Goal: Task Accomplishment & Management: Manage account settings

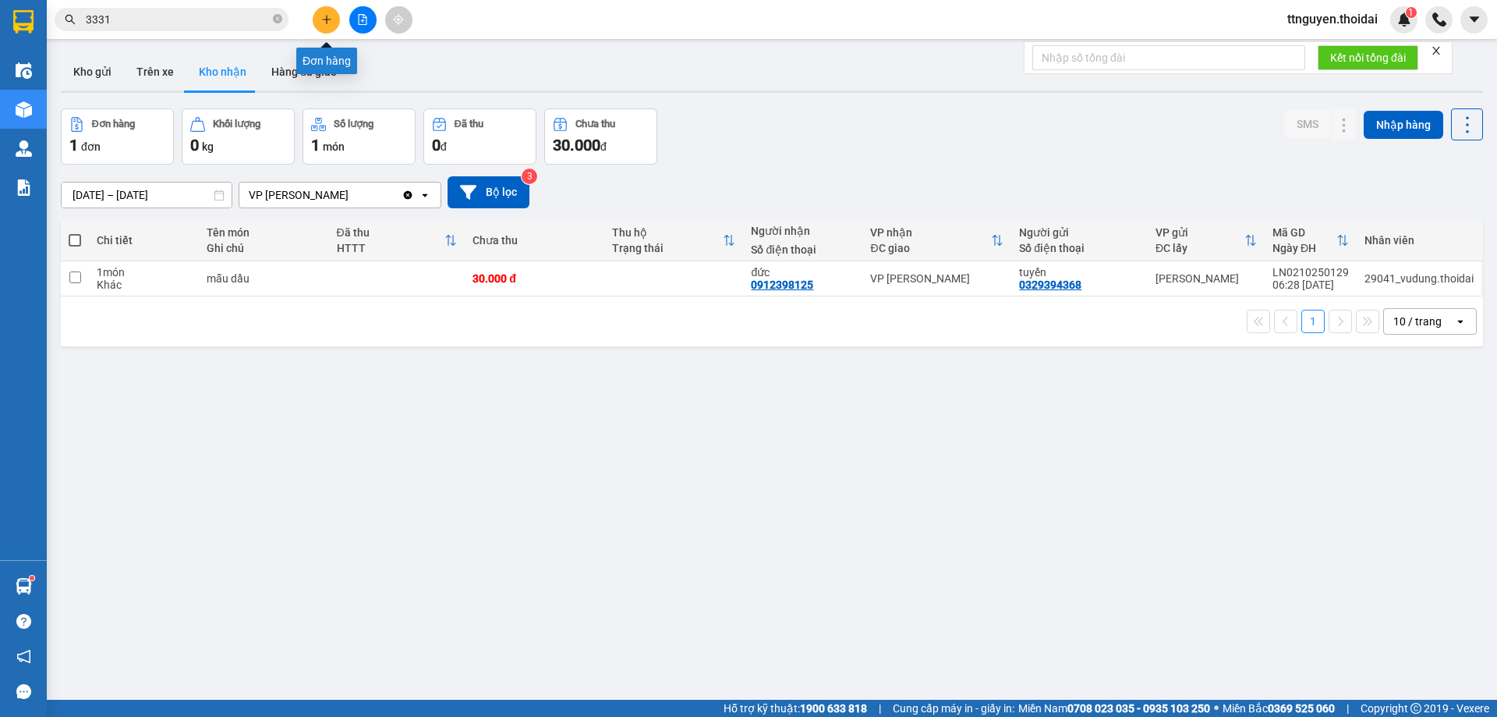
click at [324, 29] on button at bounding box center [326, 19] width 27 height 27
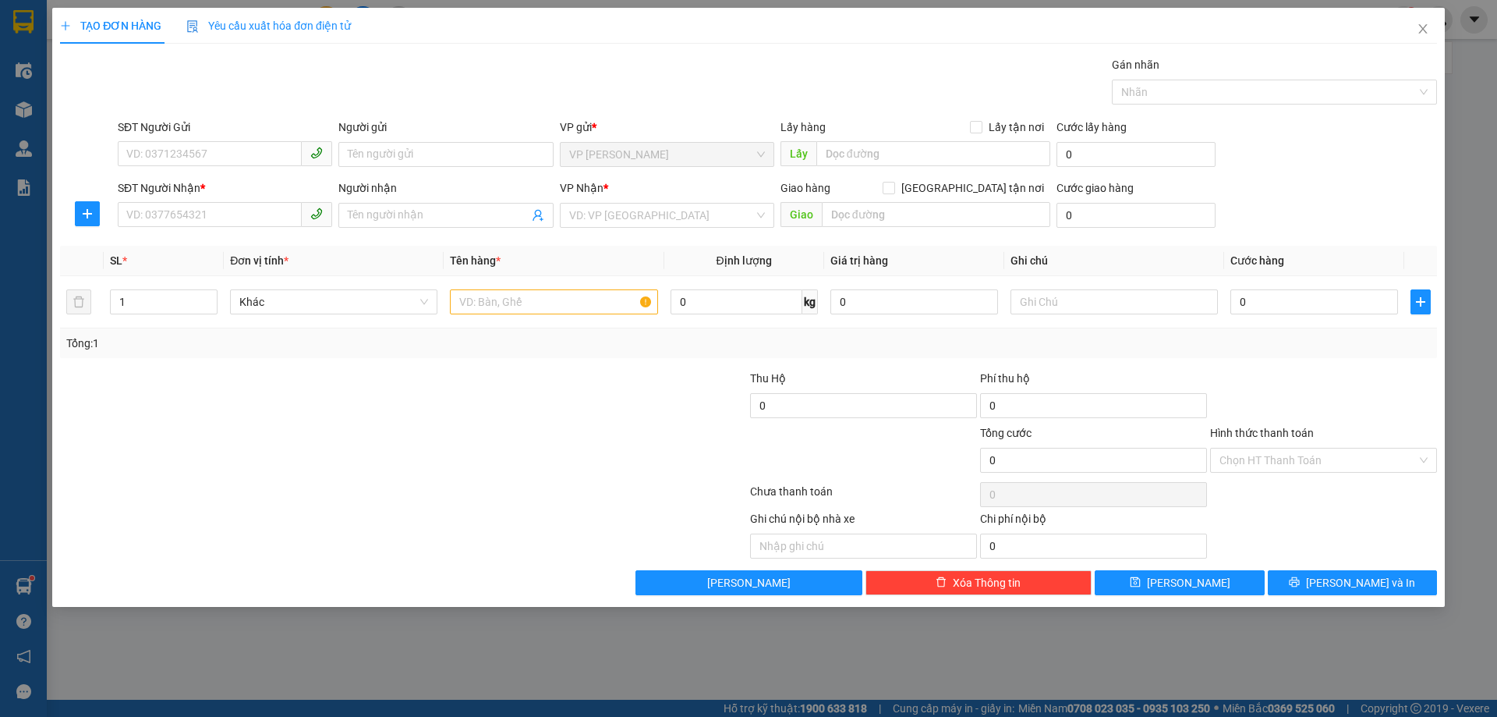
click at [268, 147] on input "SĐT Người Gửi" at bounding box center [210, 153] width 184 height 25
type input "0969625190"
click at [237, 188] on div "0969625190 - anh chính" at bounding box center [225, 185] width 196 height 17
type input "anh chính"
type input "0969625190"
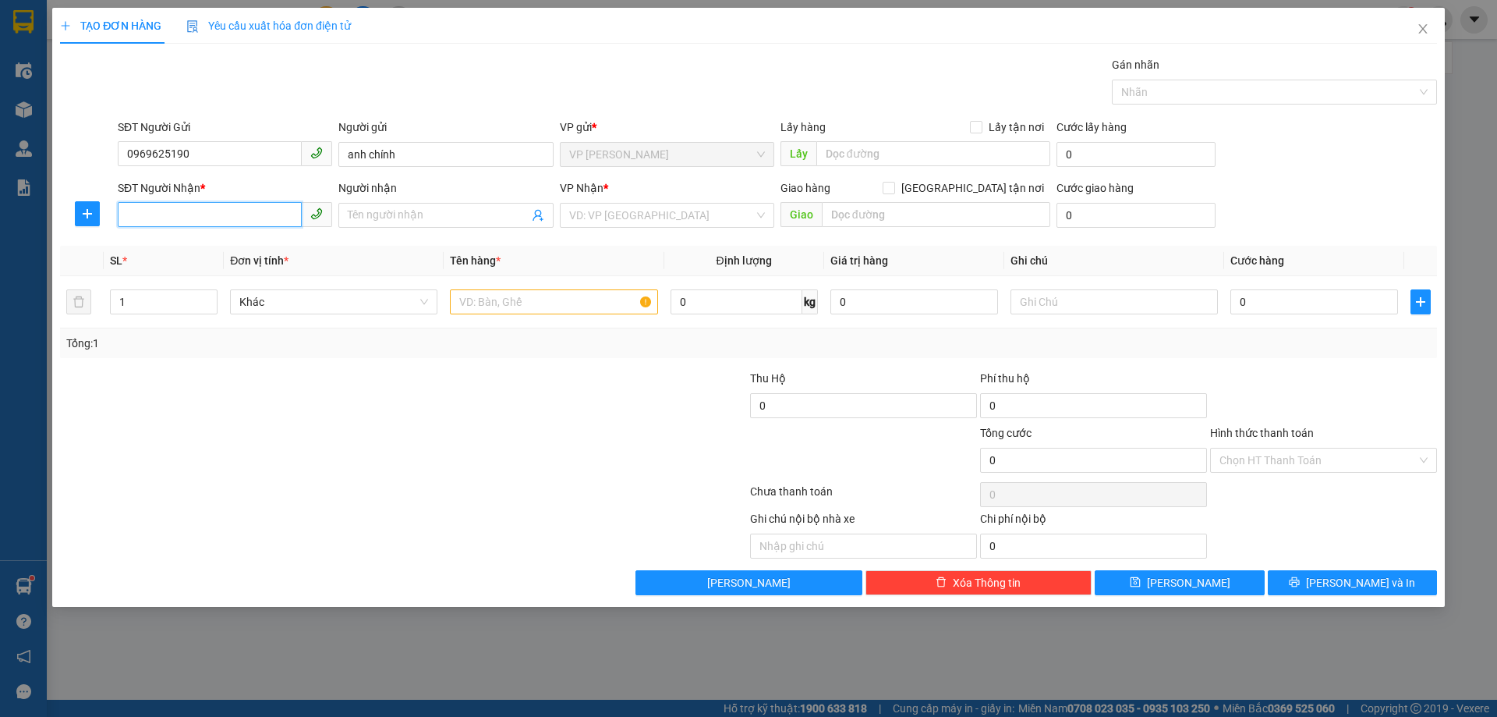
click at [236, 211] on input "SĐT Người Nhận *" at bounding box center [210, 214] width 184 height 25
click at [239, 291] on div "0888613883 - thảo" at bounding box center [225, 296] width 196 height 17
type input "0888613883"
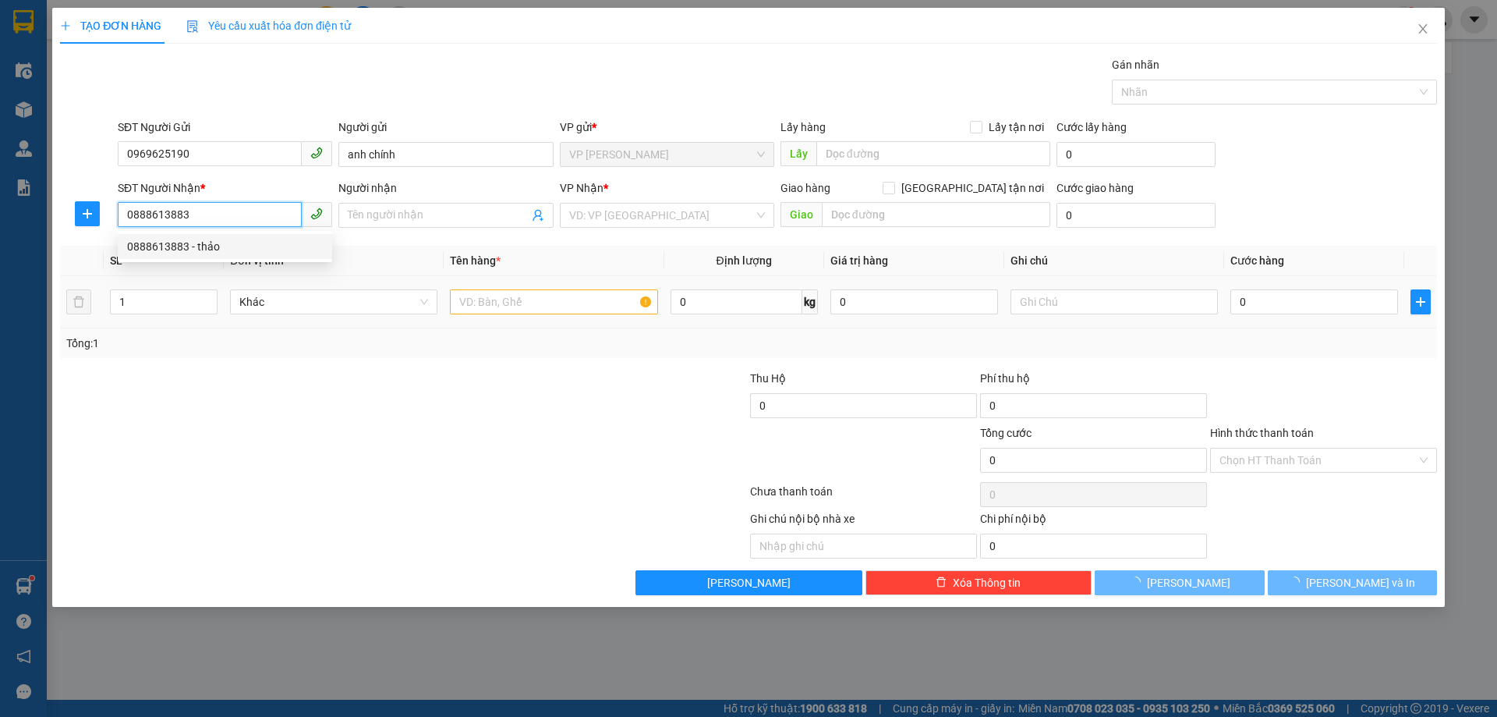
type input "thảo"
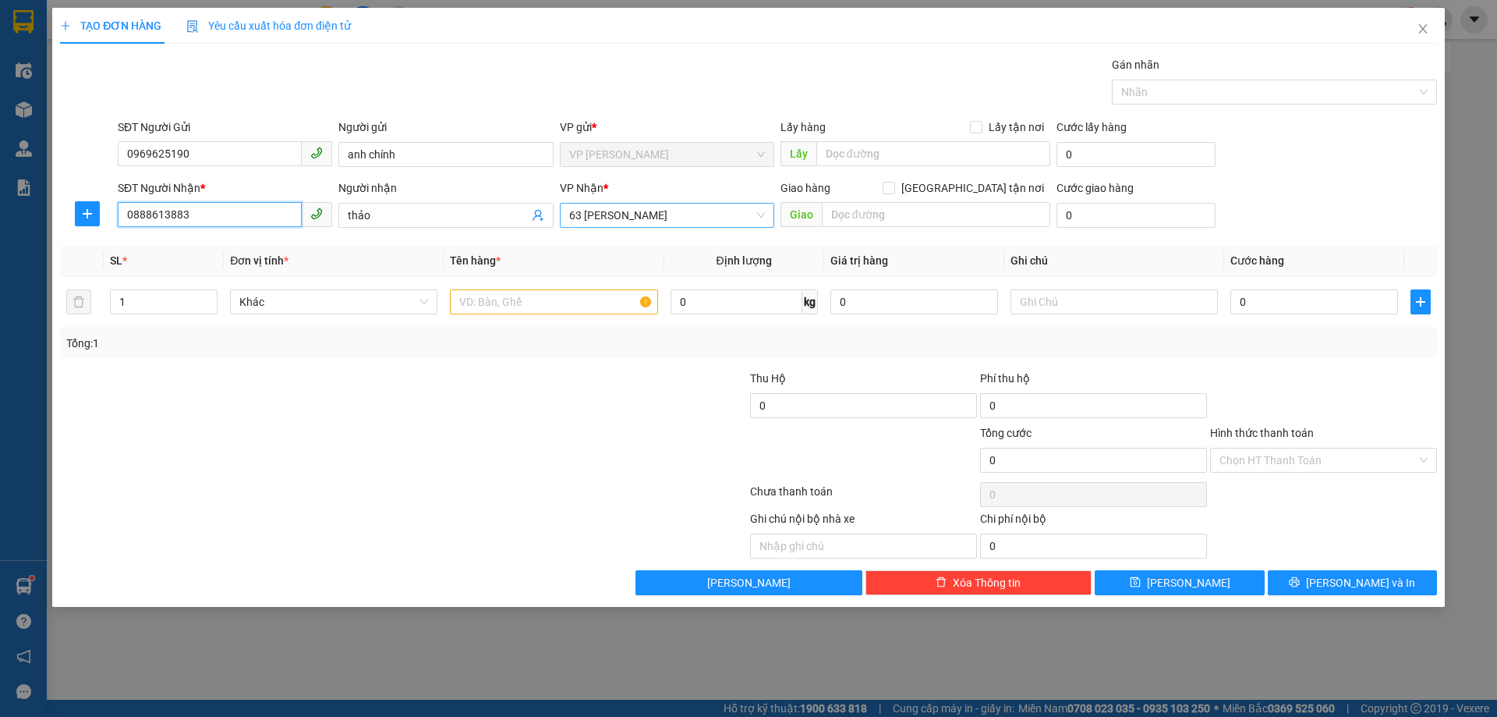
click at [682, 218] on span "63 [PERSON_NAME]" at bounding box center [667, 215] width 196 height 23
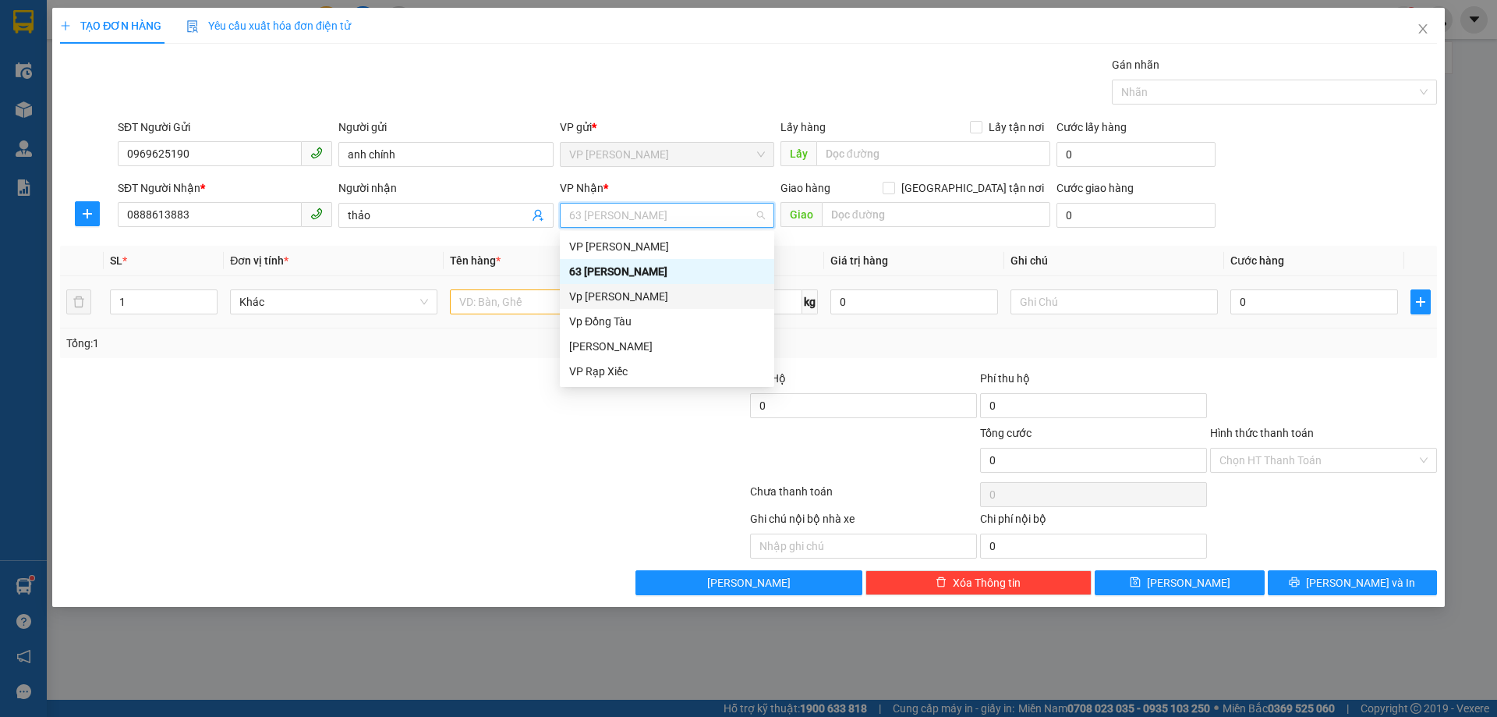
drag, startPoint x: 625, startPoint y: 291, endPoint x: 676, endPoint y: 289, distance: 50.7
click at [625, 291] on div "Vp [PERSON_NAME]" at bounding box center [667, 296] width 196 height 17
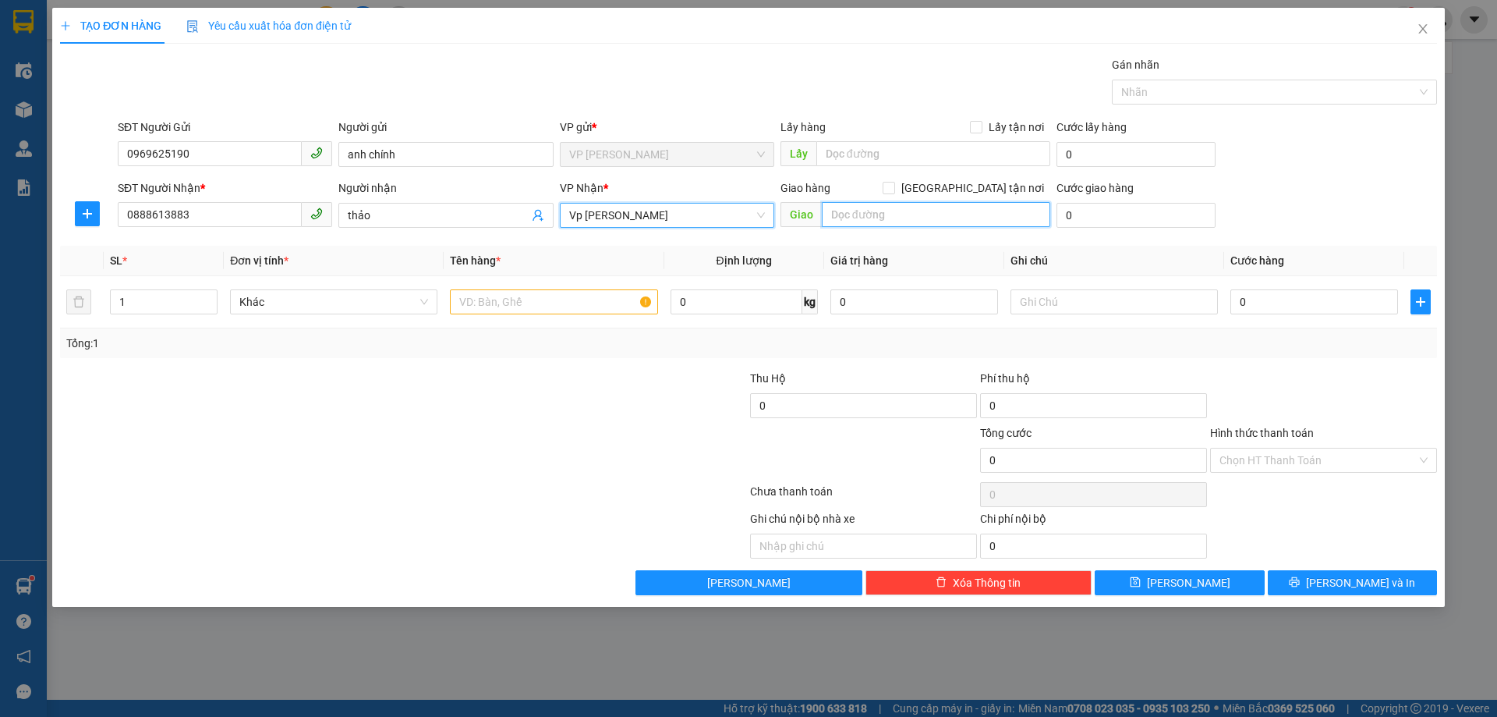
click at [866, 218] on input "text" at bounding box center [936, 214] width 228 height 25
click at [894, 188] on input "[GEOGRAPHIC_DATA] tận nơi" at bounding box center [888, 187] width 11 height 11
checkbox input "true"
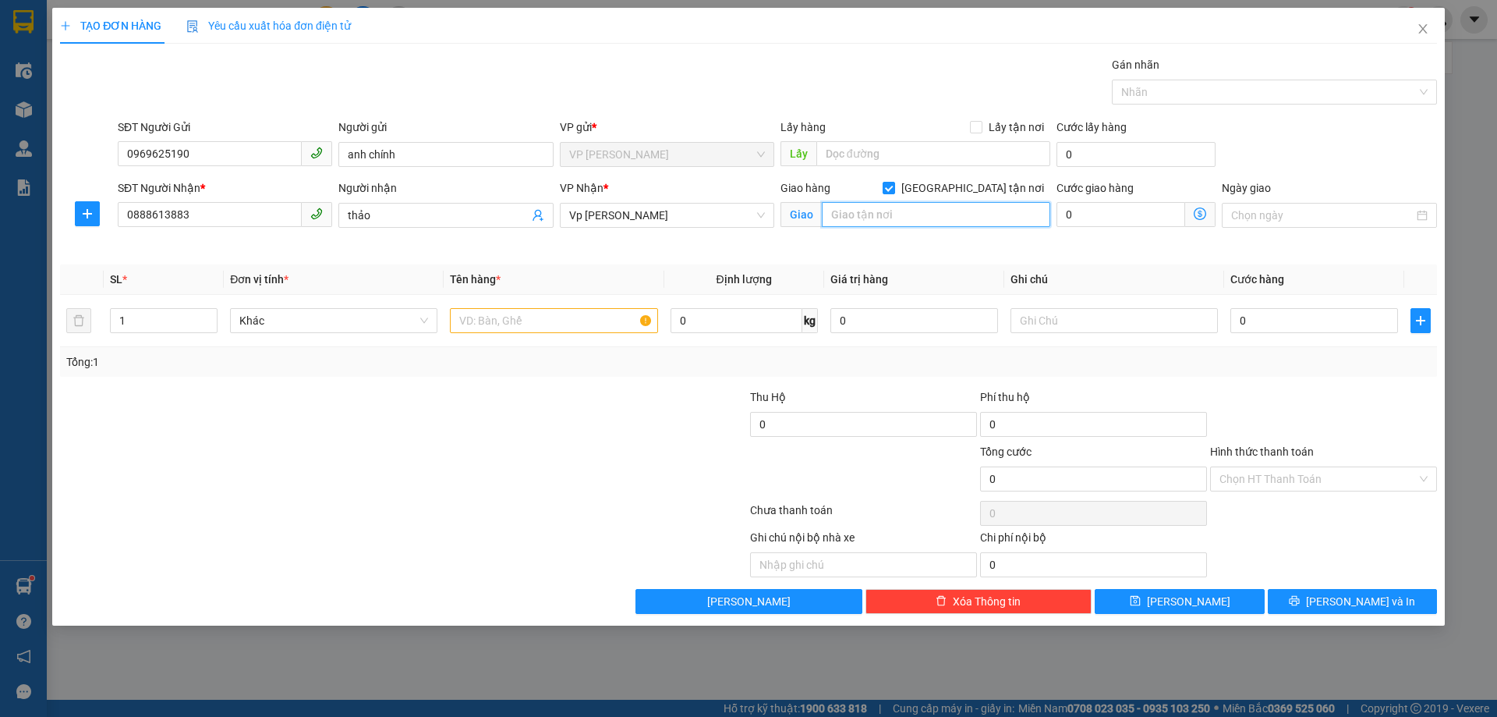
click at [958, 218] on input "text" at bounding box center [936, 214] width 228 height 25
type input "m"
type input "trường mensa lam hạ"
click at [515, 327] on input "text" at bounding box center [553, 320] width 207 height 25
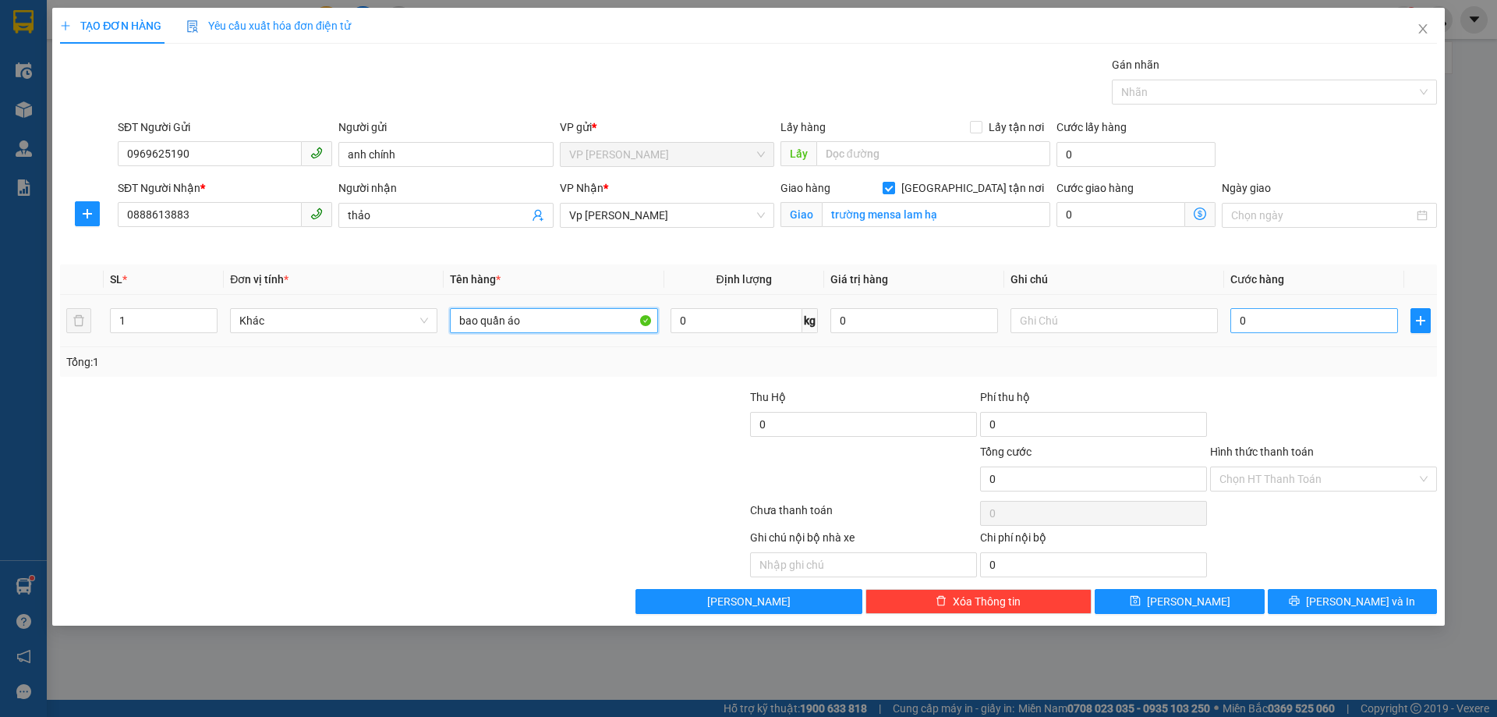
type input "bao quần áo"
click at [1268, 310] on input "0" at bounding box center [1314, 320] width 168 height 25
type input "01"
type input "1"
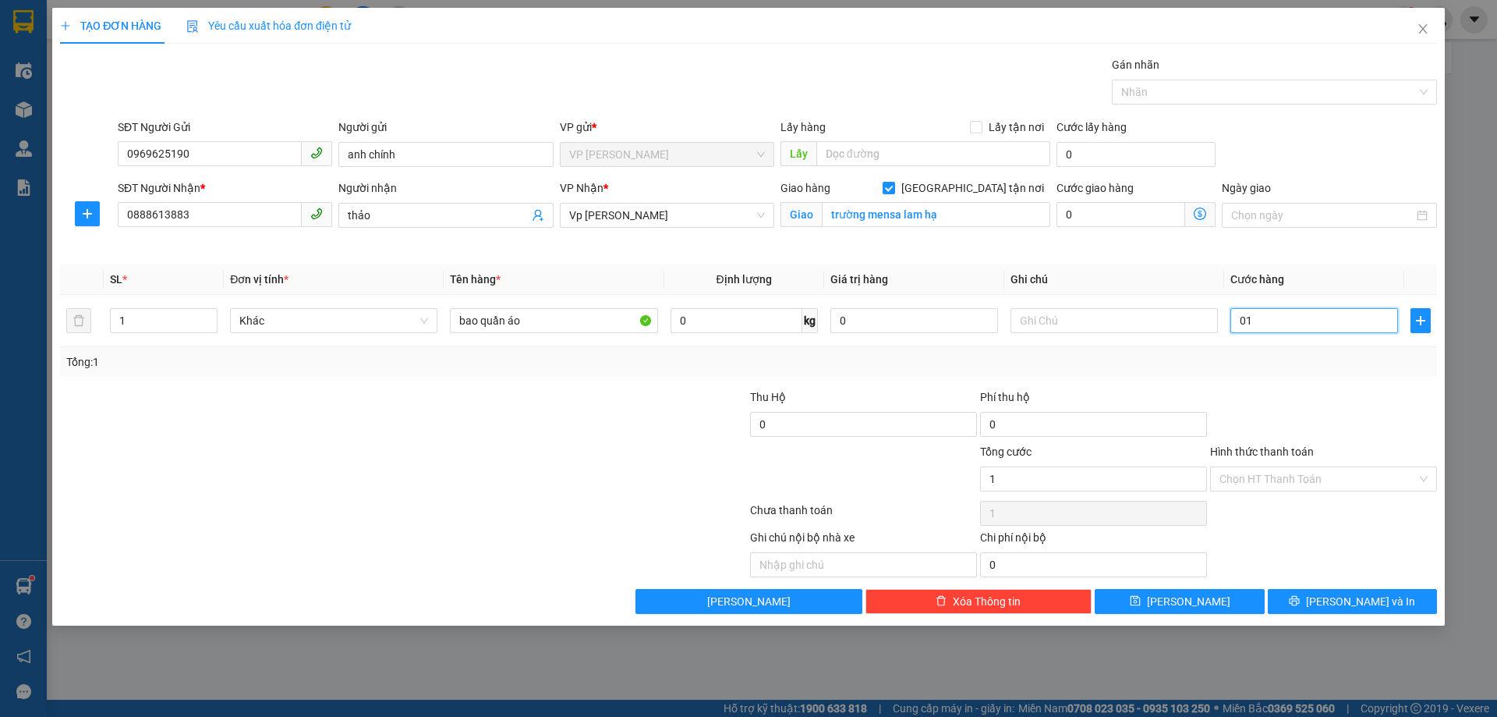
type input "011"
type input "11"
type input "0.110"
type input "110"
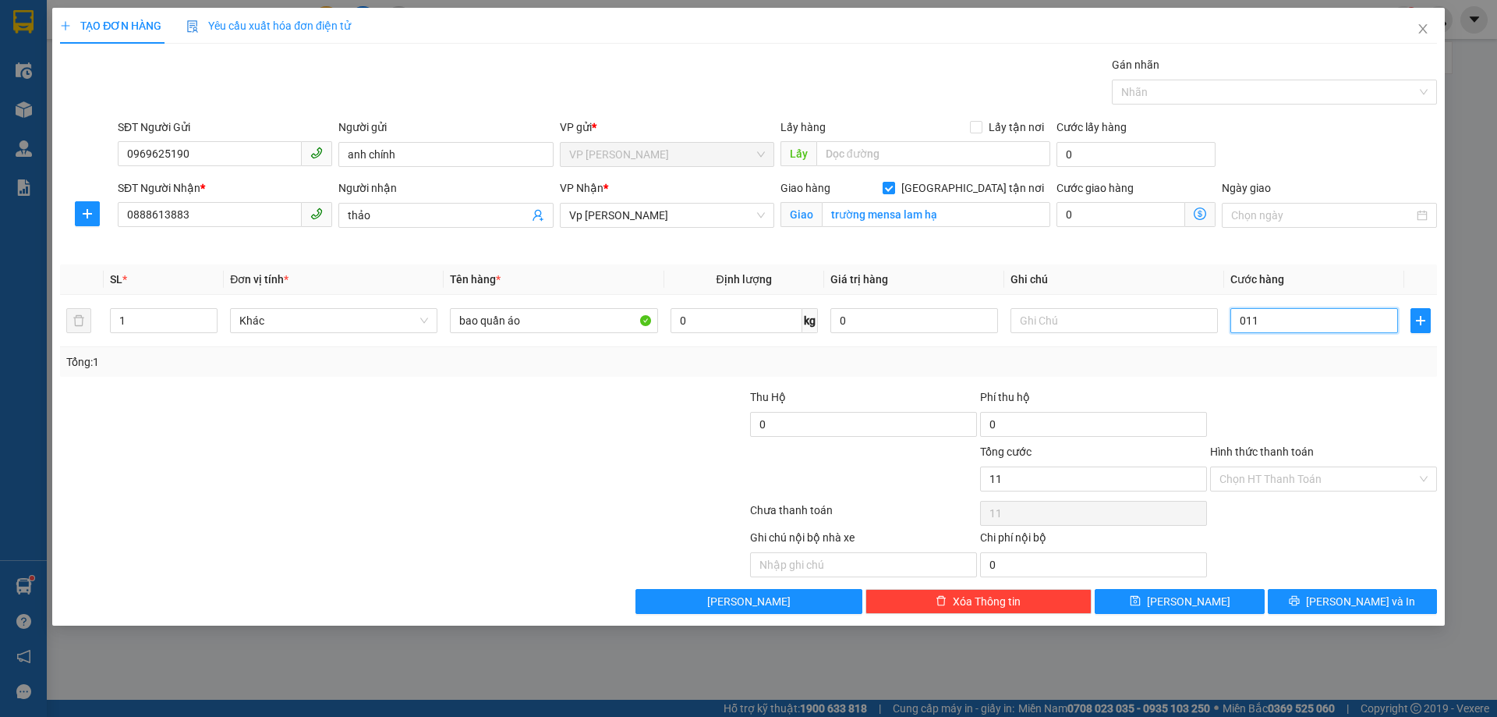
type input "110"
type input "110.000"
click at [1298, 357] on div "Tổng: 1" at bounding box center [748, 361] width 1365 height 17
click at [1298, 478] on input "Hình thức thanh toán" at bounding box center [1318, 478] width 197 height 23
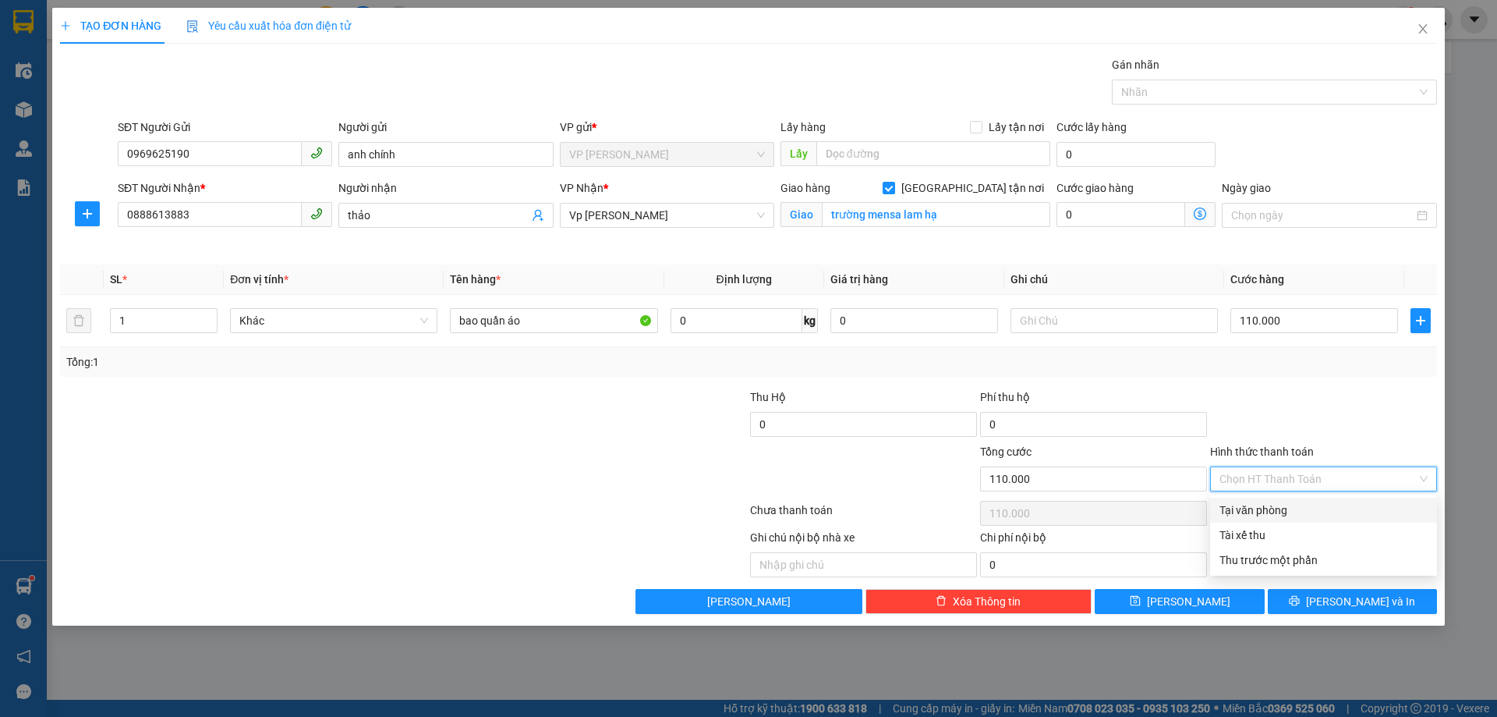
click at [1280, 517] on div "Tại văn phòng" at bounding box center [1324, 509] width 208 height 17
type input "0"
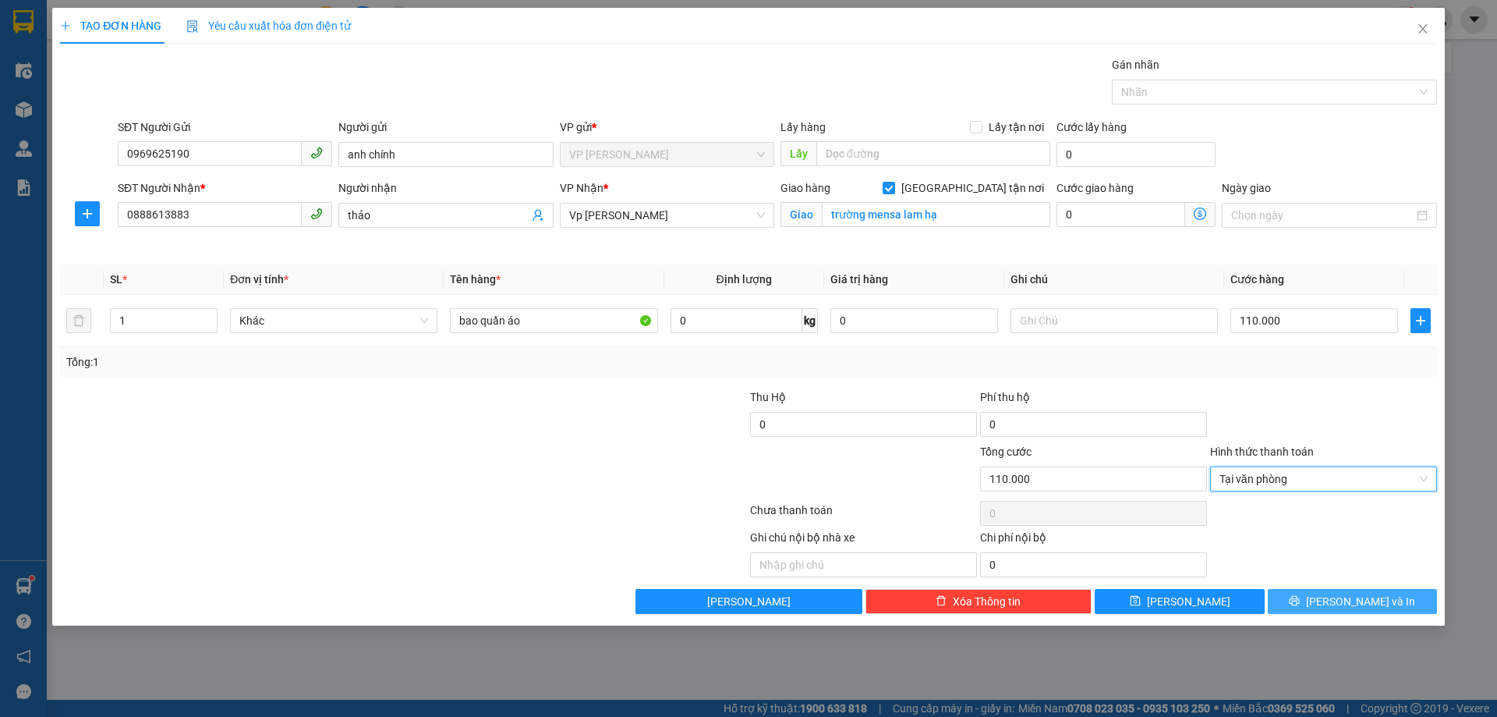
click at [1360, 604] on span "[PERSON_NAME] và In" at bounding box center [1360, 601] width 109 height 17
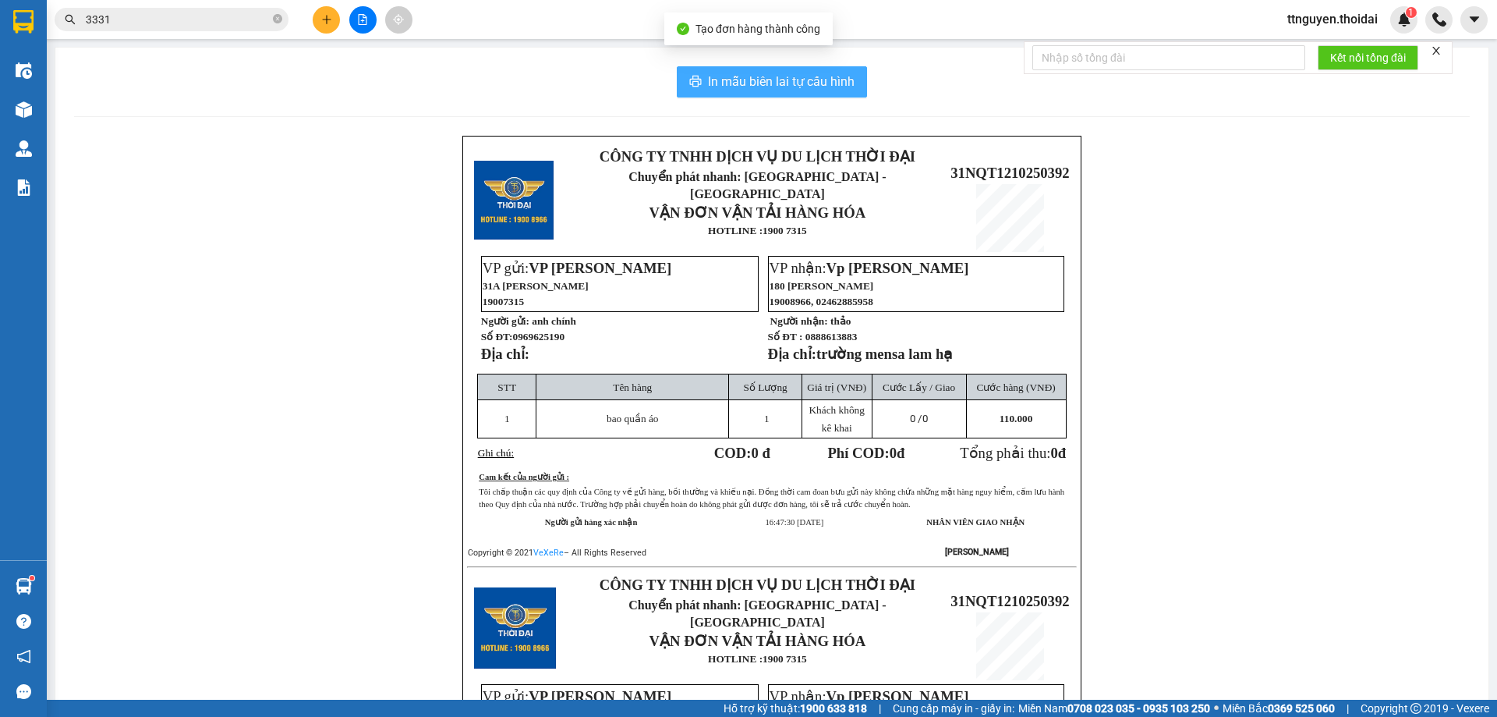
click at [727, 79] on span "In mẫu biên lai tự cấu hình" at bounding box center [781, 81] width 147 height 19
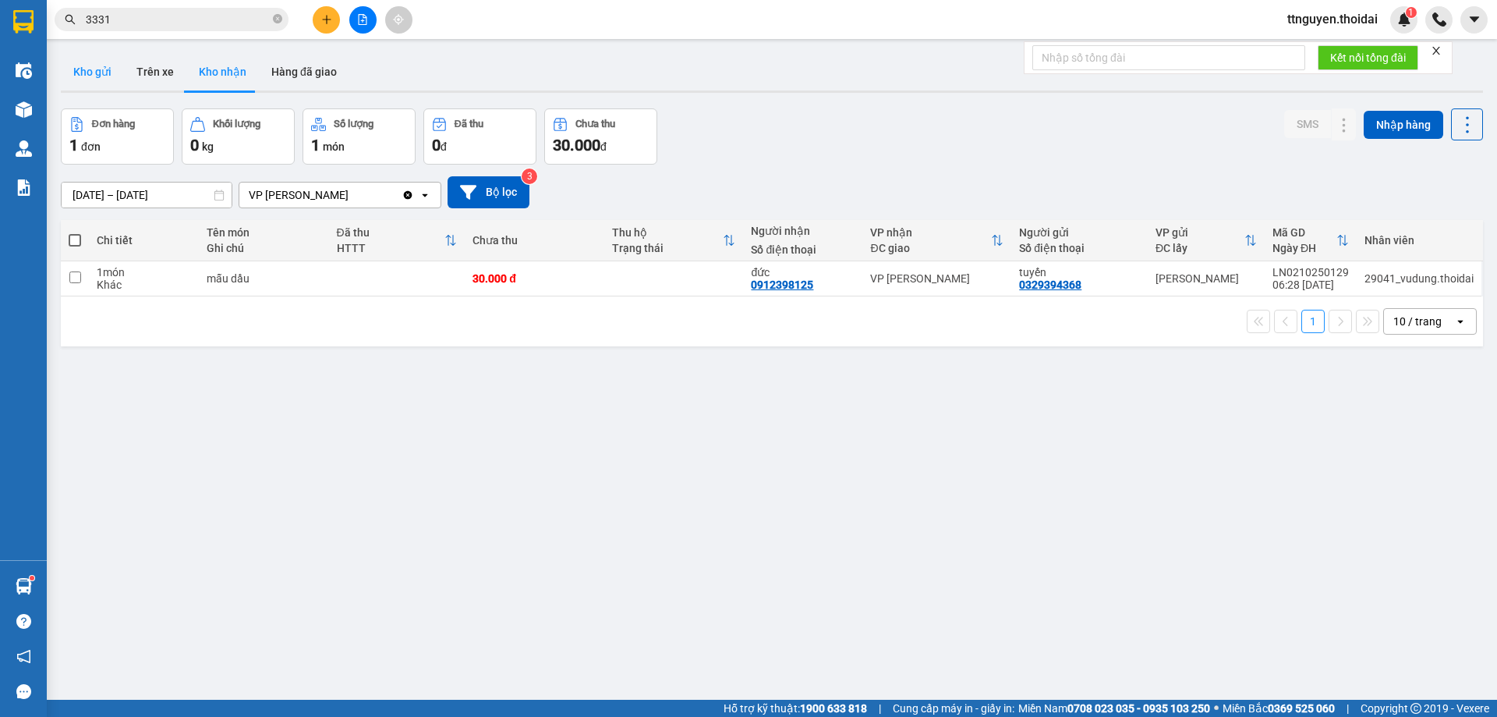
click at [111, 77] on button "Kho gửi" at bounding box center [92, 71] width 63 height 37
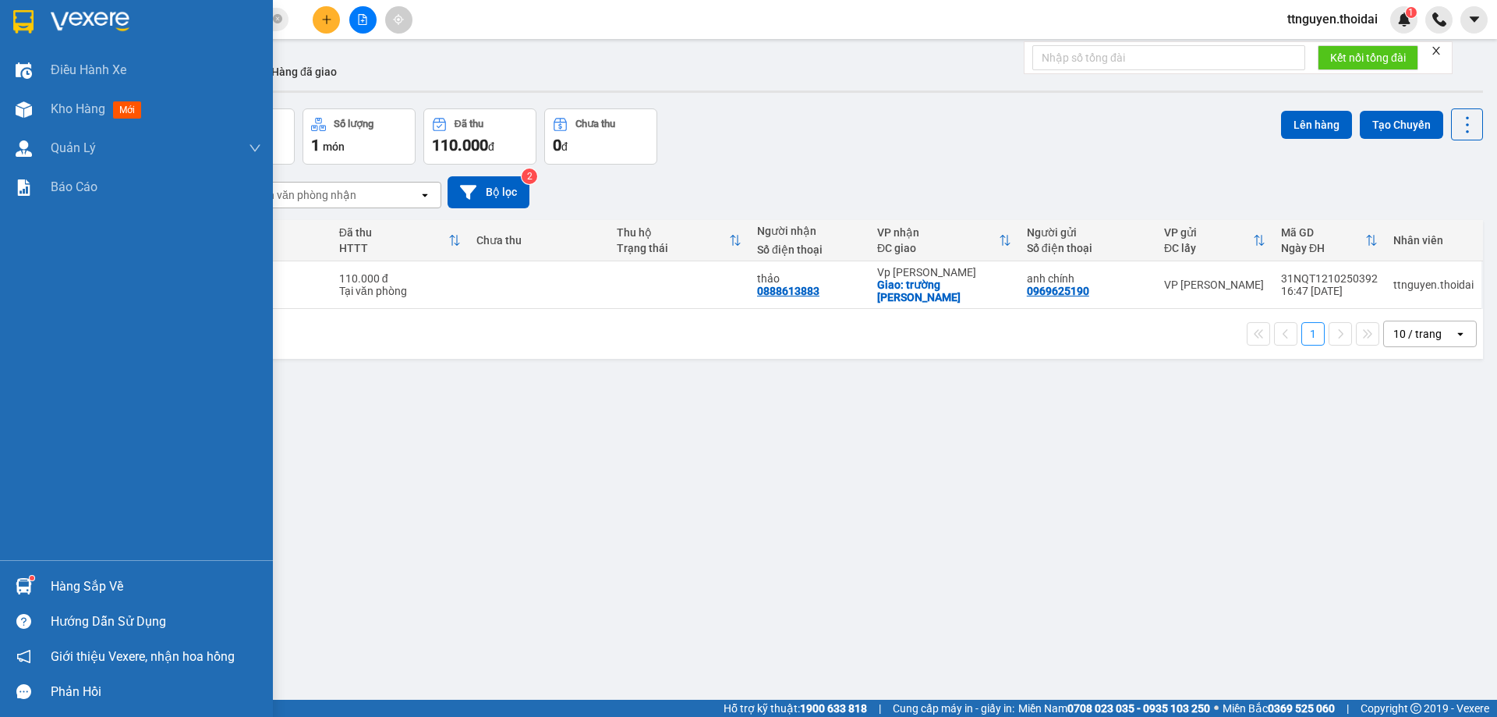
click at [77, 585] on div "Hàng sắp về" at bounding box center [156, 586] width 211 height 23
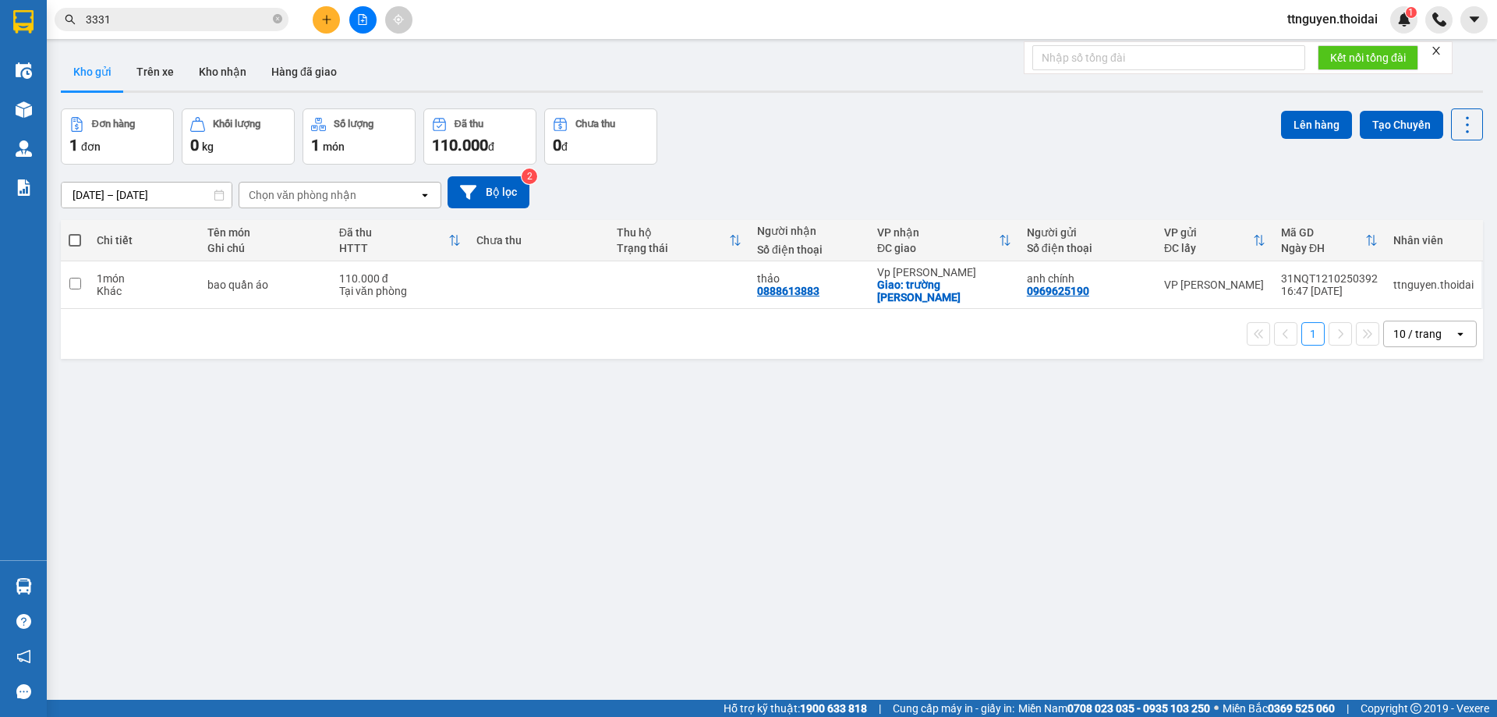
drag, startPoint x: 507, startPoint y: 319, endPoint x: 499, endPoint y: 299, distance: 21.7
click at [507, 316] on section "Kết quả tìm kiếm ( 3 ) Bộ lọc Mã ĐH Trạng thái Món hàng Thu hộ Tổng cước Chưa c…" at bounding box center [748, 358] width 1497 height 717
click at [80, 281] on input "checkbox" at bounding box center [75, 284] width 12 height 12
checkbox input "true"
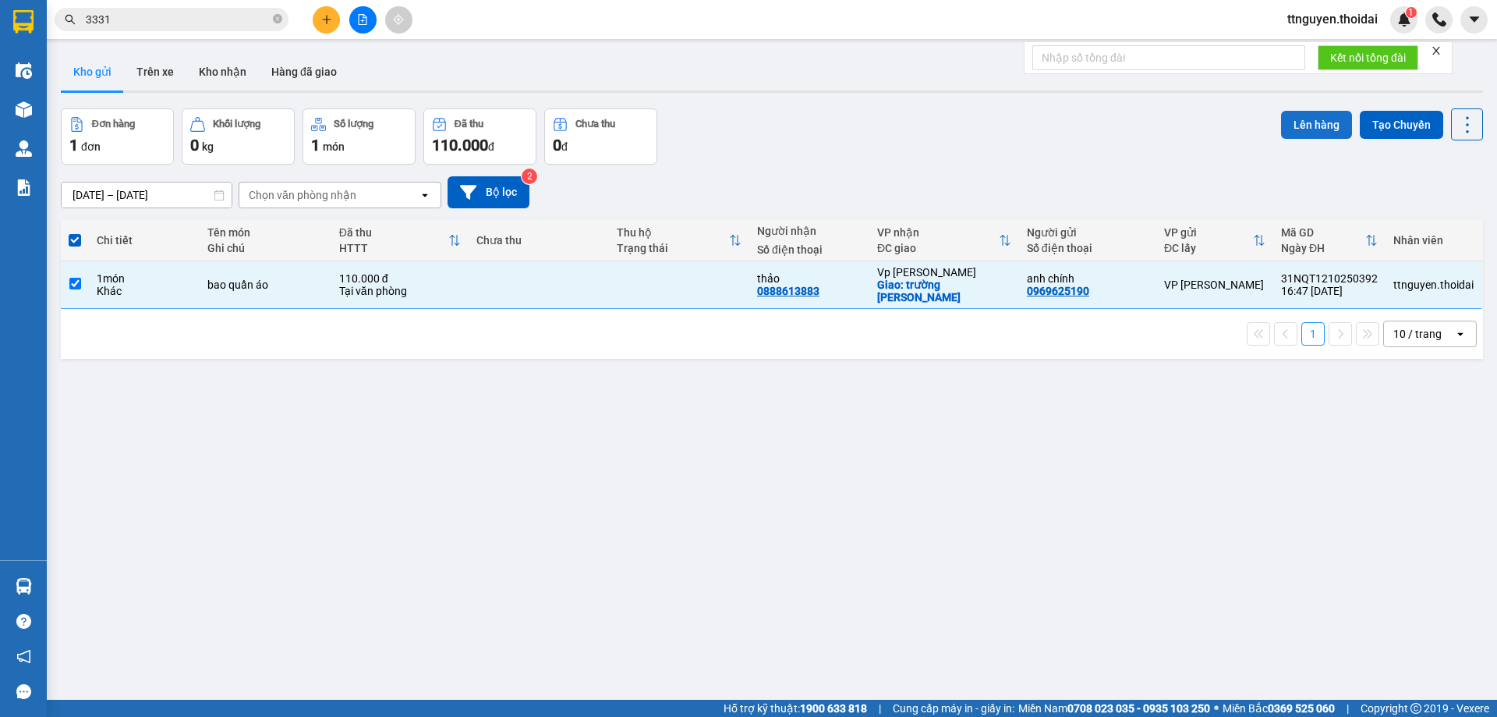
click at [1297, 130] on button "Lên hàng" at bounding box center [1316, 125] width 71 height 28
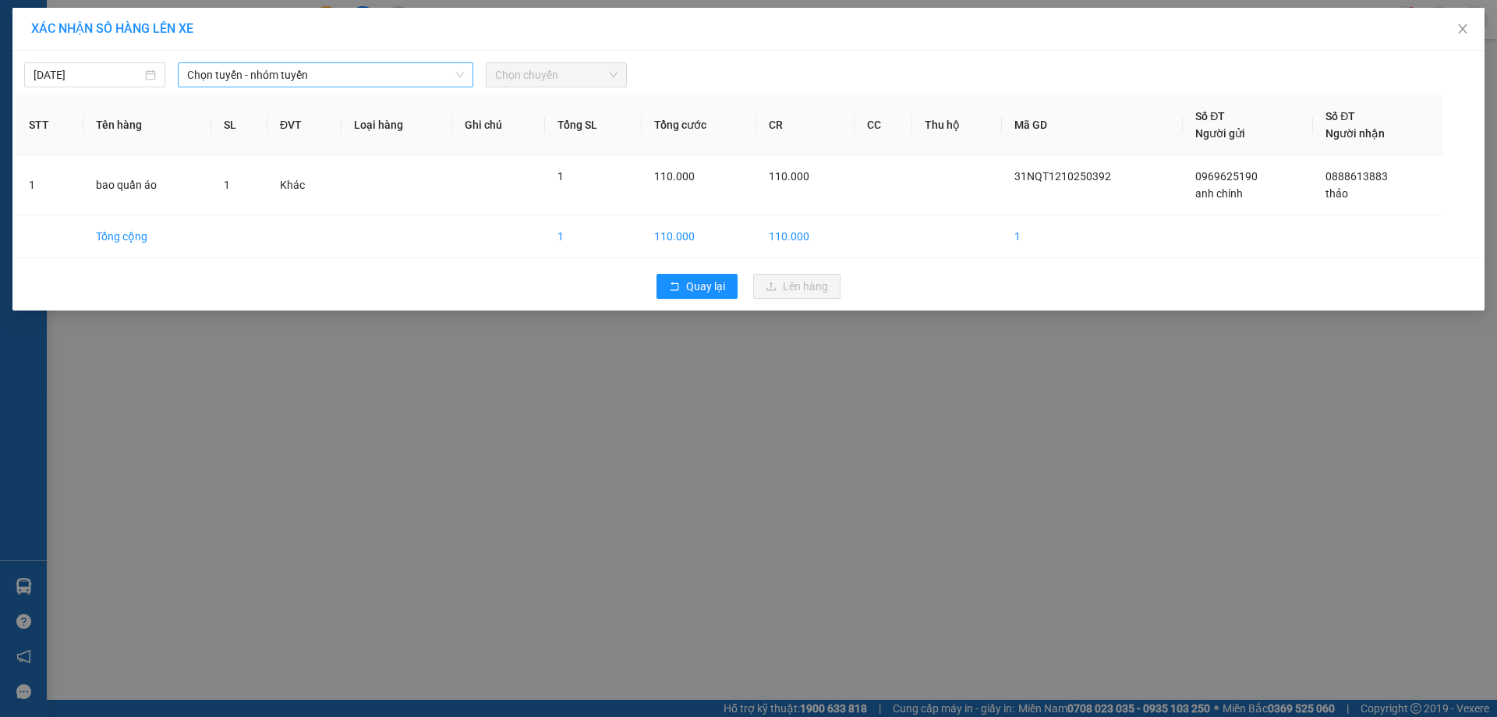
click at [396, 73] on span "Chọn tuyến - nhóm tuyến" at bounding box center [325, 74] width 277 height 23
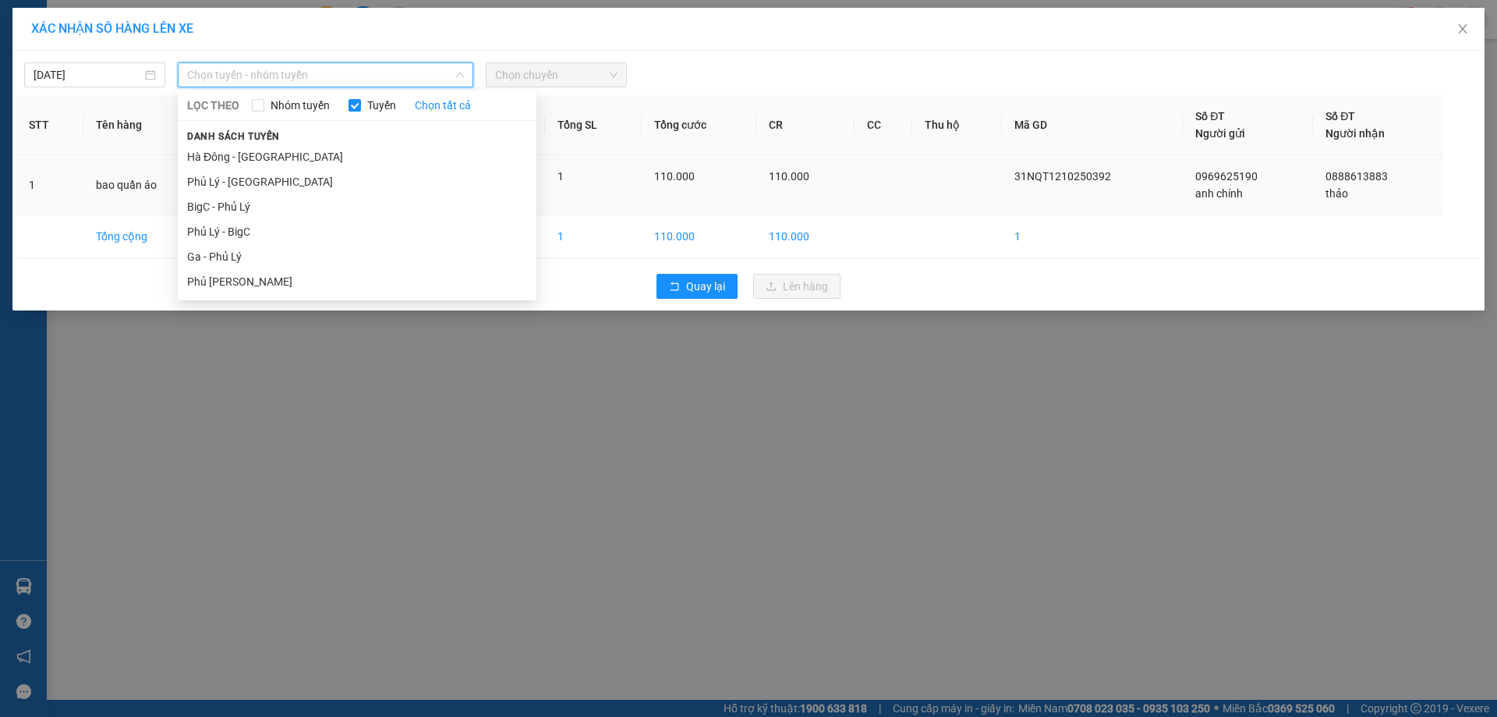
drag, startPoint x: 292, startPoint y: 205, endPoint x: 299, endPoint y: 184, distance: 22.5
click at [292, 202] on li "BigC - Phủ Lý" at bounding box center [357, 206] width 359 height 25
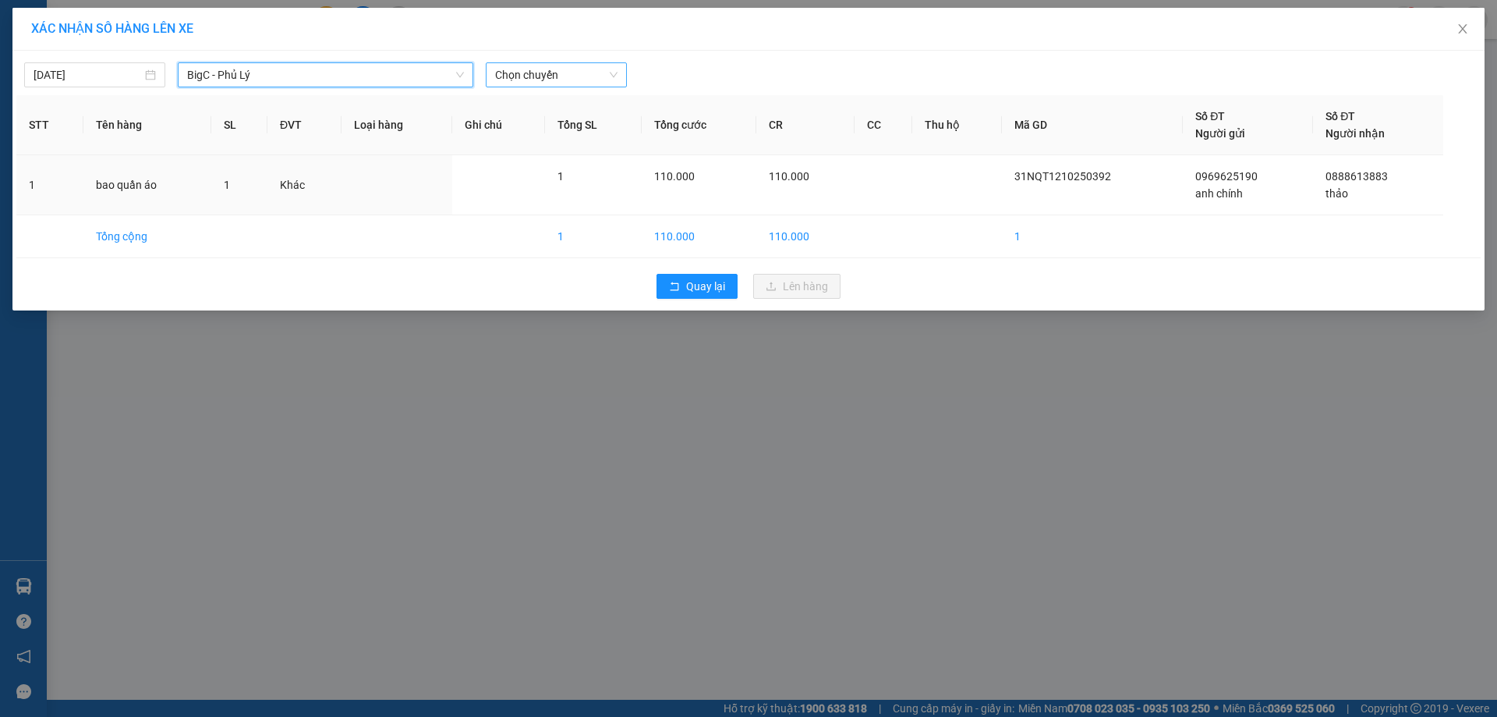
click at [550, 78] on span "Chọn chuyến" at bounding box center [556, 74] width 122 height 23
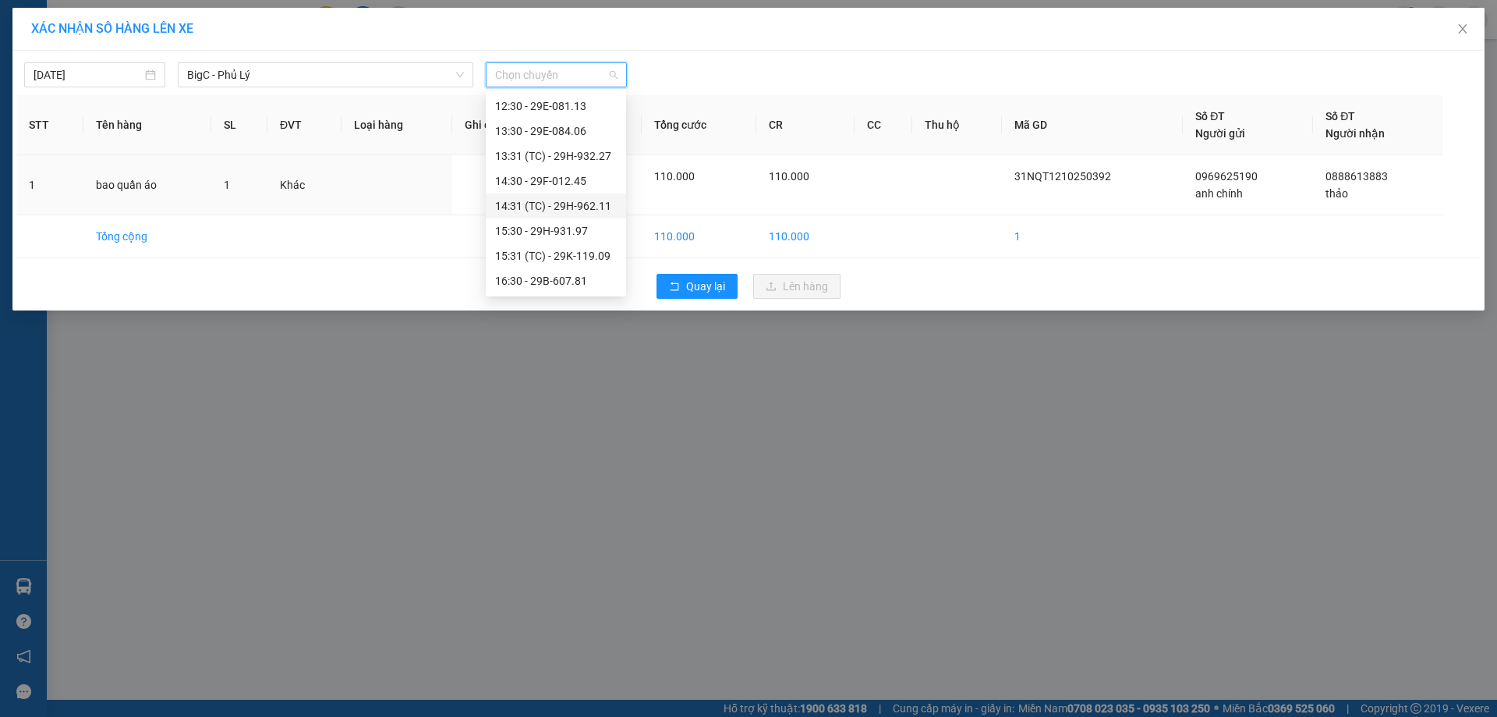
scroll to position [312, 0]
click at [593, 235] on div "16:30 - 29B-607.81" at bounding box center [556, 243] width 122 height 17
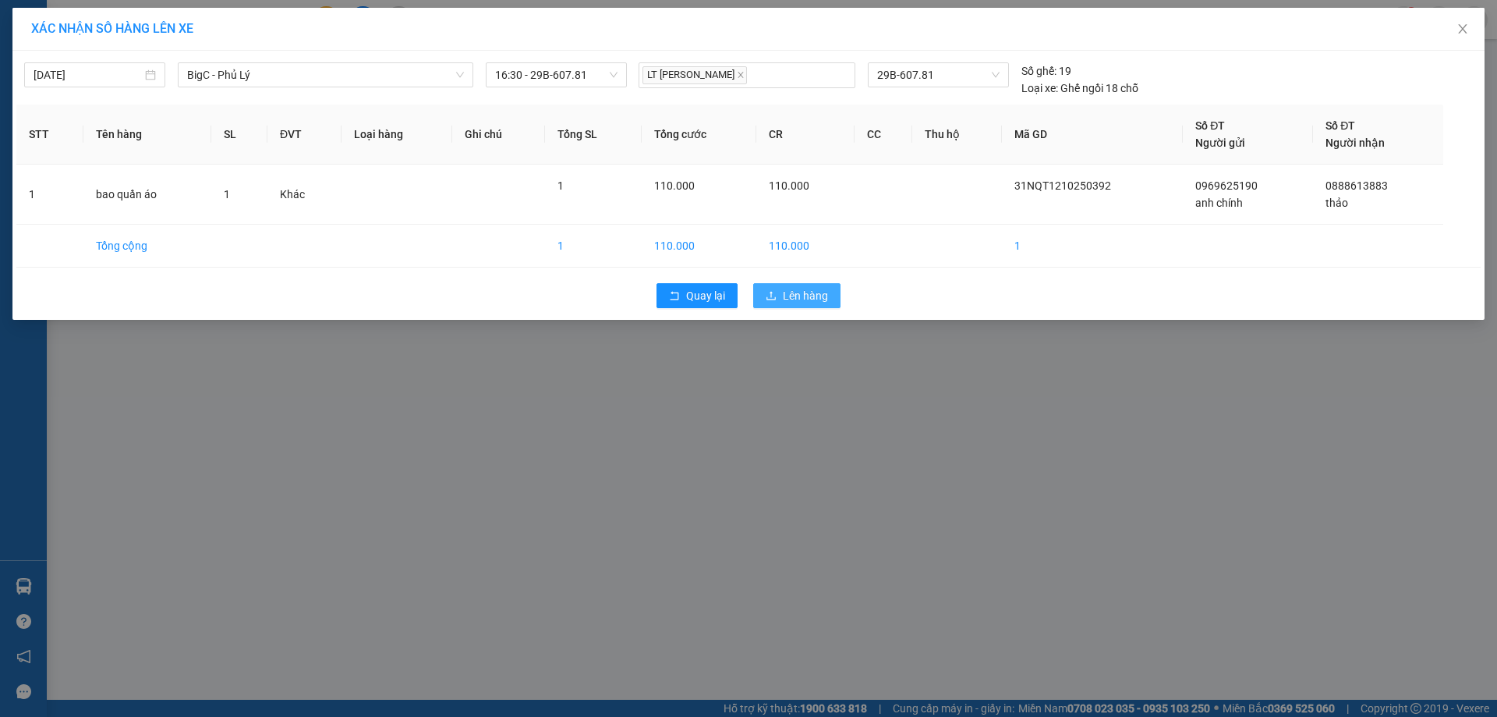
drag, startPoint x: 813, startPoint y: 289, endPoint x: 803, endPoint y: 285, distance: 10.9
click at [813, 290] on span "Lên hàng" at bounding box center [805, 295] width 45 height 17
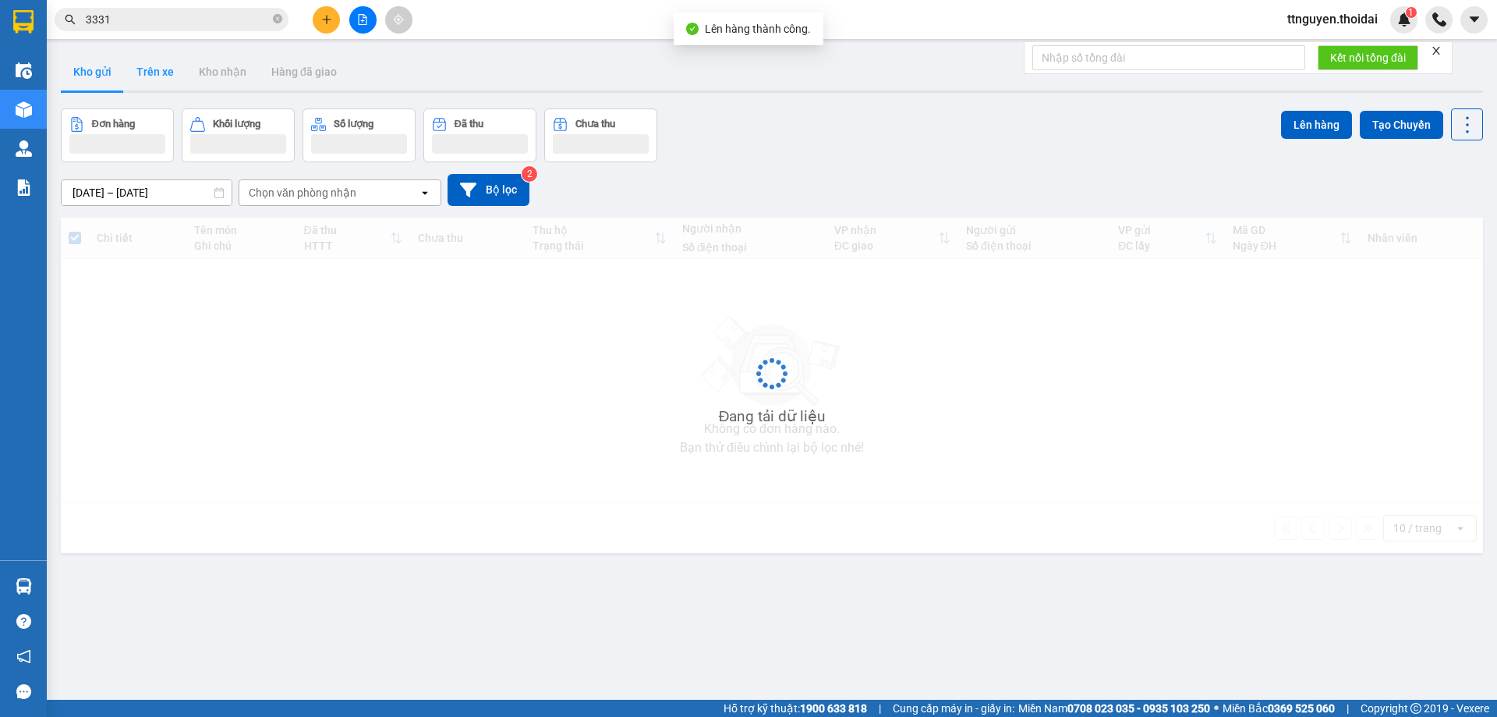
click at [150, 79] on button "Trên xe" at bounding box center [155, 71] width 62 height 37
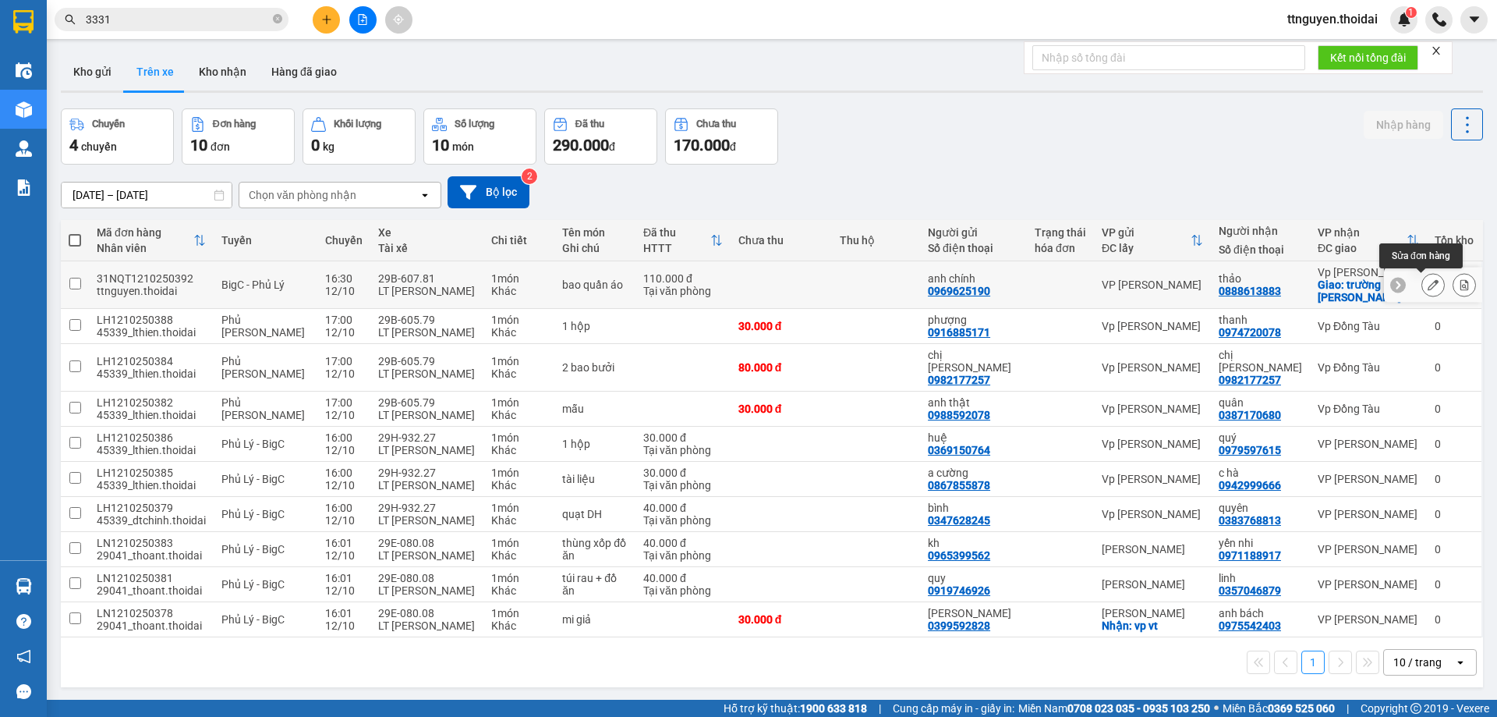
click at [1428, 285] on icon at bounding box center [1433, 284] width 11 height 11
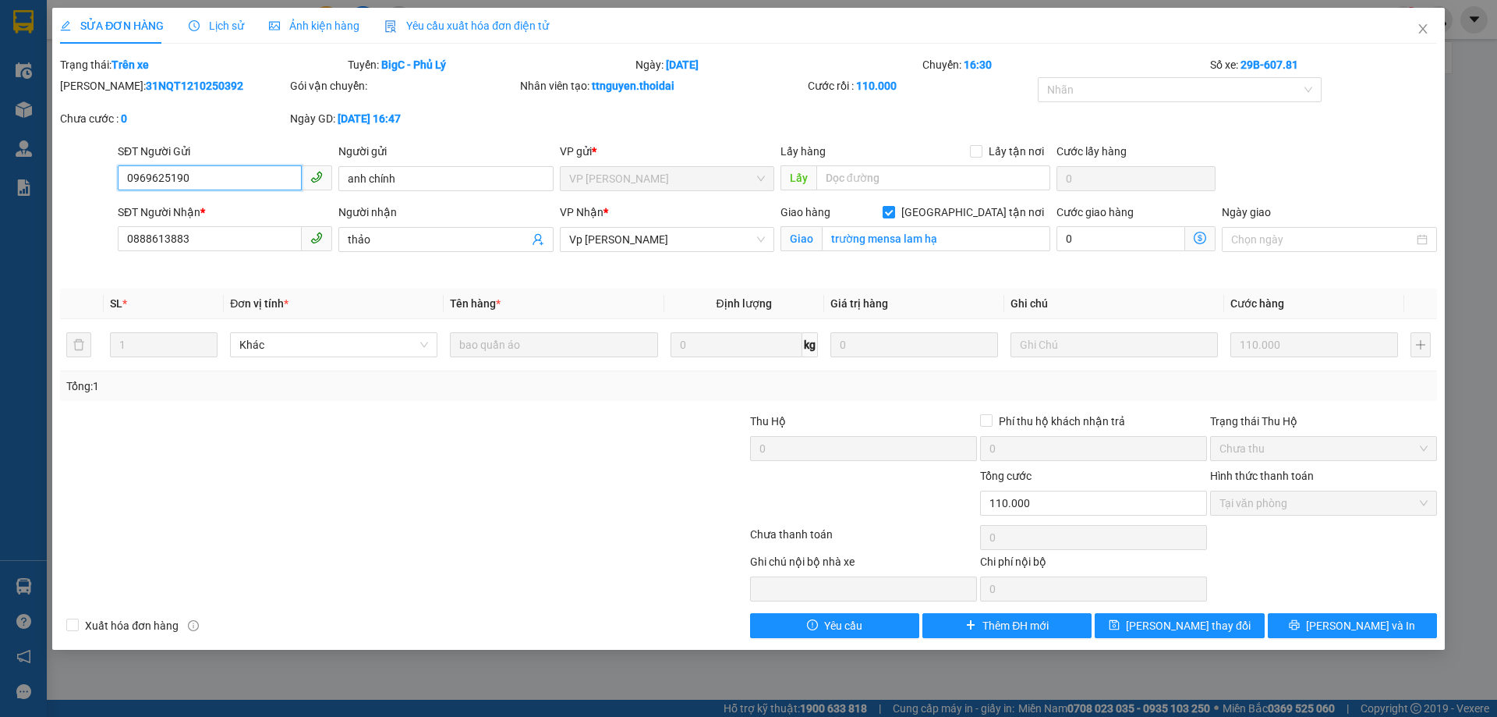
type input "0969625190"
type input "anh chính"
type input "0888613883"
type input "thảo"
checkbox input "true"
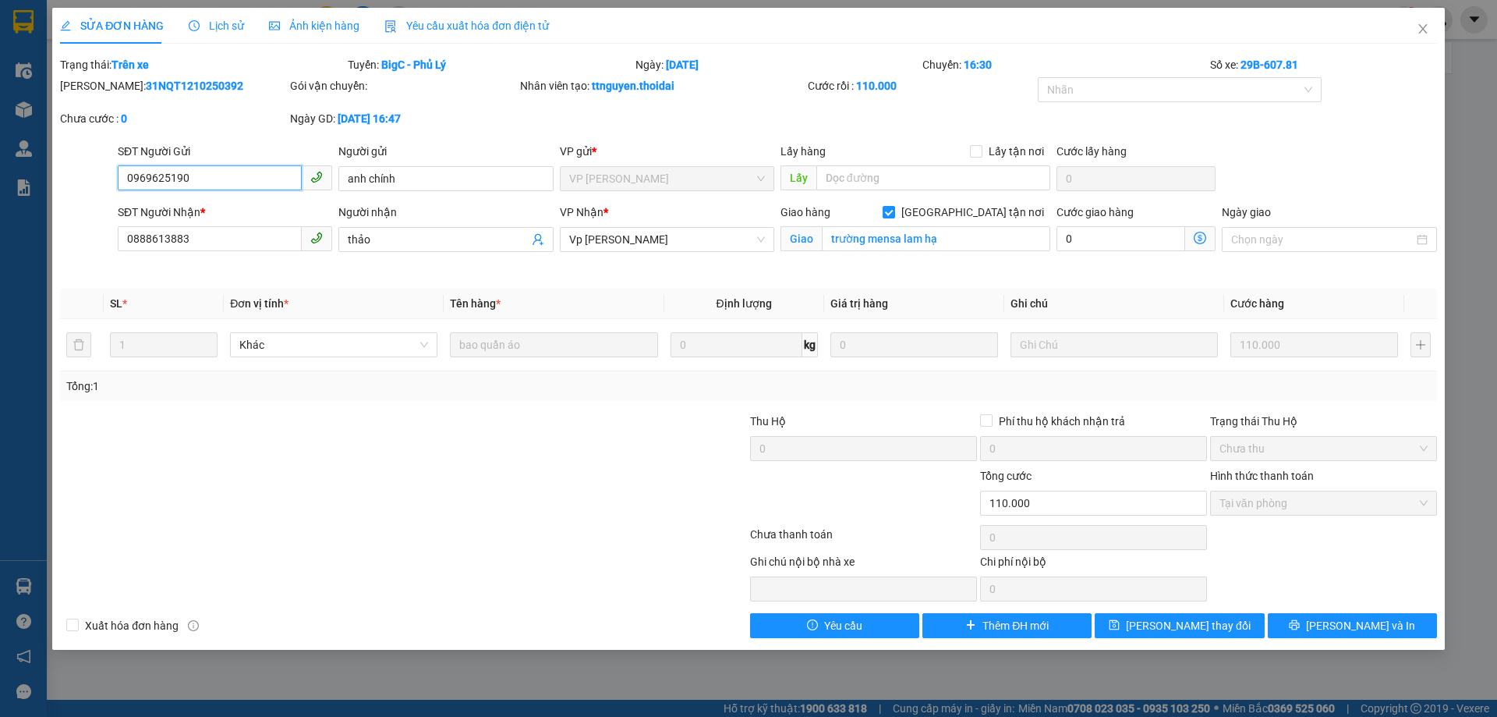
type input "trường mensa lam hạ"
type input "0"
type input "110.000"
drag, startPoint x: 221, startPoint y: 231, endPoint x: 76, endPoint y: 252, distance: 147.3
click at [76, 252] on div "SĐT Người Nhận * 0888613883 0888613883 Người nhận thảo VP Nhận * Vp [PERSON_NAM…" at bounding box center [748, 240] width 1380 height 73
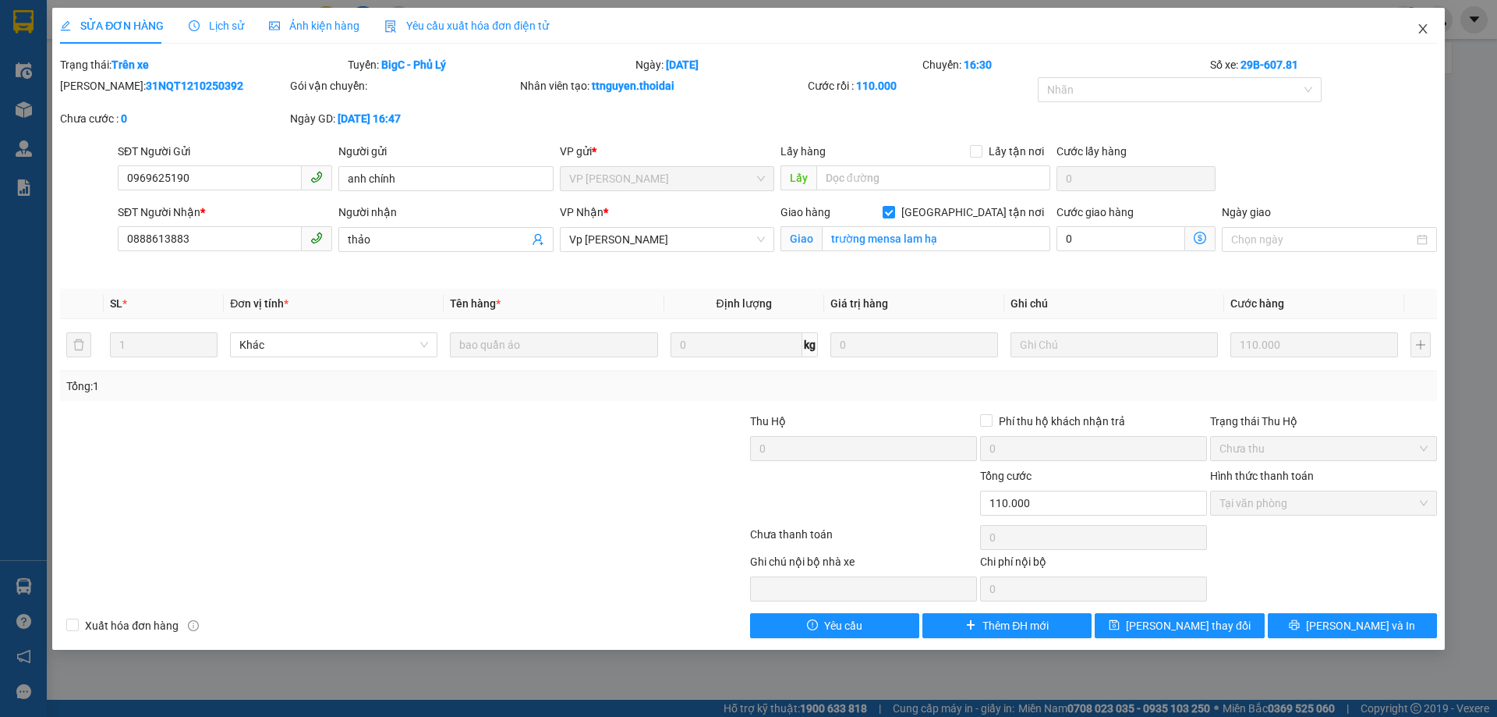
click at [1425, 27] on icon "close" at bounding box center [1423, 29] width 12 height 12
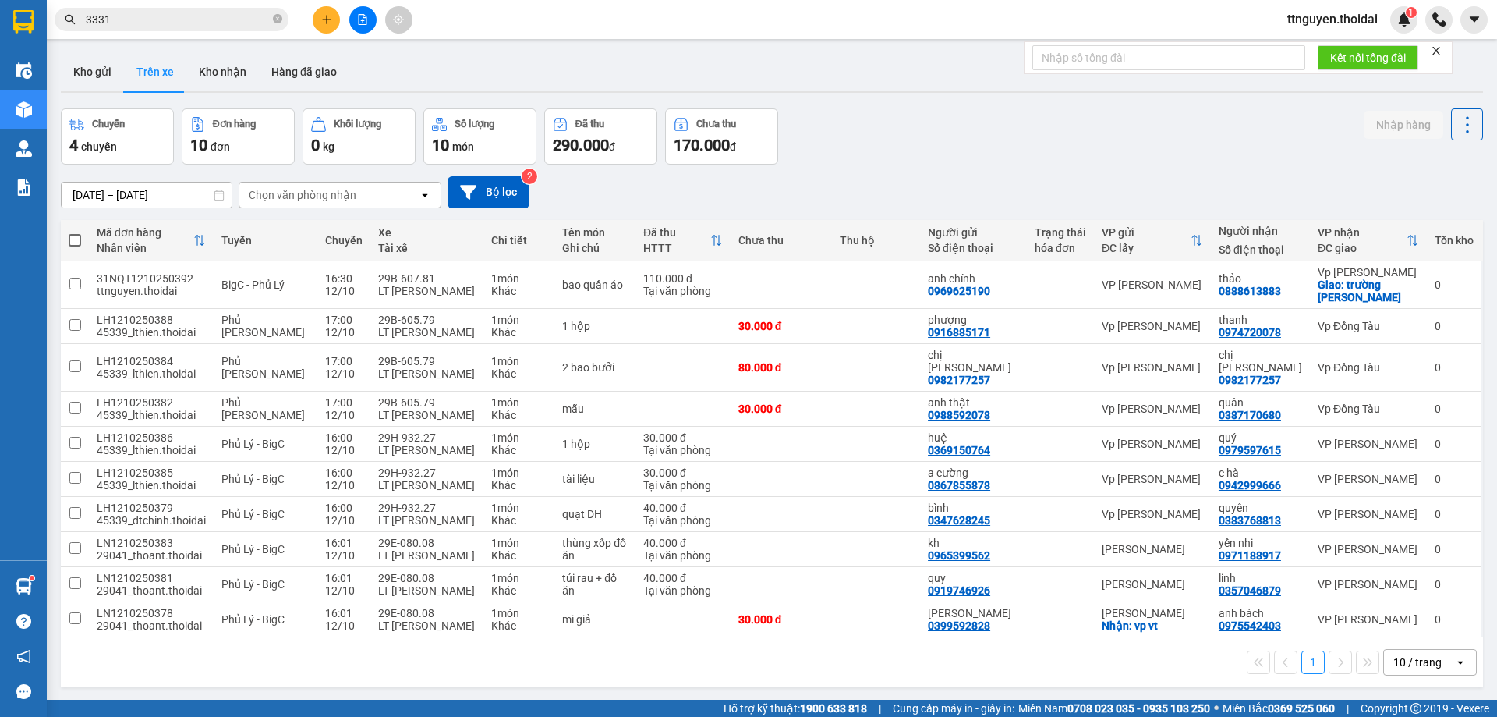
click at [339, 16] on button at bounding box center [326, 19] width 27 height 27
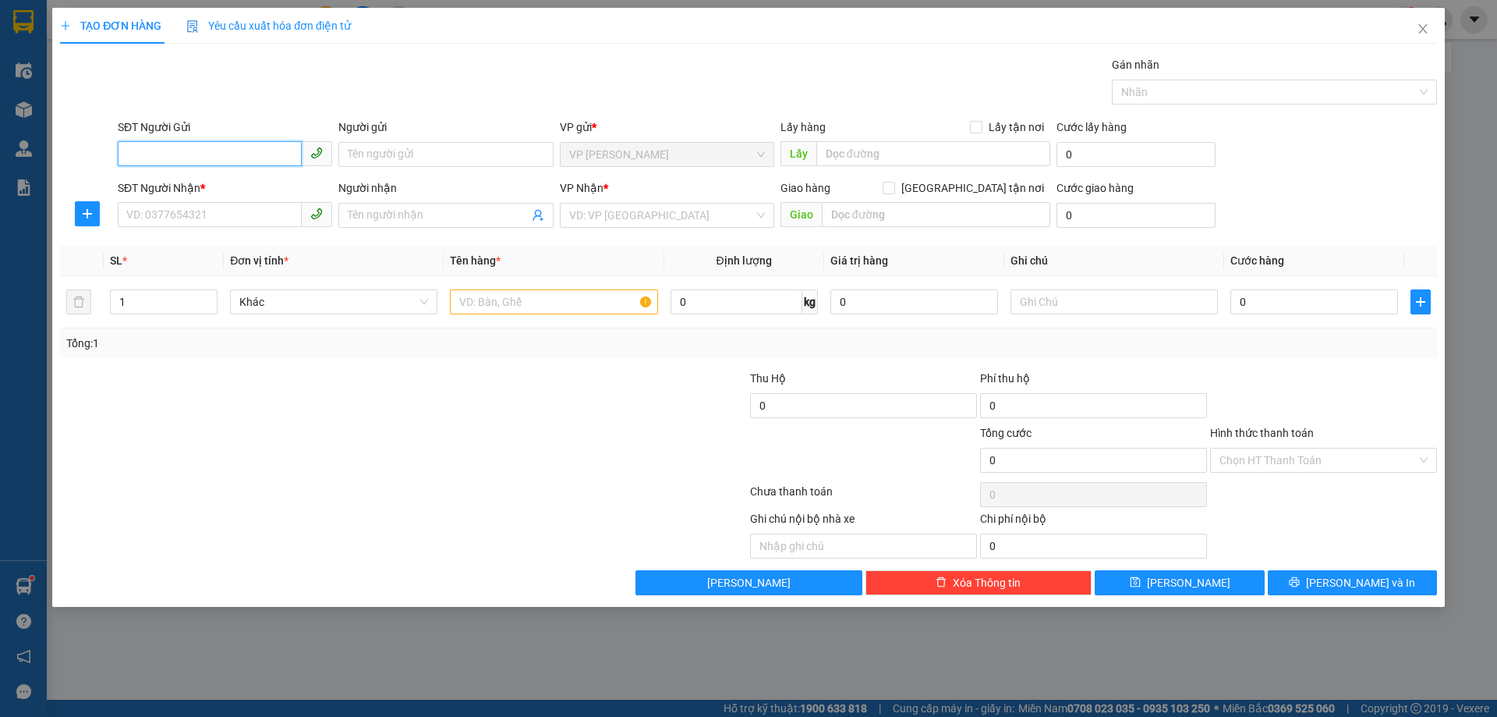
click at [259, 161] on input "SĐT Người Gửi" at bounding box center [210, 153] width 184 height 25
click at [265, 150] on input "0969874" at bounding box center [210, 153] width 184 height 25
click at [244, 193] on div "0969874032 - Labo [GEOGRAPHIC_DATA]" at bounding box center [228, 185] width 203 height 17
type input "0969874032"
type input "Labo Thiên Phú"
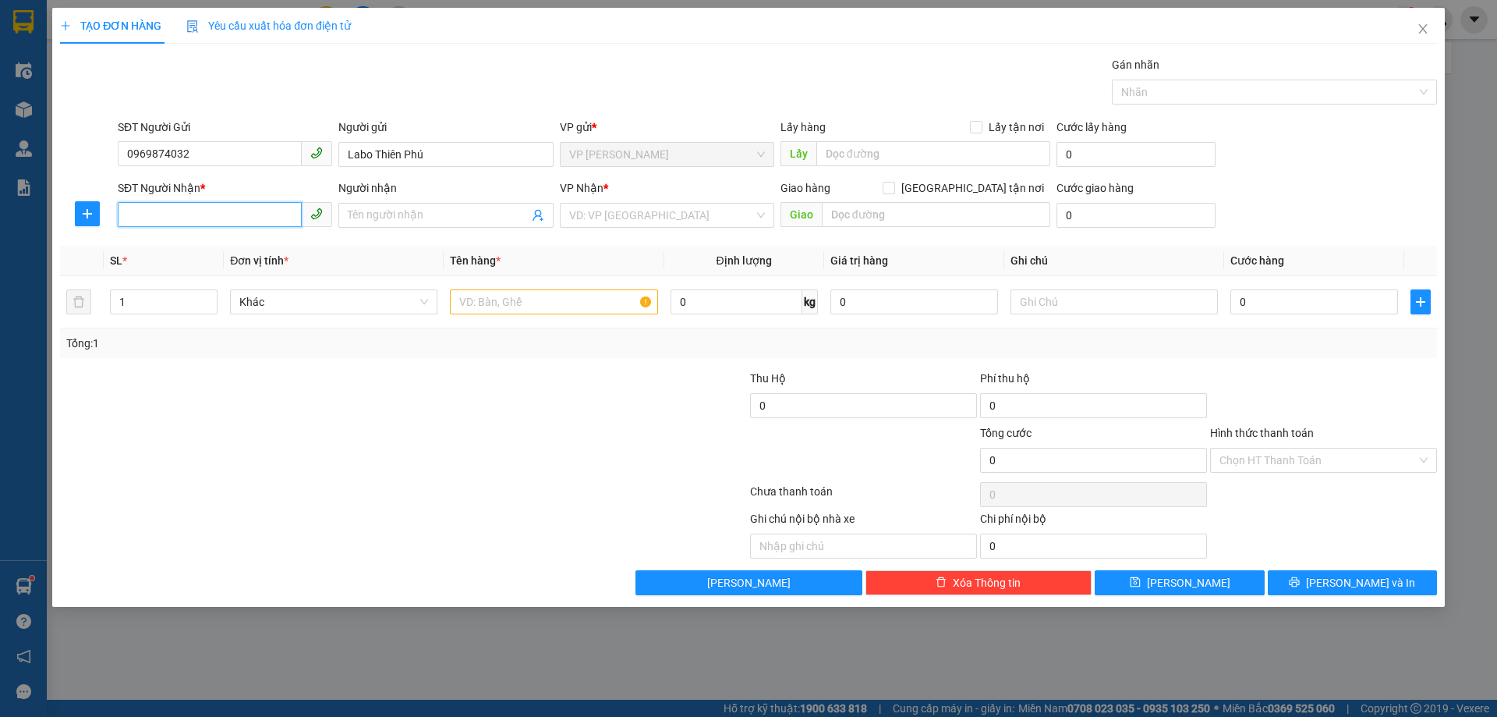
click at [233, 216] on input "SĐT Người Nhận *" at bounding box center [210, 214] width 184 height 25
click at [225, 268] on div "0961919996 - Hưởng" at bounding box center [228, 271] width 203 height 17
type input "0961919996"
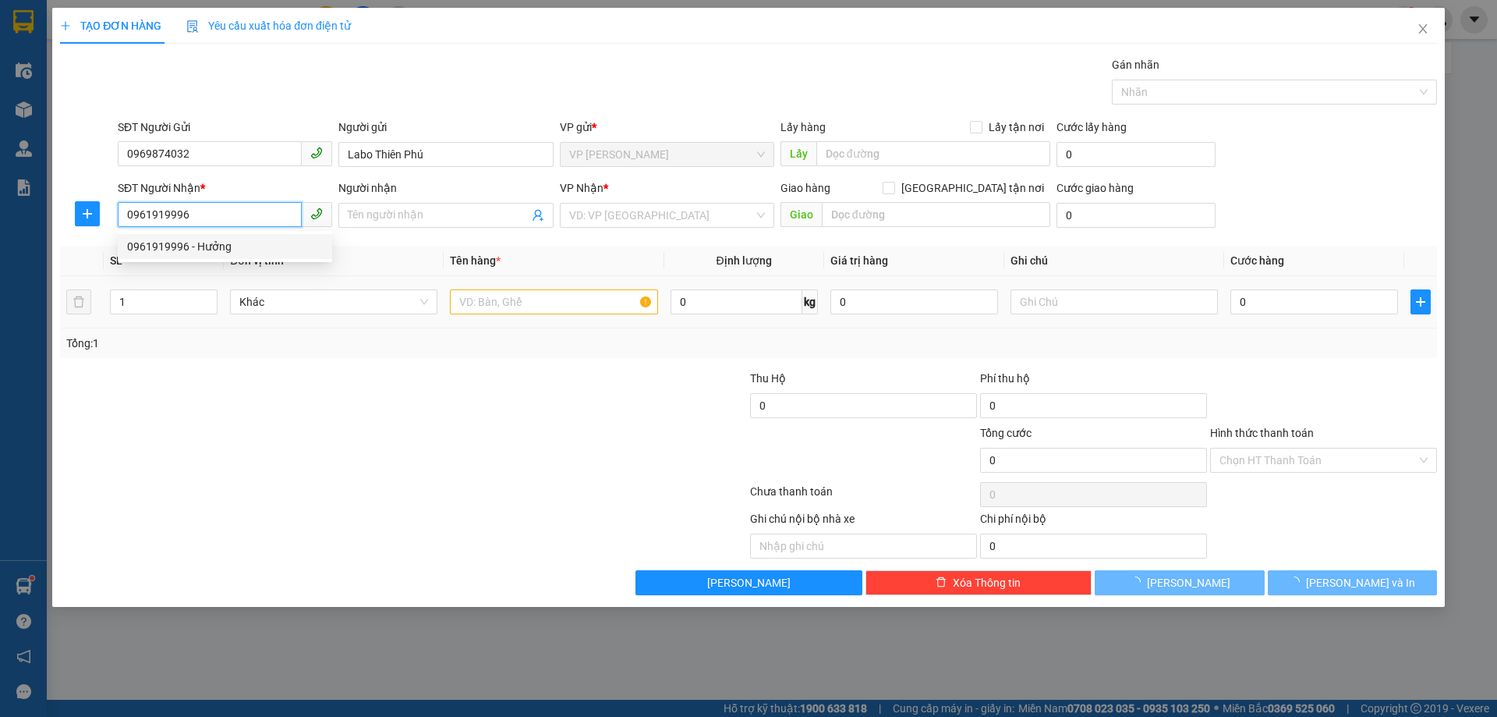
type input "Hưởng"
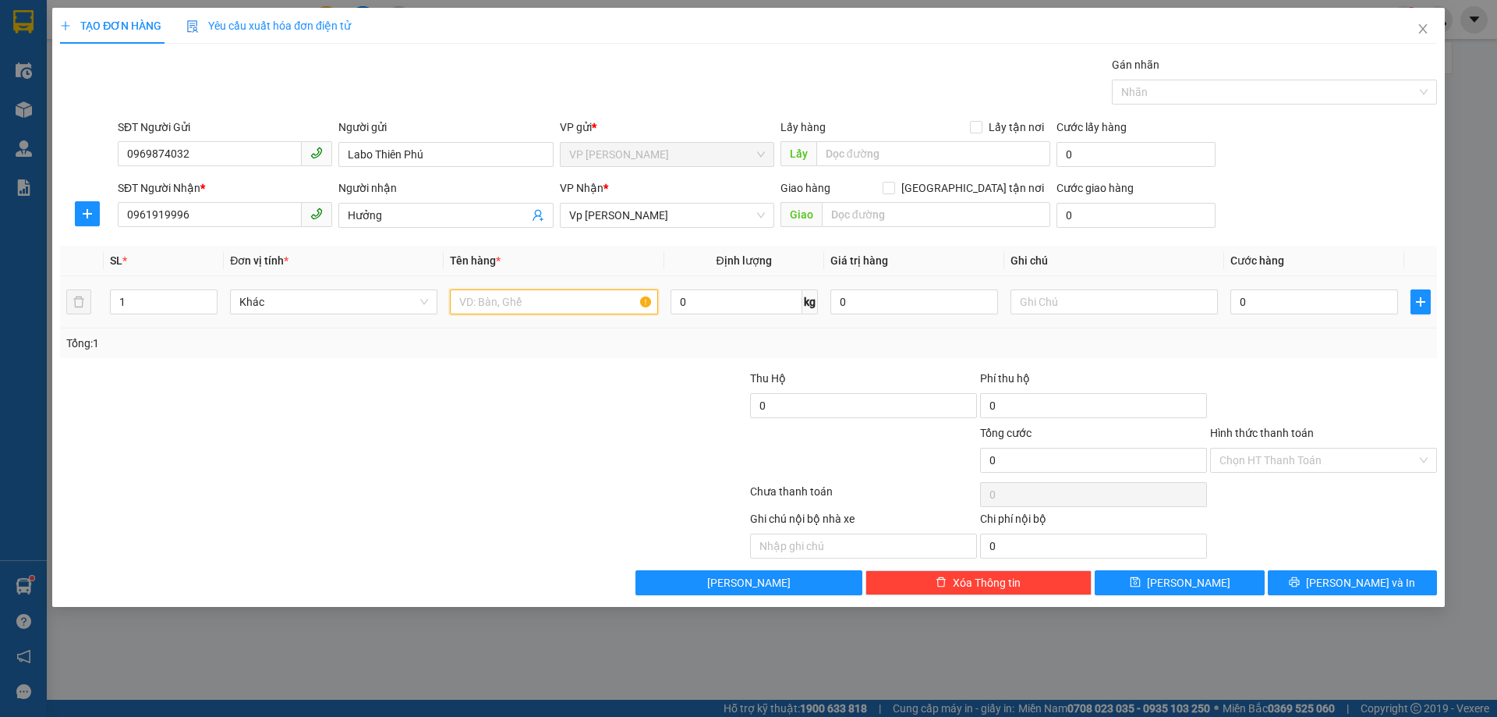
click at [529, 300] on input "text" at bounding box center [553, 301] width 207 height 25
type input "mẫu"
click at [1329, 303] on input "0" at bounding box center [1314, 301] width 168 height 25
type input "3"
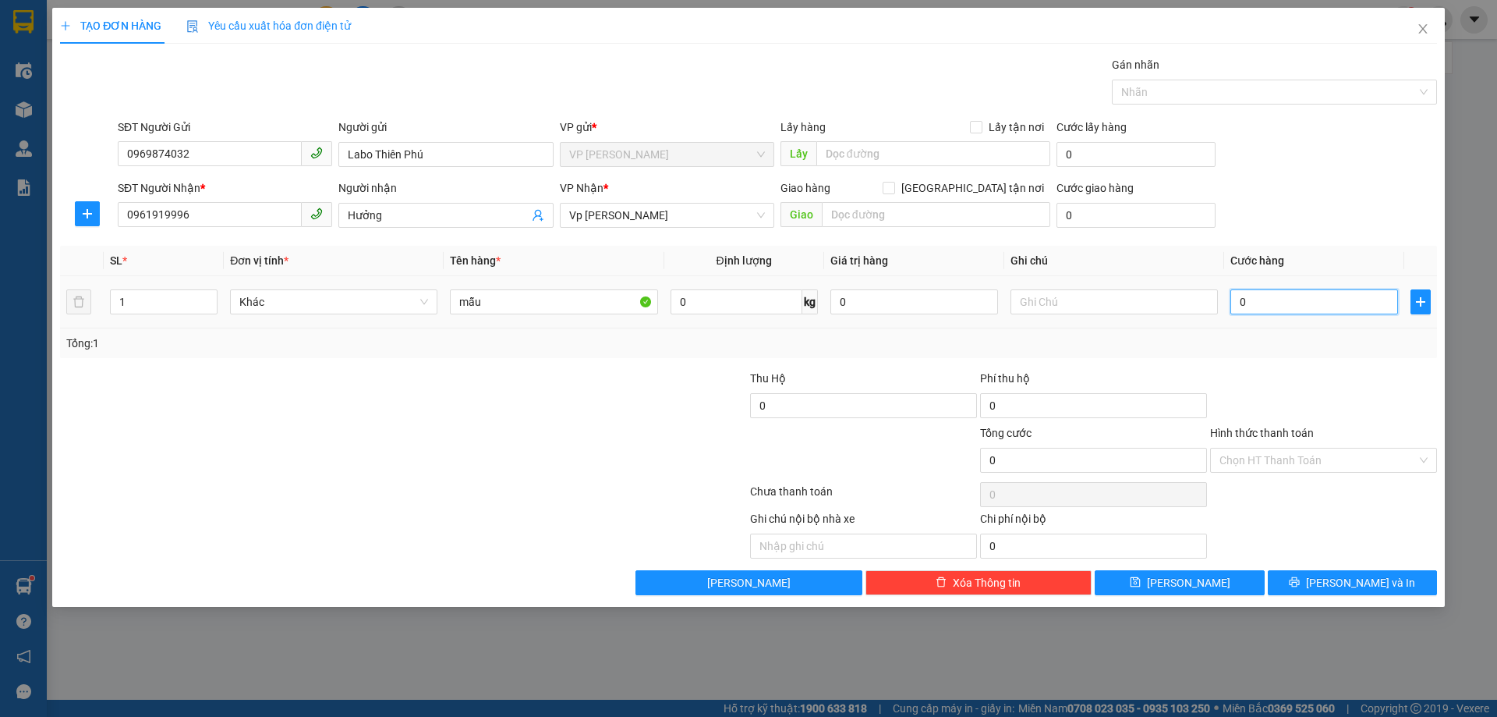
type input "3"
type input "30"
type input "30.000"
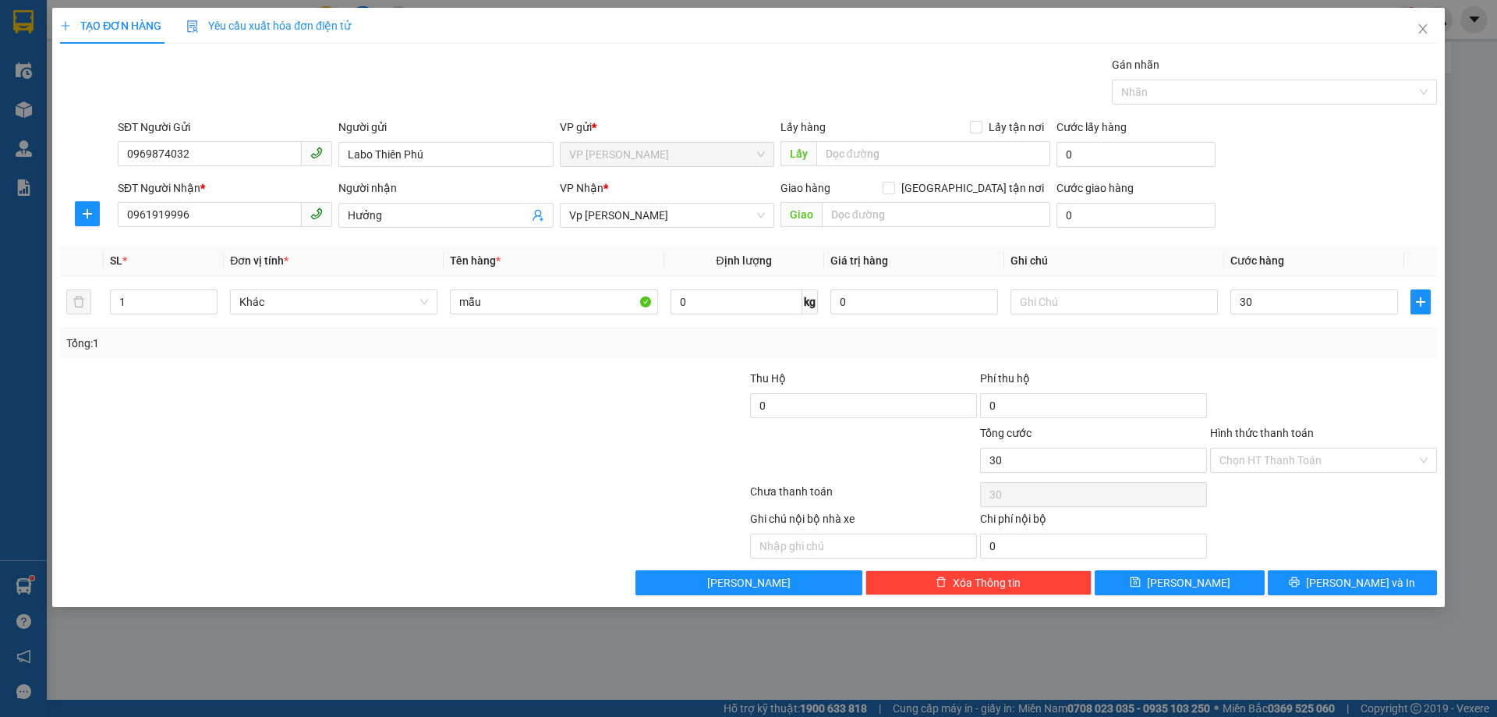
type input "30.000"
click at [1303, 374] on div at bounding box center [1324, 397] width 230 height 55
click at [1297, 466] on input "Hình thức thanh toán" at bounding box center [1318, 459] width 197 height 23
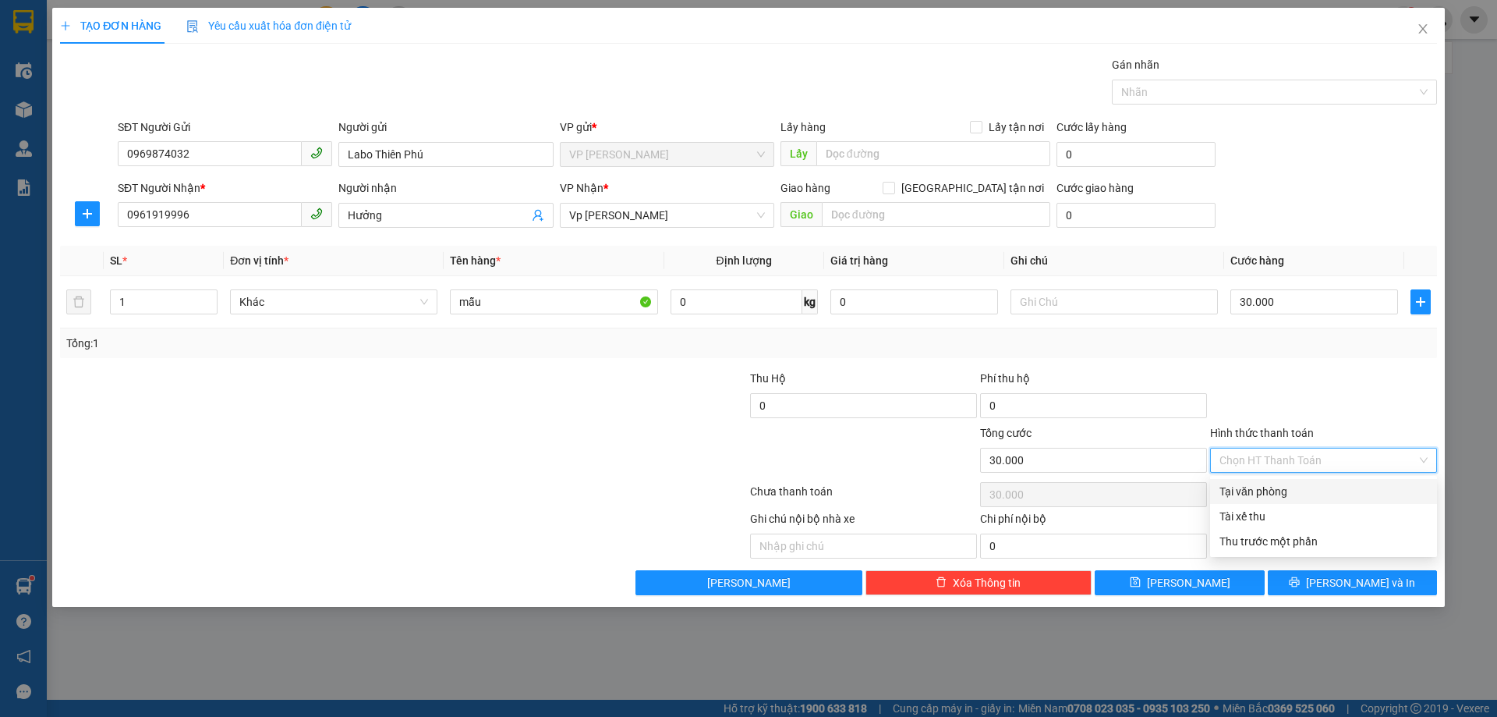
click at [1294, 494] on div "Tại văn phòng" at bounding box center [1324, 491] width 208 height 17
type input "0"
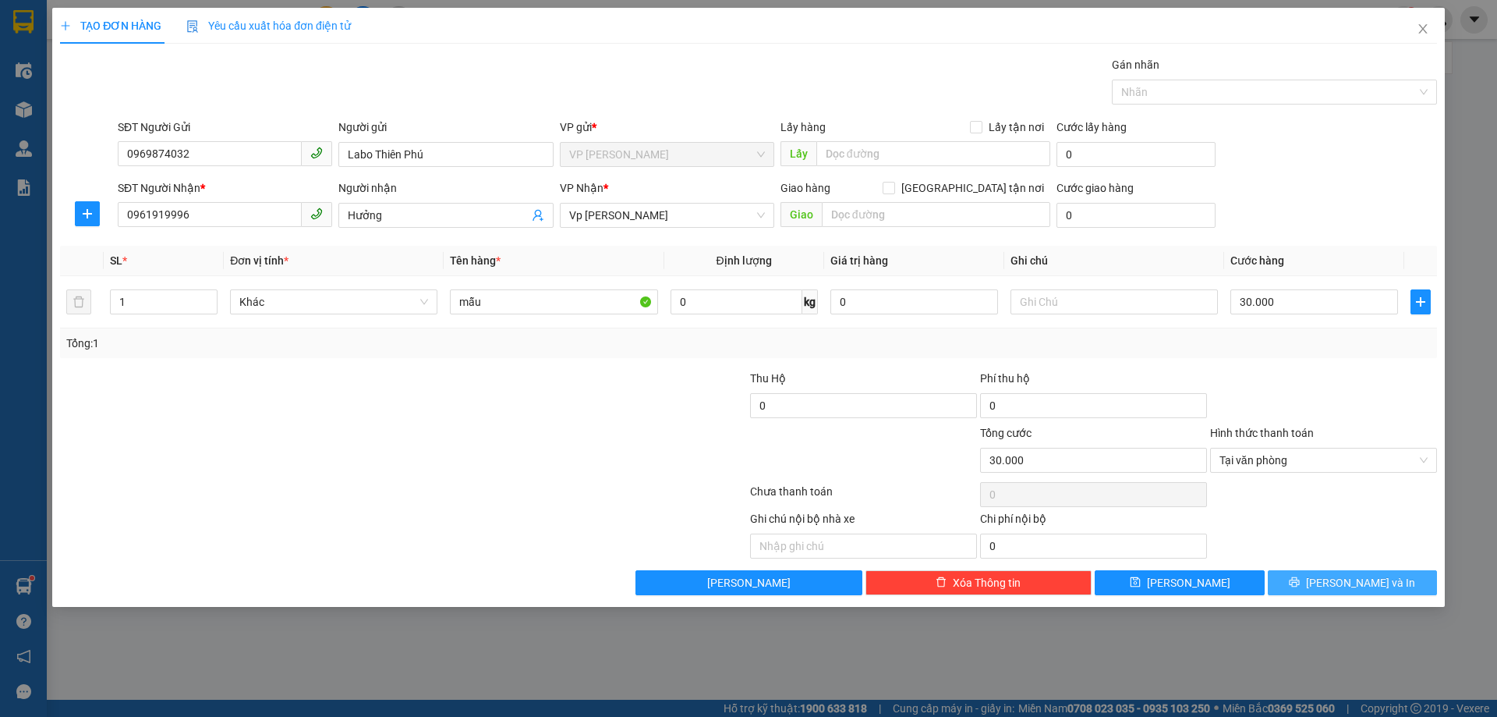
drag, startPoint x: 1368, startPoint y: 579, endPoint x: 1014, endPoint y: 497, distance: 364.1
click at [1369, 579] on span "[PERSON_NAME] và In" at bounding box center [1360, 582] width 109 height 17
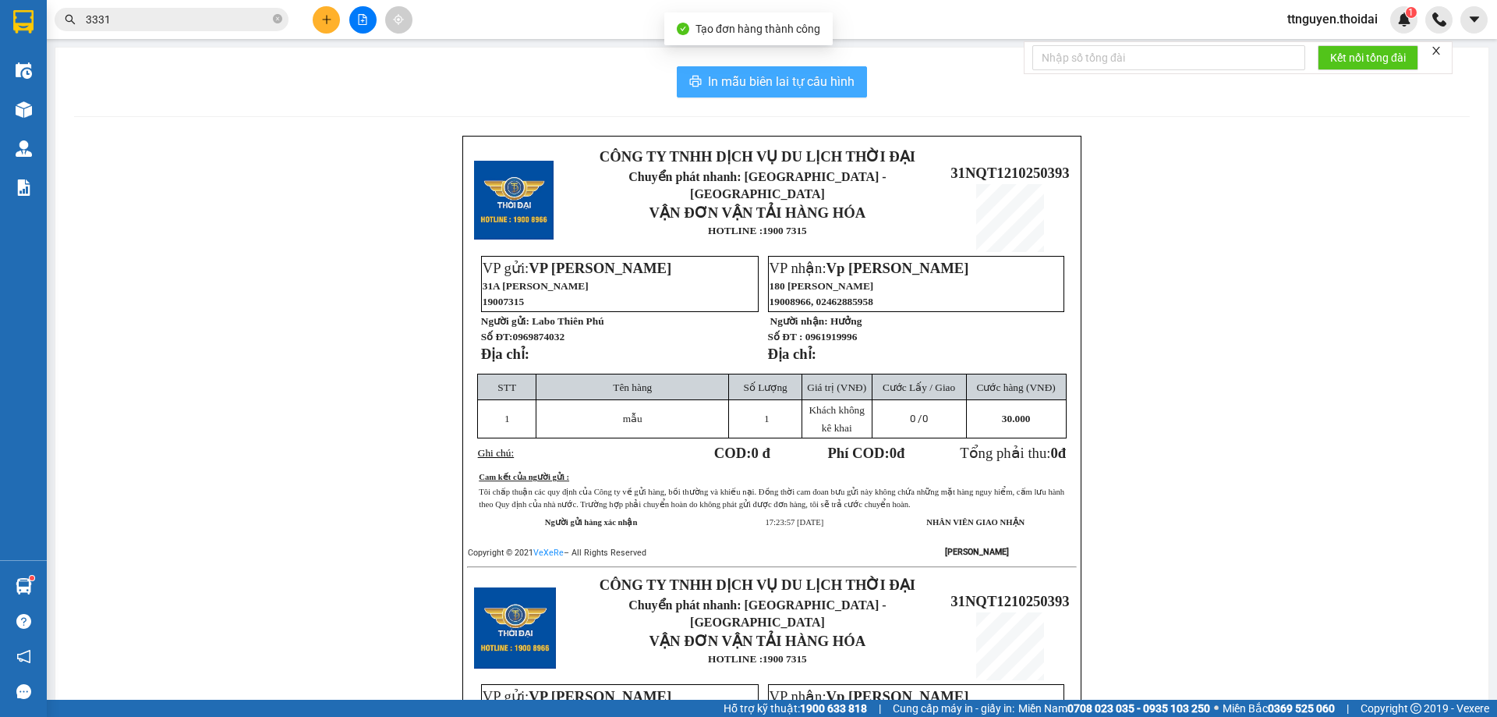
click at [708, 83] on span "In mẫu biên lai tự cấu hình" at bounding box center [781, 81] width 147 height 19
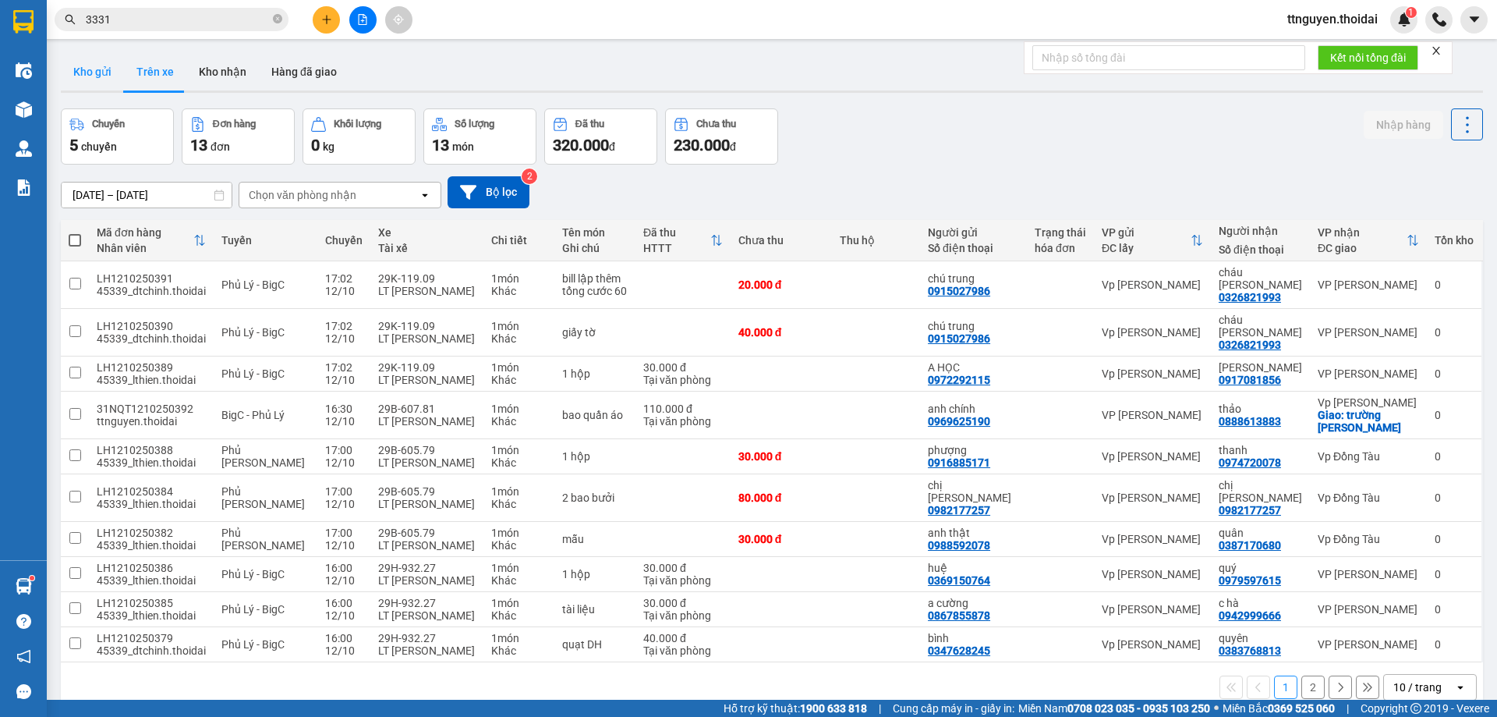
click at [109, 81] on button "Kho gửi" at bounding box center [92, 71] width 63 height 37
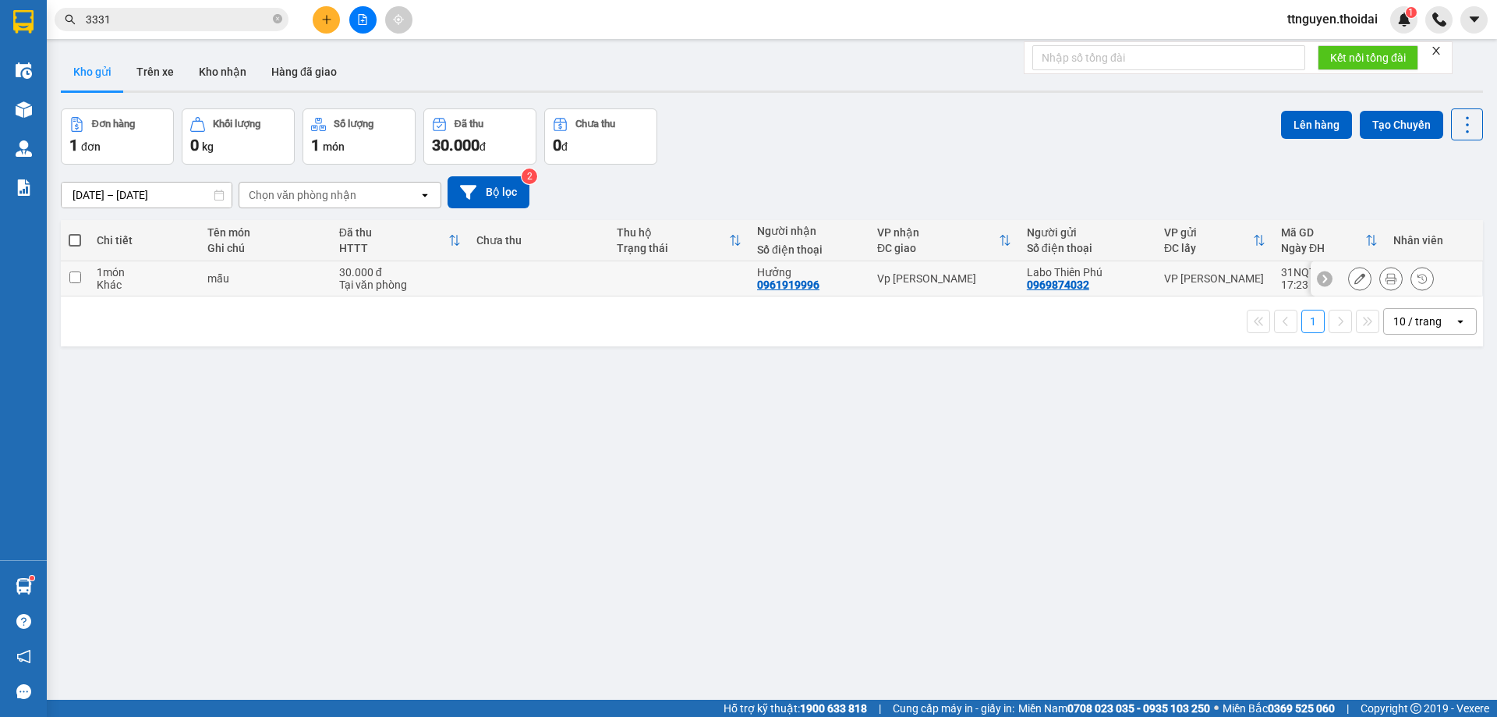
click at [205, 278] on td "mẫu" at bounding box center [265, 278] width 131 height 35
checkbox input "true"
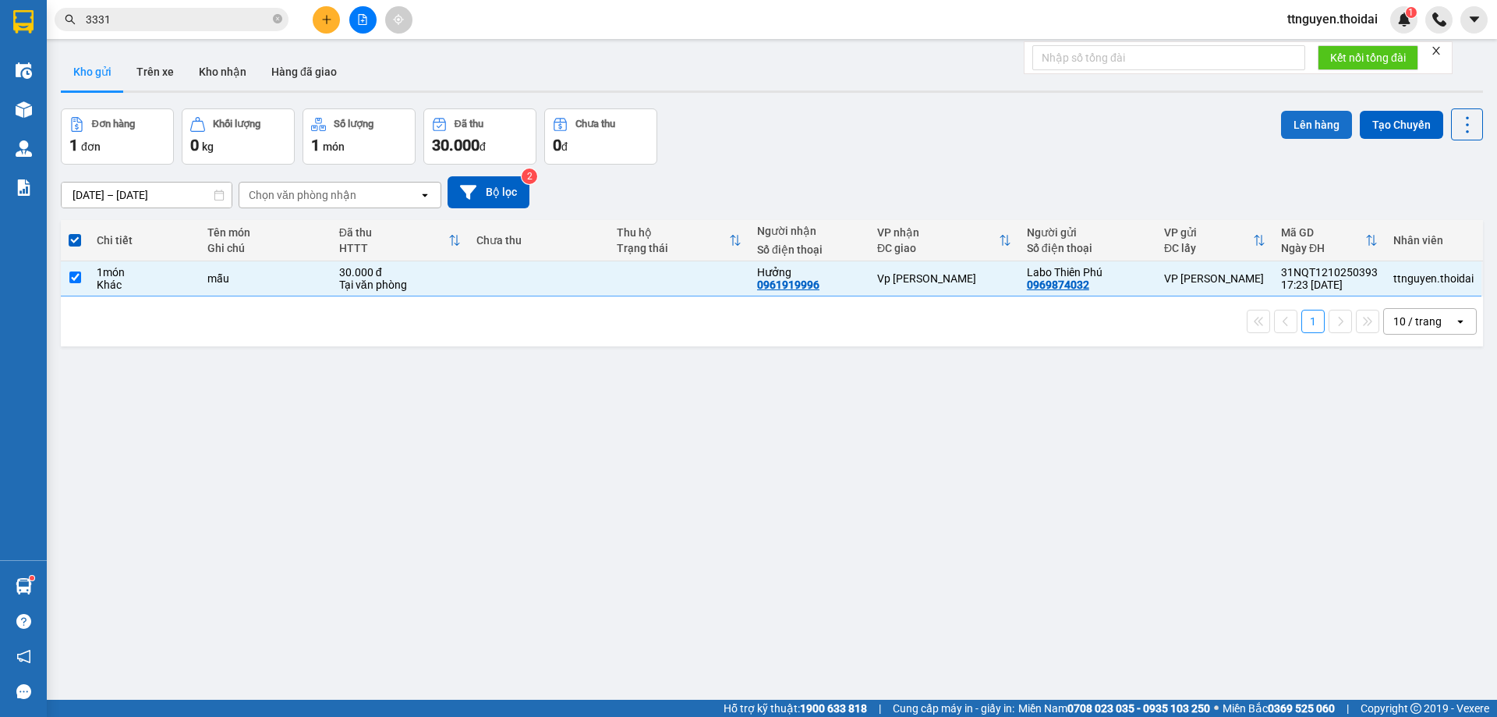
click at [1309, 125] on button "Lên hàng" at bounding box center [1316, 125] width 71 height 28
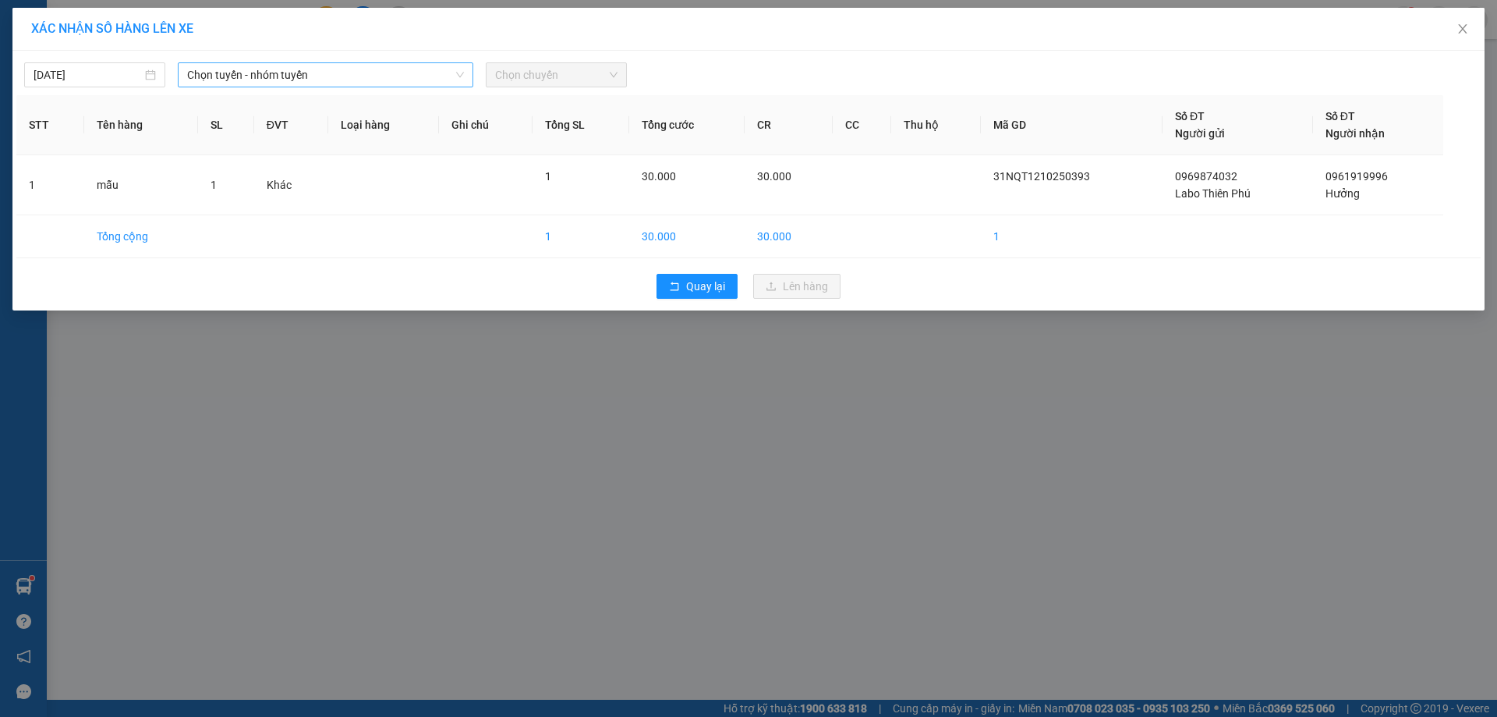
click at [343, 83] on span "Chọn tuyến - nhóm tuyến" at bounding box center [325, 74] width 277 height 23
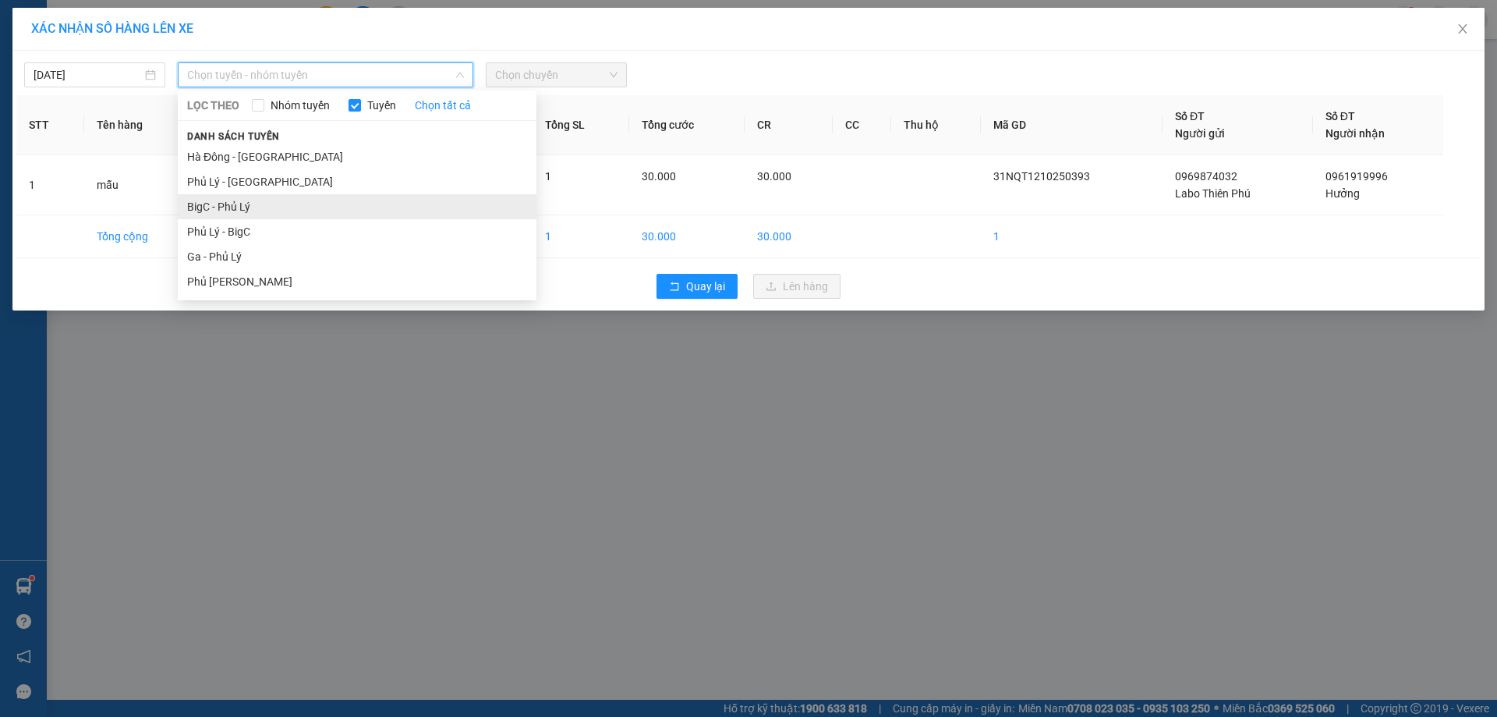
click at [292, 207] on li "BigC - Phủ Lý" at bounding box center [357, 206] width 359 height 25
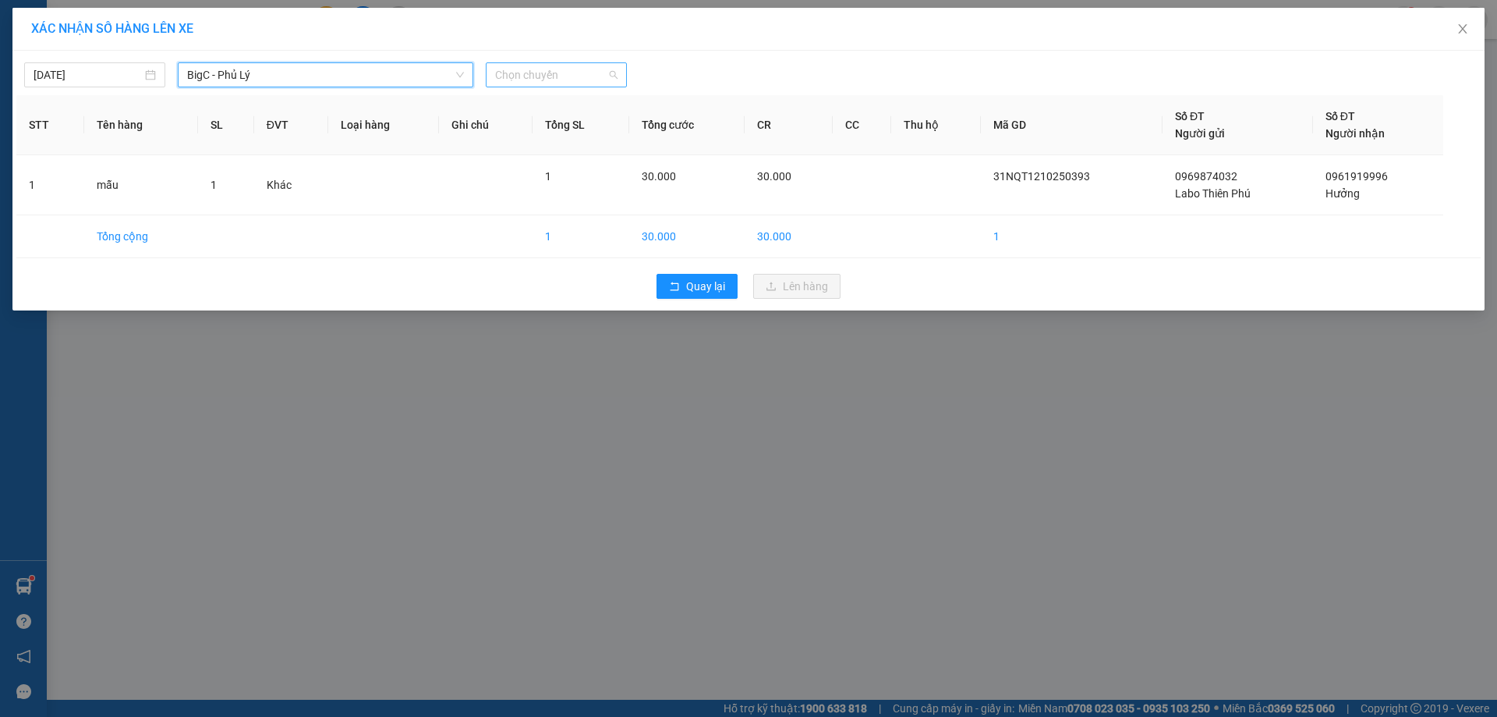
click at [528, 72] on span "Chọn chuyến" at bounding box center [556, 74] width 122 height 23
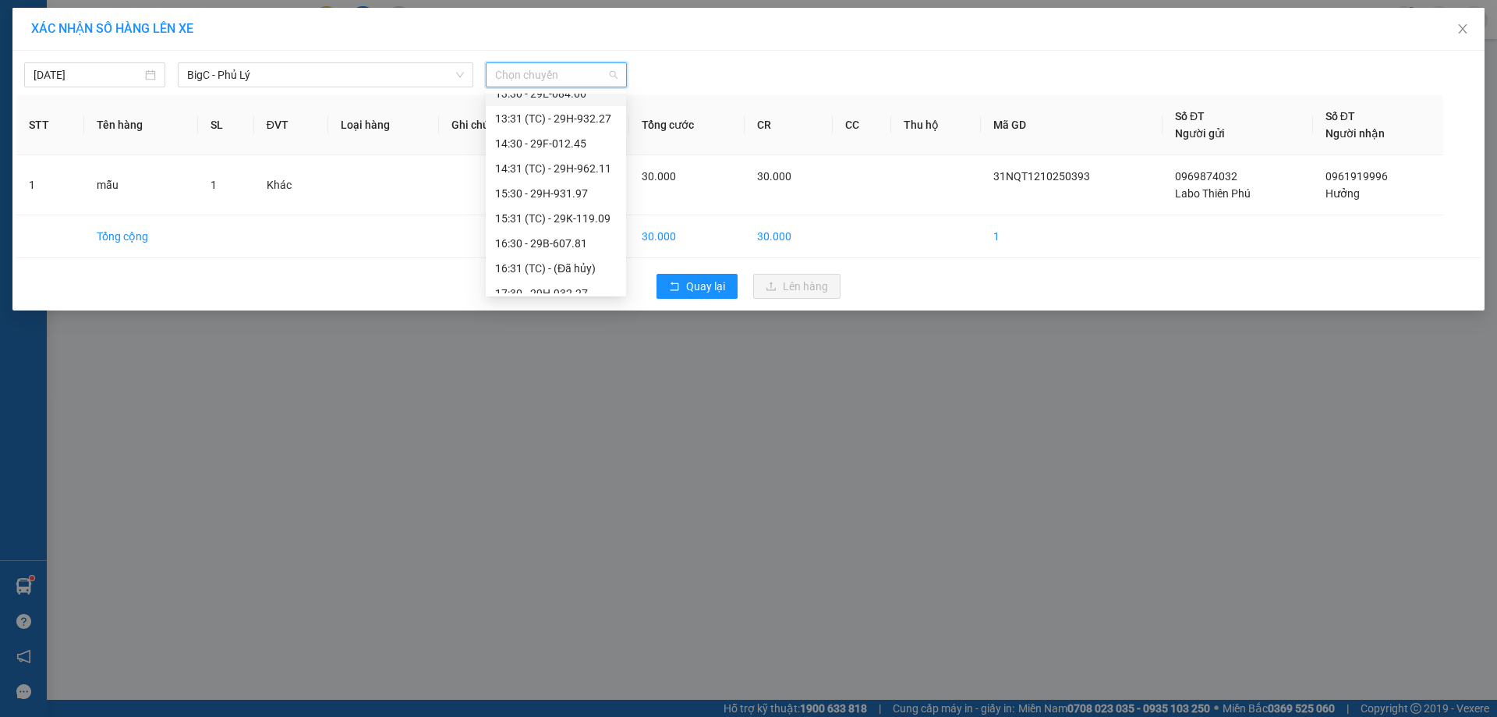
scroll to position [390, 0]
click at [585, 246] on div "17:31 (TC) - 29E-080.08" at bounding box center [556, 240] width 122 height 17
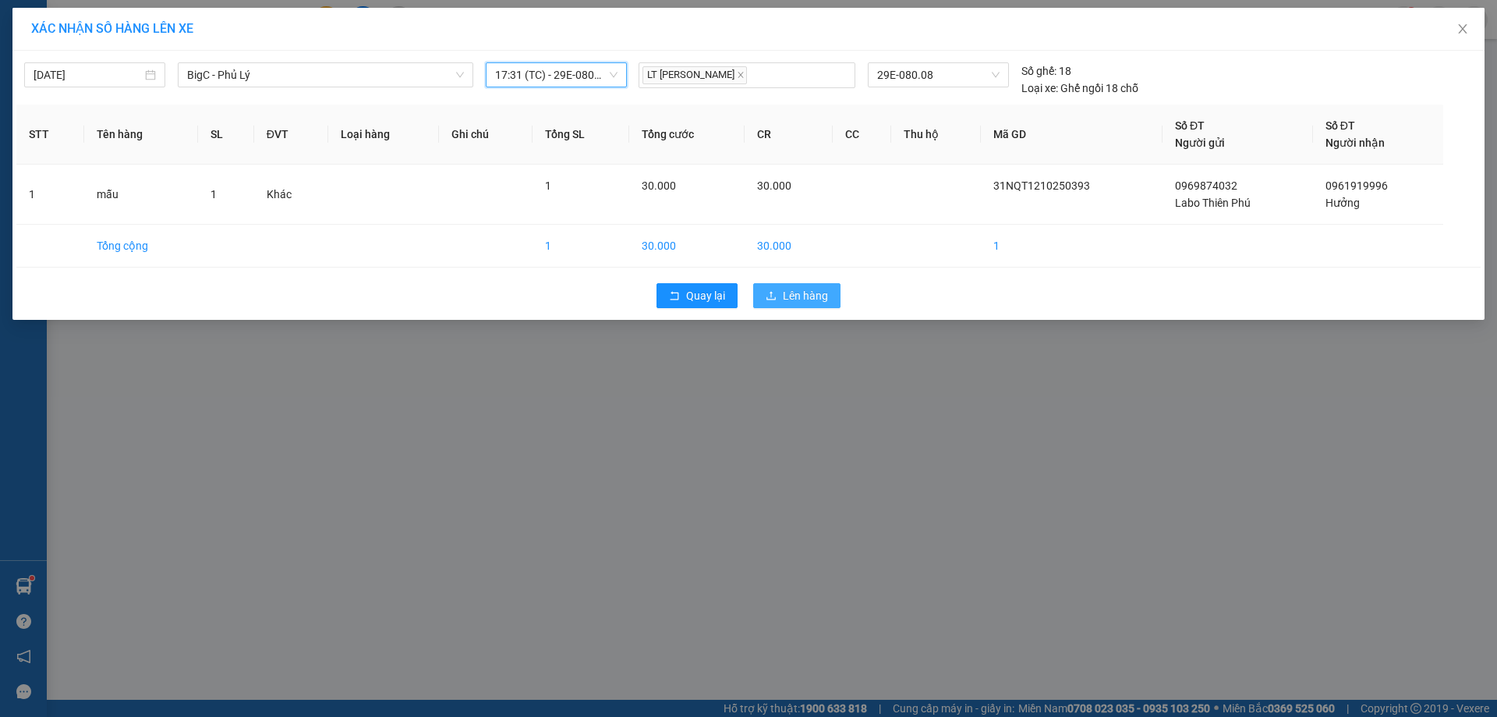
click at [815, 290] on span "Lên hàng" at bounding box center [805, 295] width 45 height 17
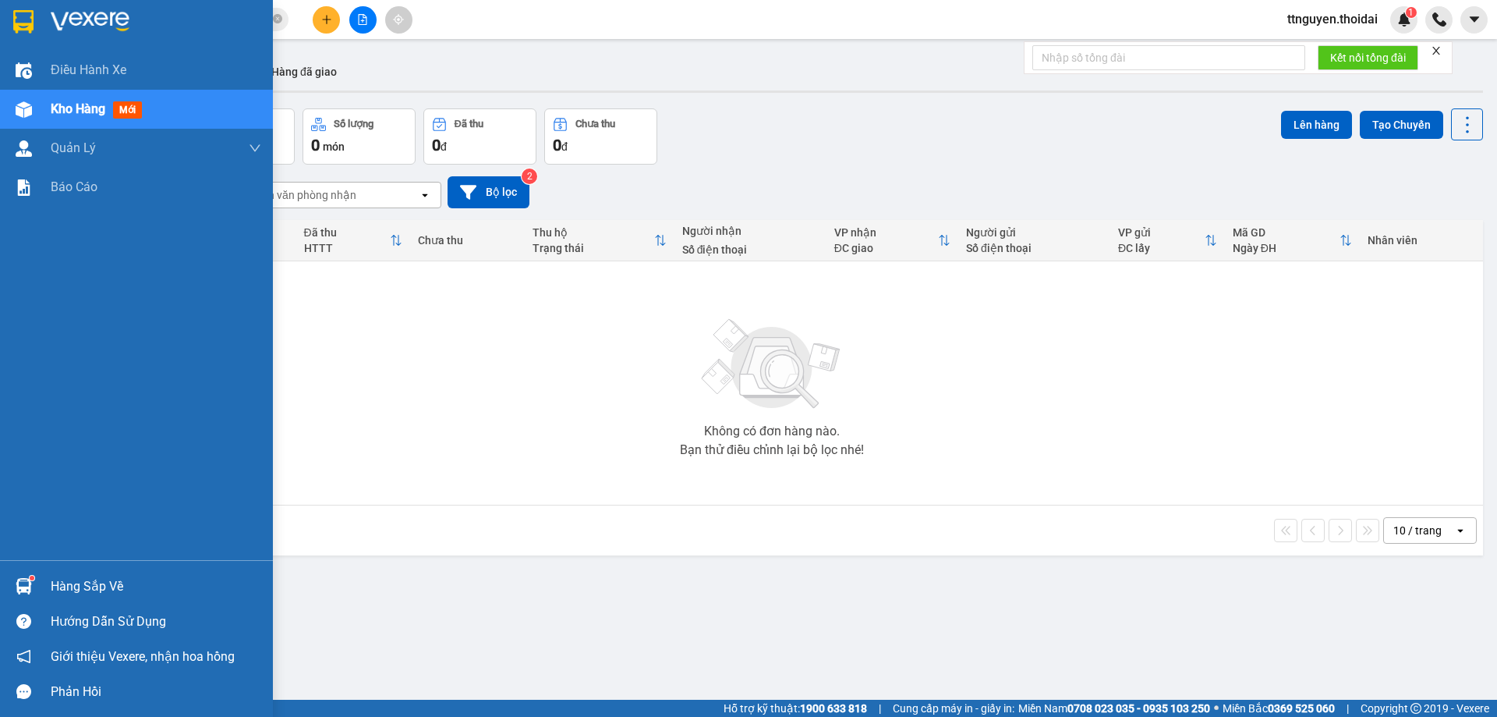
drag, startPoint x: 69, startPoint y: 586, endPoint x: 150, endPoint y: 594, distance: 80.7
click at [71, 586] on div "Hàng sắp về" at bounding box center [156, 586] width 211 height 23
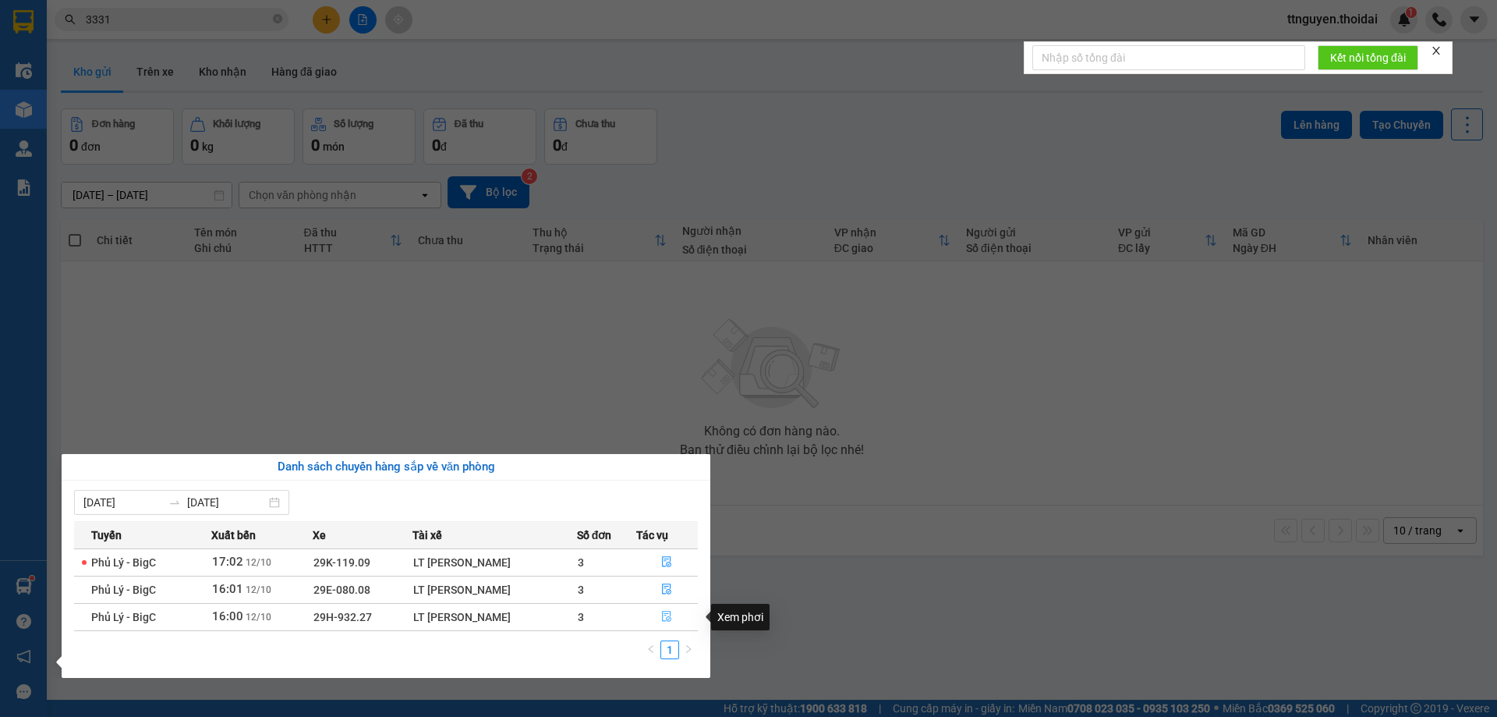
click at [668, 621] on icon "file-done" at bounding box center [666, 616] width 11 height 11
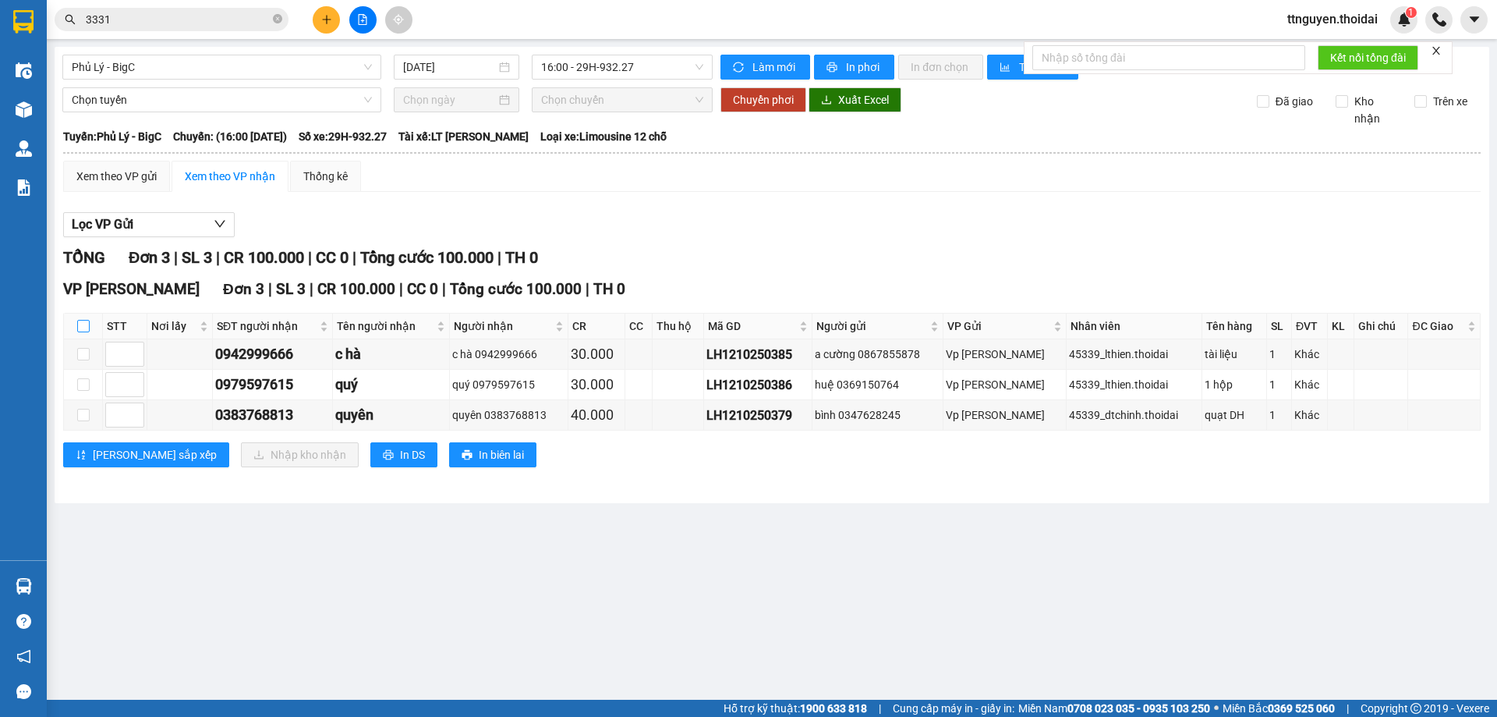
click at [87, 325] on input "checkbox" at bounding box center [83, 326] width 12 height 12
checkbox input "true"
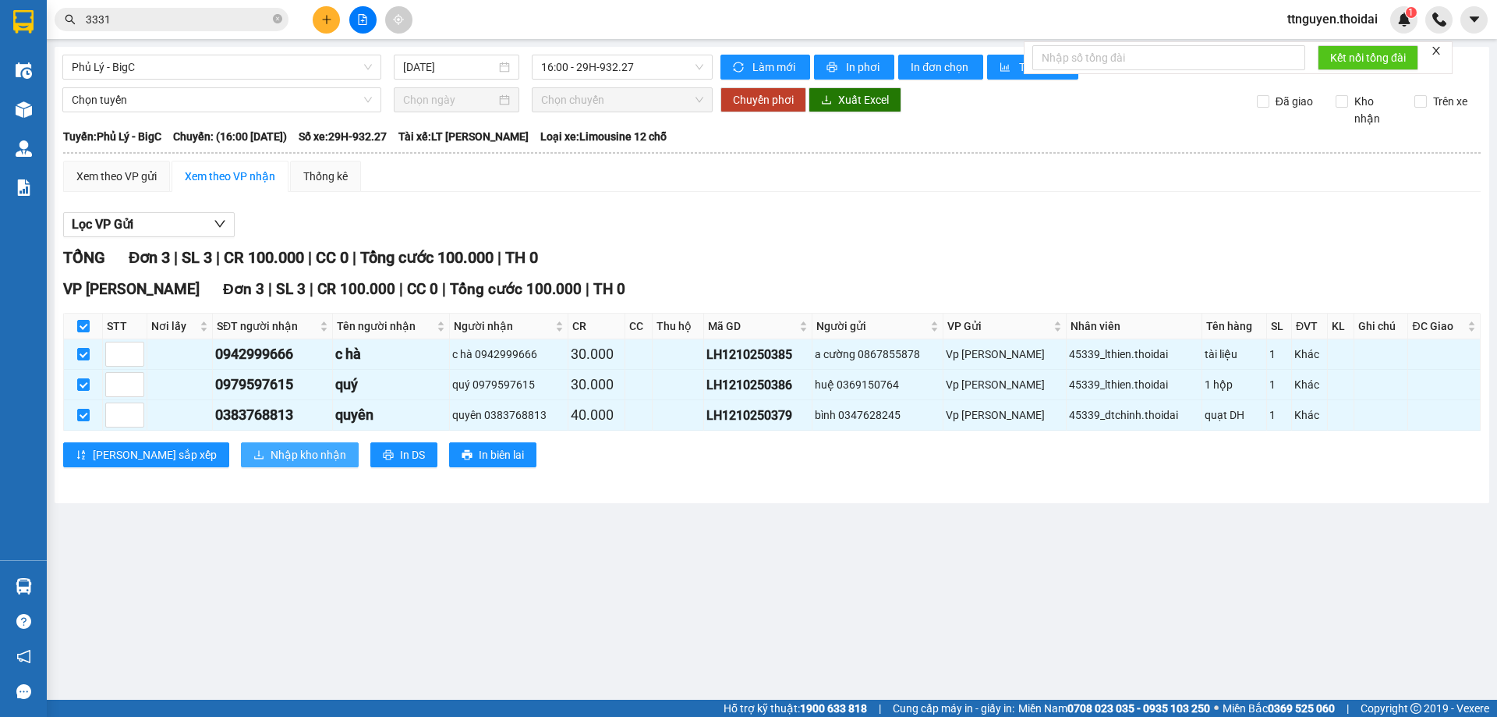
click at [271, 460] on span "Nhập kho nhận" at bounding box center [309, 454] width 76 height 17
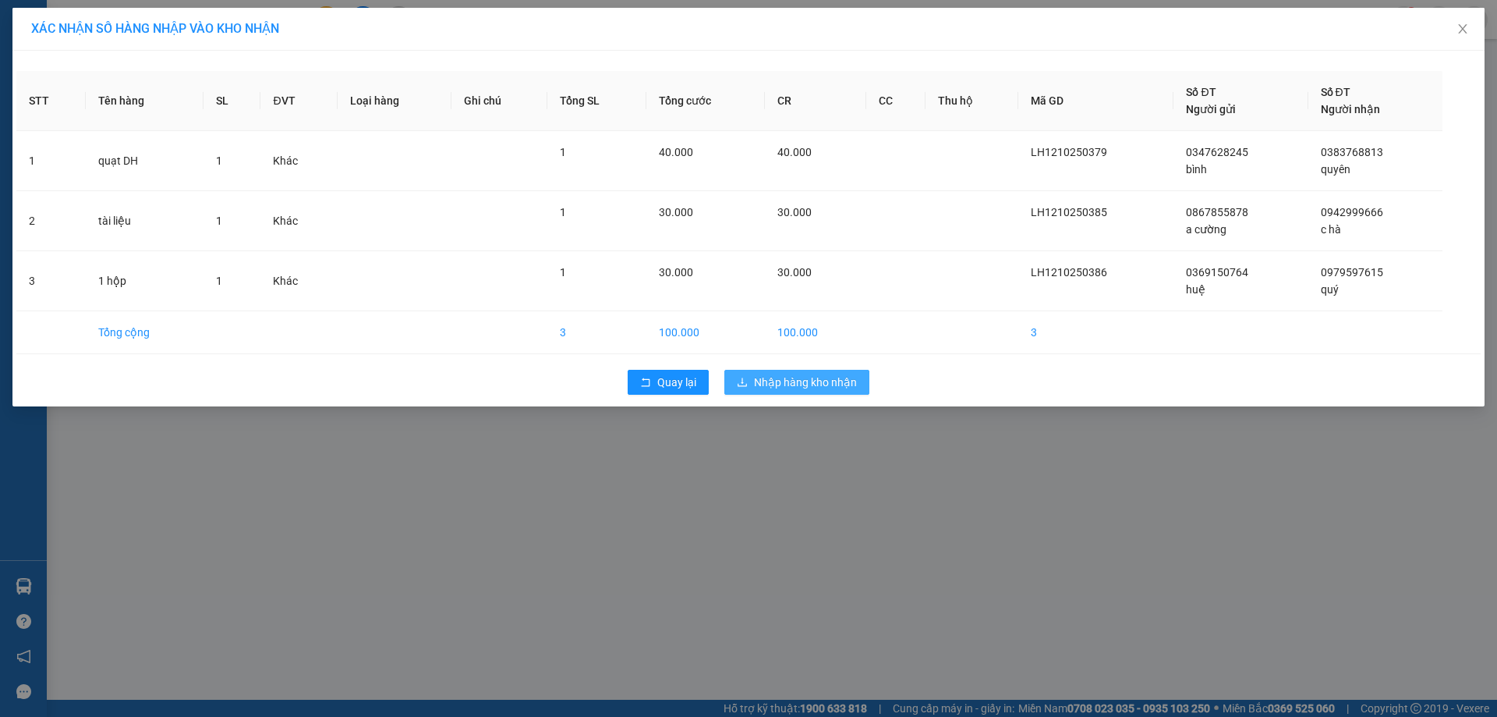
click at [765, 332] on td "100.000" at bounding box center [705, 332] width 119 height 43
click at [763, 376] on span "Nhập hàng kho nhận" at bounding box center [805, 382] width 103 height 17
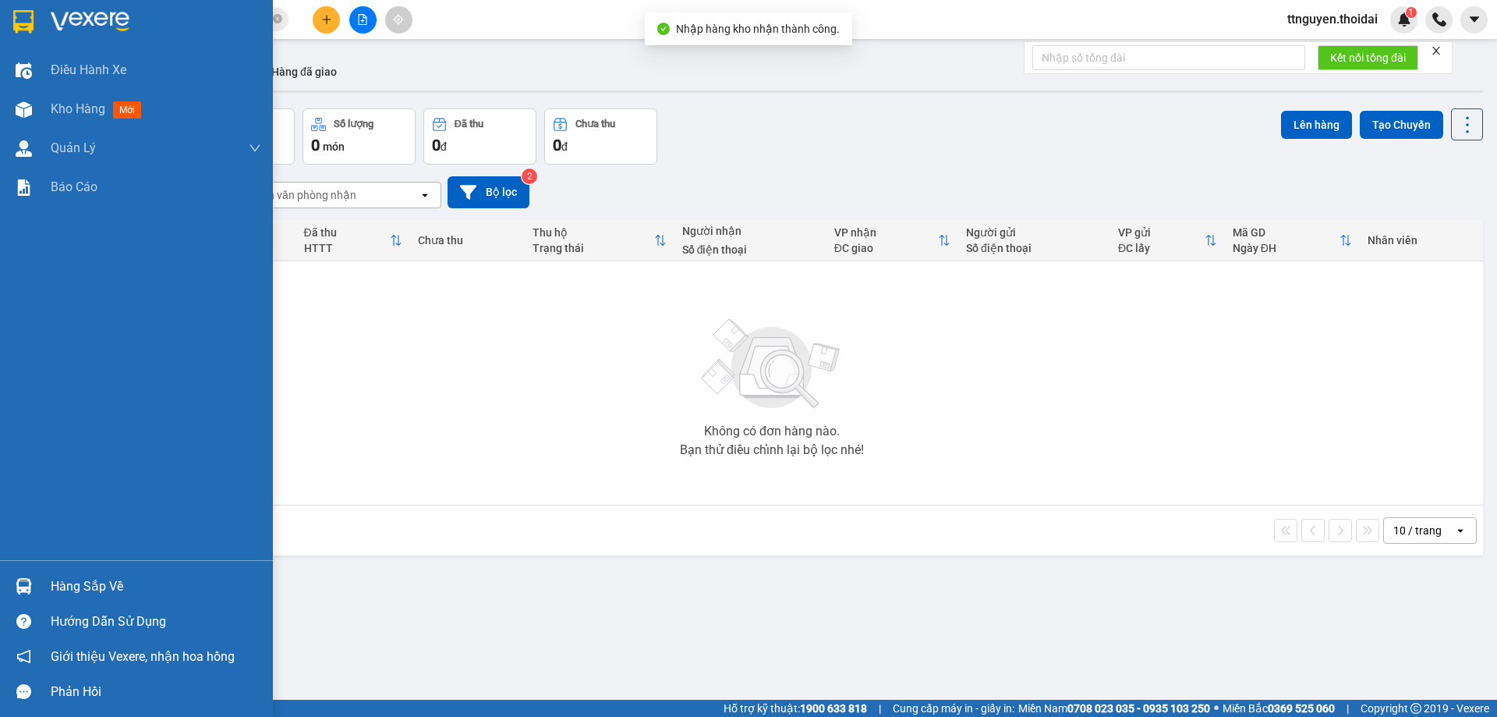
click at [95, 572] on div "Hàng sắp về" at bounding box center [136, 585] width 273 height 35
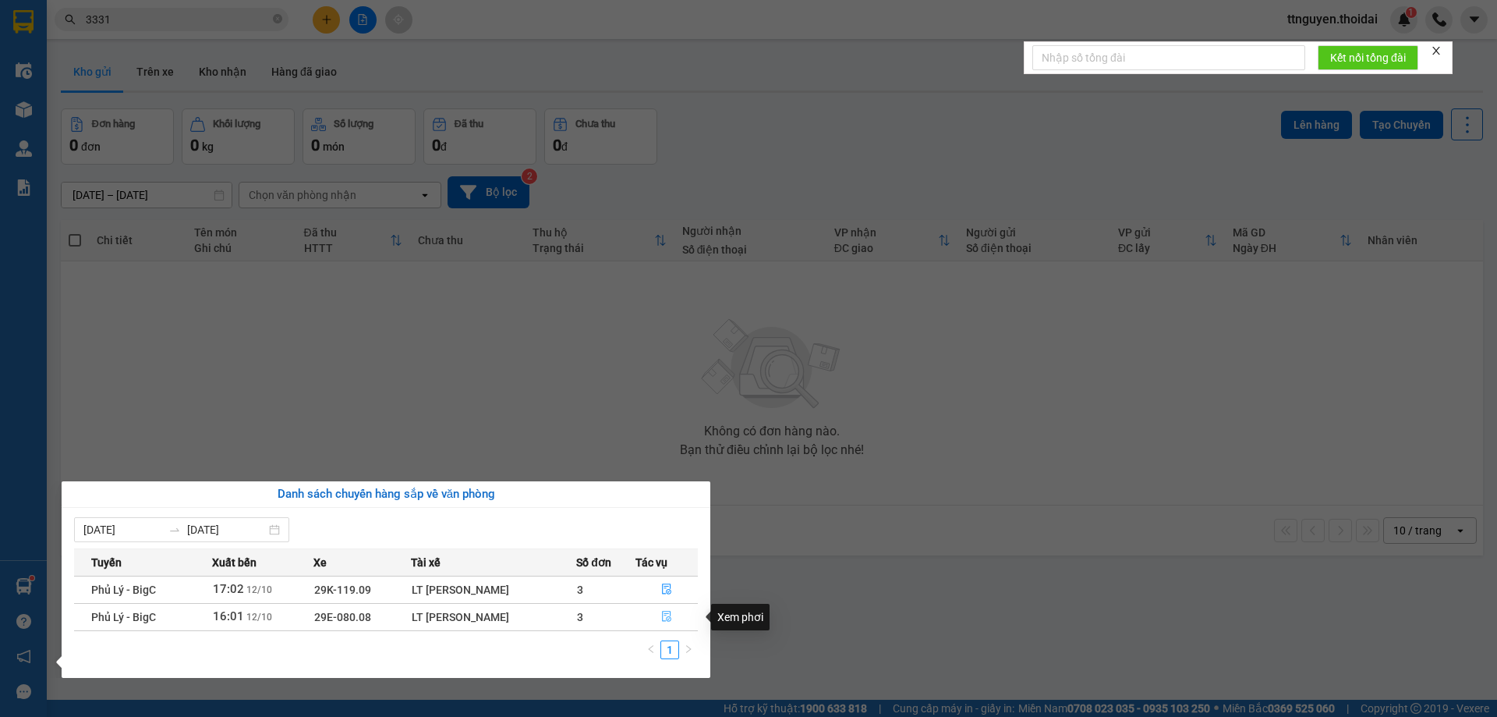
click at [665, 618] on icon "file-done" at bounding box center [666, 616] width 11 height 11
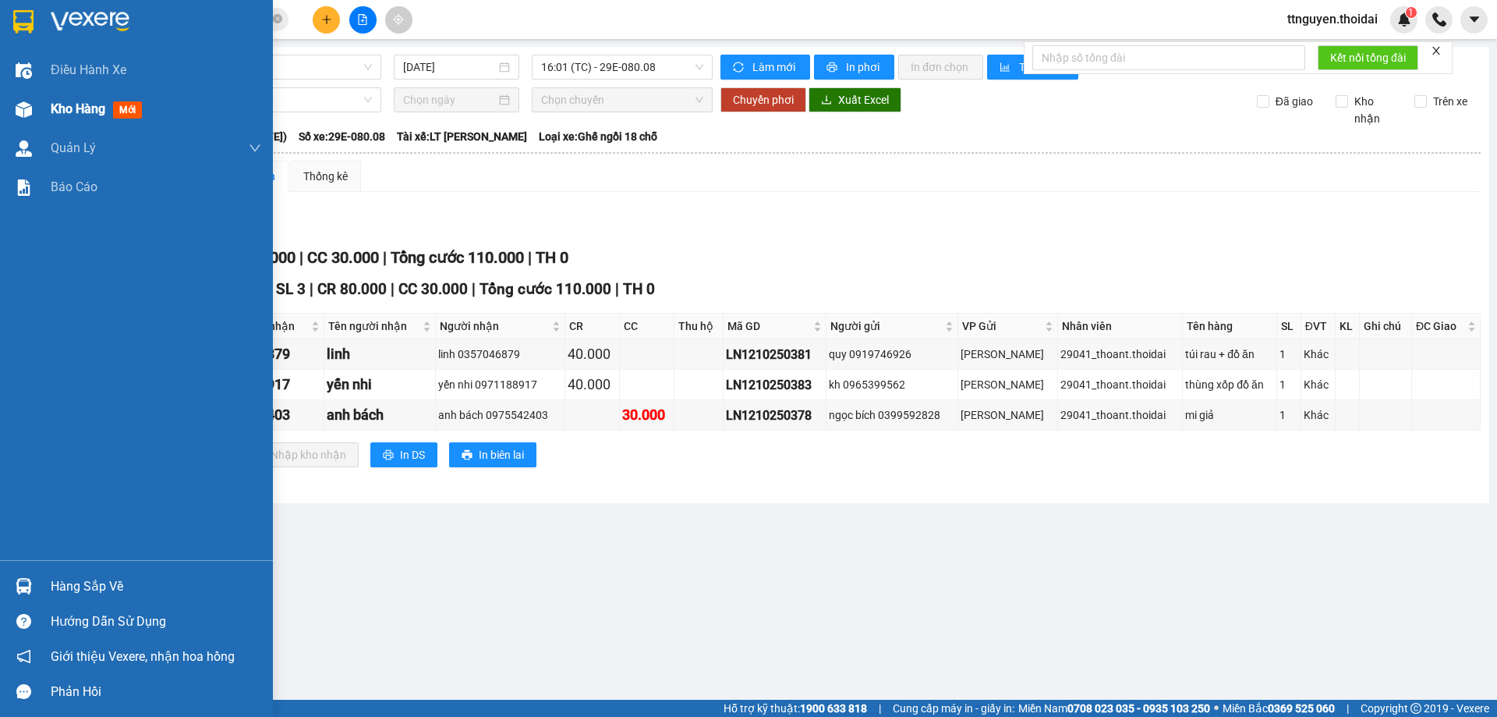
click at [85, 107] on span "Kho hàng" at bounding box center [78, 108] width 55 height 15
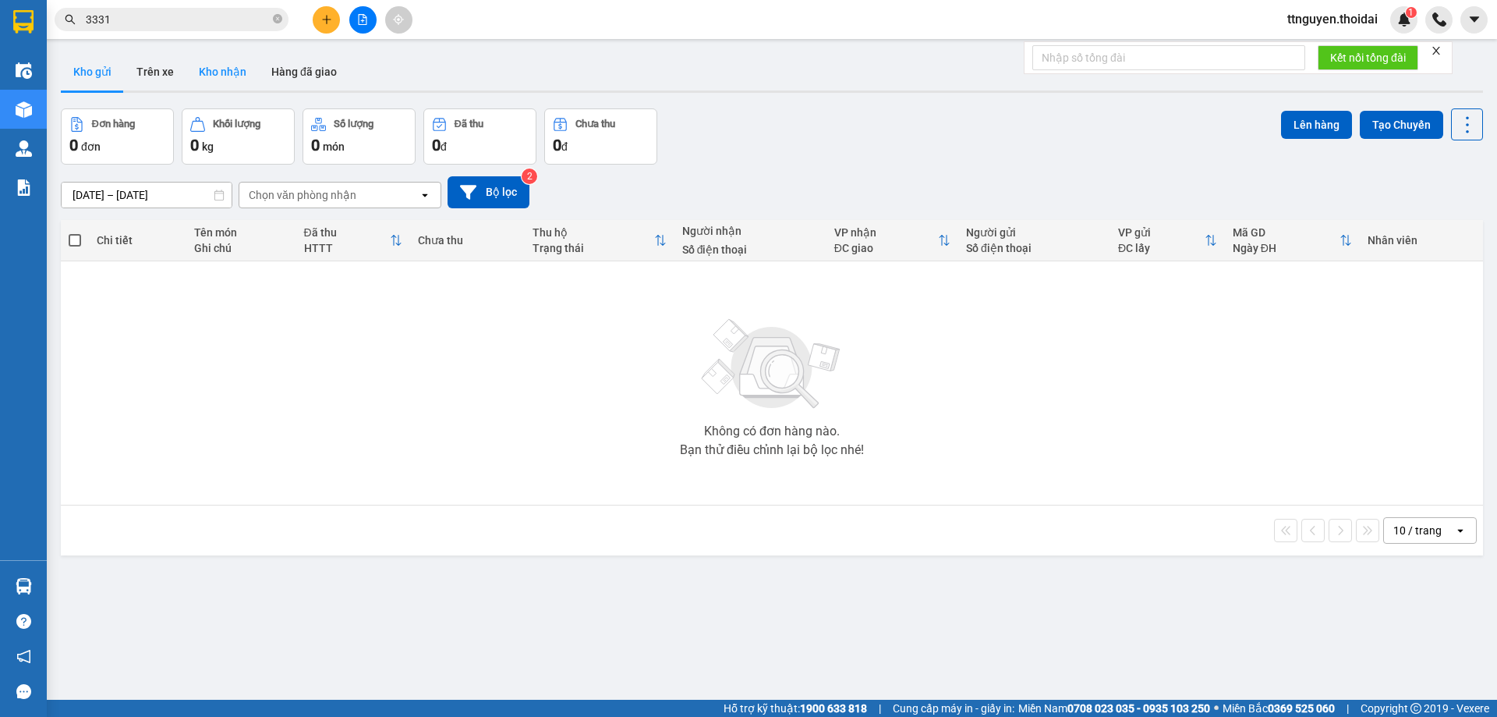
click at [210, 69] on button "Kho nhận" at bounding box center [222, 71] width 73 height 37
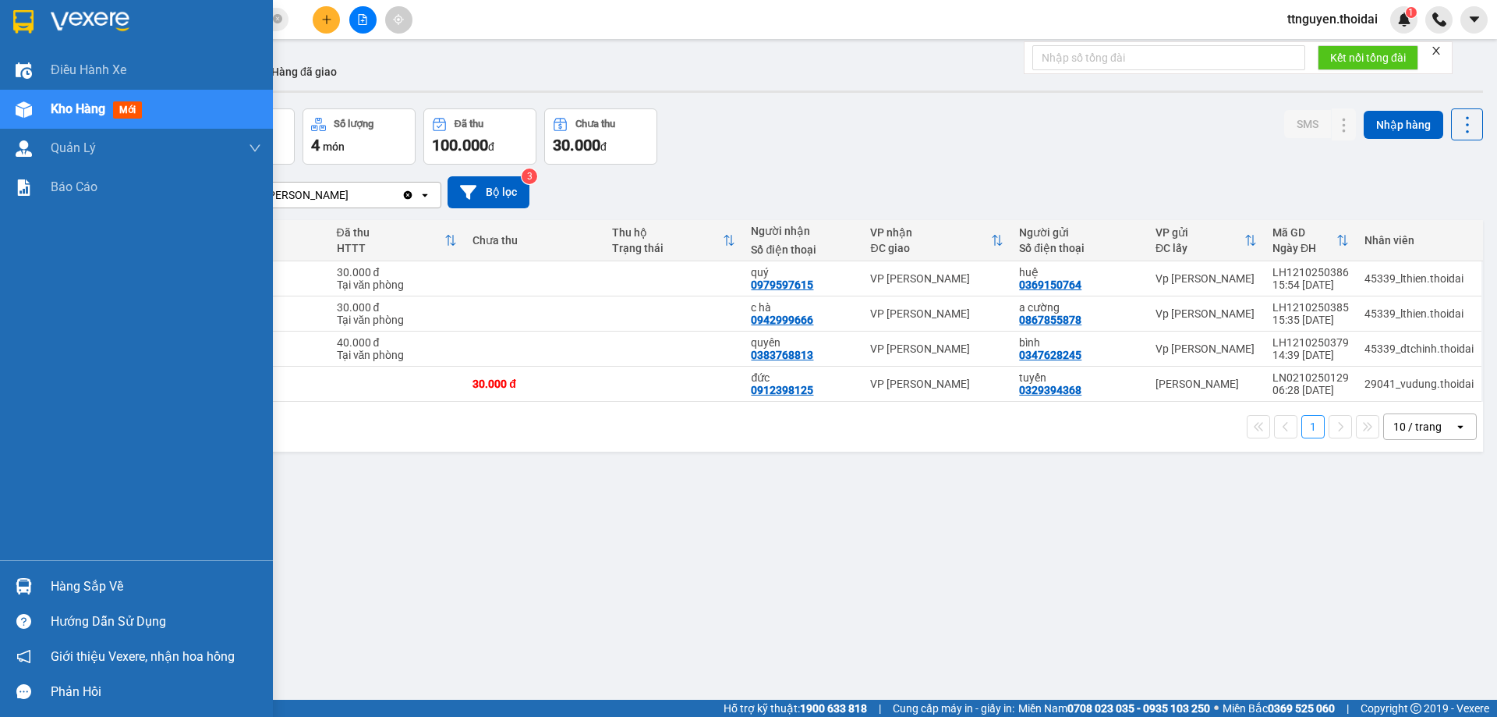
click at [90, 584] on div "Hàng sắp về" at bounding box center [156, 586] width 211 height 23
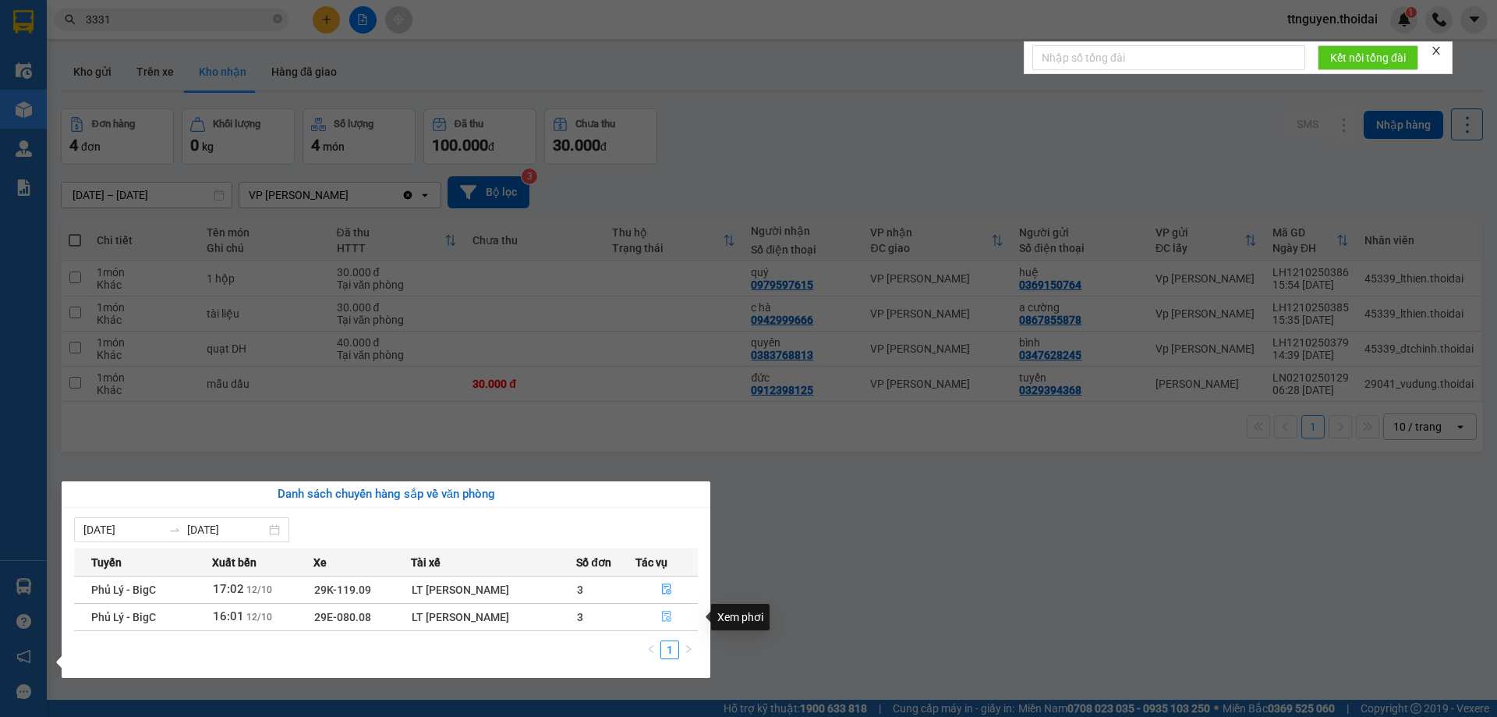
click at [673, 620] on button "button" at bounding box center [666, 616] width 61 height 25
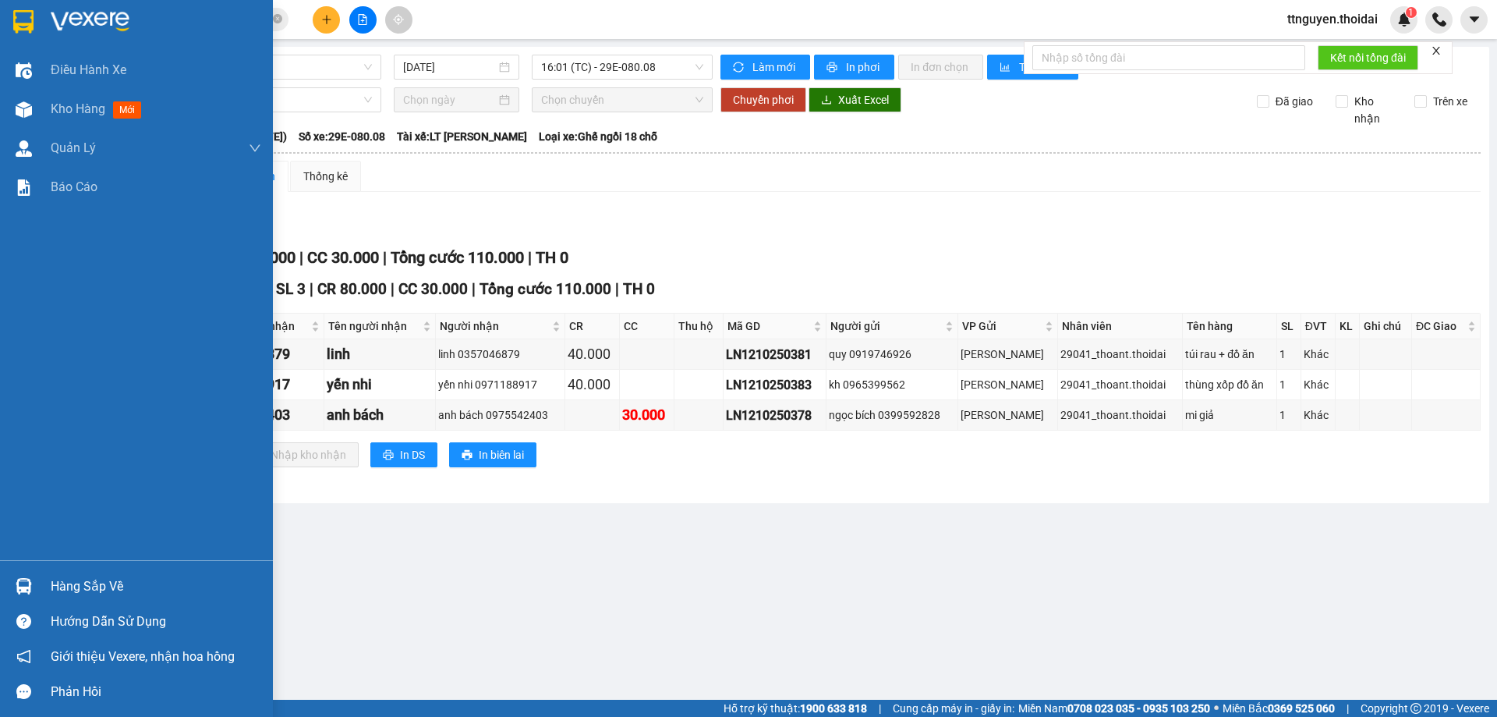
click at [90, 593] on div "Hàng sắp về" at bounding box center [156, 586] width 211 height 23
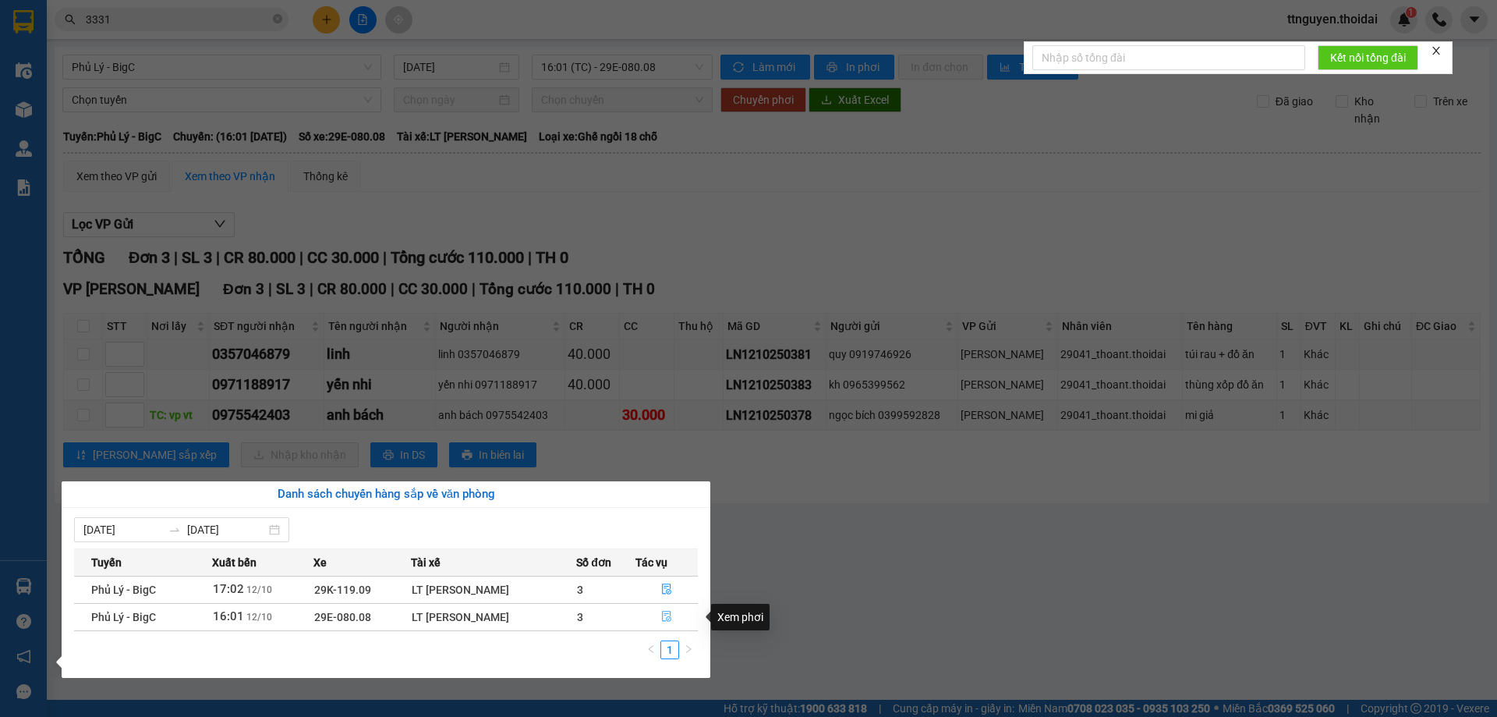
click at [666, 618] on icon "file-done" at bounding box center [666, 616] width 11 height 11
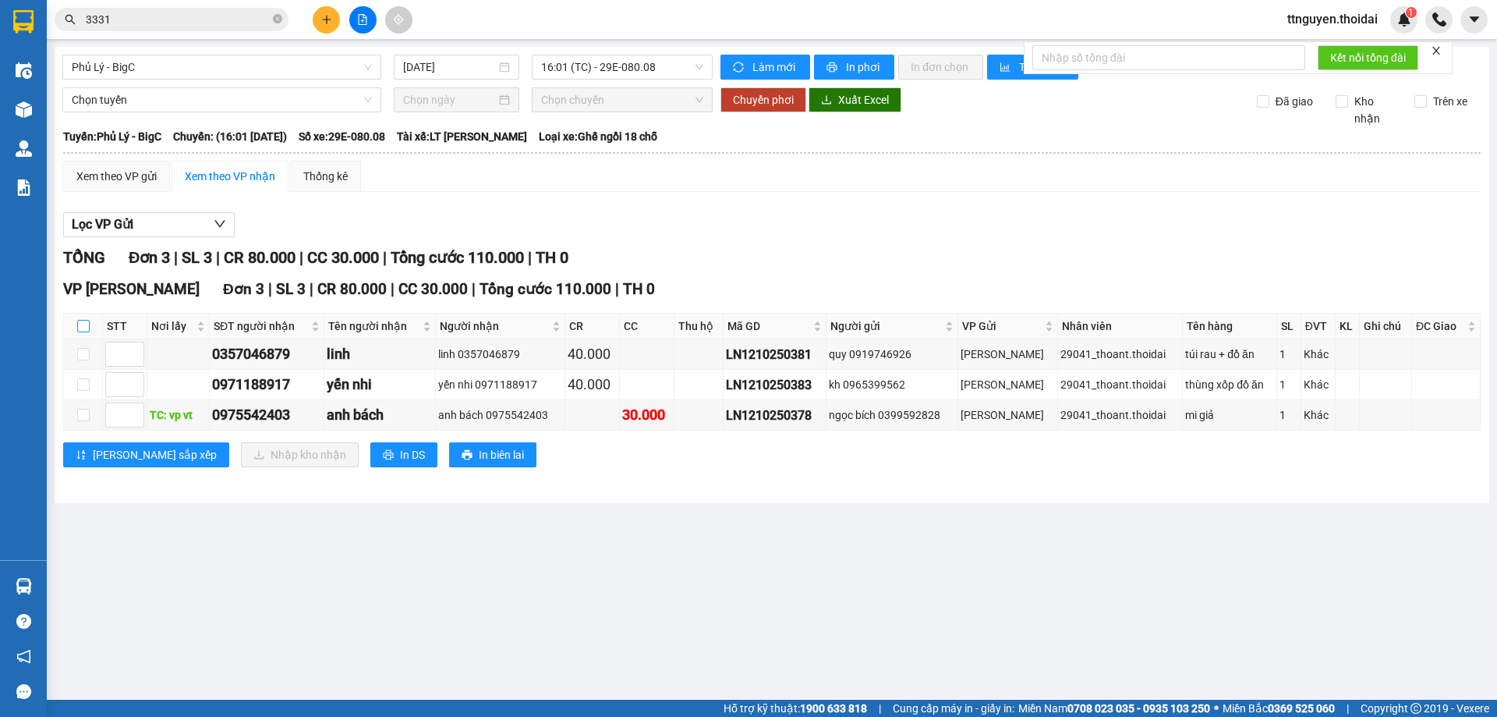
click at [88, 325] on input "checkbox" at bounding box center [83, 326] width 12 height 12
checkbox input "true"
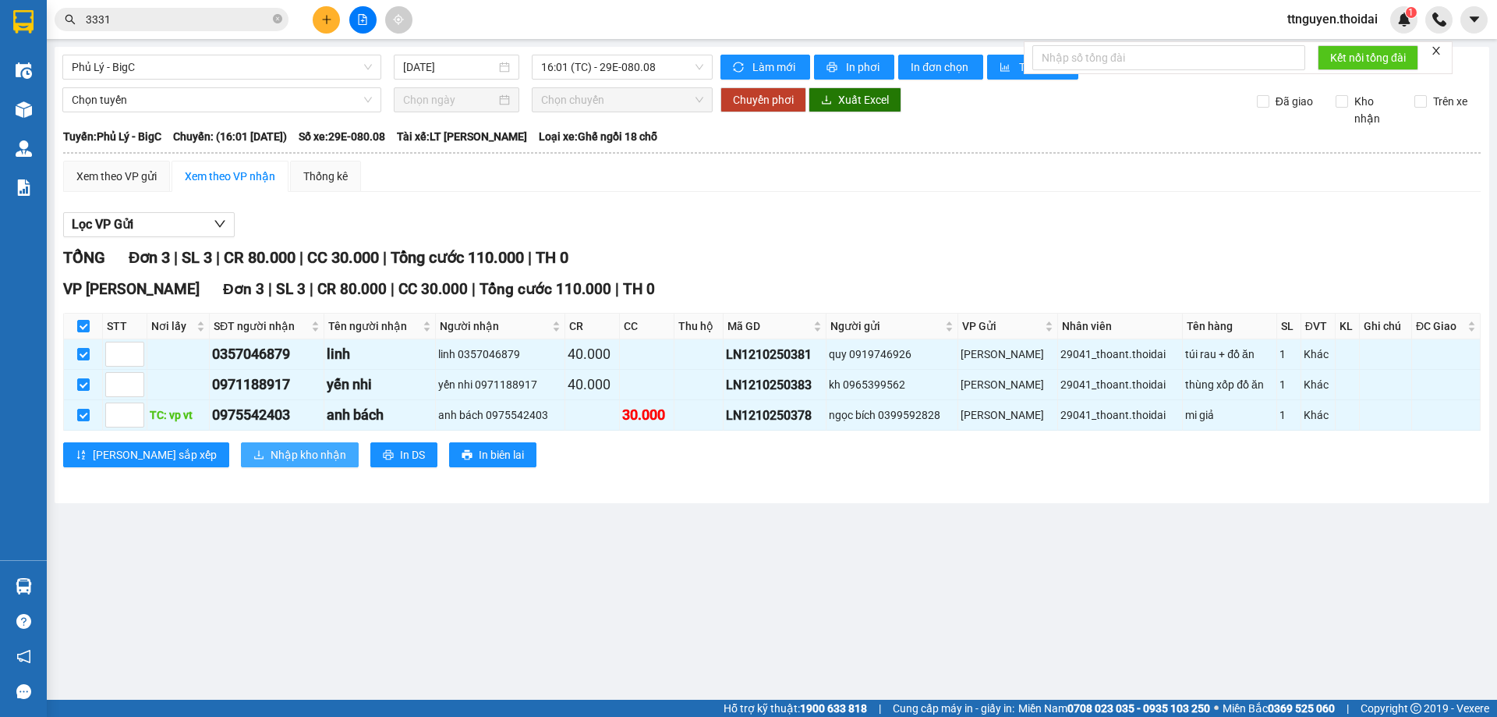
click at [271, 454] on span "Nhập kho nhận" at bounding box center [309, 454] width 76 height 17
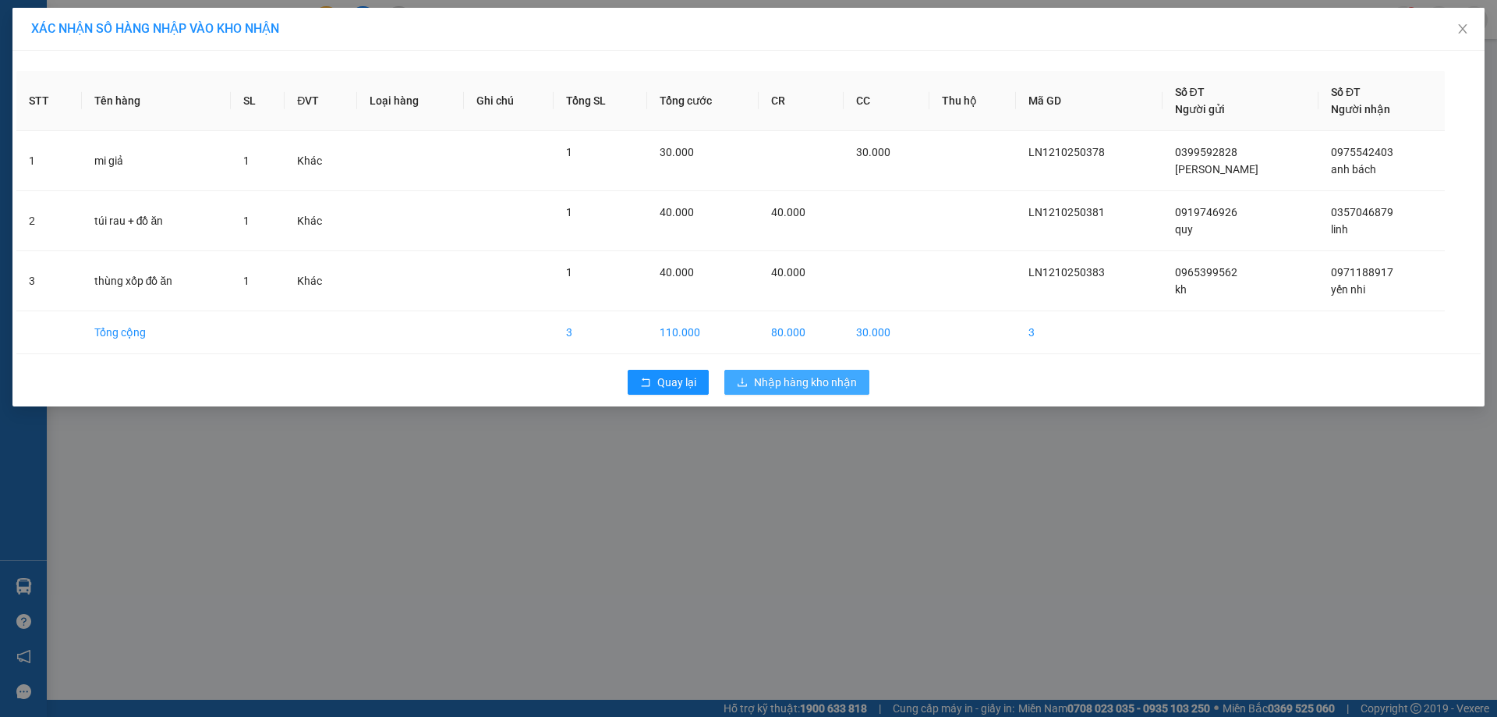
click at [798, 378] on span "Nhập hàng kho nhận" at bounding box center [805, 382] width 103 height 17
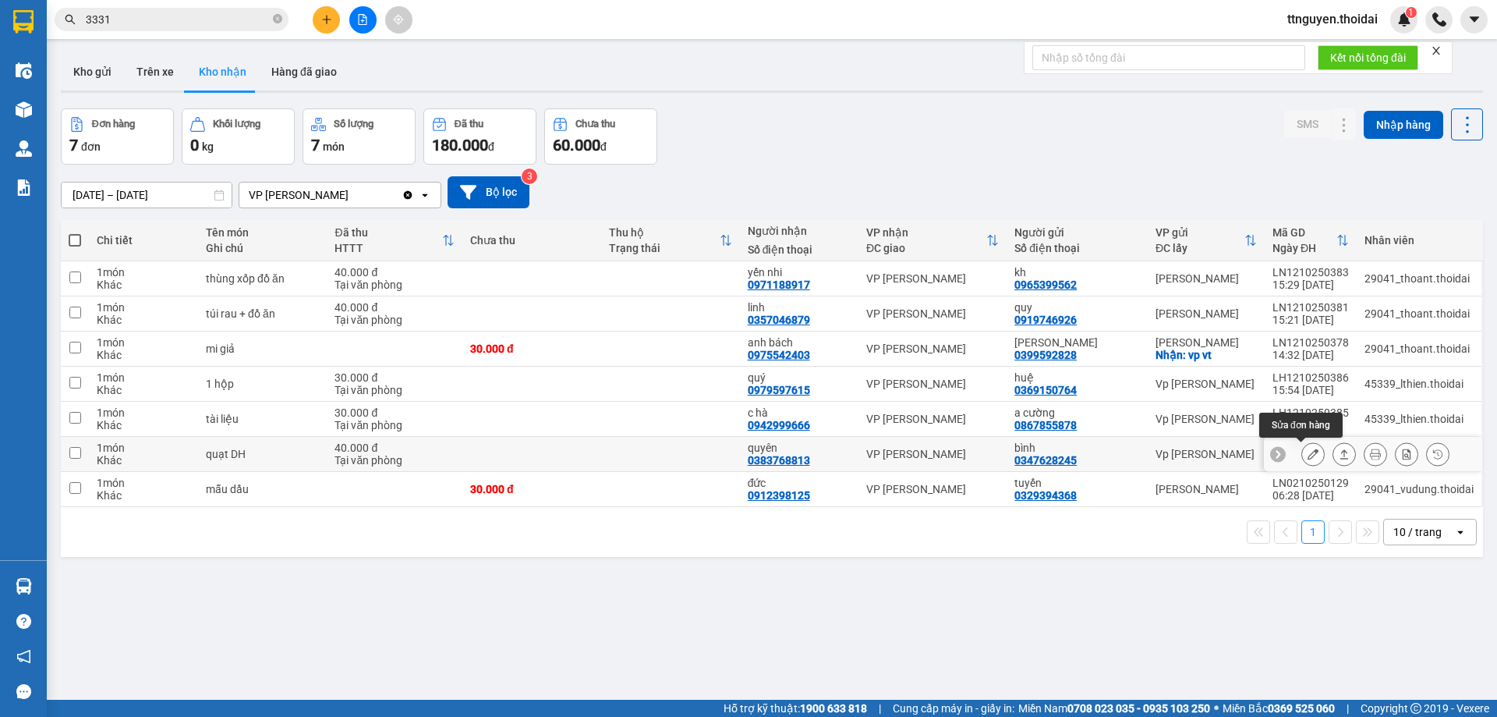
click at [1308, 453] on icon at bounding box center [1313, 453] width 11 height 11
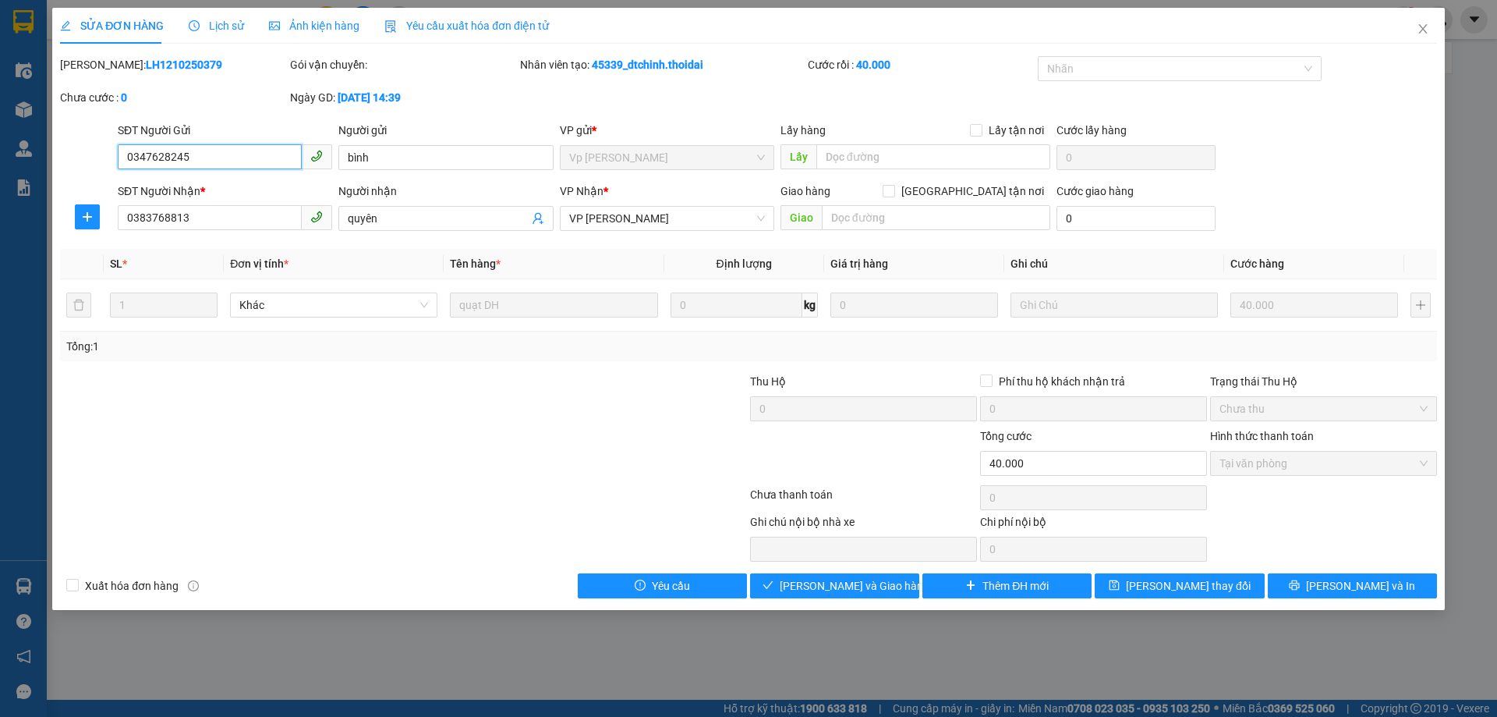
type input "0347628245"
type input "bình"
type input "0383768813"
type input "quyên"
type input "0"
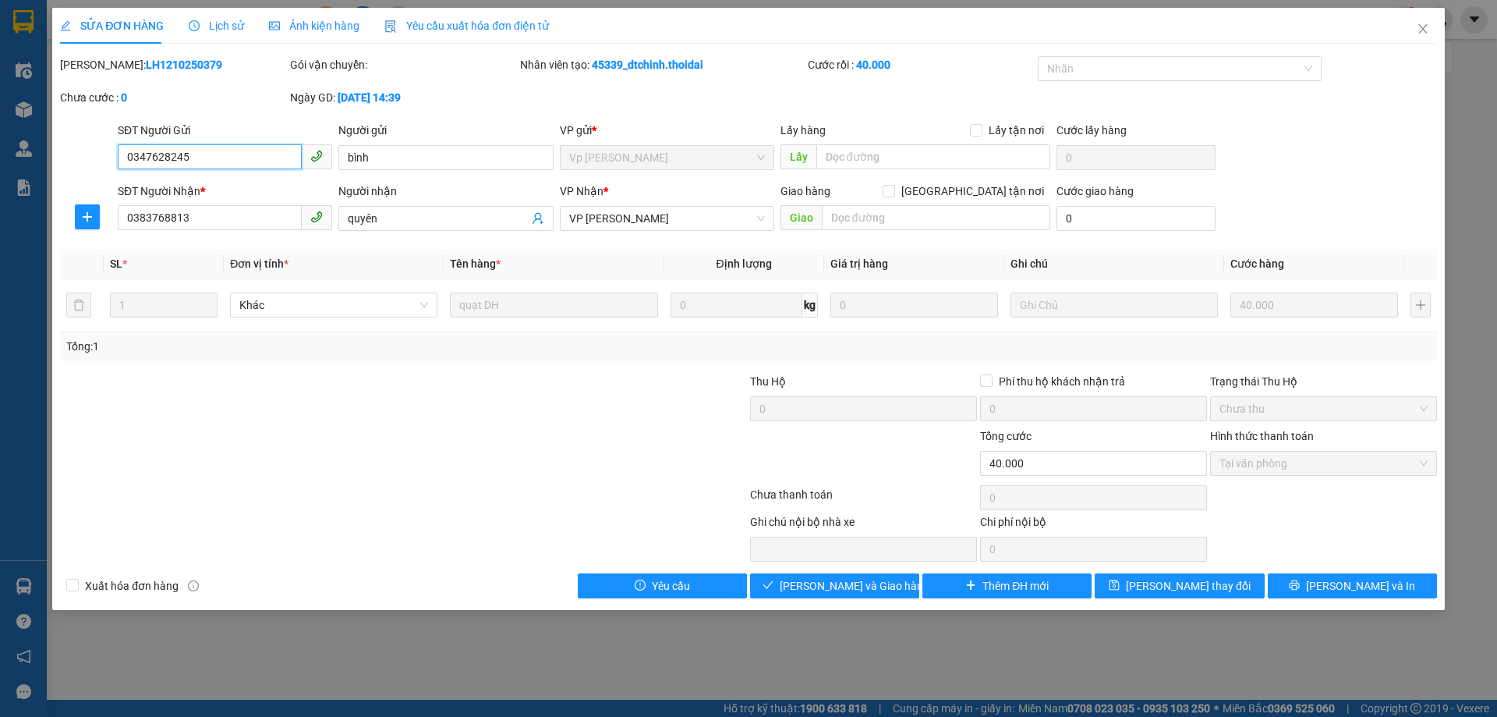
type input "40.000"
click at [1282, 469] on span "Tại văn phòng" at bounding box center [1324, 462] width 208 height 23
click at [835, 586] on span "Giao hàng" at bounding box center [844, 585] width 50 height 17
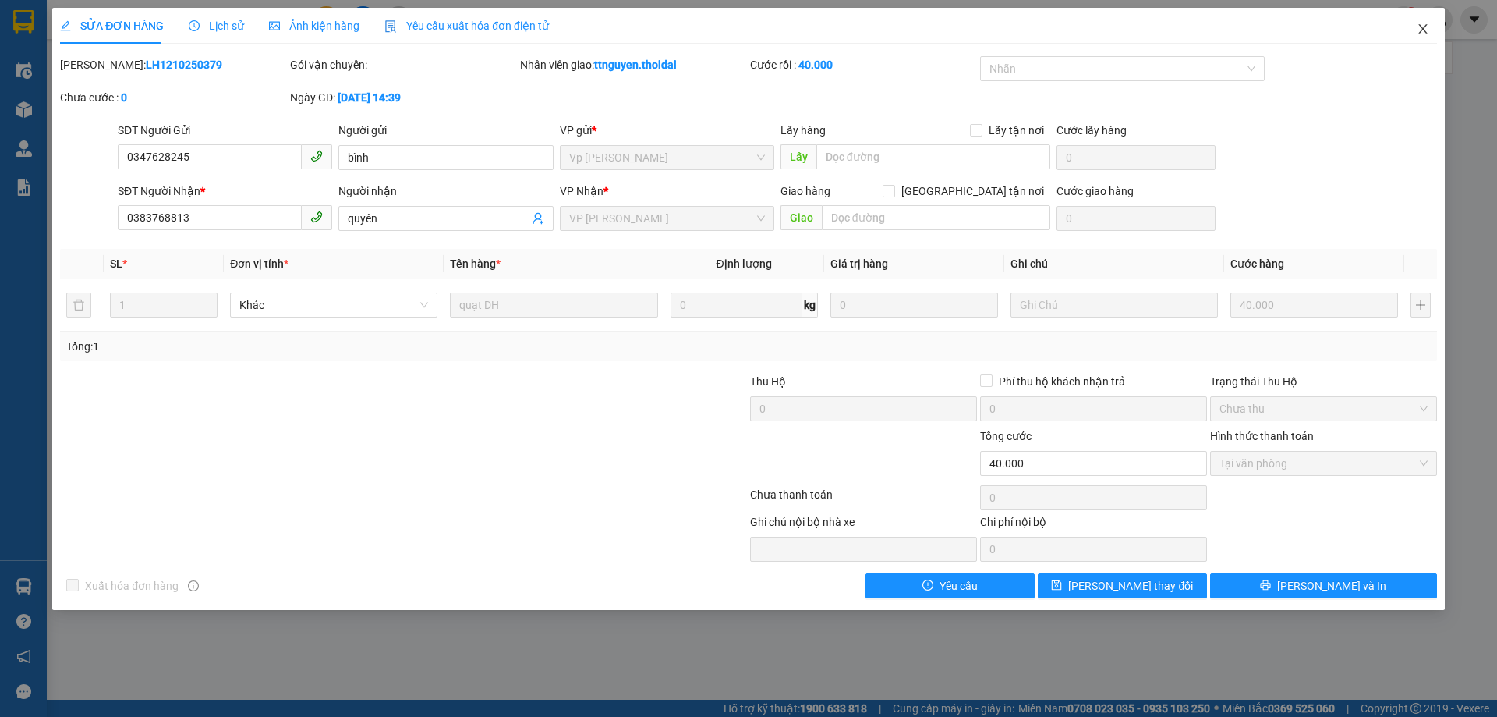
click at [1418, 28] on icon "close" at bounding box center [1423, 29] width 12 height 12
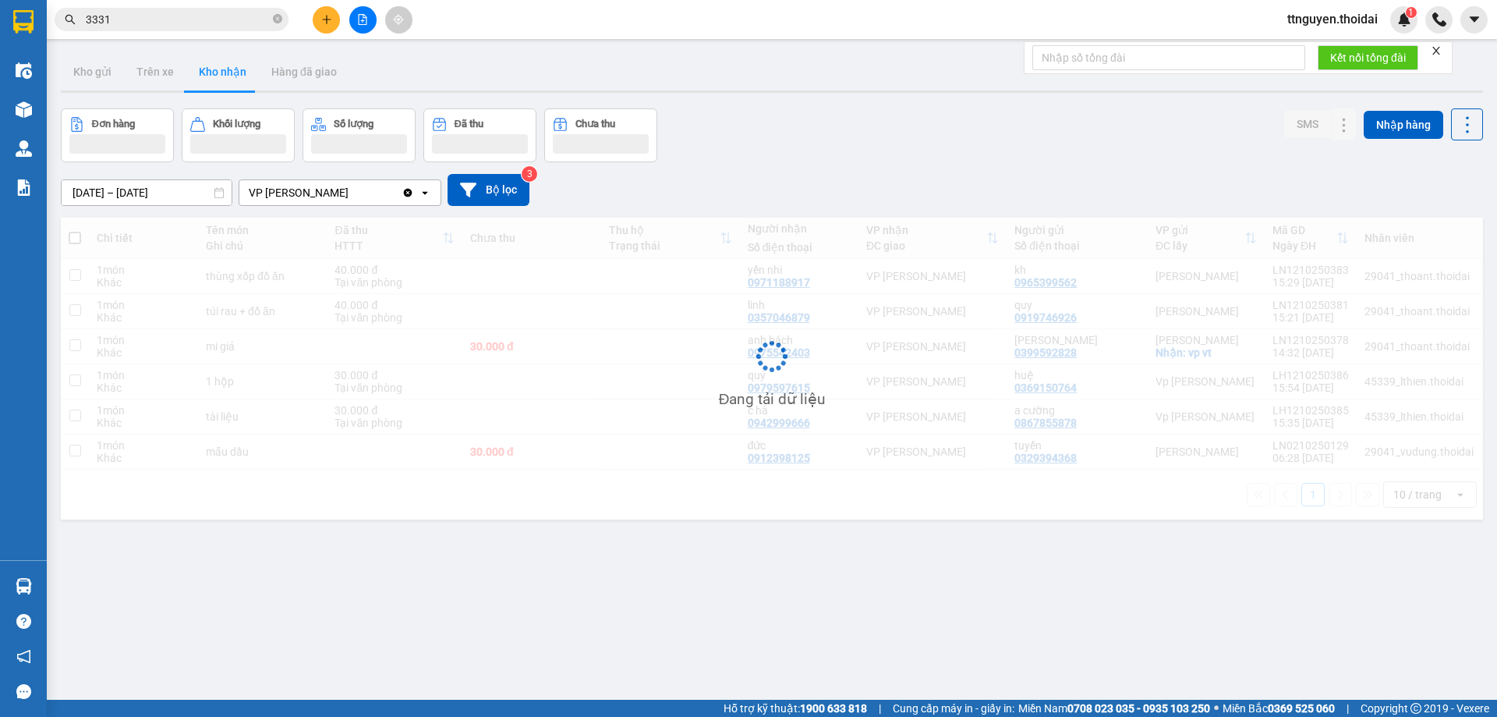
click at [330, 27] on button at bounding box center [326, 19] width 27 height 27
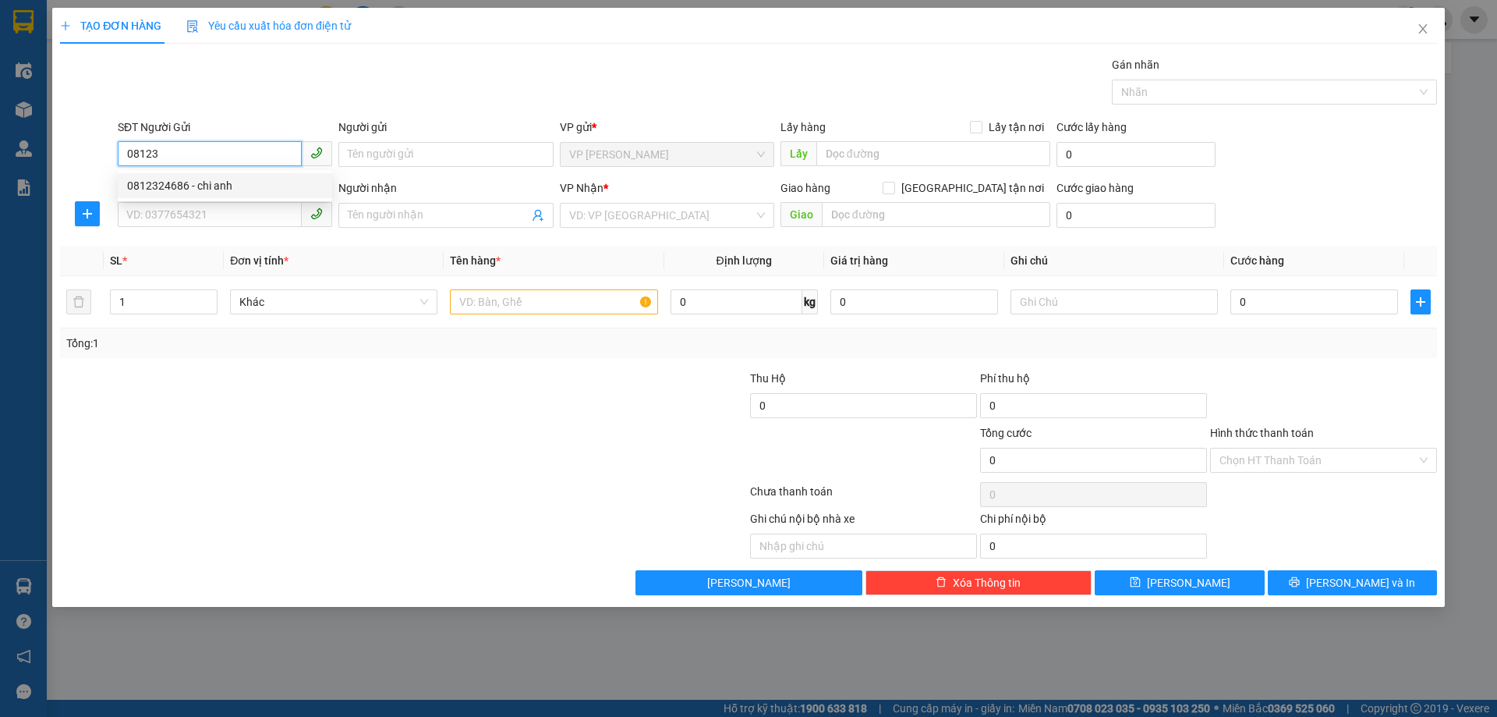
click at [188, 183] on div "0812324686 - chi anh" at bounding box center [225, 185] width 196 height 17
type input "0812324686"
type input "chi anh"
type input "0812324686"
click at [203, 218] on input "SĐT Người Nhận *" at bounding box center [210, 214] width 184 height 25
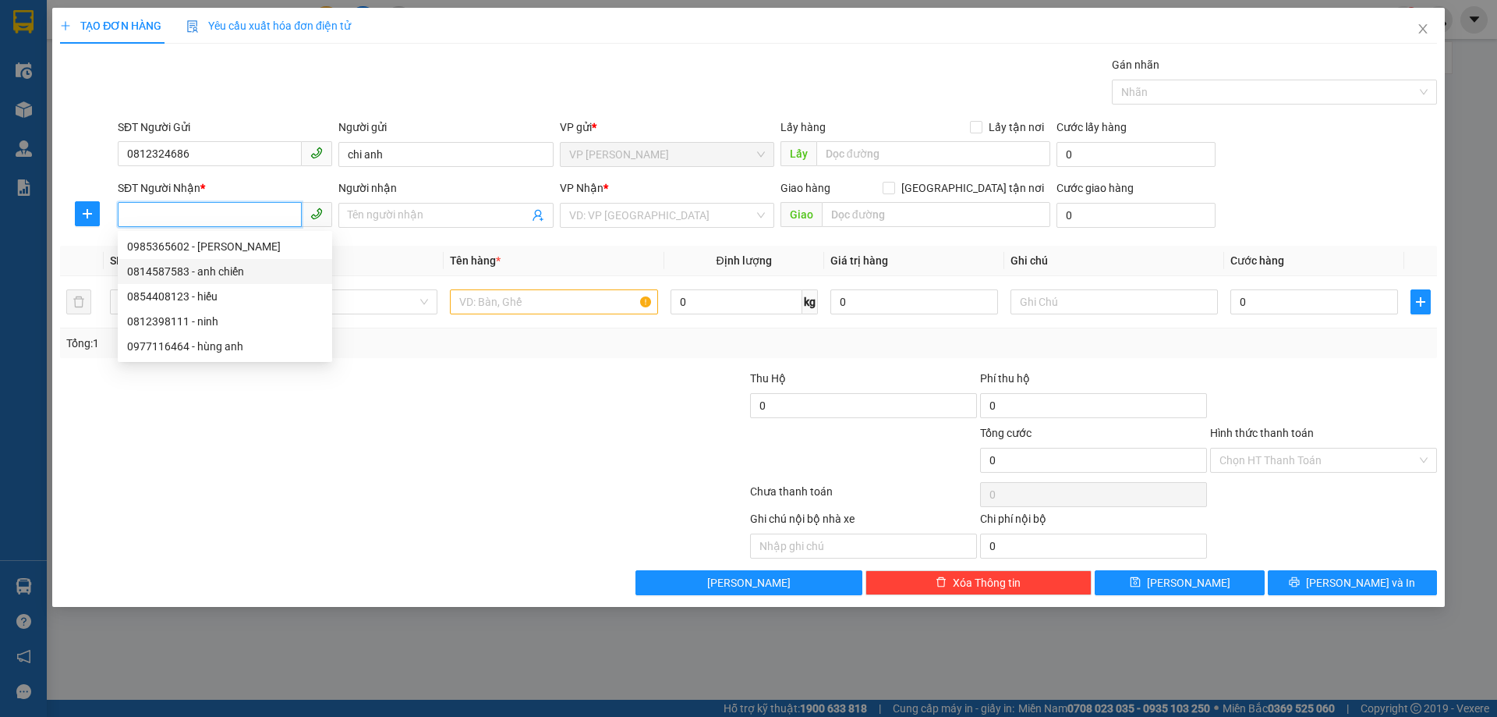
click at [246, 271] on div "0814587583 - anh chiến" at bounding box center [225, 271] width 196 height 17
type input "0814587583"
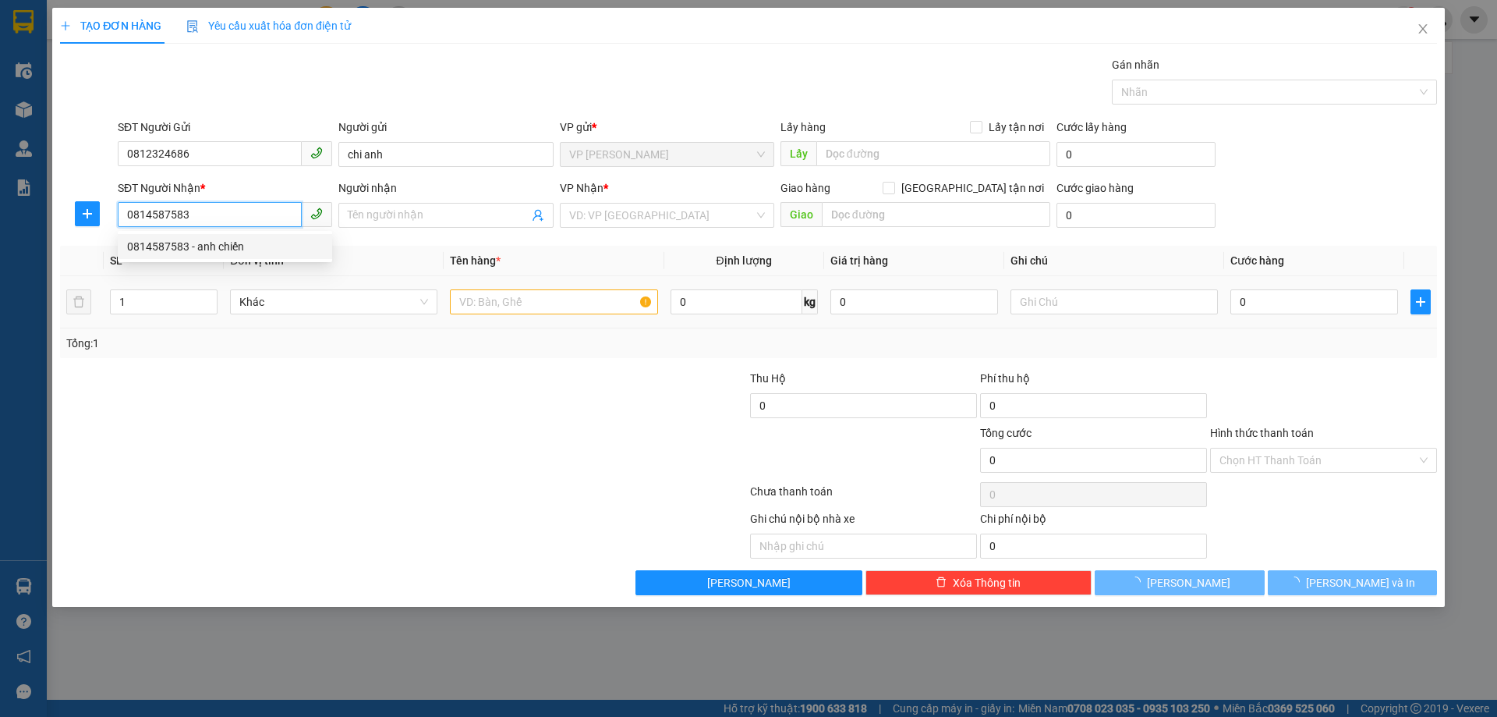
type input "anh chiến"
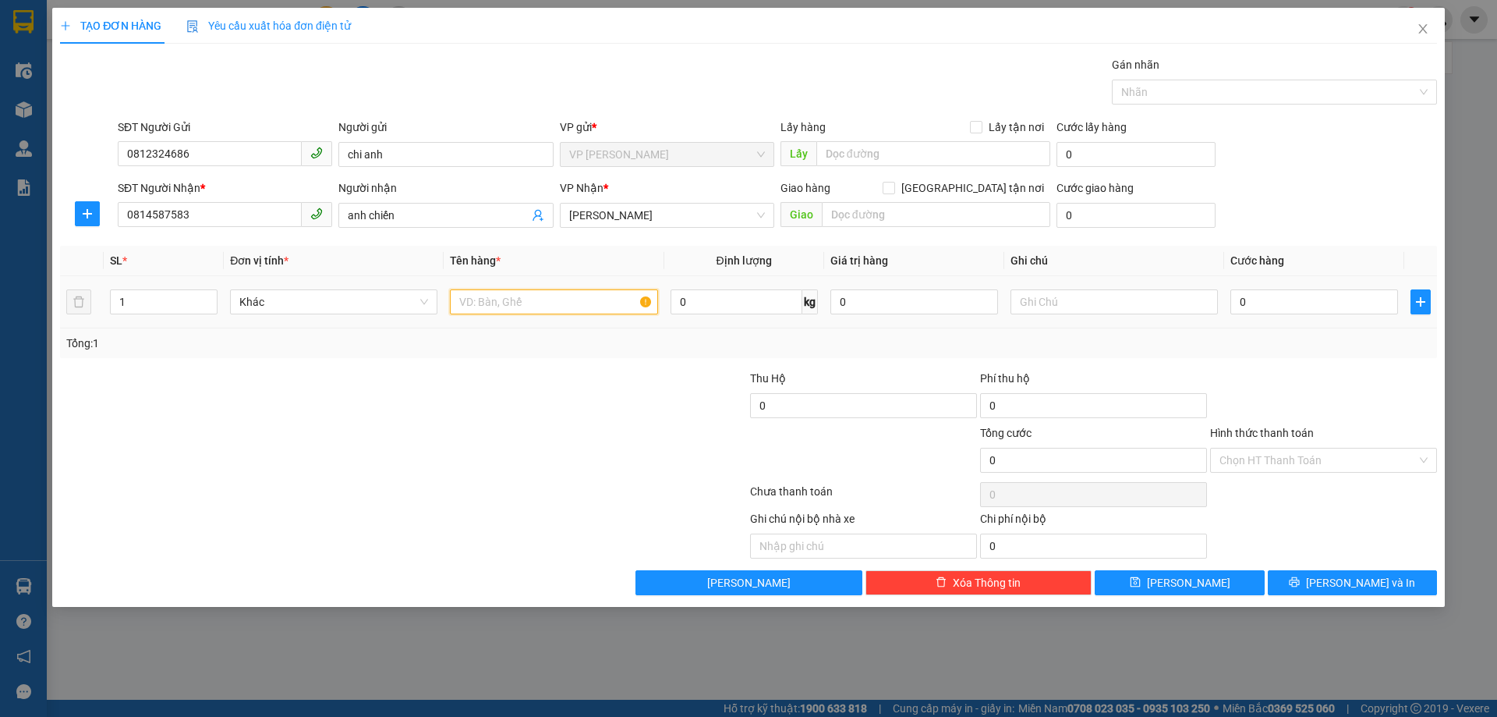
drag, startPoint x: 590, startPoint y: 301, endPoint x: 603, endPoint y: 266, distance: 37.2
click at [592, 292] on input "text" at bounding box center [553, 301] width 207 height 25
type input "lk đt"
click at [1259, 308] on input "0" at bounding box center [1314, 301] width 168 height 25
type input "03"
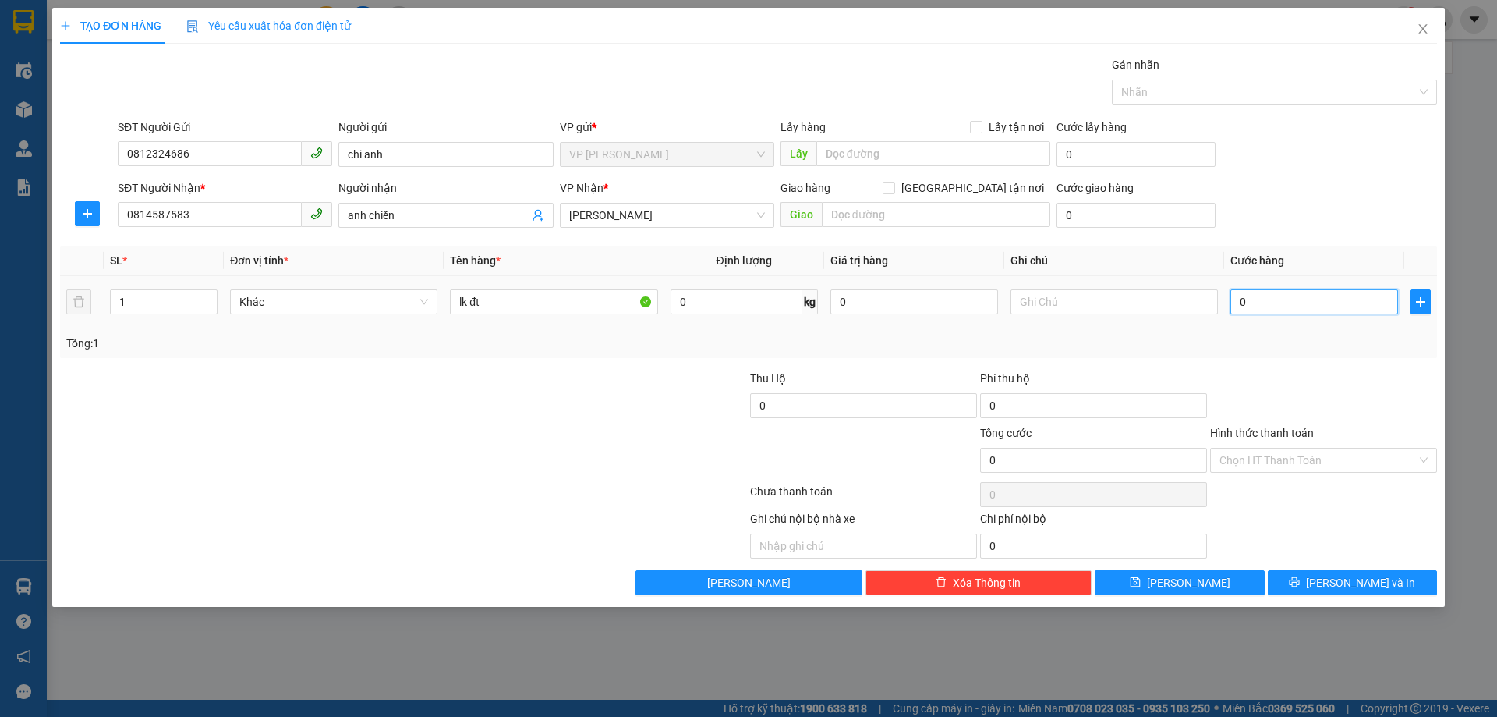
type input "3"
type input "030"
type input "30"
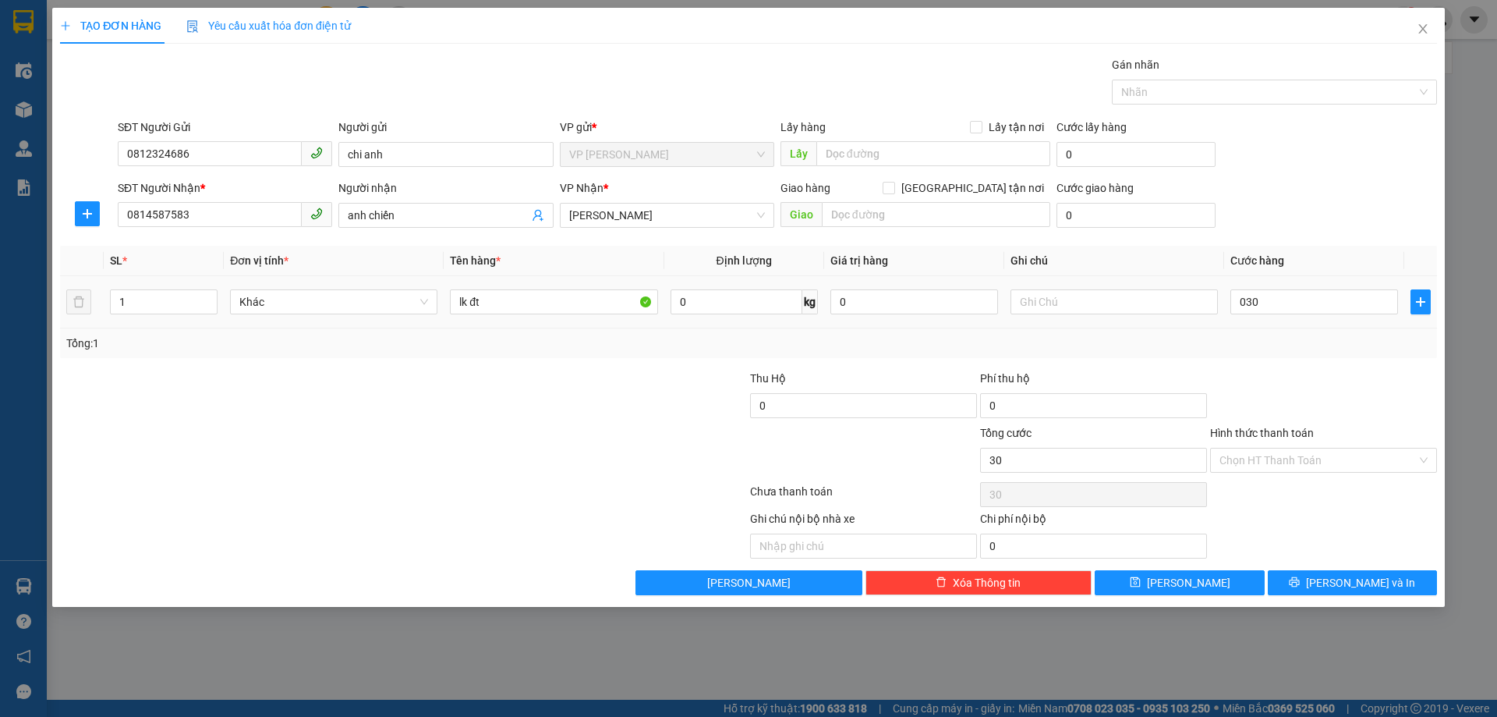
type input "30.000"
click at [1252, 328] on td "30.000" at bounding box center [1314, 302] width 180 height 52
click at [1300, 582] on icon "printer" at bounding box center [1294, 581] width 11 height 11
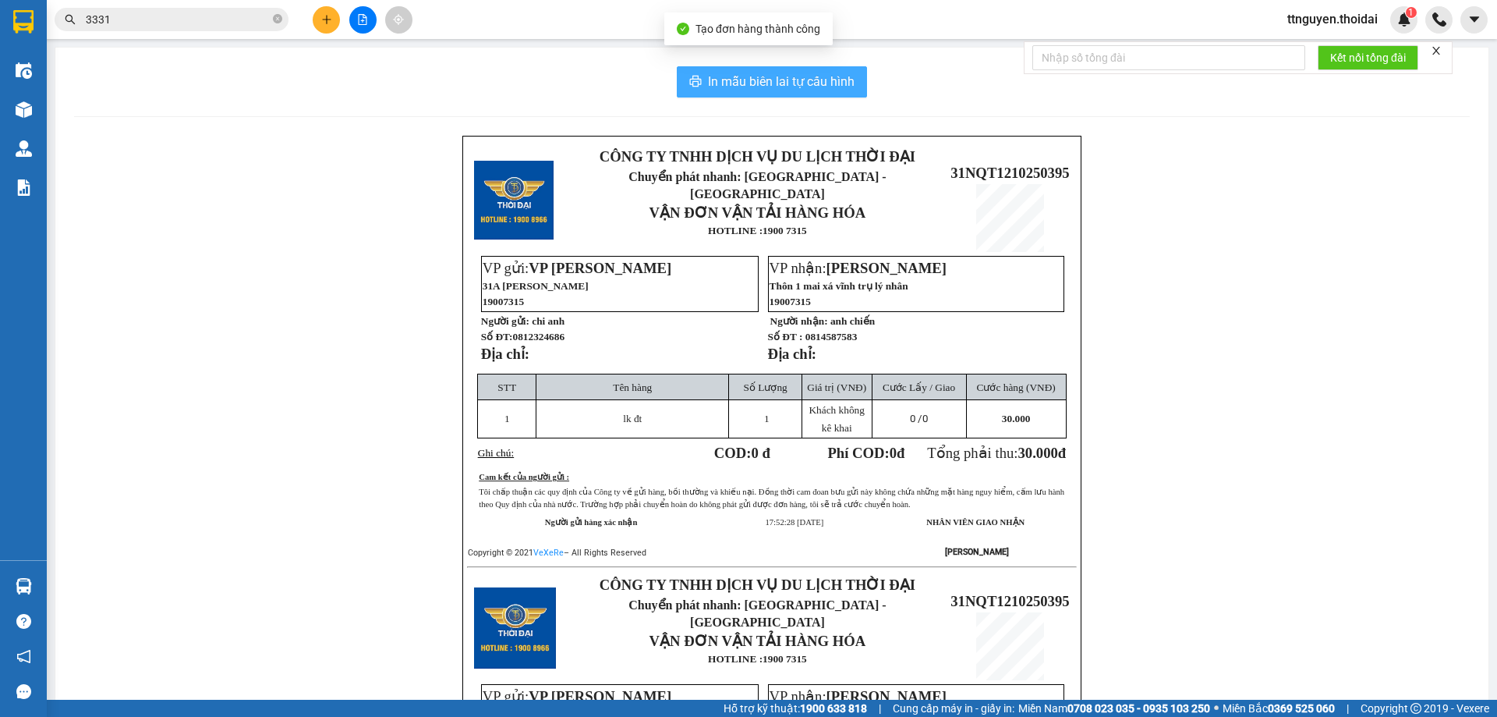
click at [750, 83] on span "In mẫu biên lai tự cấu hình" at bounding box center [781, 81] width 147 height 19
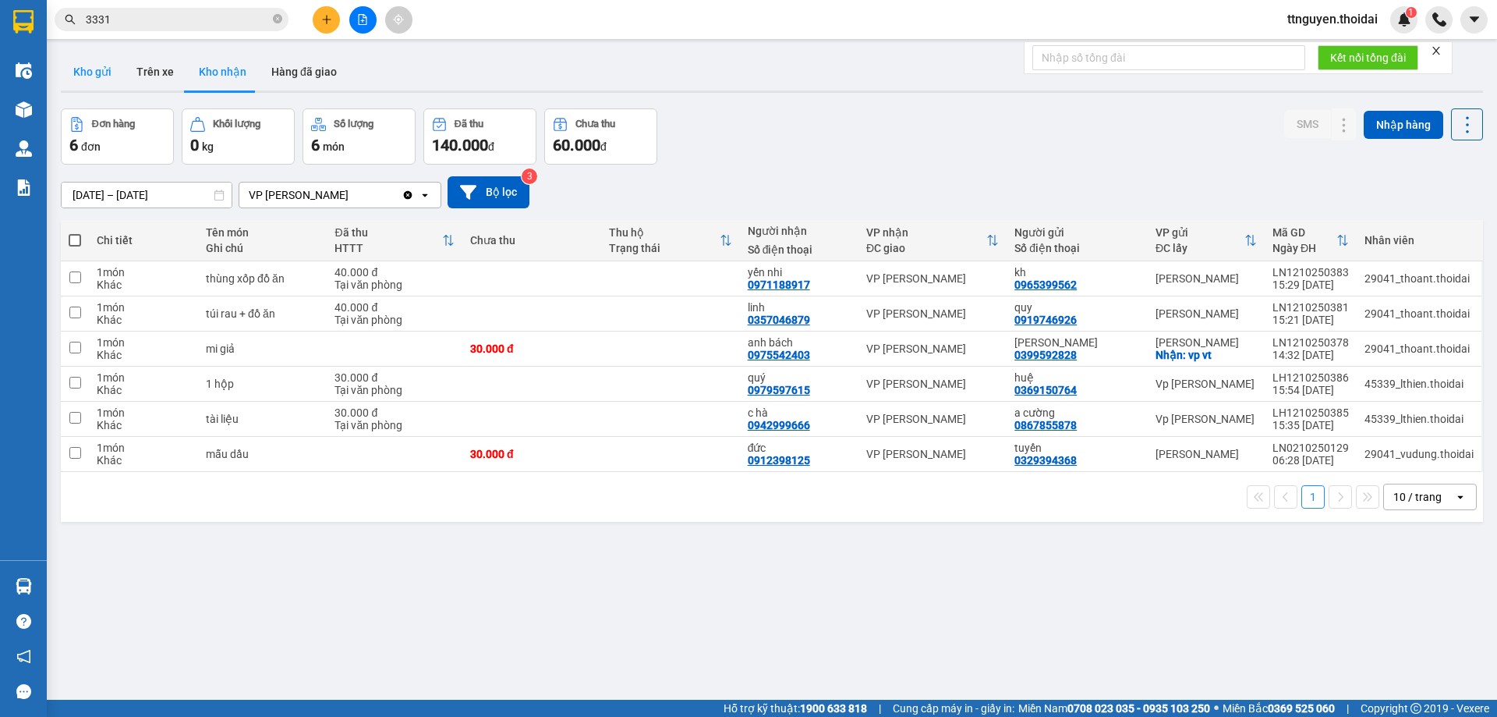
click at [110, 70] on button "Kho gửi" at bounding box center [92, 71] width 63 height 37
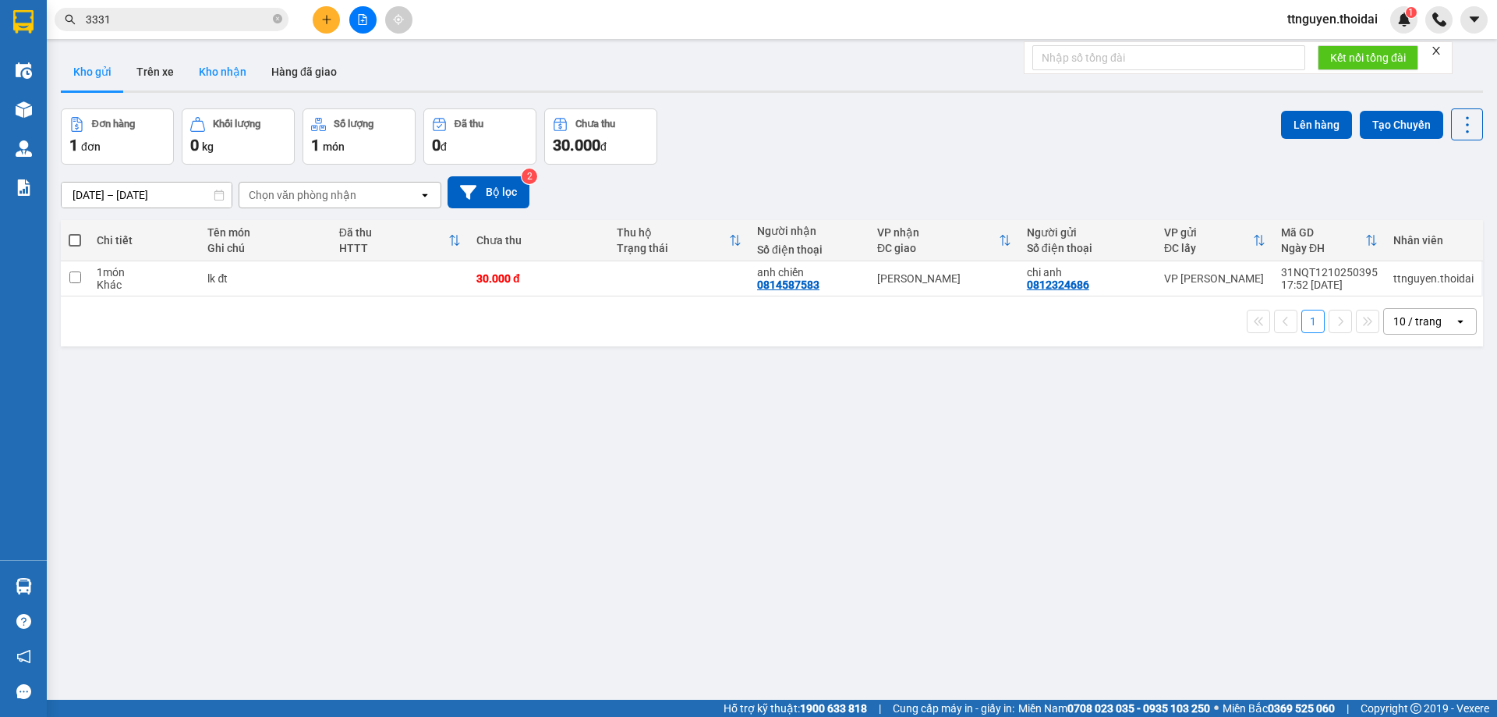
click at [232, 62] on button "Kho nhận" at bounding box center [222, 71] width 73 height 37
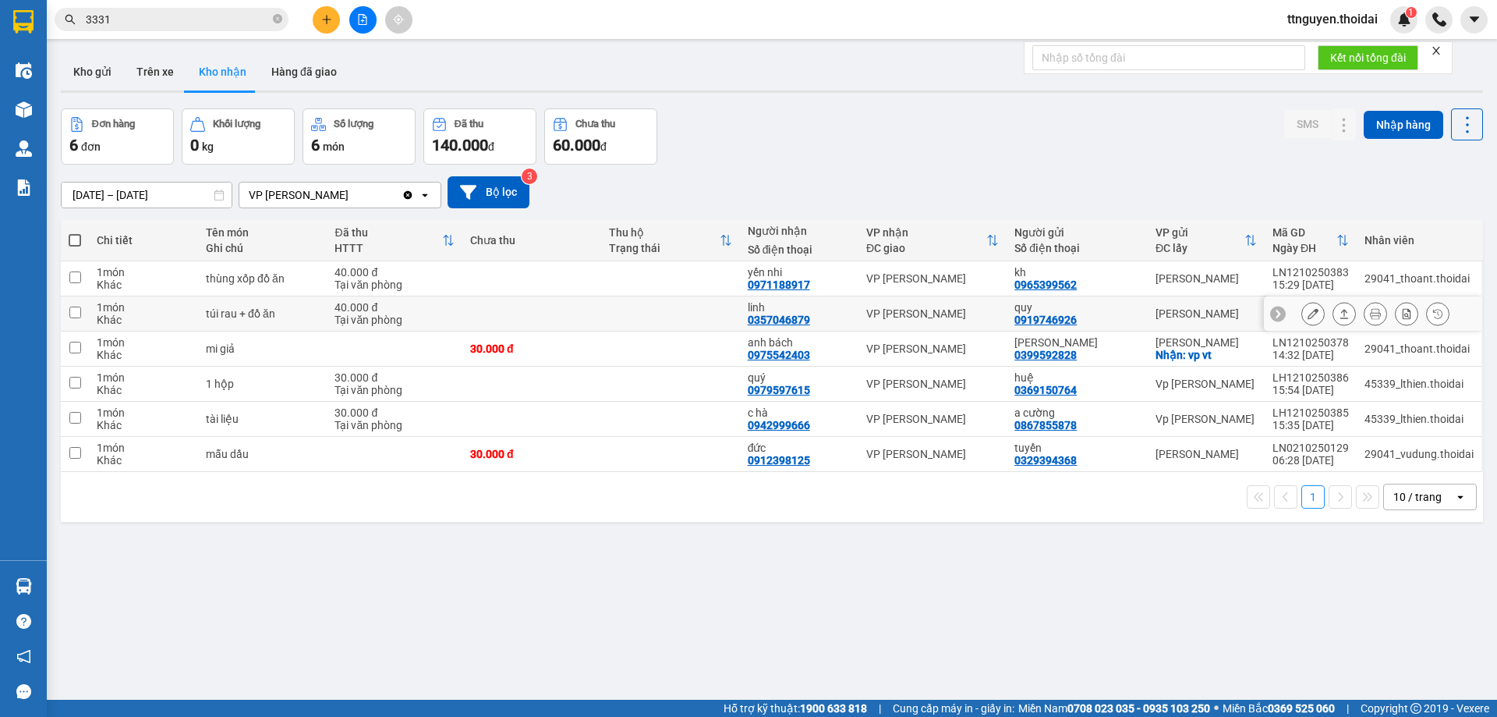
click at [1302, 314] on button at bounding box center [1313, 313] width 22 height 27
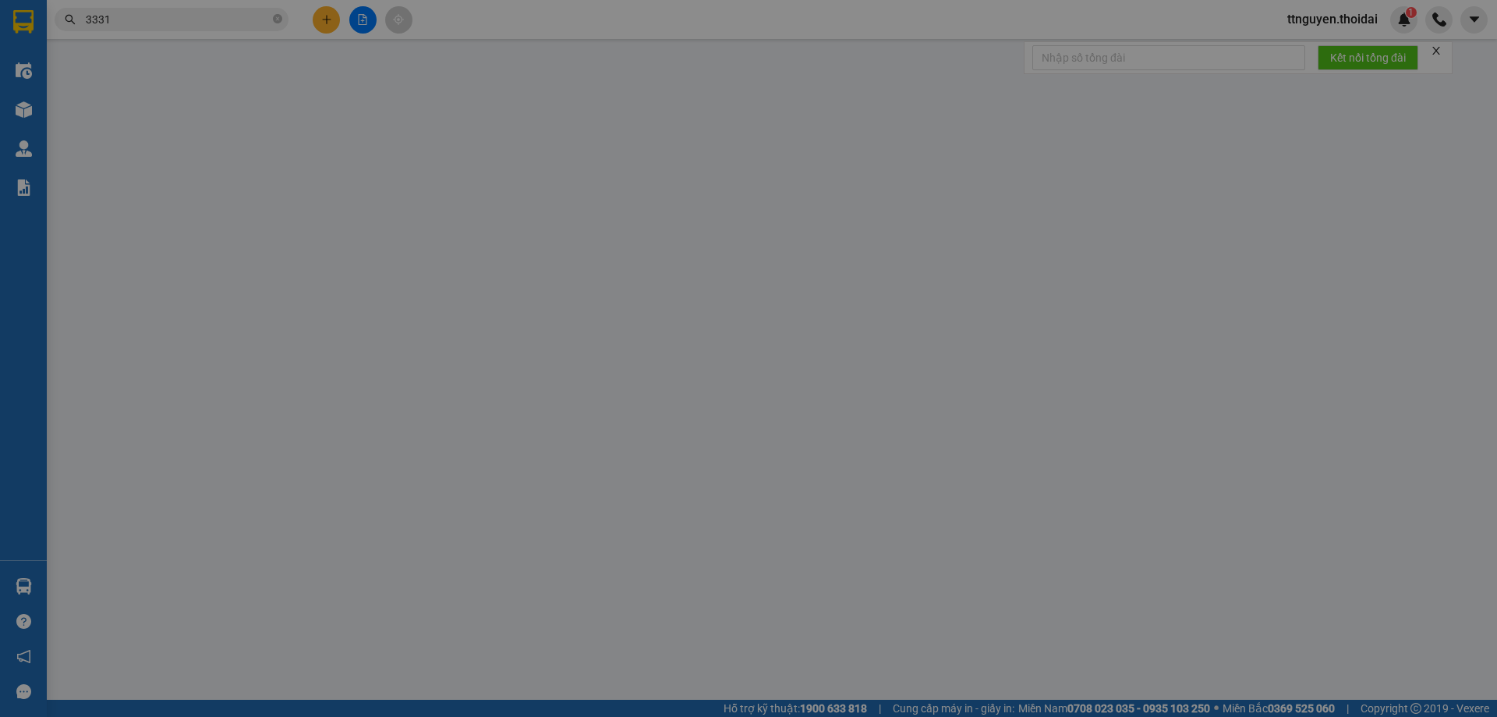
type input "0919746926"
type input "quy"
type input "0357046879"
type input "linh"
type input "0"
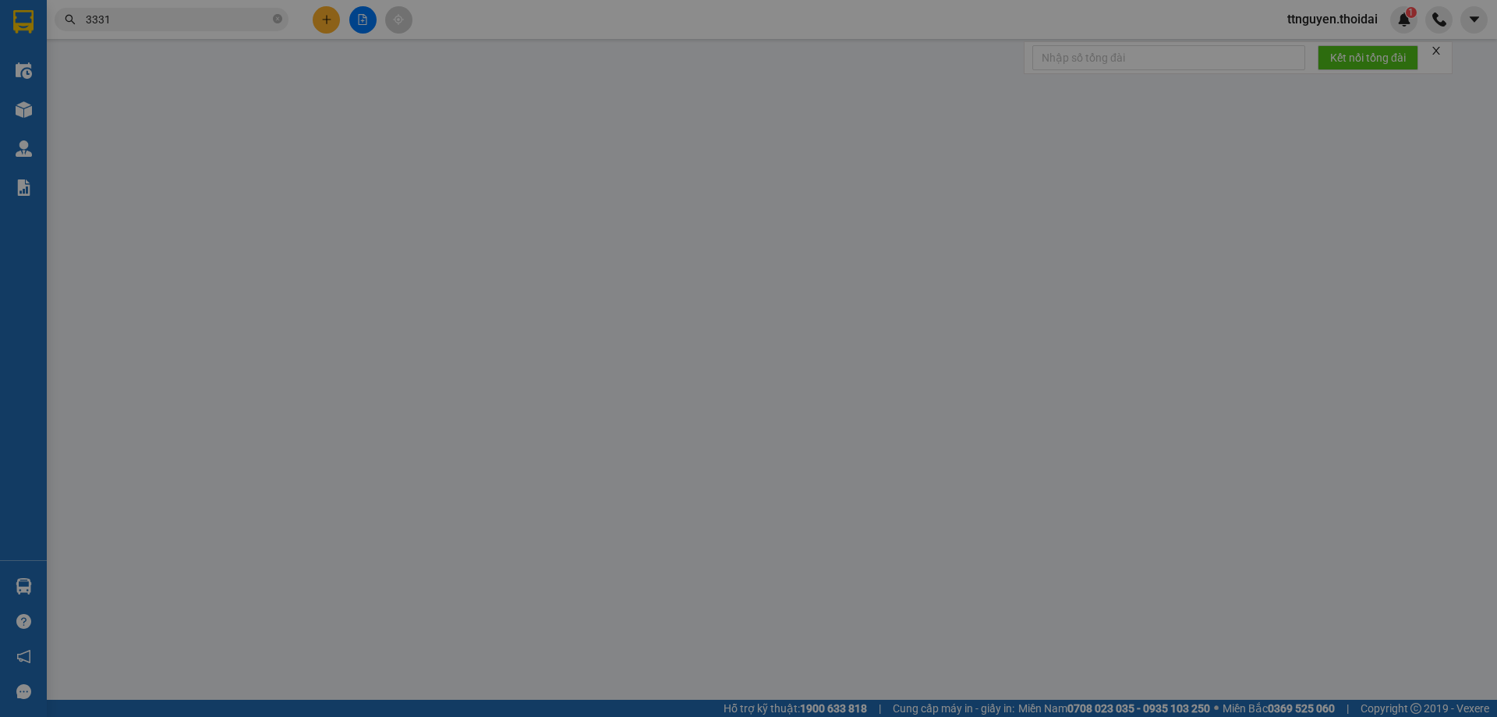
type input "40.000"
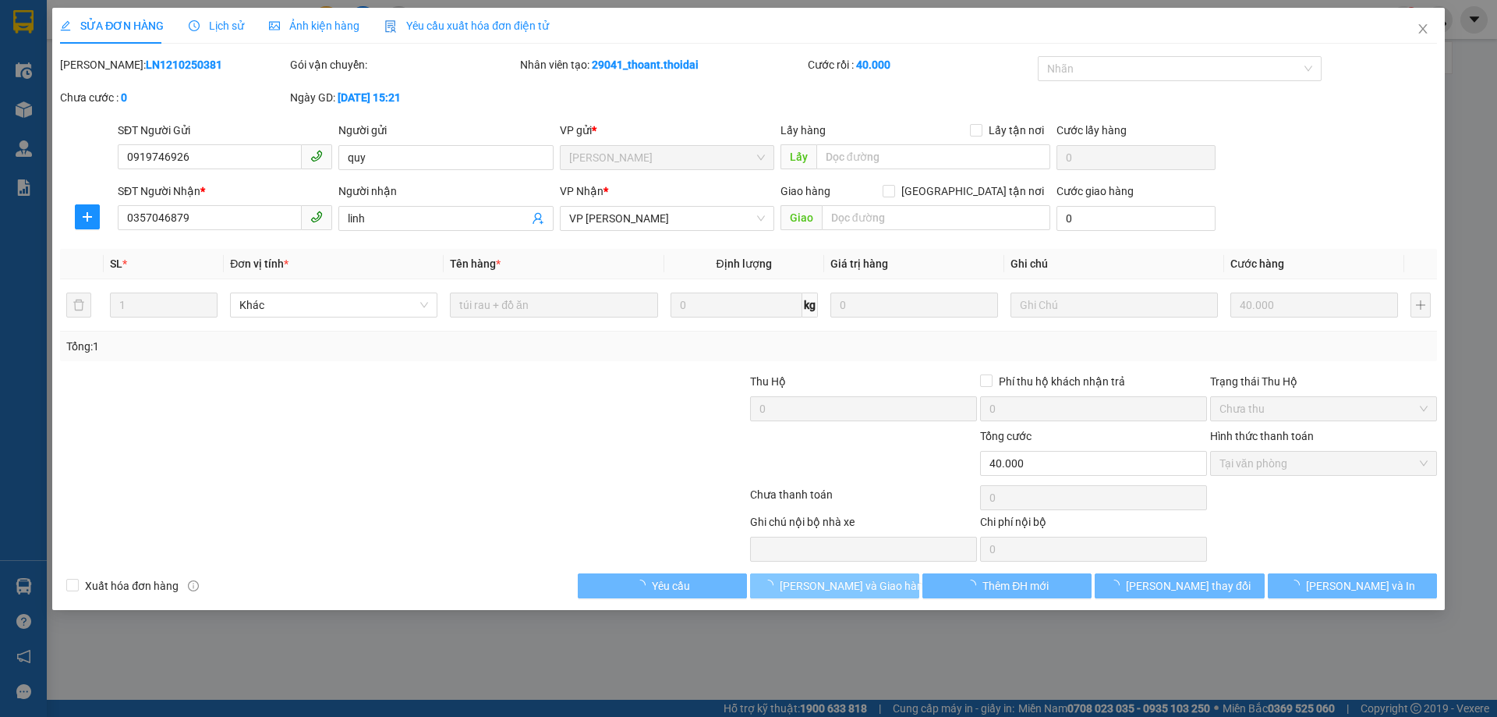
click at [880, 584] on button "[PERSON_NAME] và Giao hàng" at bounding box center [834, 585] width 169 height 25
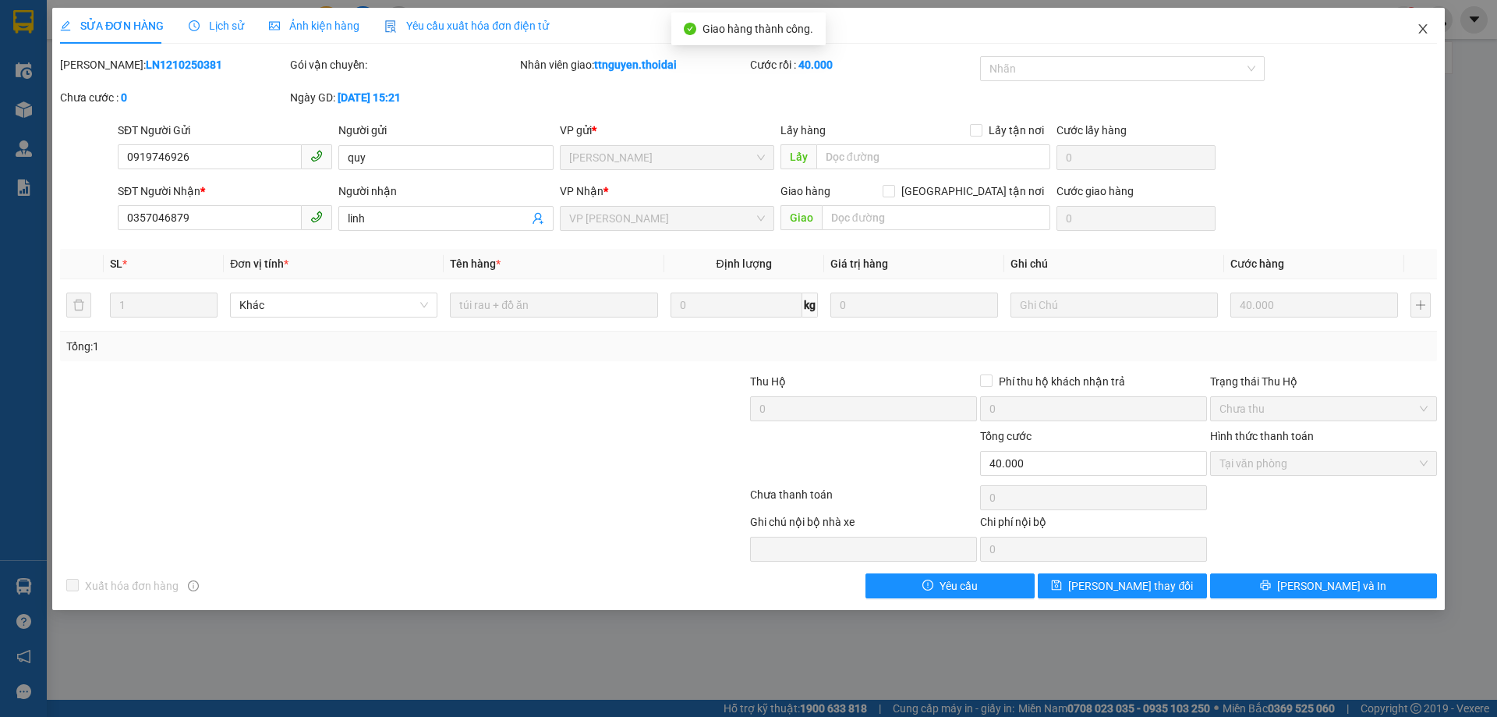
click at [1429, 27] on span "Close" at bounding box center [1423, 30] width 44 height 44
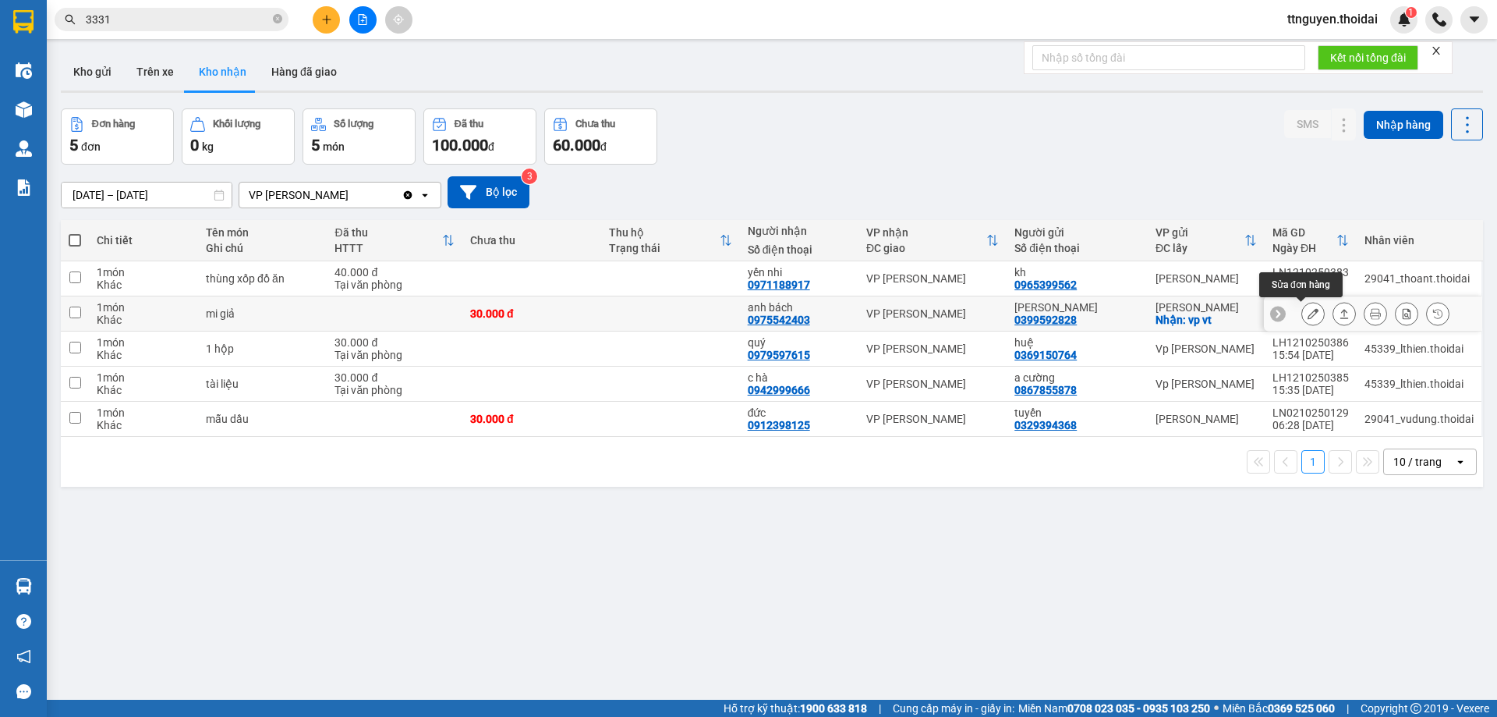
click at [1302, 318] on button at bounding box center [1313, 313] width 22 height 27
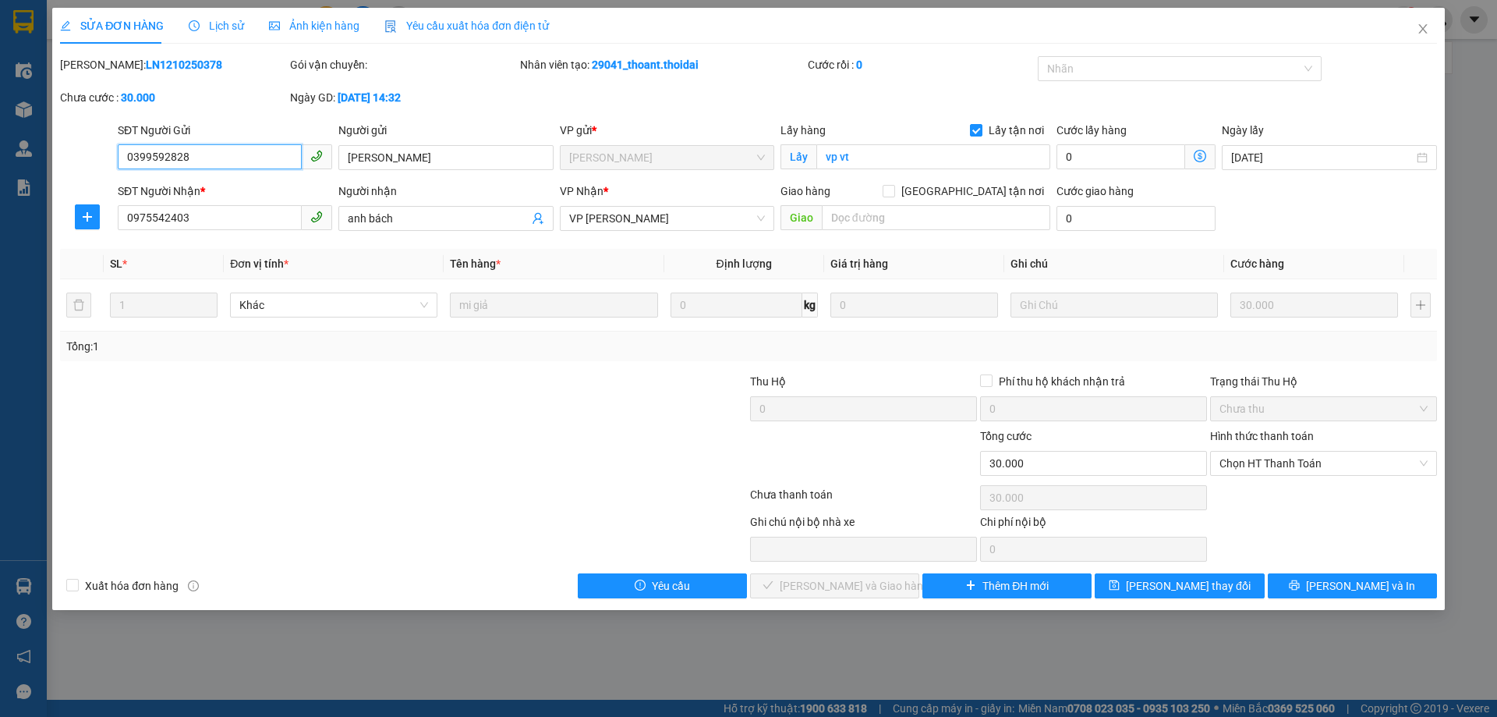
type input "0399592828"
type input "[PERSON_NAME]"
checkbox input "true"
type input "vp vt"
type input "0975542403"
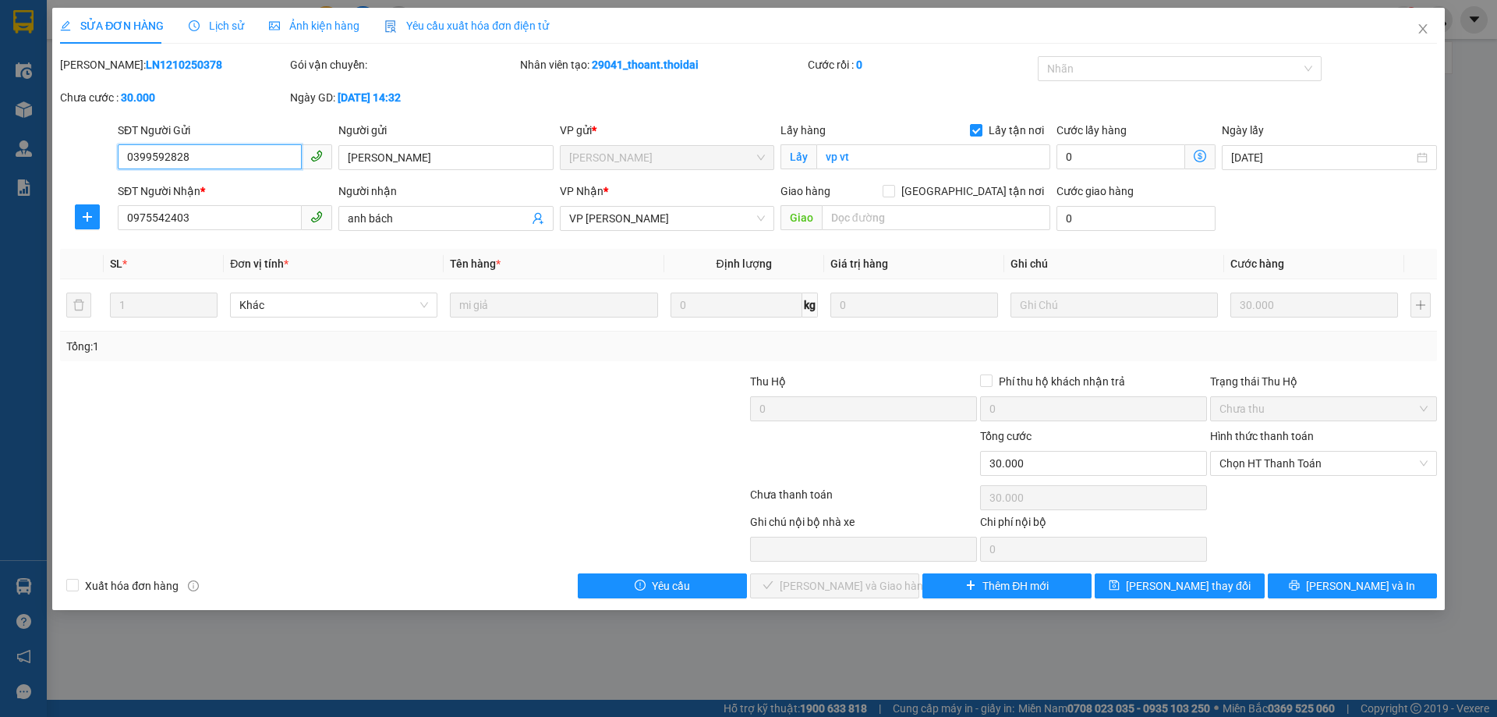
type input "anh bách"
type input "0"
type input "30.000"
drag, startPoint x: 1269, startPoint y: 459, endPoint x: 1266, endPoint y: 475, distance: 16.8
click at [1269, 459] on span "Chọn HT Thanh Toán" at bounding box center [1324, 462] width 208 height 23
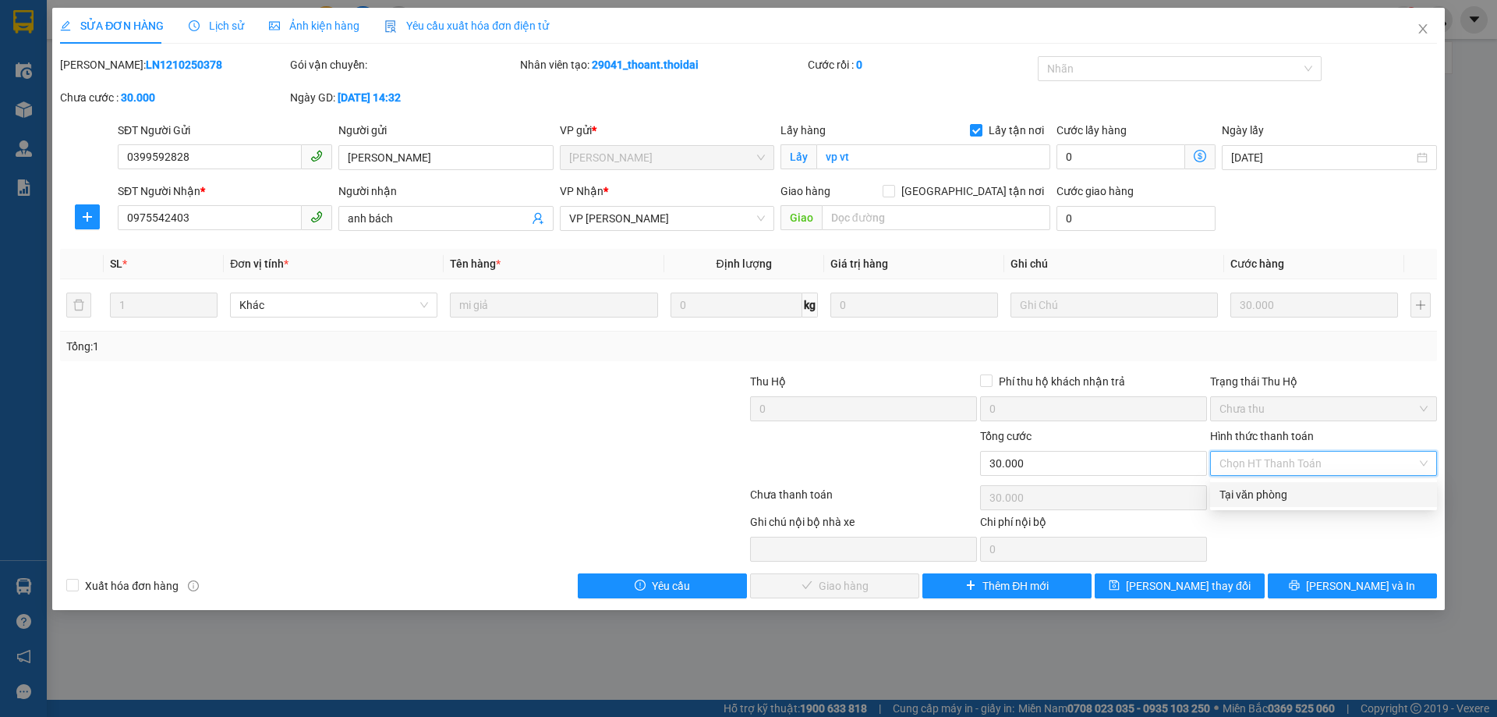
click at [1262, 489] on div "Tại văn phòng" at bounding box center [1324, 494] width 208 height 17
type input "0"
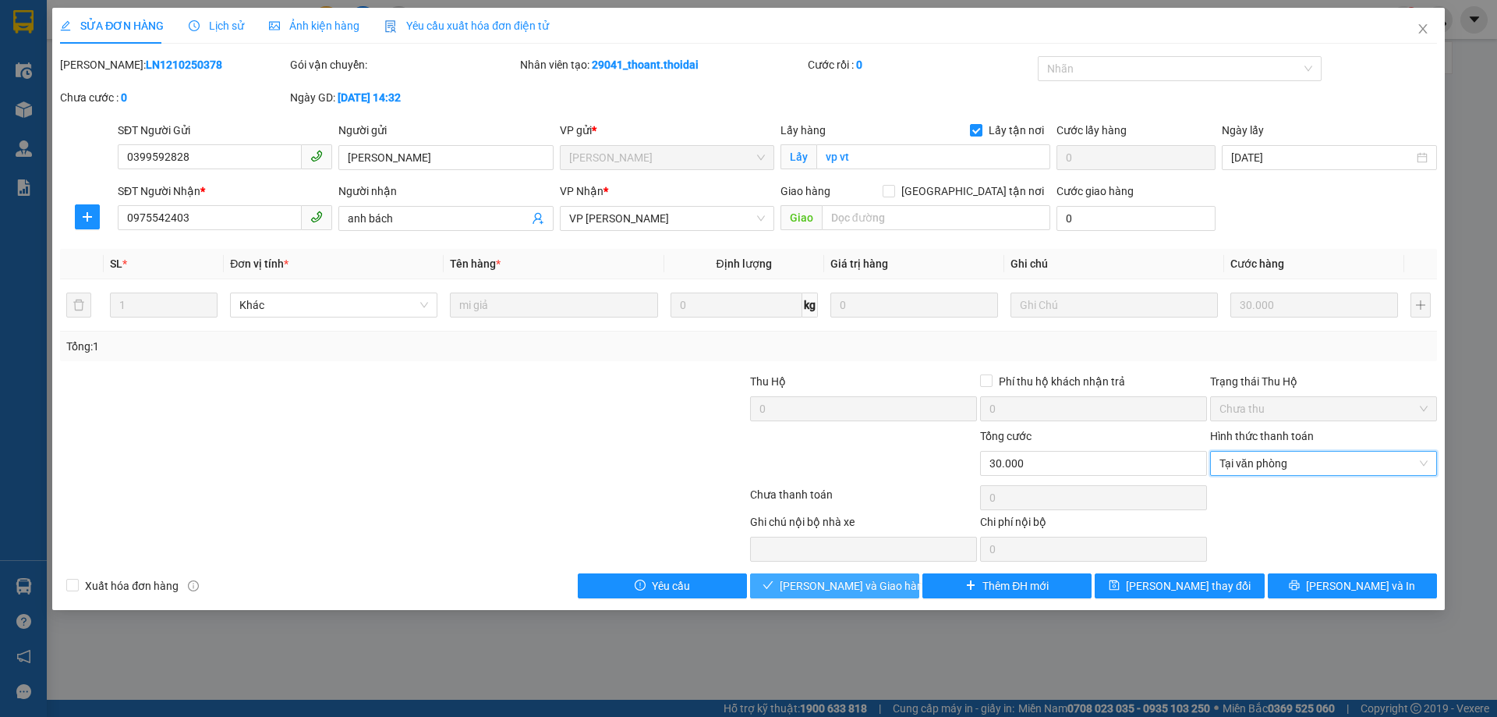
click at [859, 597] on button "[PERSON_NAME] và Giao hàng" at bounding box center [834, 585] width 169 height 25
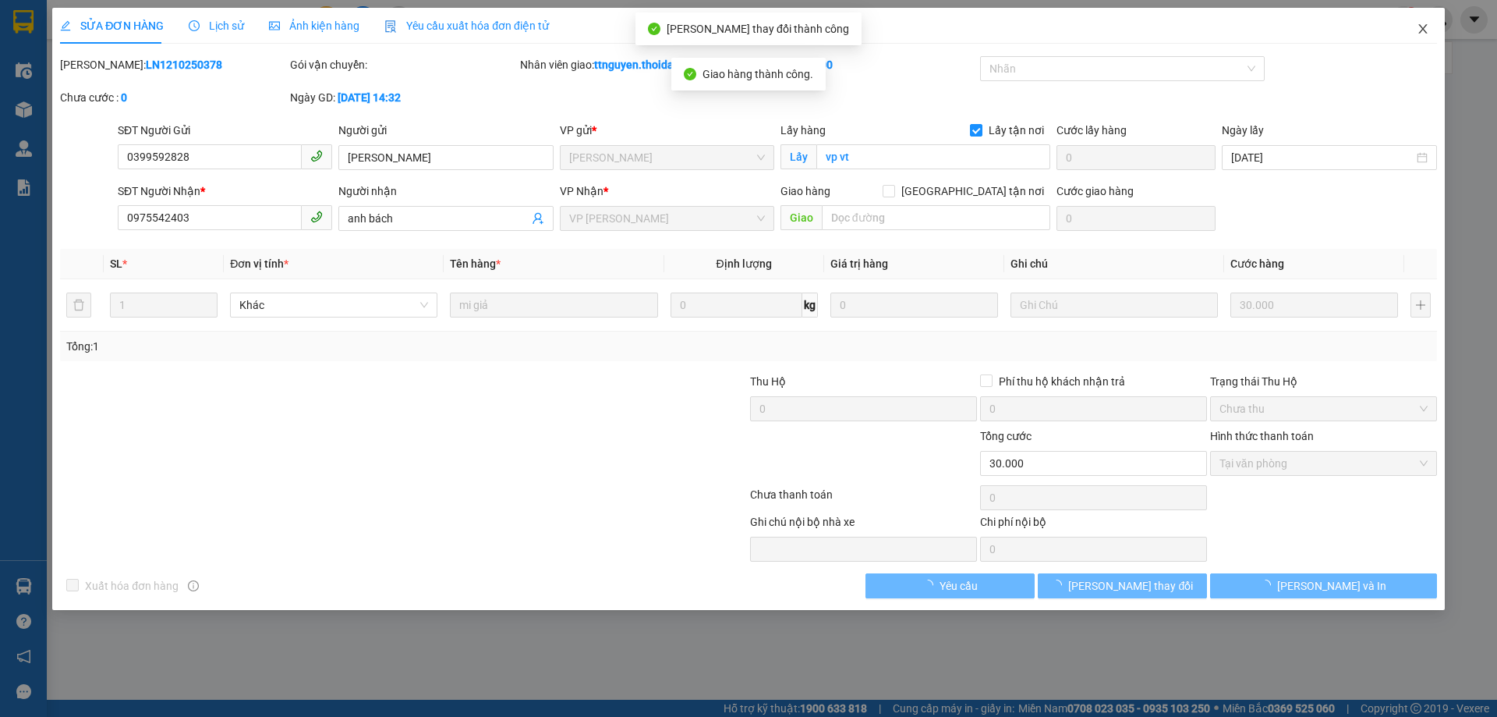
click at [1420, 33] on icon "close" at bounding box center [1422, 28] width 9 height 9
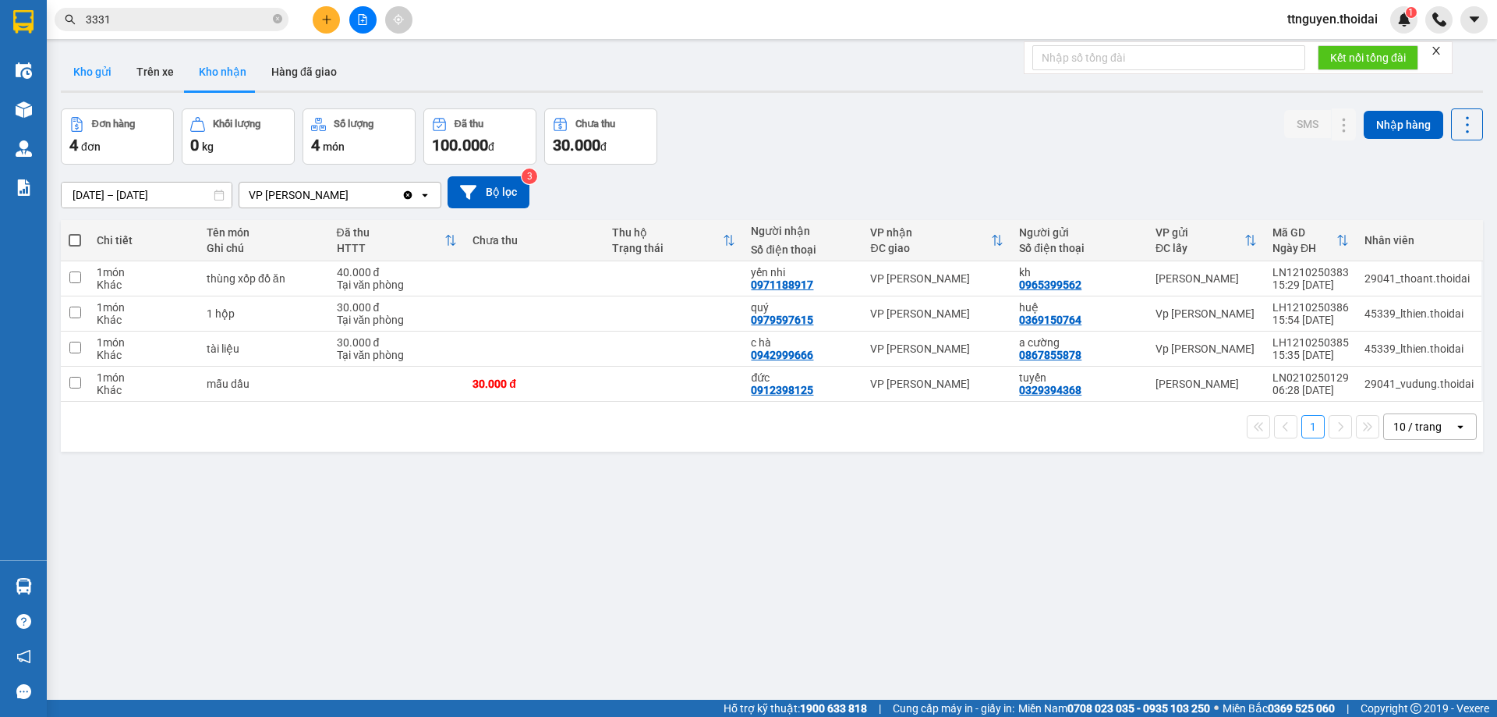
click at [100, 62] on button "Kho gửi" at bounding box center [92, 71] width 63 height 37
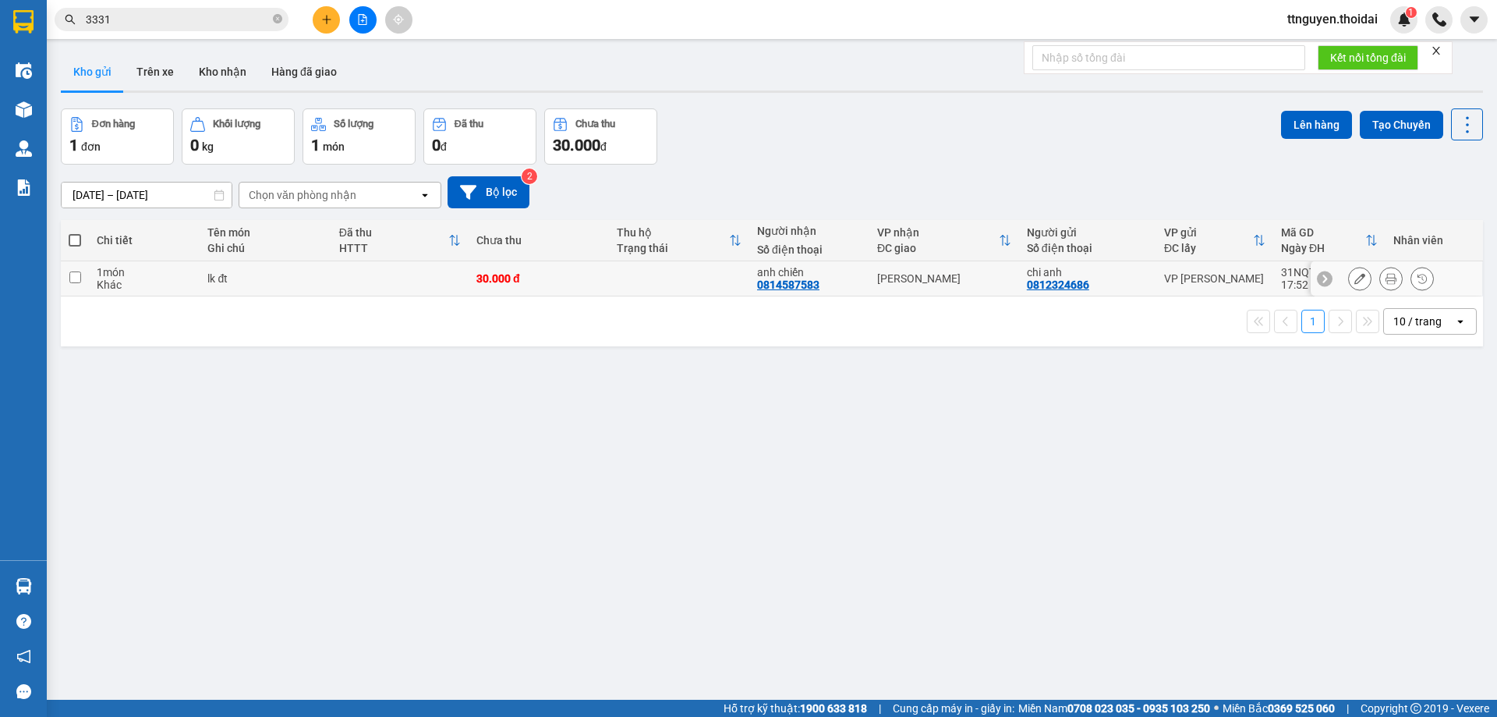
click at [243, 284] on div "lk đt" at bounding box center [264, 278] width 115 height 12
checkbox input "true"
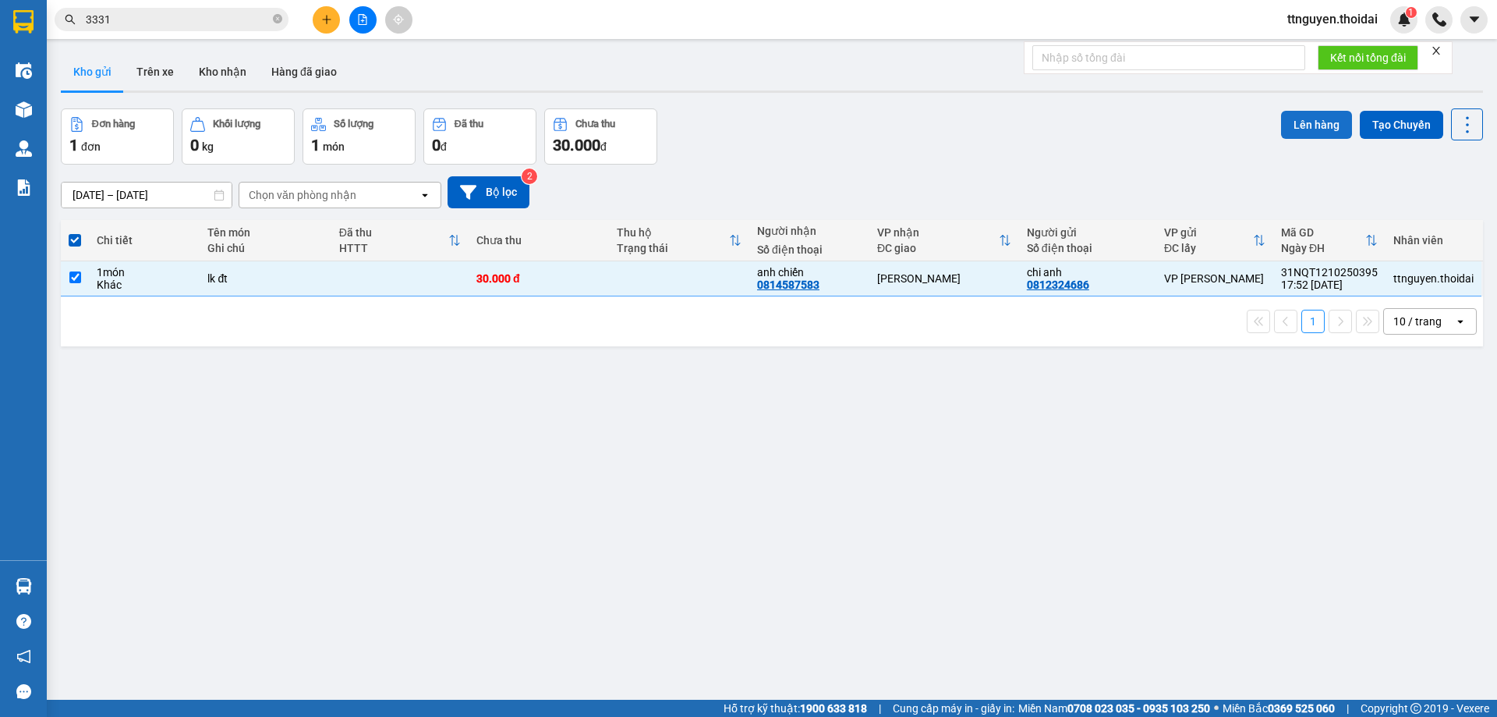
click at [1304, 116] on button "Lên hàng" at bounding box center [1316, 125] width 71 height 28
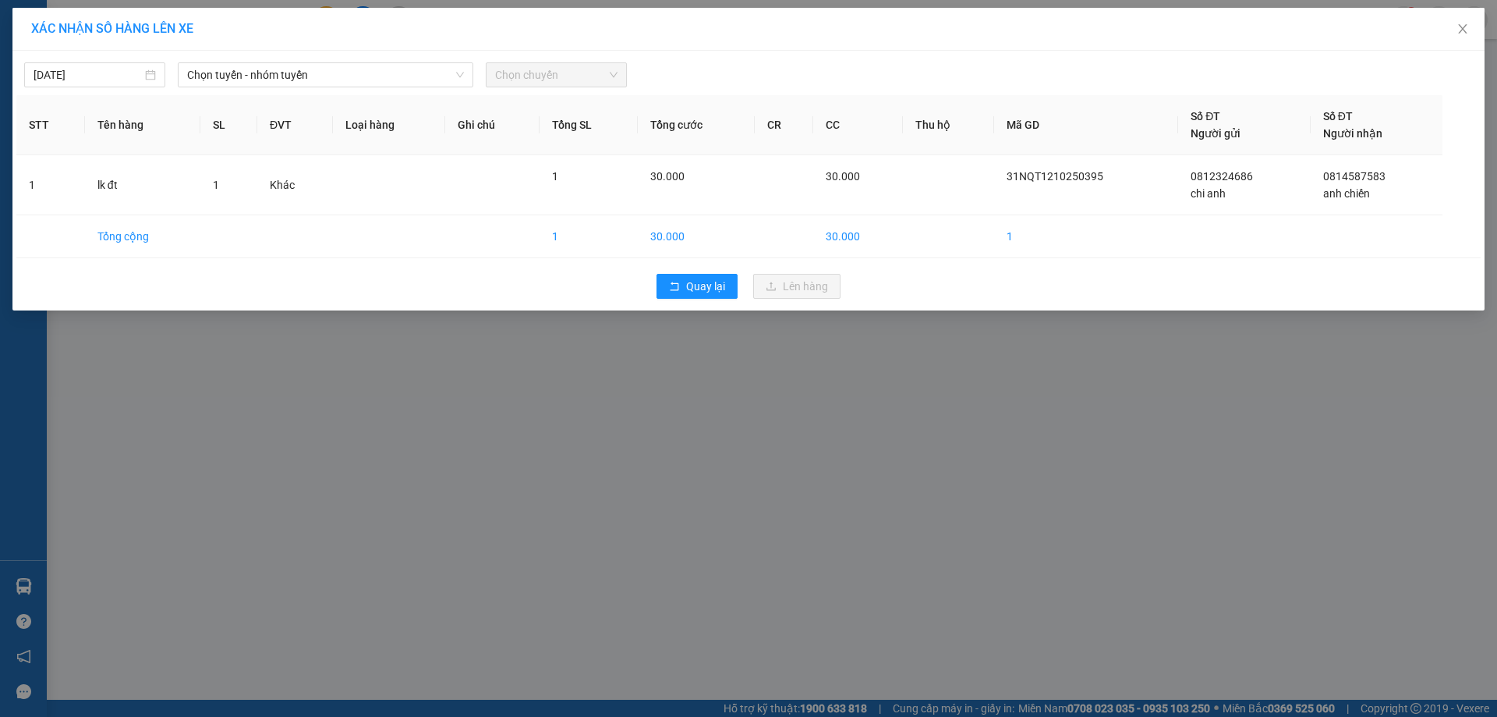
drag, startPoint x: 259, startPoint y: 72, endPoint x: 261, endPoint y: 88, distance: 16.5
click at [260, 74] on span "Chọn tuyến - nhóm tuyến" at bounding box center [325, 74] width 277 height 23
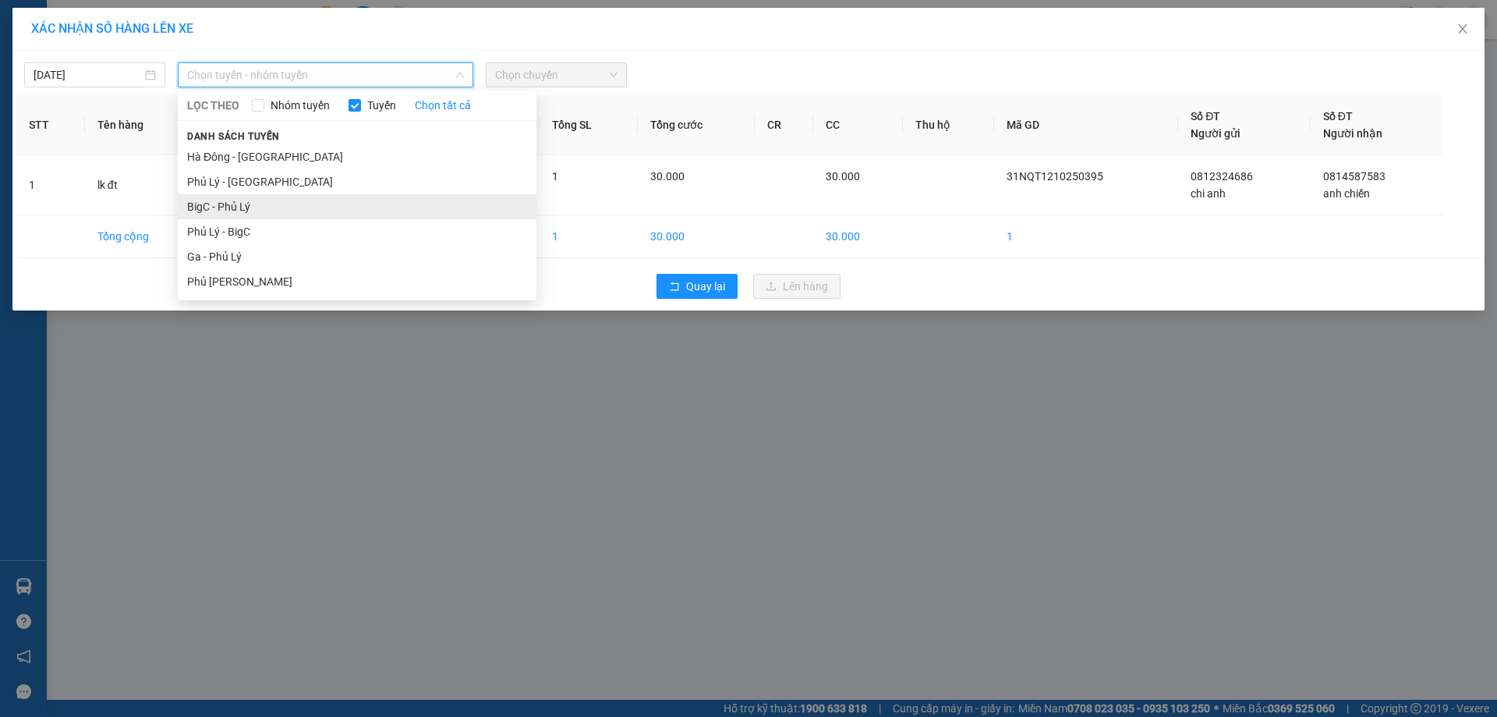
click at [253, 211] on li "BigC - Phủ Lý" at bounding box center [357, 206] width 359 height 25
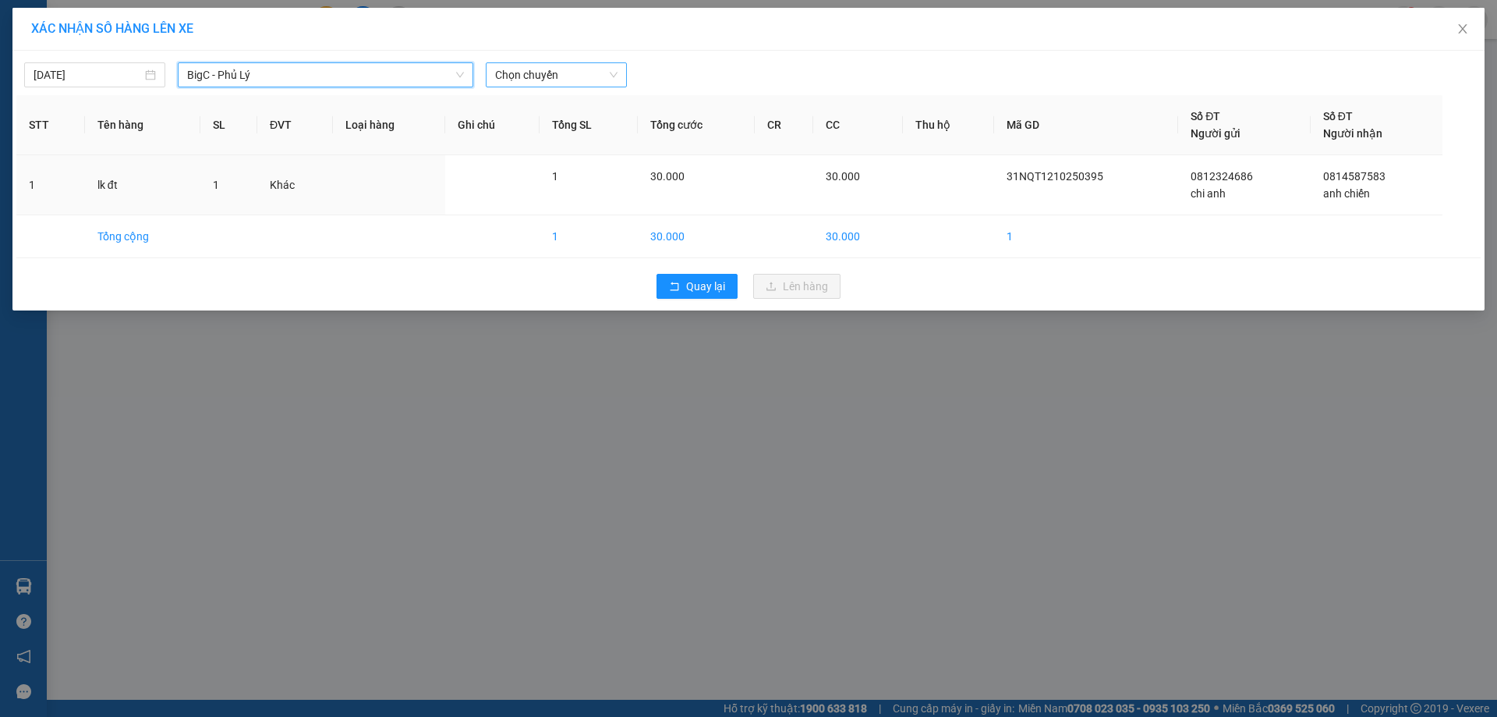
click at [547, 70] on span "Chọn chuyến" at bounding box center [556, 74] width 122 height 23
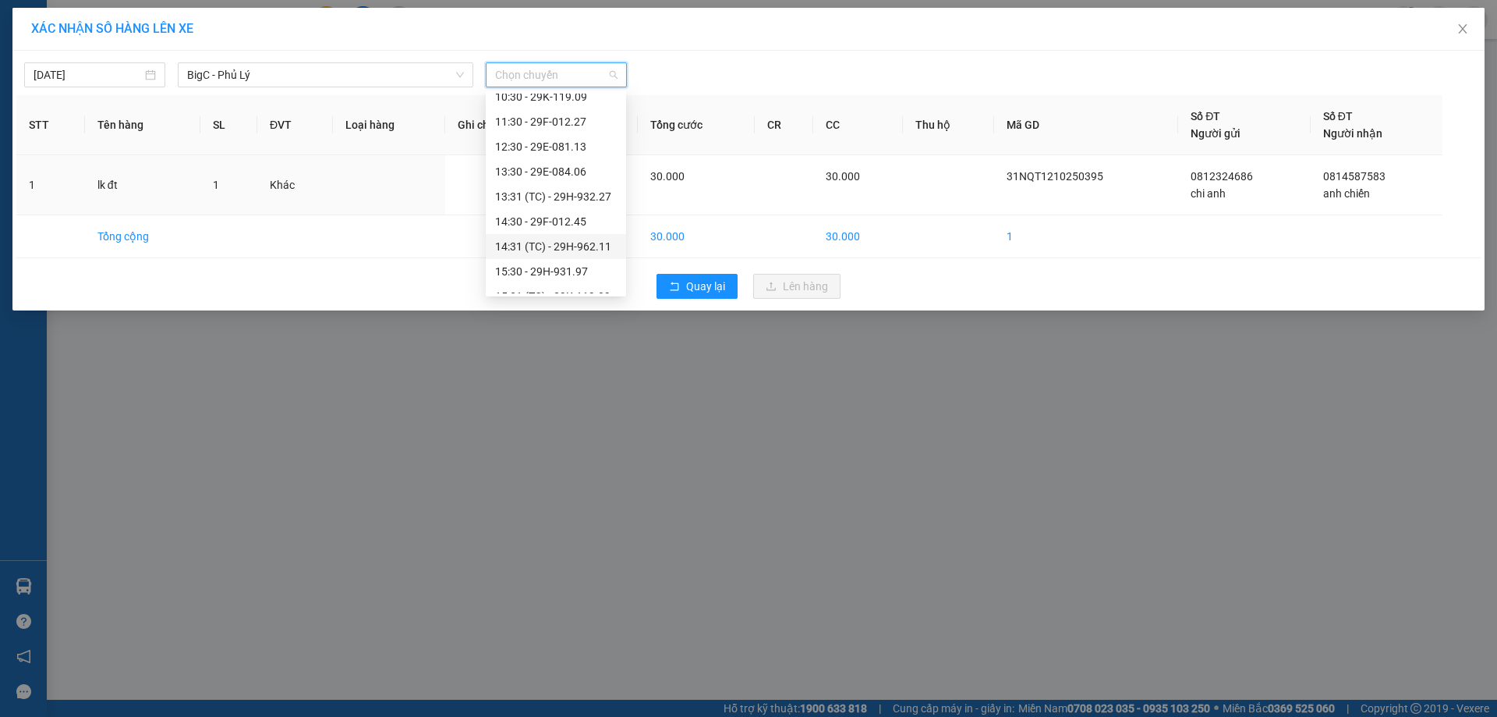
scroll to position [390, 0]
click at [575, 214] on div "17:30 - 29H-932.27" at bounding box center [556, 215] width 122 height 17
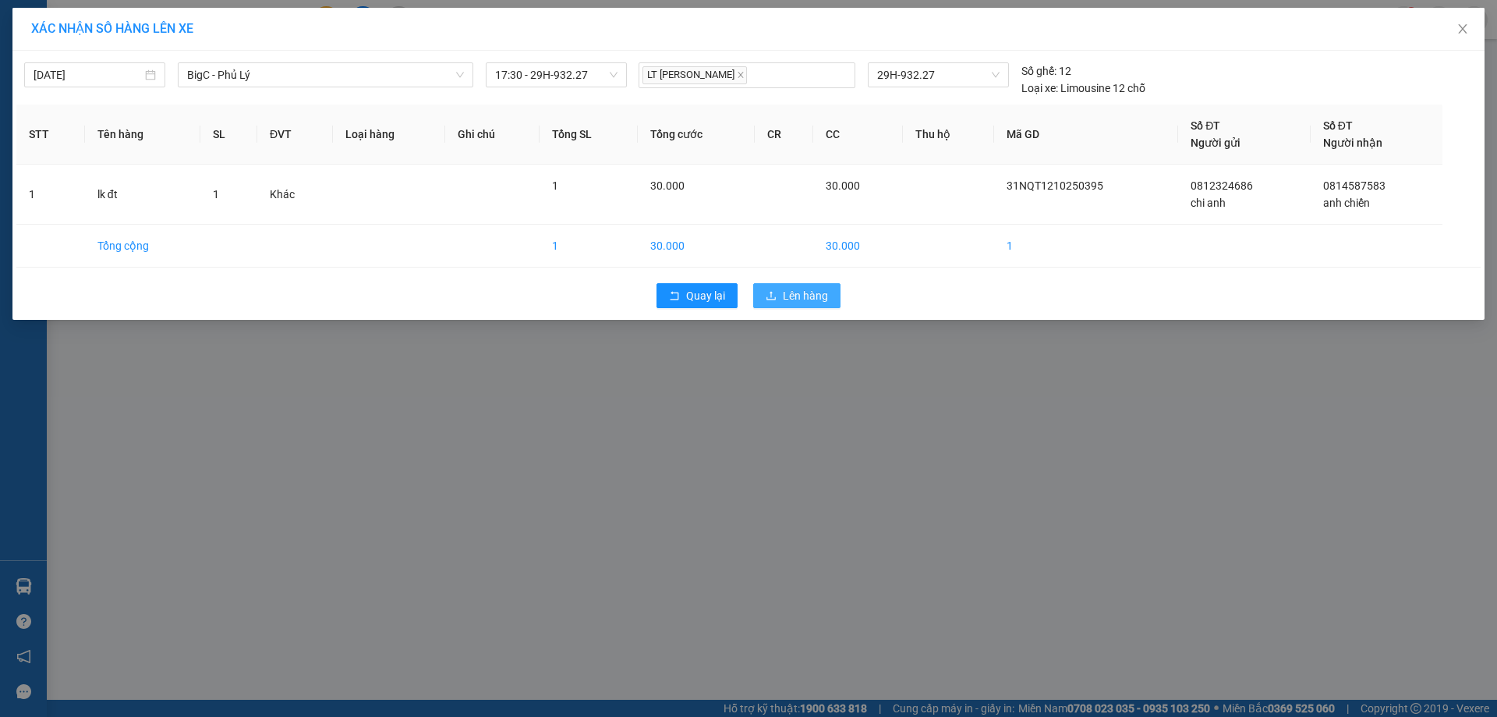
click at [784, 294] on span "Lên hàng" at bounding box center [805, 295] width 45 height 17
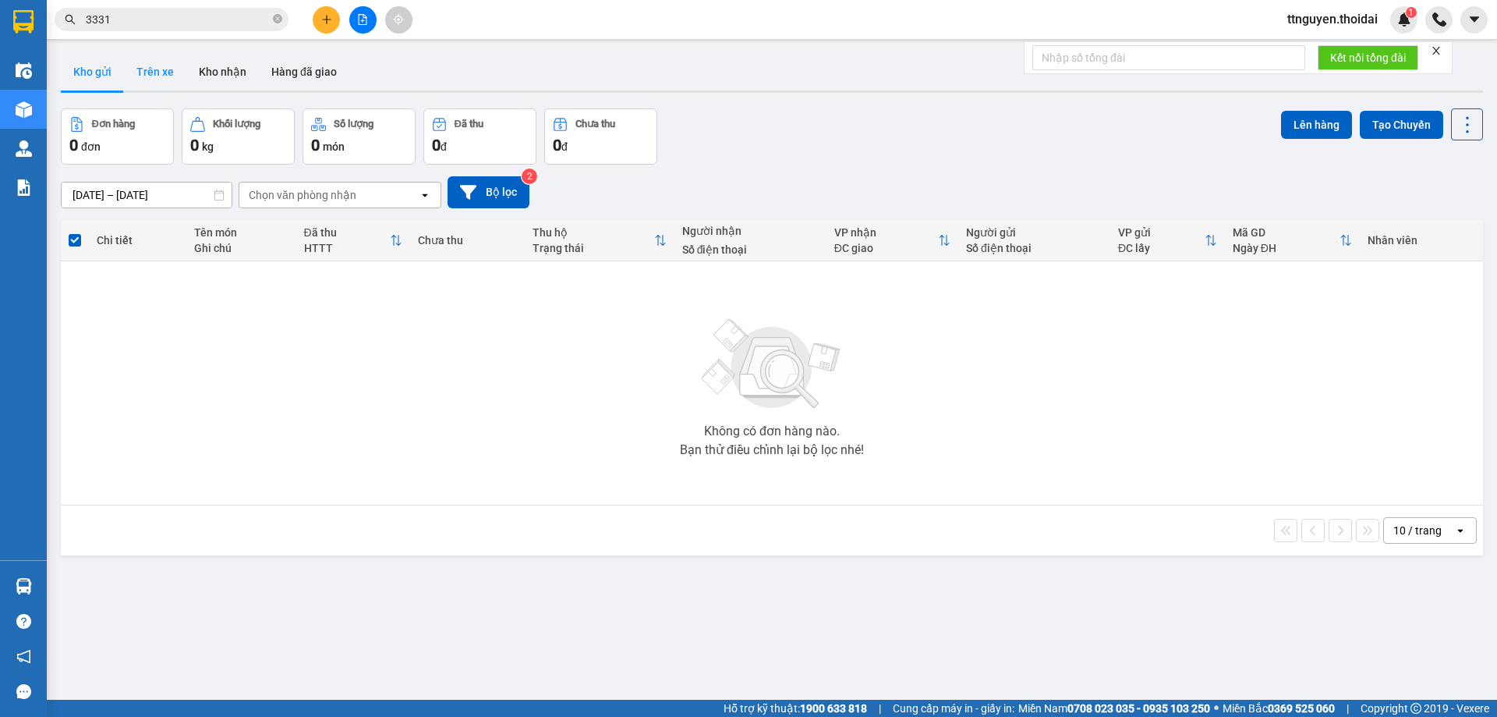
click at [161, 78] on button "Trên xe" at bounding box center [155, 71] width 62 height 37
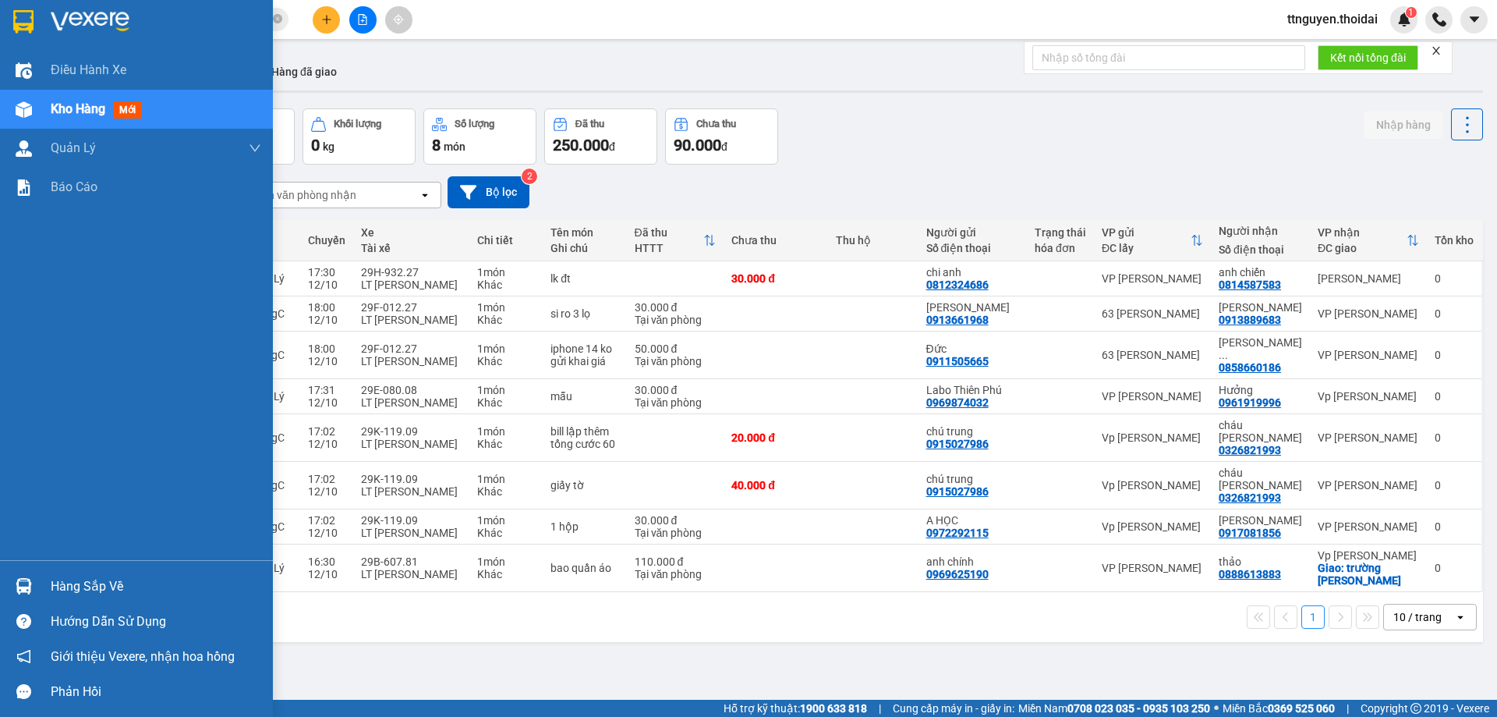
click at [119, 584] on div "Hàng sắp về" at bounding box center [156, 586] width 211 height 23
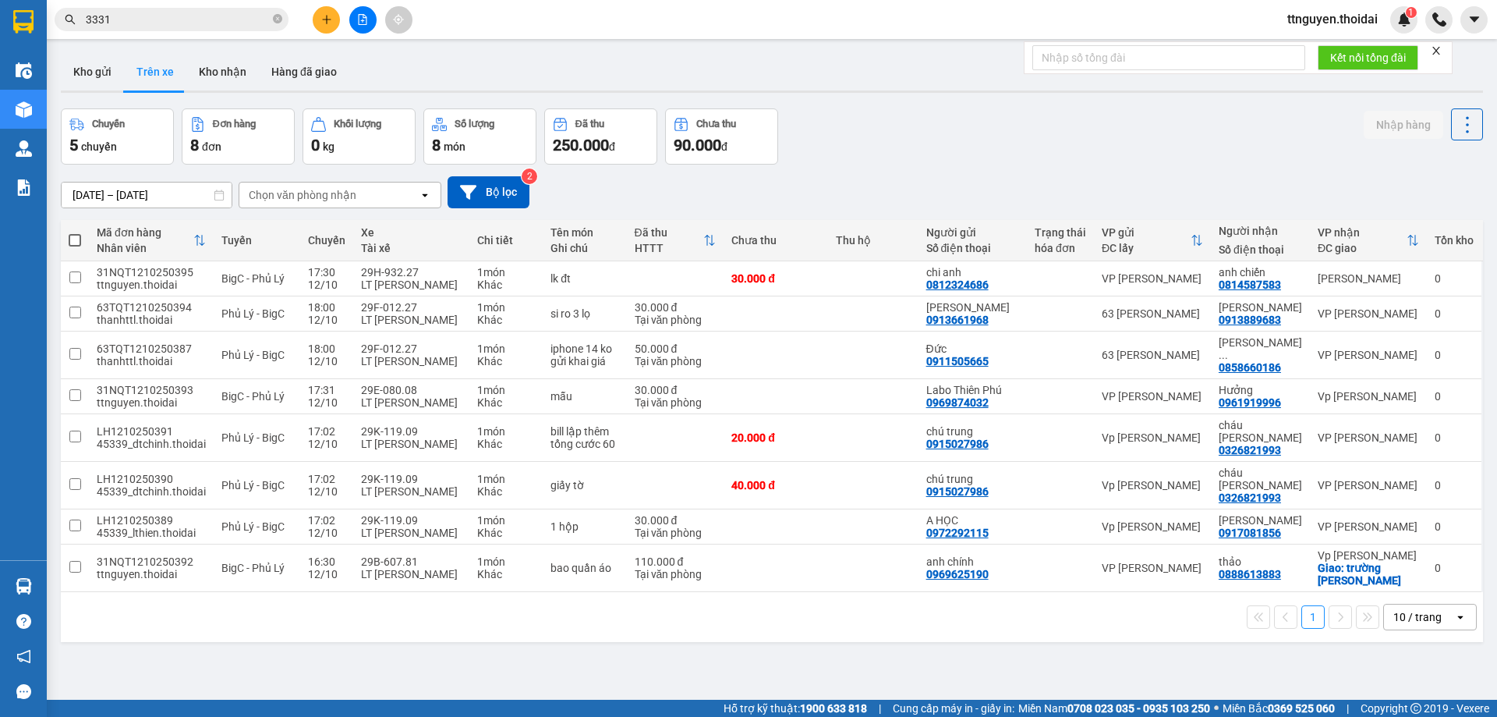
click at [783, 645] on section "Kết quả tìm kiếm ( 3 ) Bộ lọc Mã ĐH Trạng thái Món hàng Thu hộ Tổng cước Chưa c…" at bounding box center [748, 358] width 1497 height 717
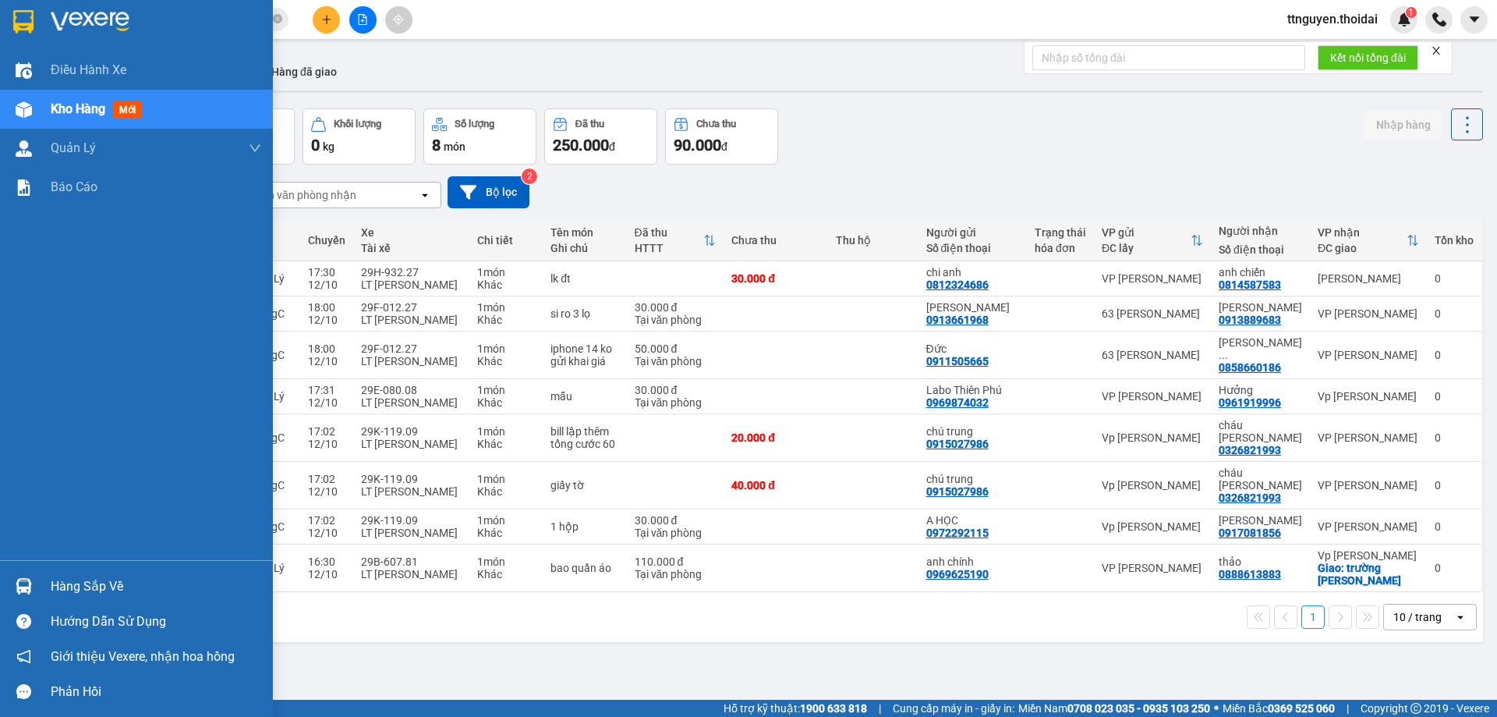
drag, startPoint x: 84, startPoint y: 572, endPoint x: 294, endPoint y: 622, distance: 215.6
click at [92, 575] on div "Hàng sắp về" at bounding box center [136, 585] width 273 height 35
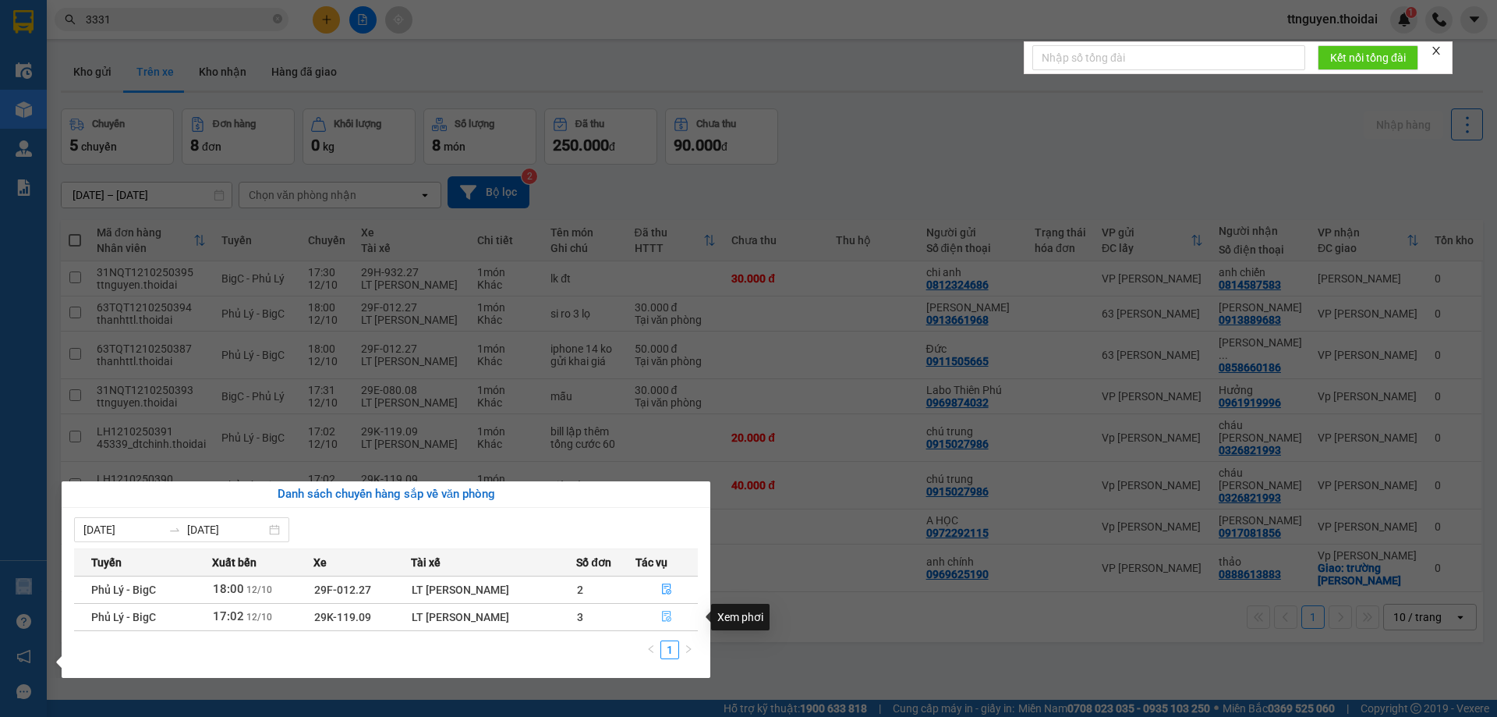
click at [671, 612] on icon "file-done" at bounding box center [666, 616] width 11 height 11
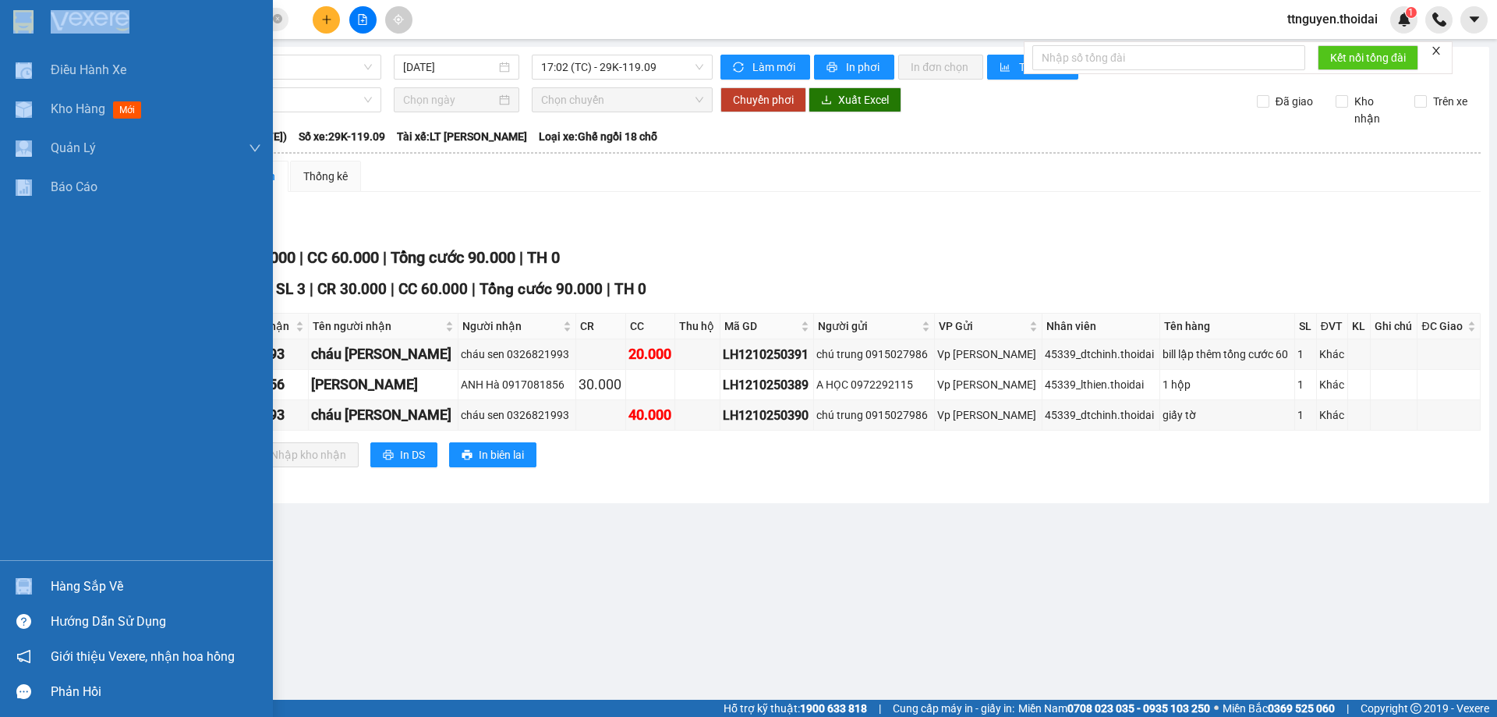
click at [77, 580] on div "Hàng sắp về" at bounding box center [156, 586] width 211 height 23
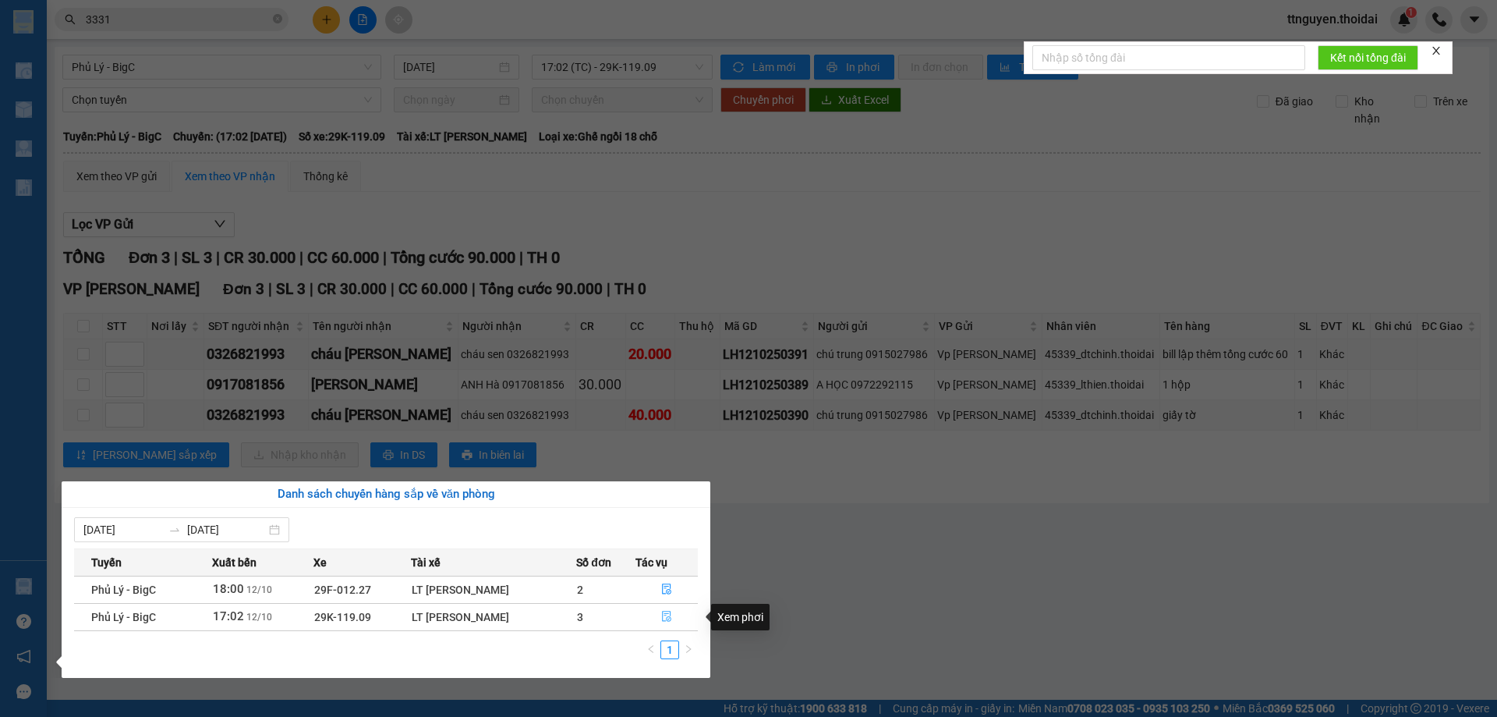
click at [664, 617] on icon "file-done" at bounding box center [666, 616] width 11 height 11
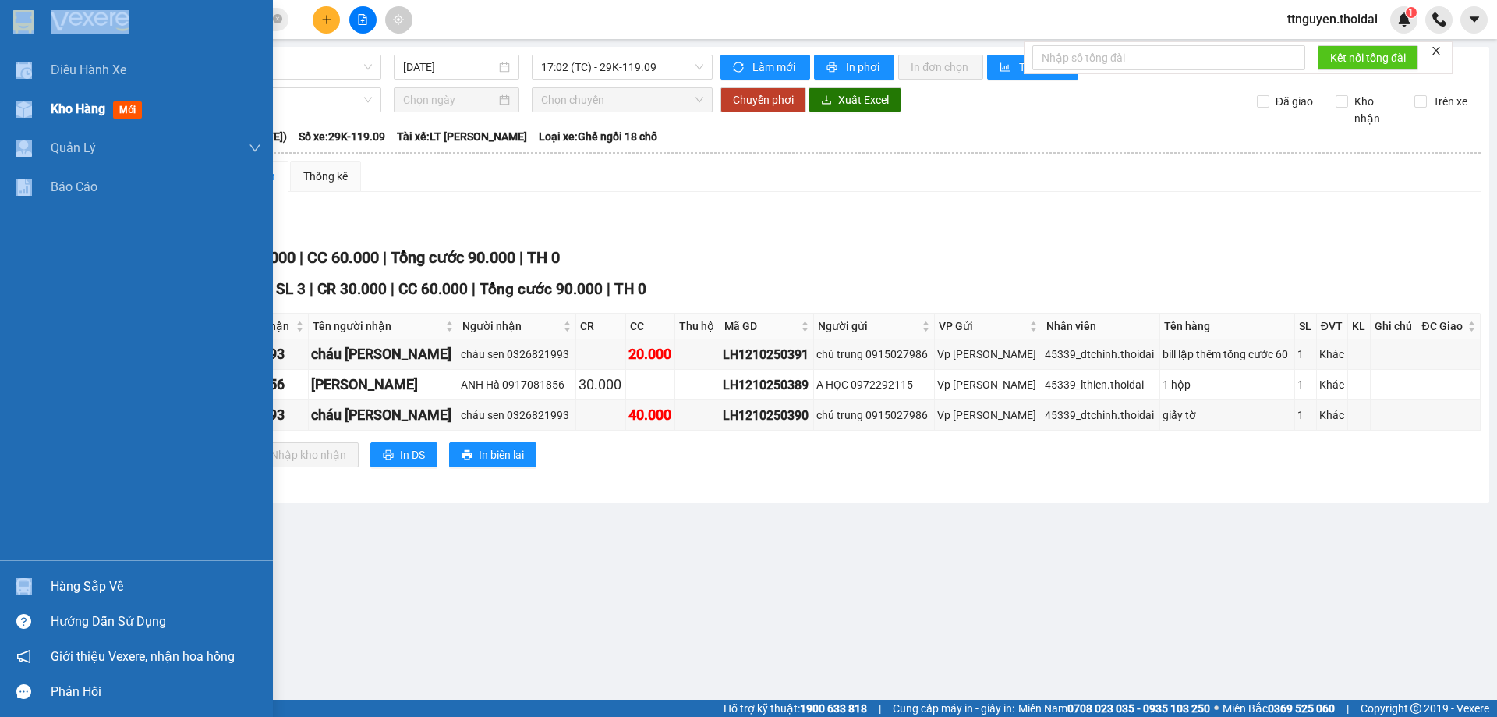
click at [41, 111] on div "Kho hàng mới" at bounding box center [136, 109] width 273 height 39
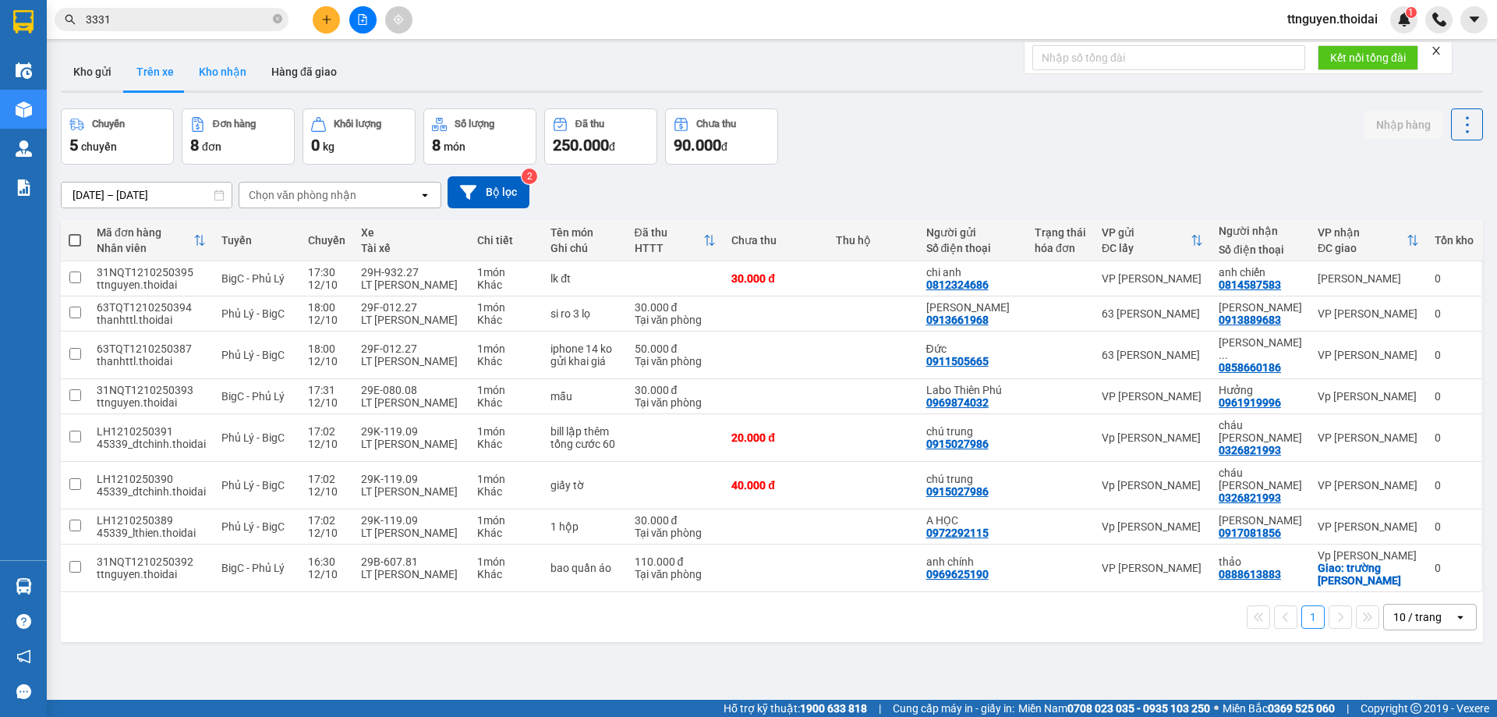
click at [231, 59] on button "Kho nhận" at bounding box center [222, 71] width 73 height 37
type input "[DATE] – [DATE]"
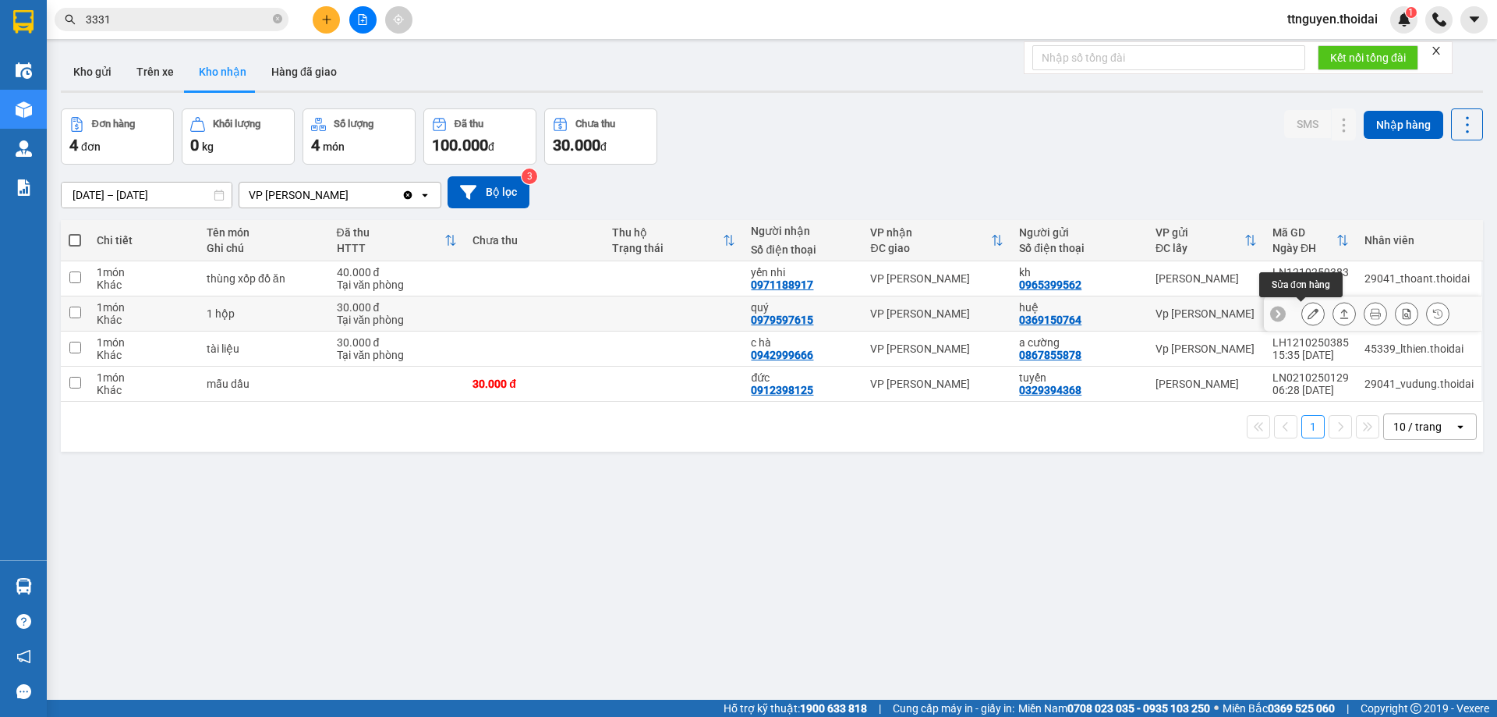
click at [1308, 317] on icon at bounding box center [1313, 313] width 11 height 11
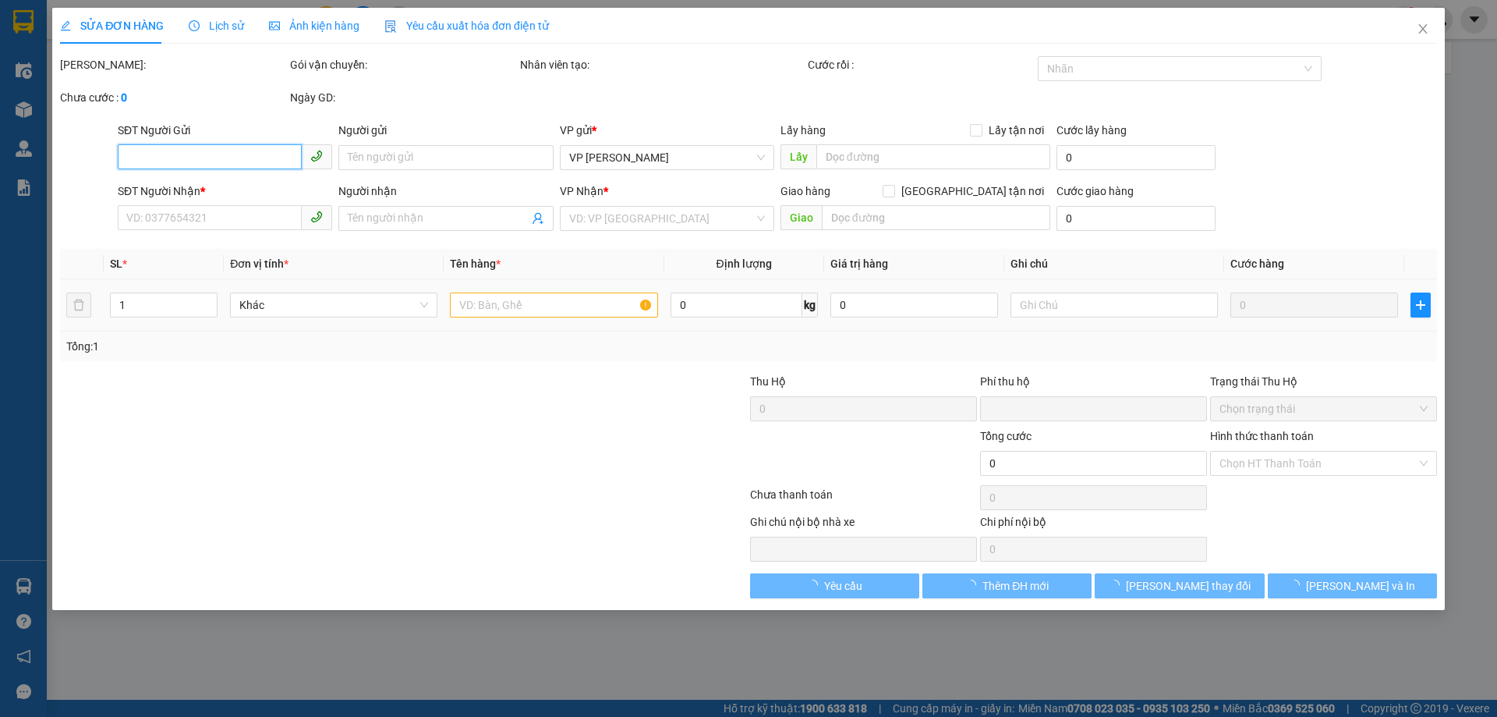
type input "0369150764"
type input "huệ"
type input "0979597615"
type input "quý"
type input "0"
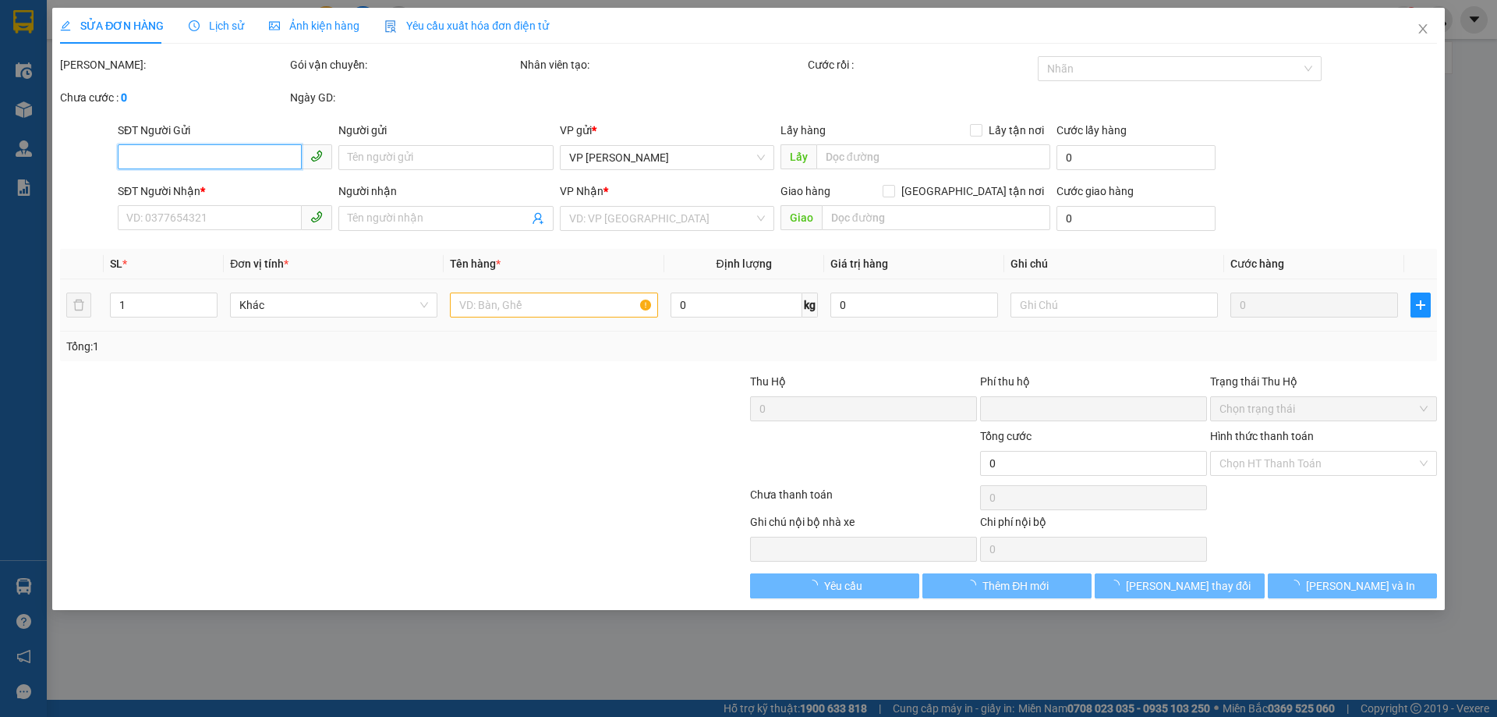
type input "30.000"
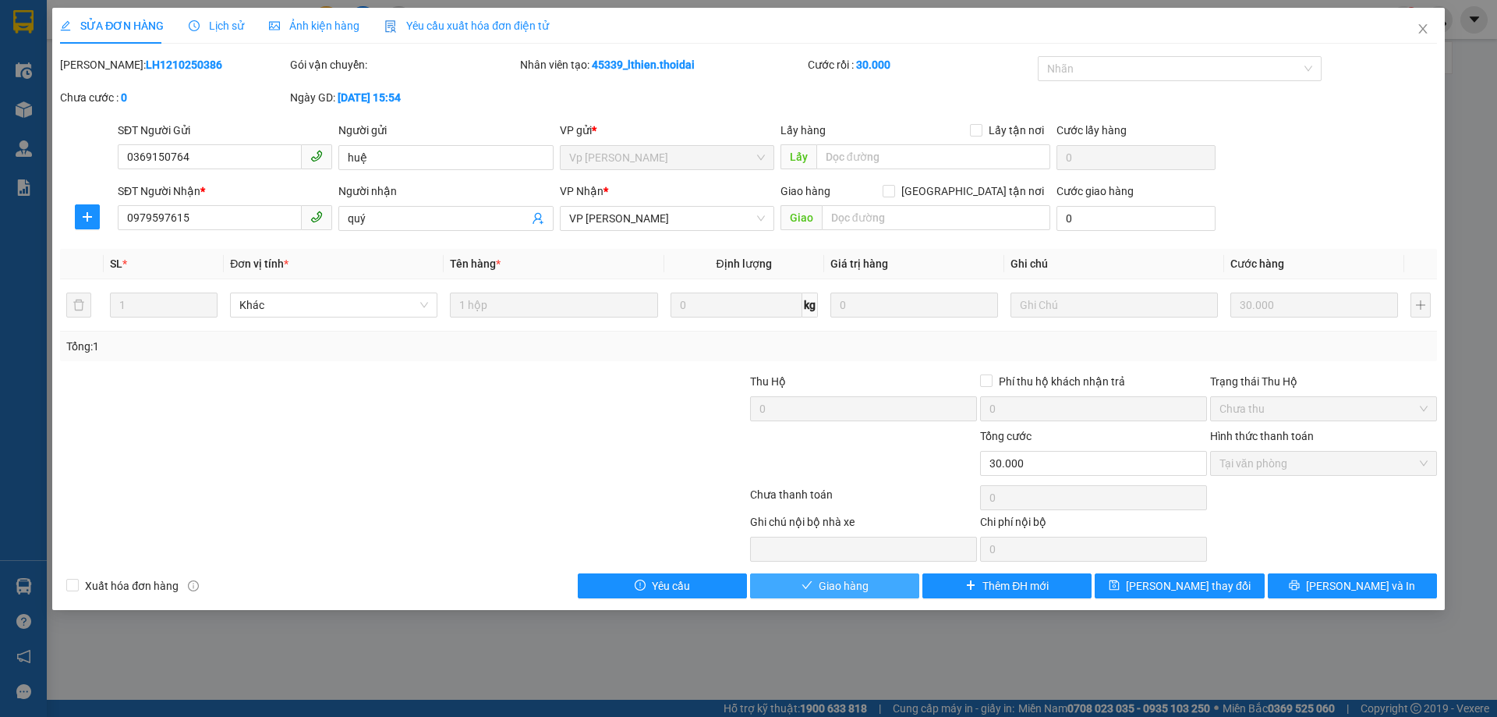
click at [820, 592] on span "Giao hàng" at bounding box center [844, 585] width 50 height 17
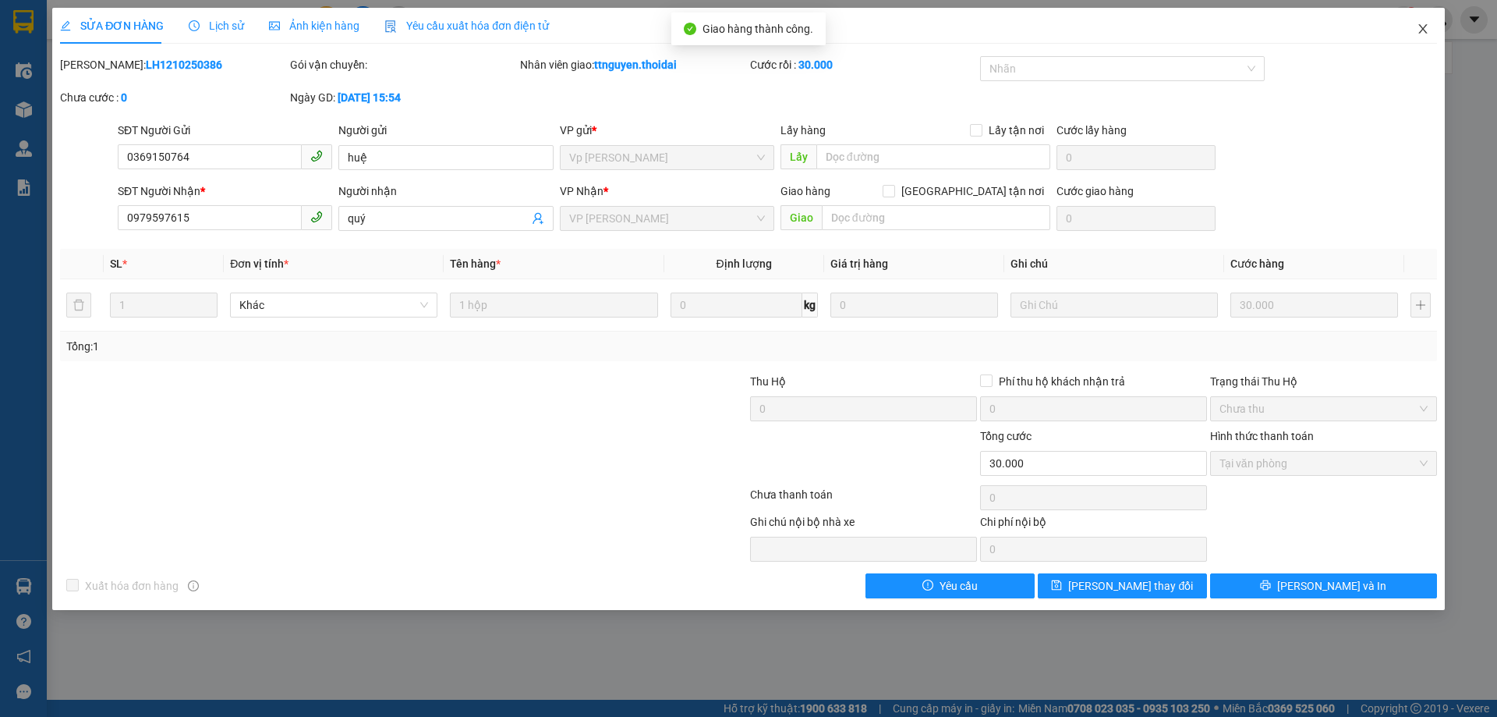
click at [1425, 30] on icon "close" at bounding box center [1423, 29] width 12 height 12
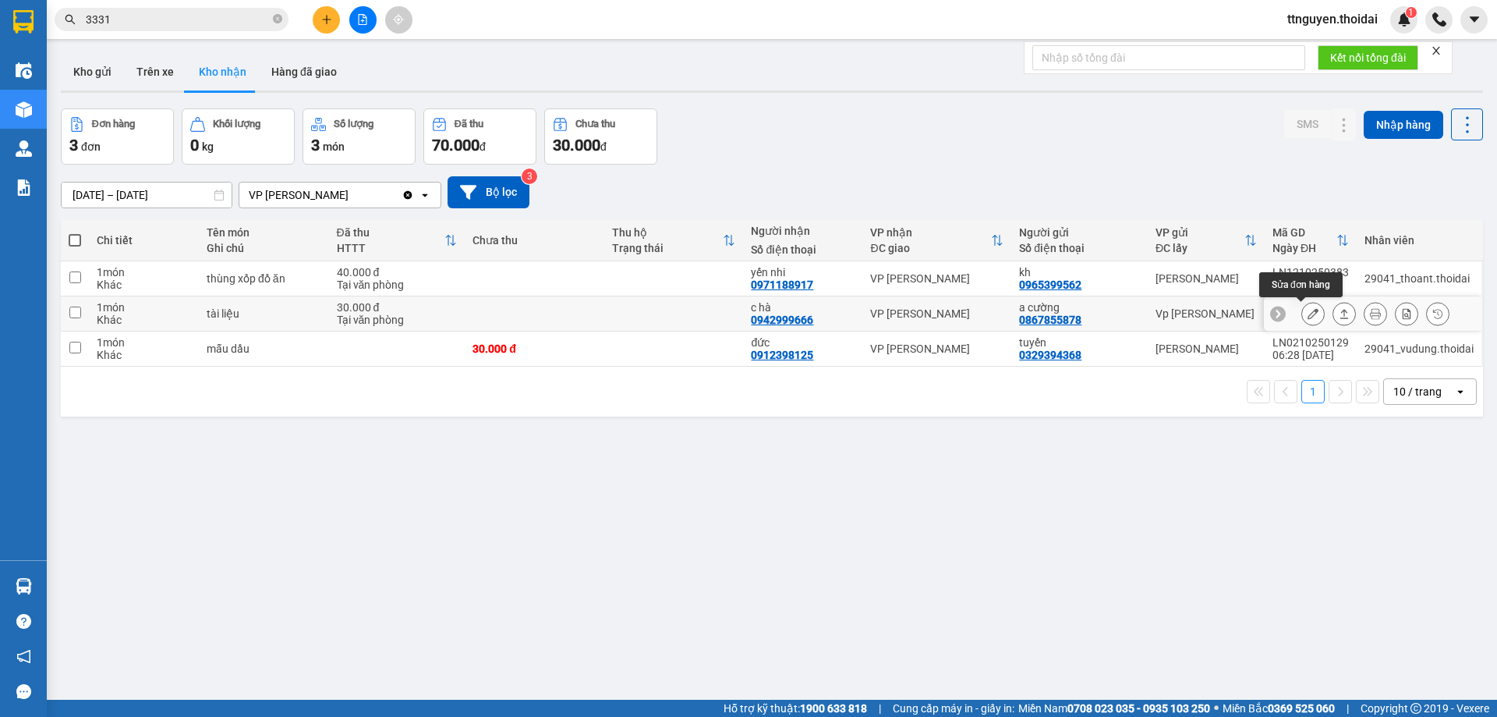
click at [1308, 319] on icon at bounding box center [1313, 313] width 11 height 11
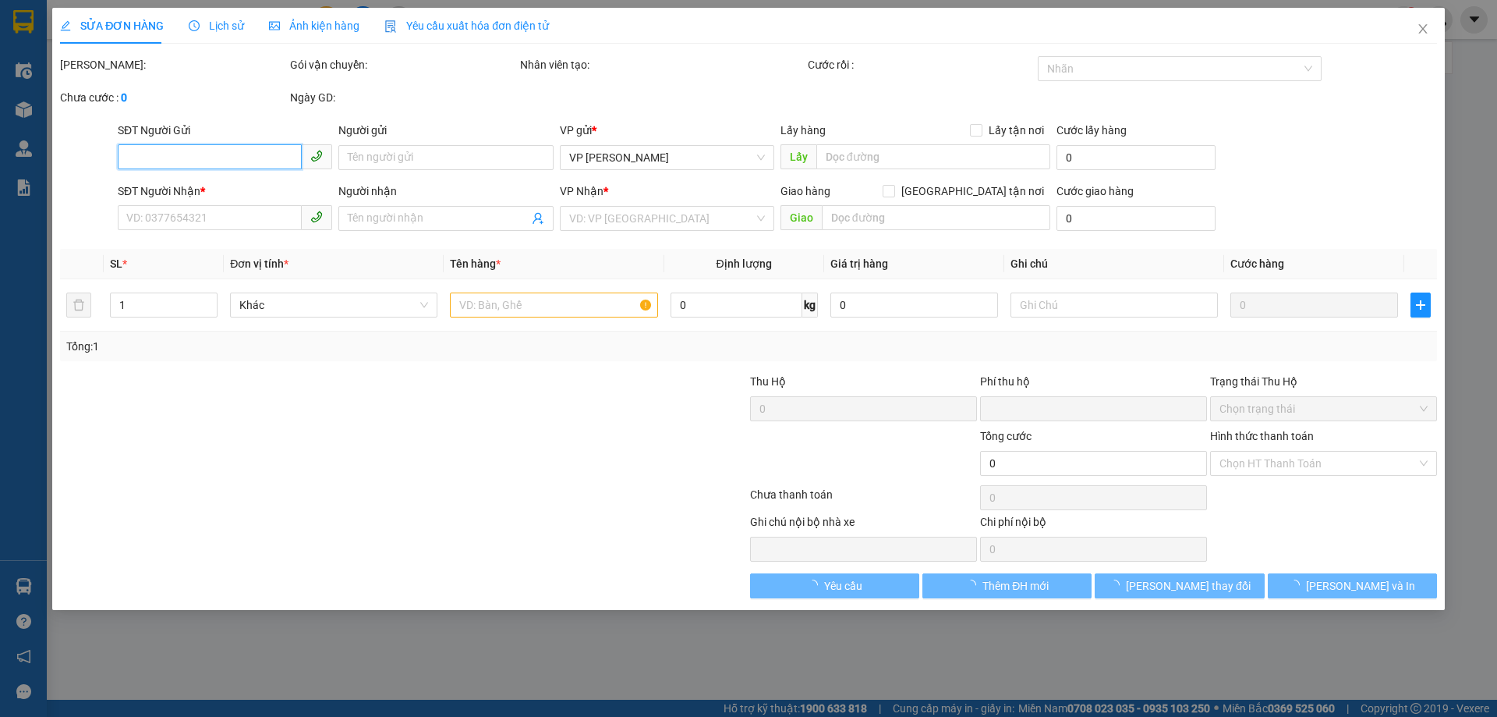
type input "0867855878"
type input "a cường"
type input "0942999666"
type input "c hà"
type input "0"
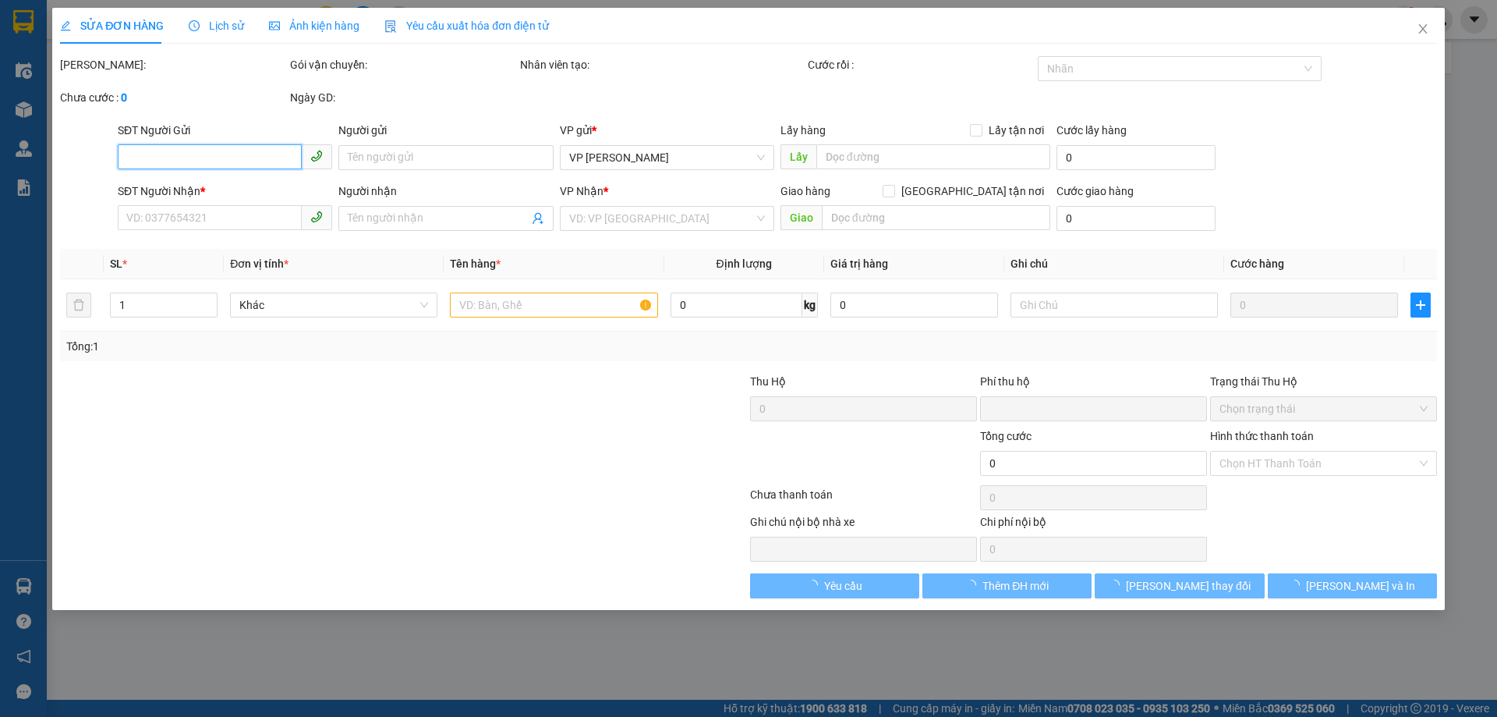
type input "30.000"
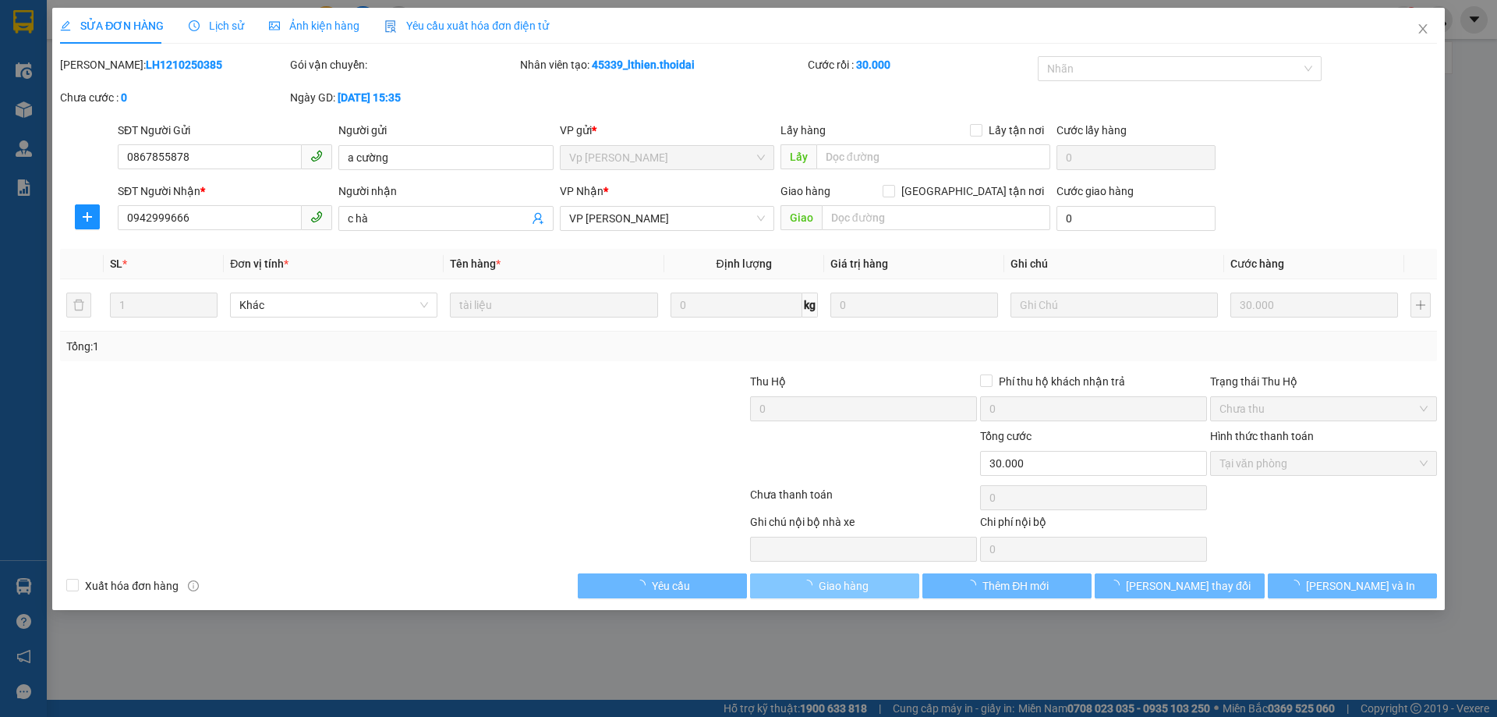
click at [869, 582] on button "Giao hàng" at bounding box center [834, 585] width 169 height 25
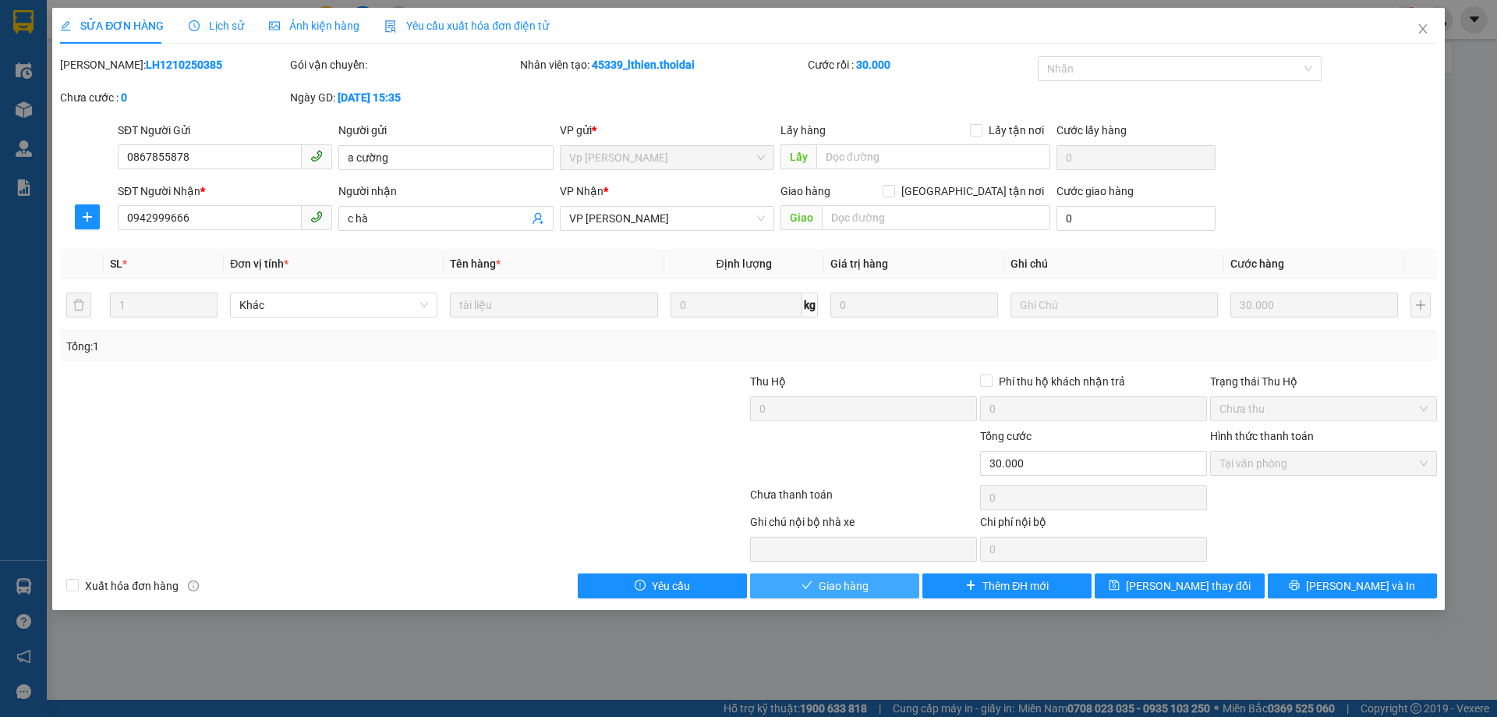
click at [848, 584] on span "Giao hàng" at bounding box center [844, 585] width 50 height 17
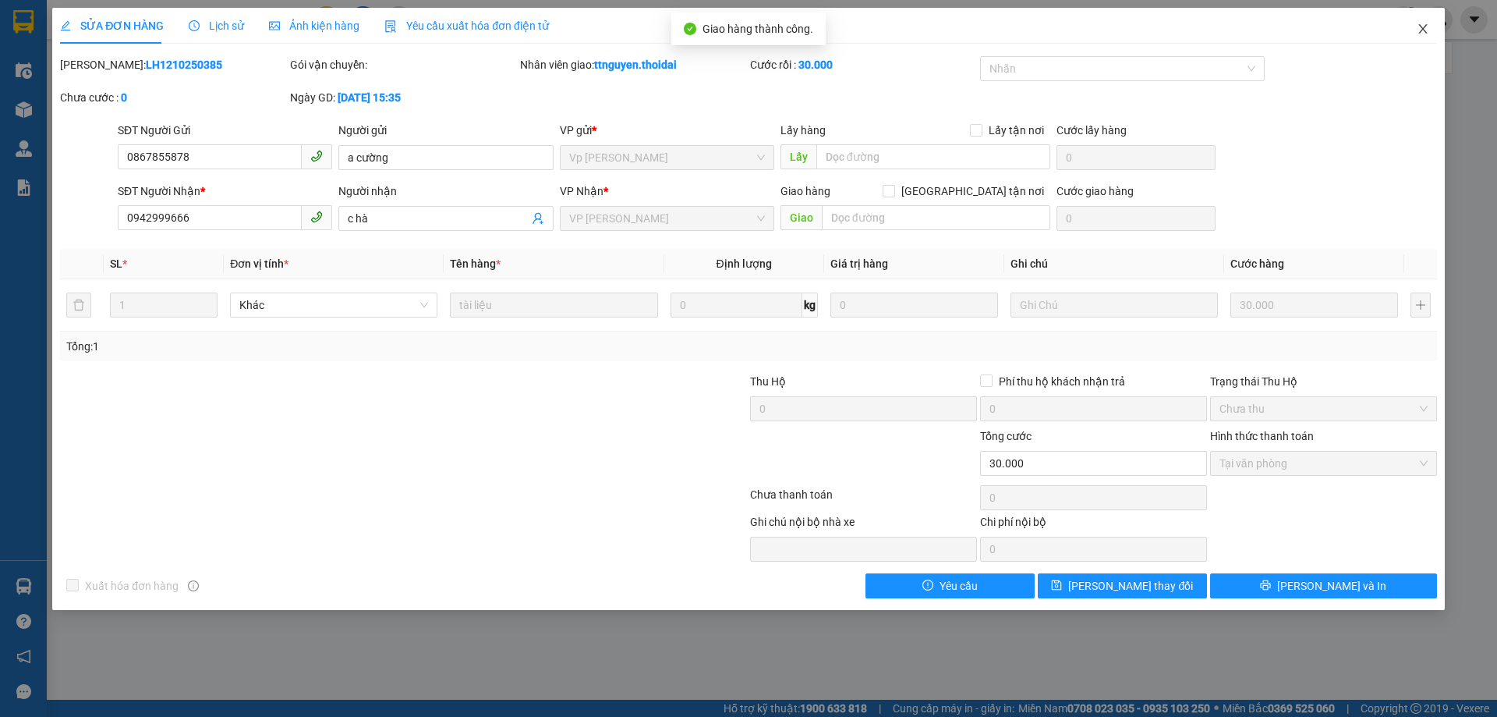
click at [1422, 27] on icon "close" at bounding box center [1422, 28] width 9 height 9
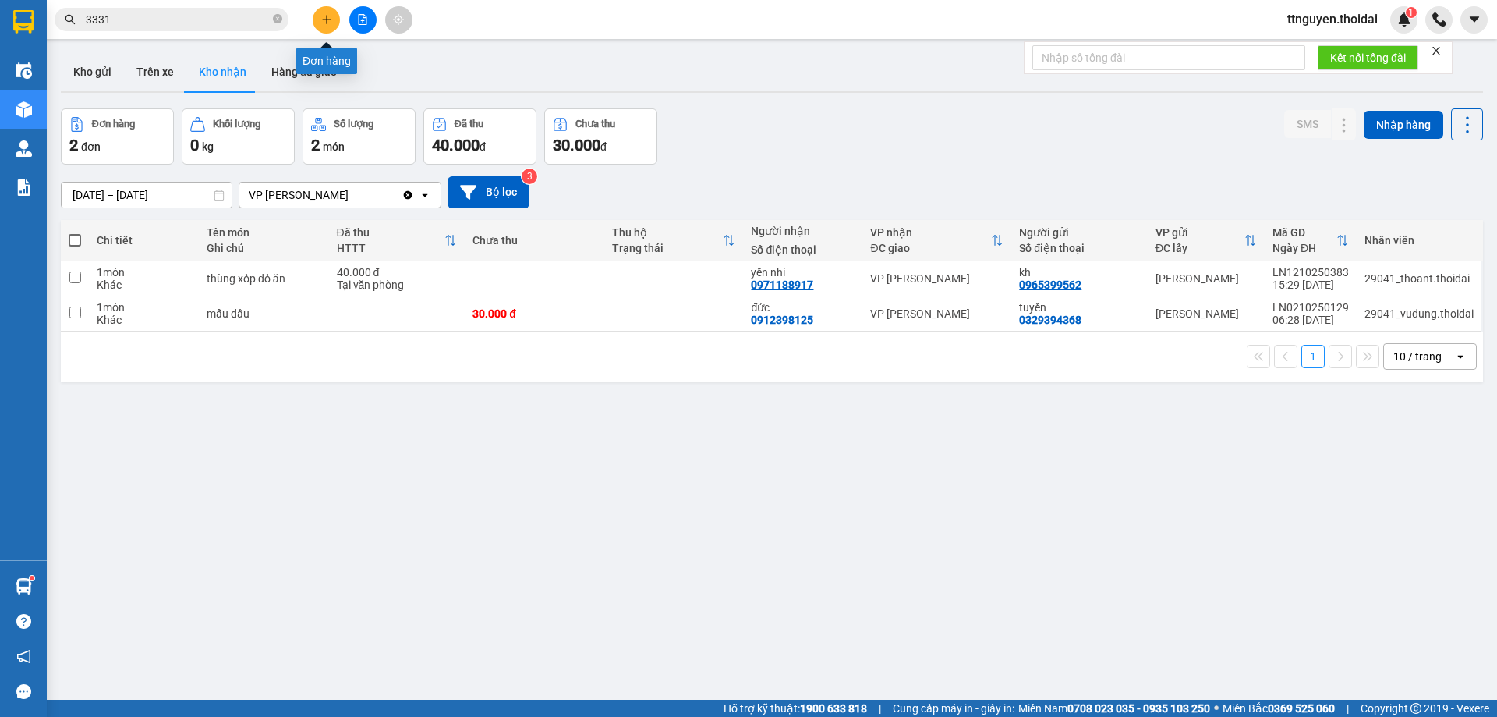
click at [319, 19] on button at bounding box center [326, 19] width 27 height 27
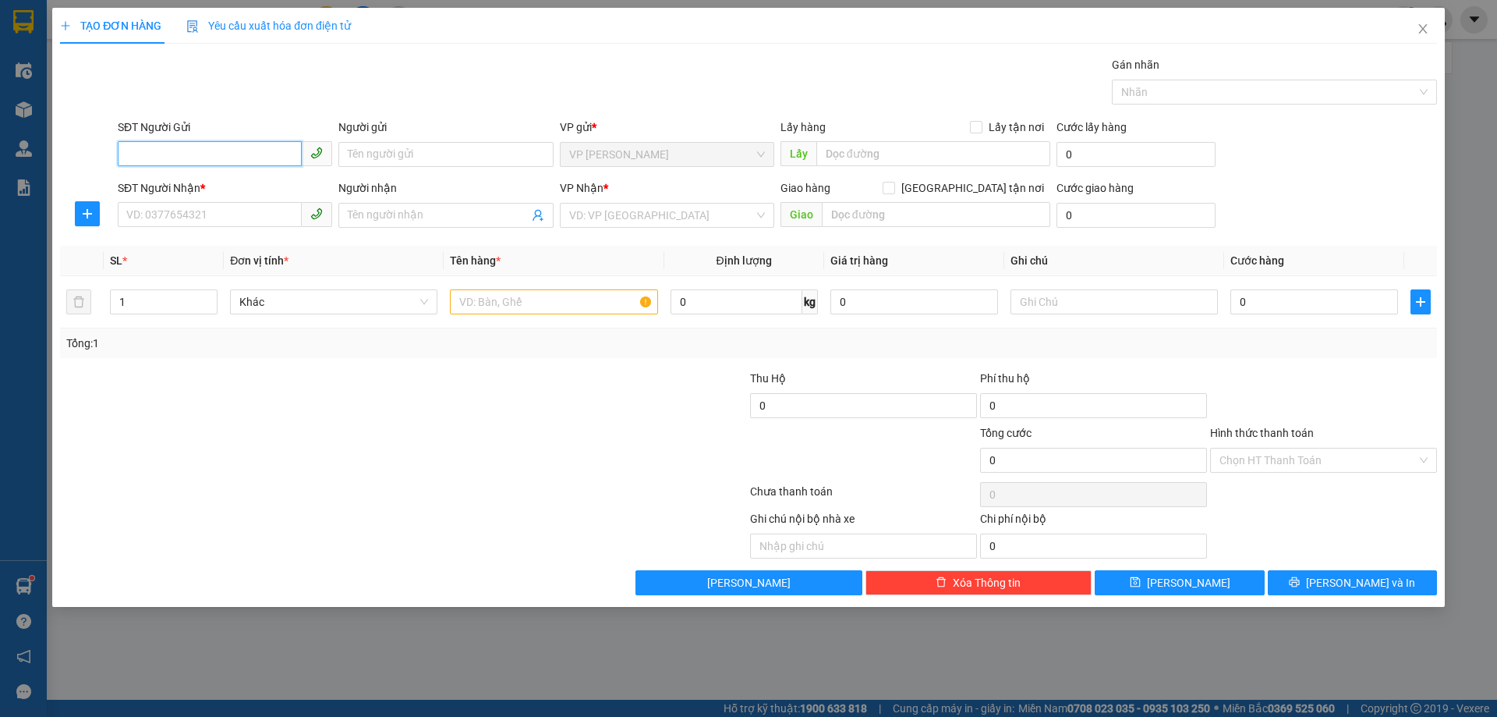
paste input "0392433158"
type input "0392433158"
click at [249, 216] on input "SĐT Người Nhận *" at bounding box center [210, 214] width 184 height 25
click at [451, 208] on input "Người nhận" at bounding box center [438, 215] width 180 height 17
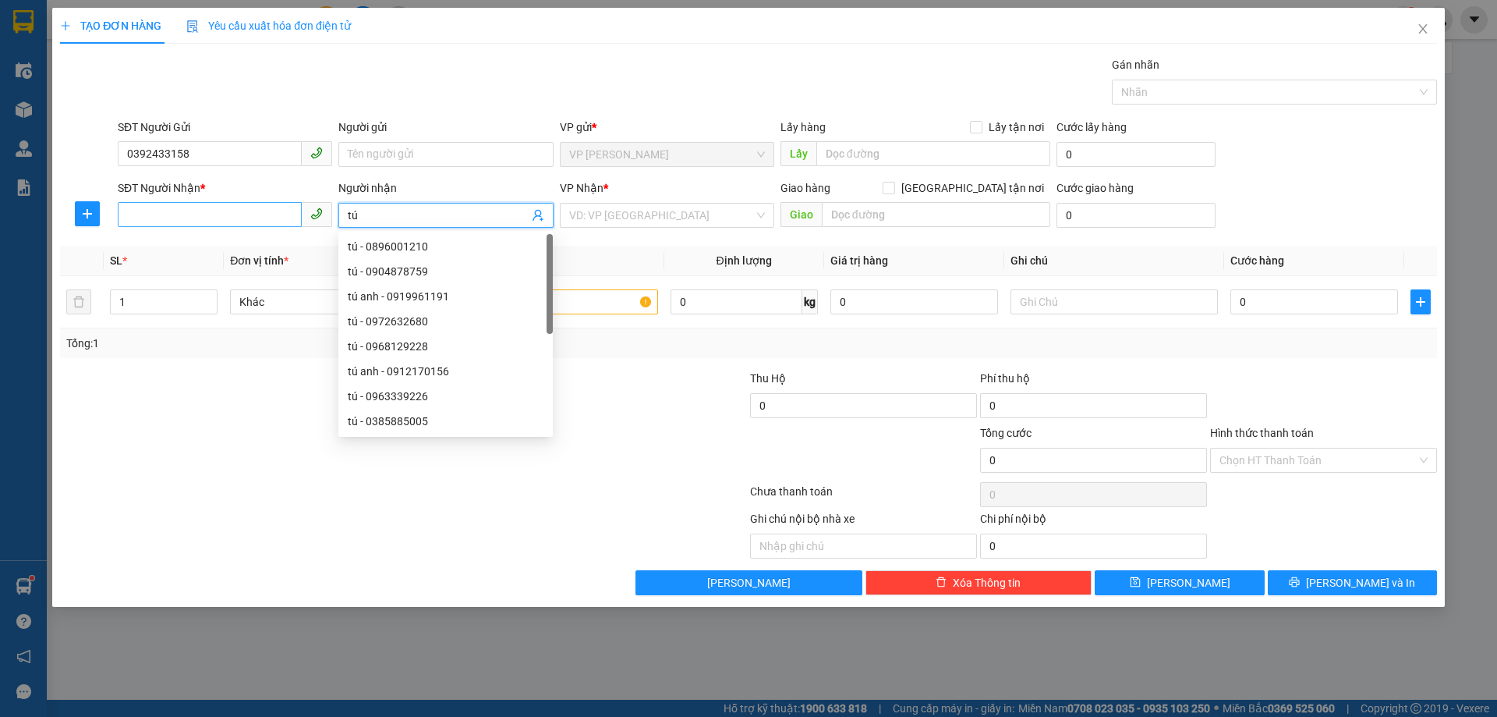
type input "tú"
drag, startPoint x: 221, startPoint y: 218, endPoint x: 231, endPoint y: 216, distance: 9.5
click at [221, 217] on input "SĐT Người Nhận *" at bounding box center [210, 214] width 184 height 25
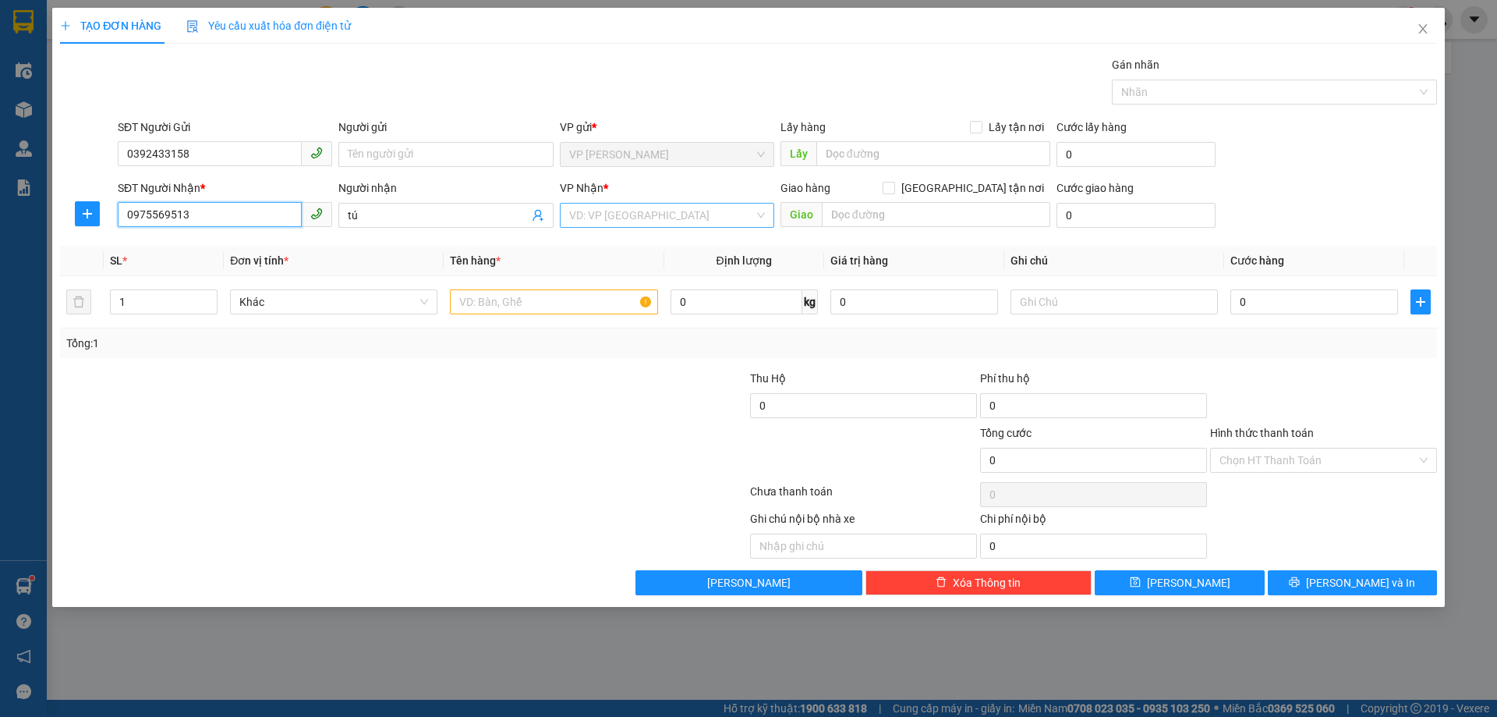
type input "0975569513"
click at [674, 220] on input "search" at bounding box center [661, 215] width 185 height 23
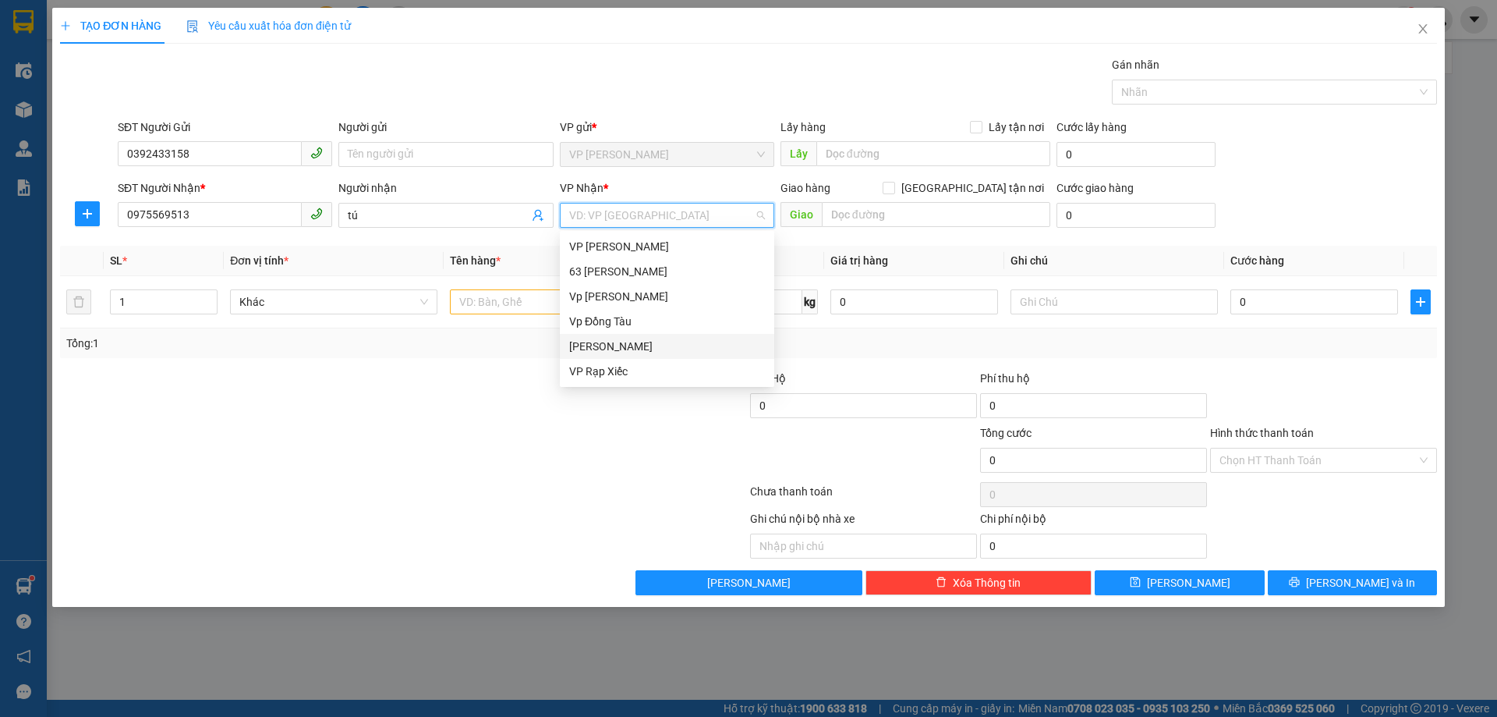
click at [604, 350] on div "[PERSON_NAME]" at bounding box center [667, 346] width 196 height 17
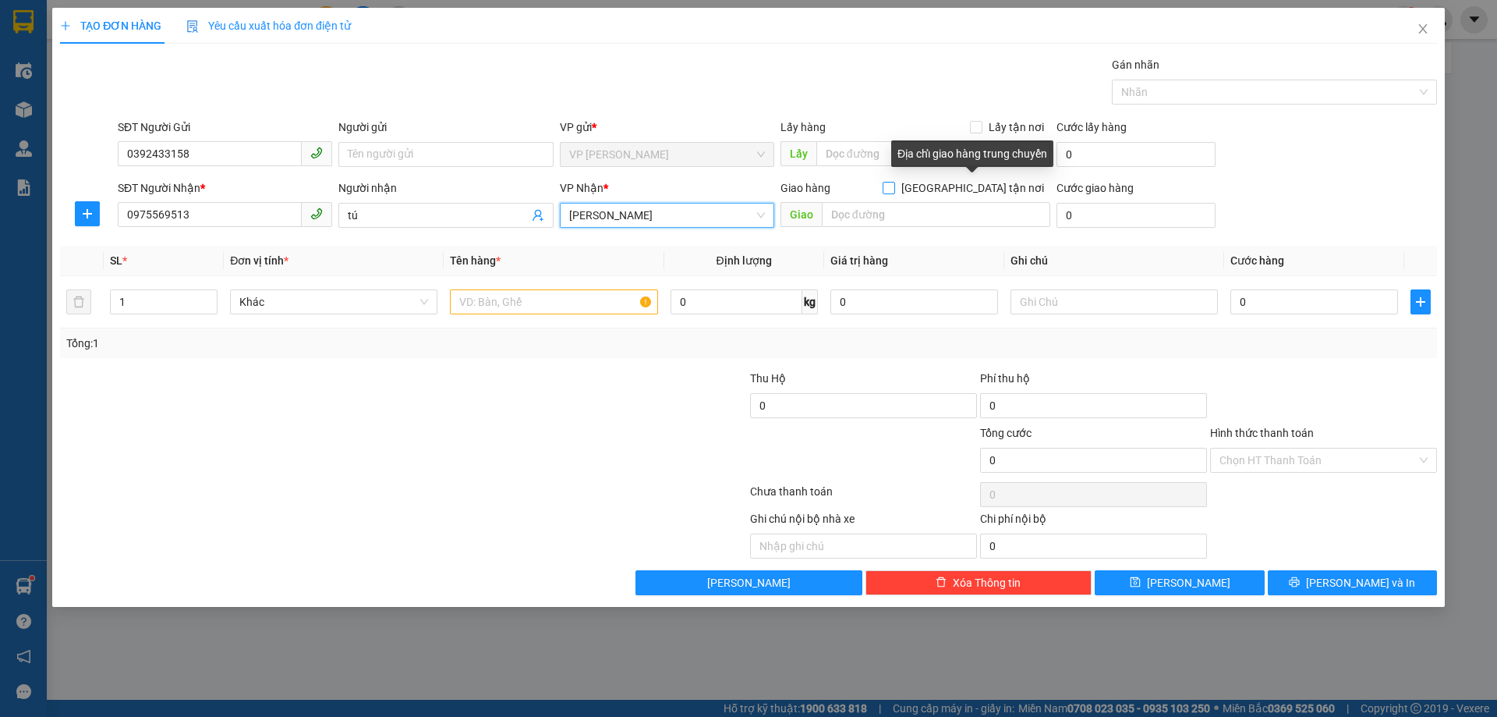
click at [970, 195] on label "[GEOGRAPHIC_DATA] tận nơi" at bounding box center [967, 187] width 168 height 17
click at [894, 193] on input "[GEOGRAPHIC_DATA] tận nơi" at bounding box center [888, 187] width 11 height 11
checkbox input "true"
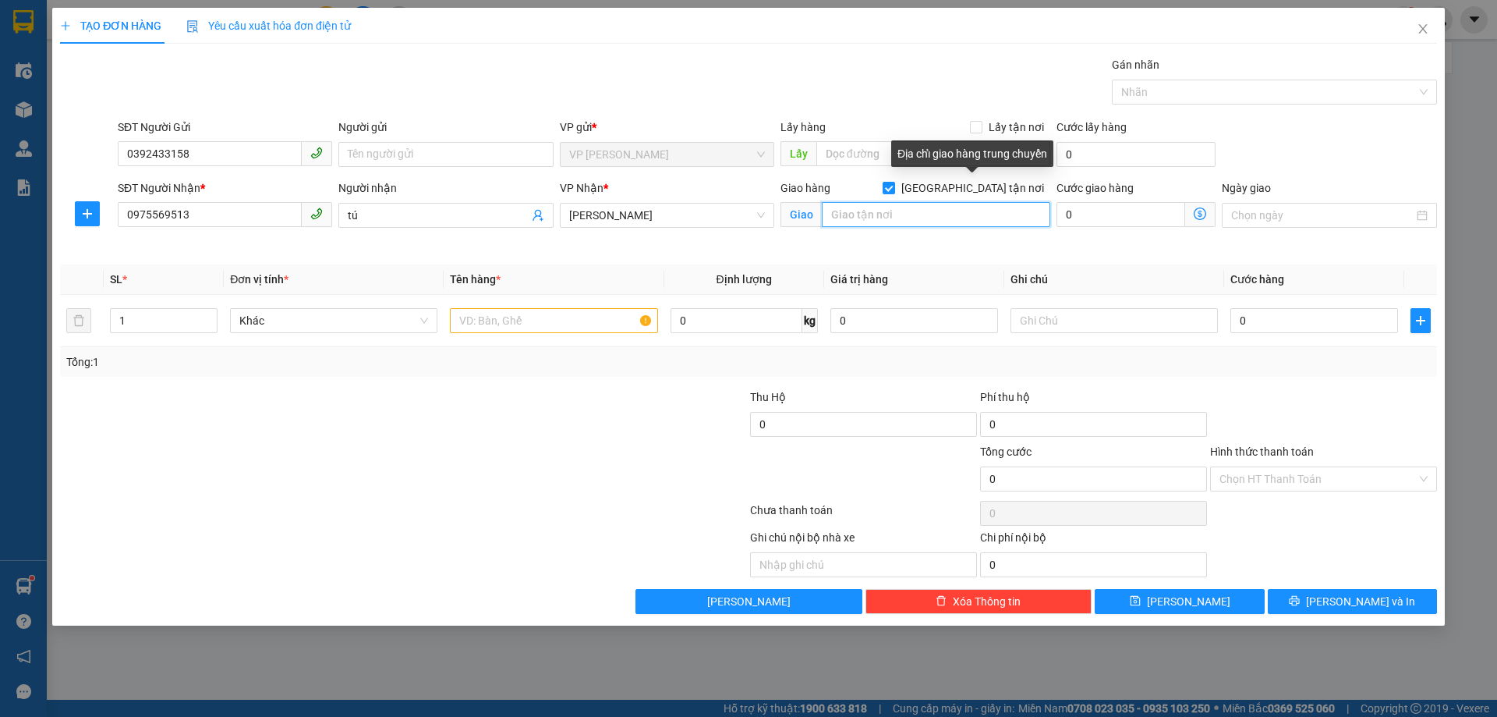
click at [922, 219] on input "text" at bounding box center [936, 214] width 228 height 25
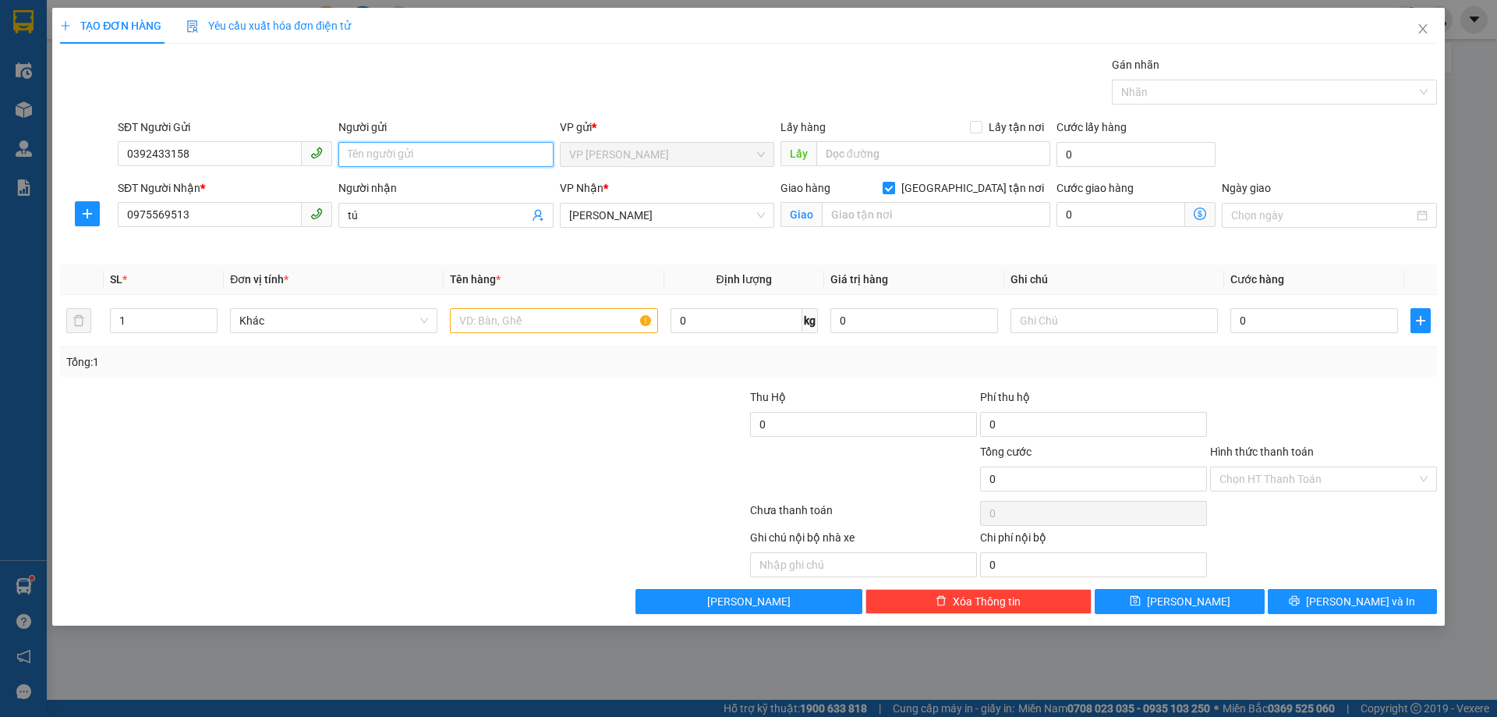
click at [377, 154] on input "Người gửi" at bounding box center [445, 154] width 214 height 25
click at [377, 147] on input "Người gửi" at bounding box center [445, 154] width 214 height 25
type input "chiêu"
click at [573, 411] on div at bounding box center [634, 415] width 230 height 55
click at [890, 215] on input "text" at bounding box center [936, 214] width 228 height 25
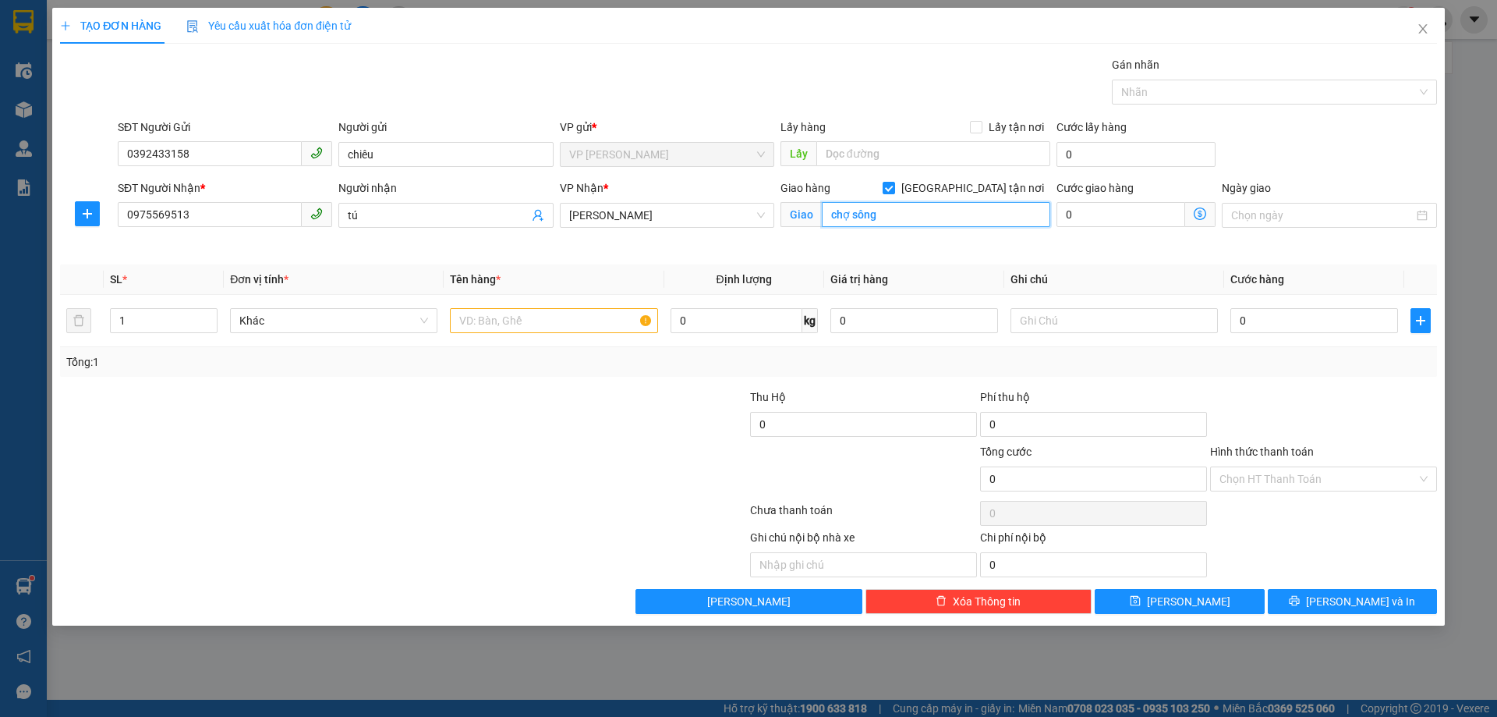
type input "chợ sông"
click at [542, 323] on input "text" at bounding box center [553, 320] width 207 height 25
type input "hàng lấy tận nơi"
click at [981, 121] on input "Lấy tận nơi" at bounding box center [975, 126] width 11 height 11
checkbox input "true"
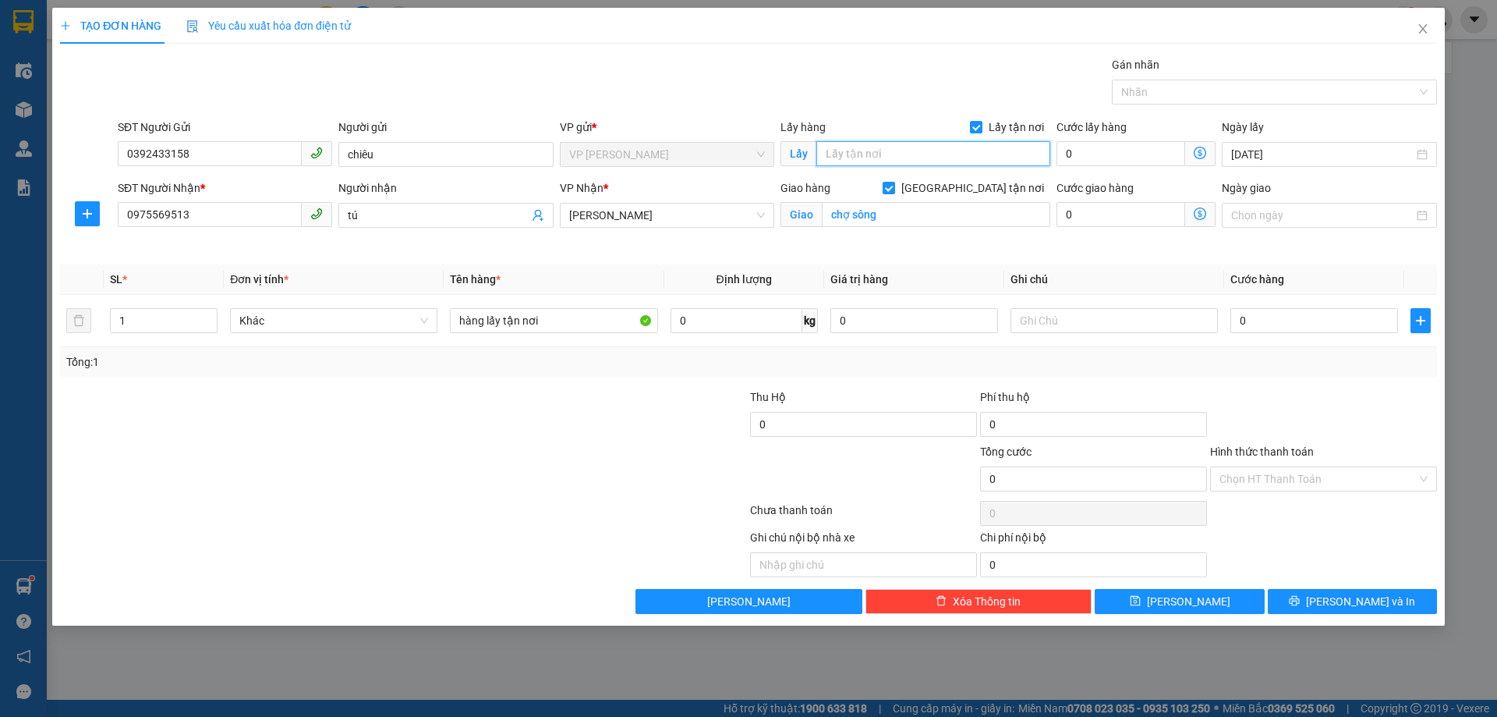
click at [967, 159] on input "text" at bounding box center [933, 153] width 234 height 25
type input "7ttt"
type input "1"
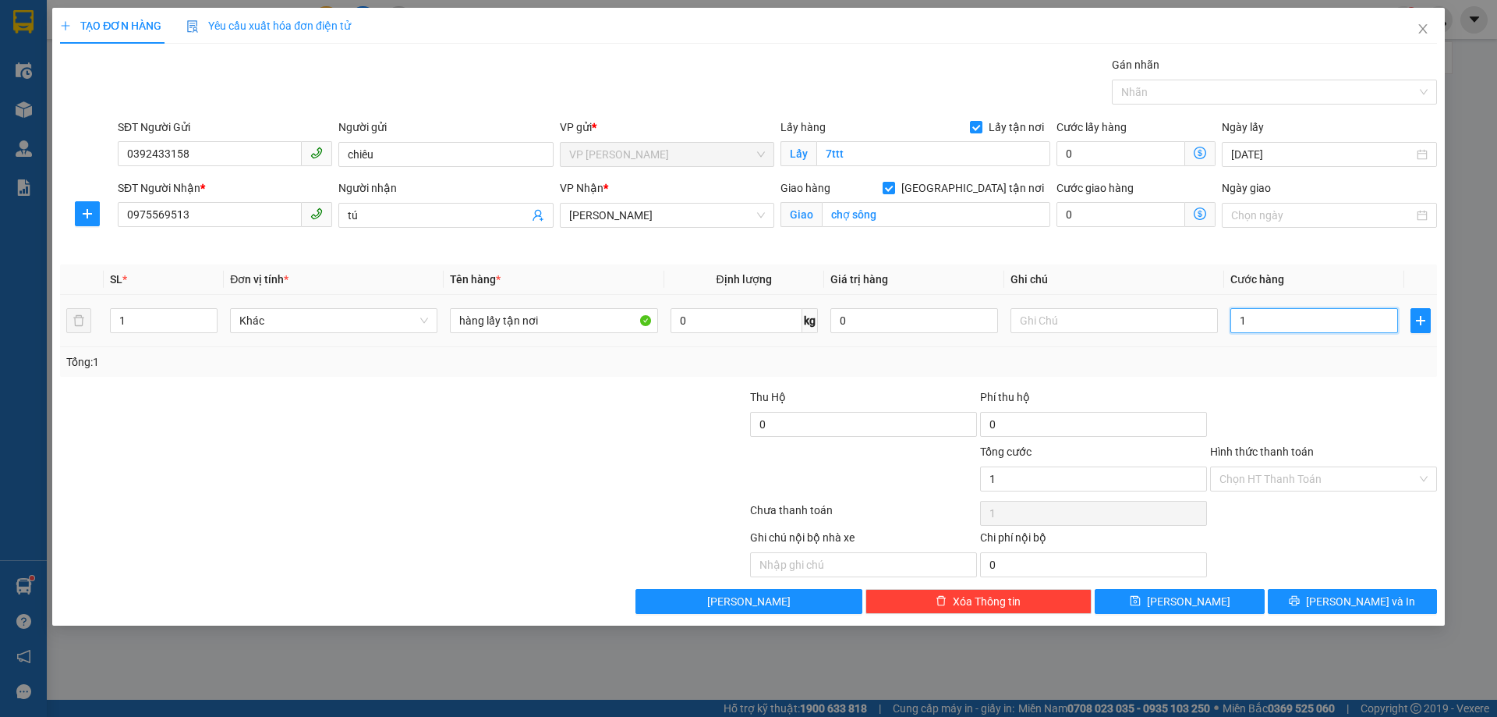
type input "12"
type input "120"
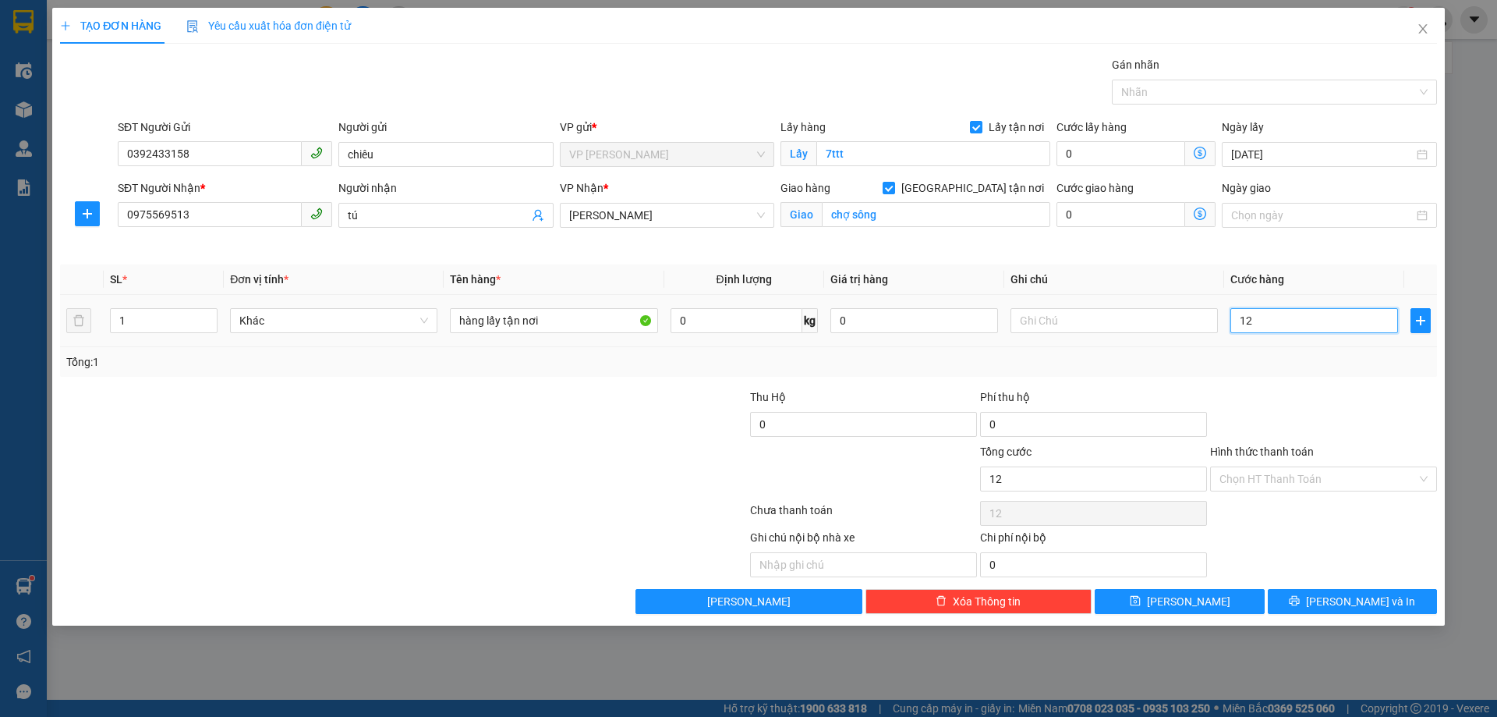
type input "120"
type input "120.000"
click at [1351, 401] on div at bounding box center [1324, 415] width 230 height 55
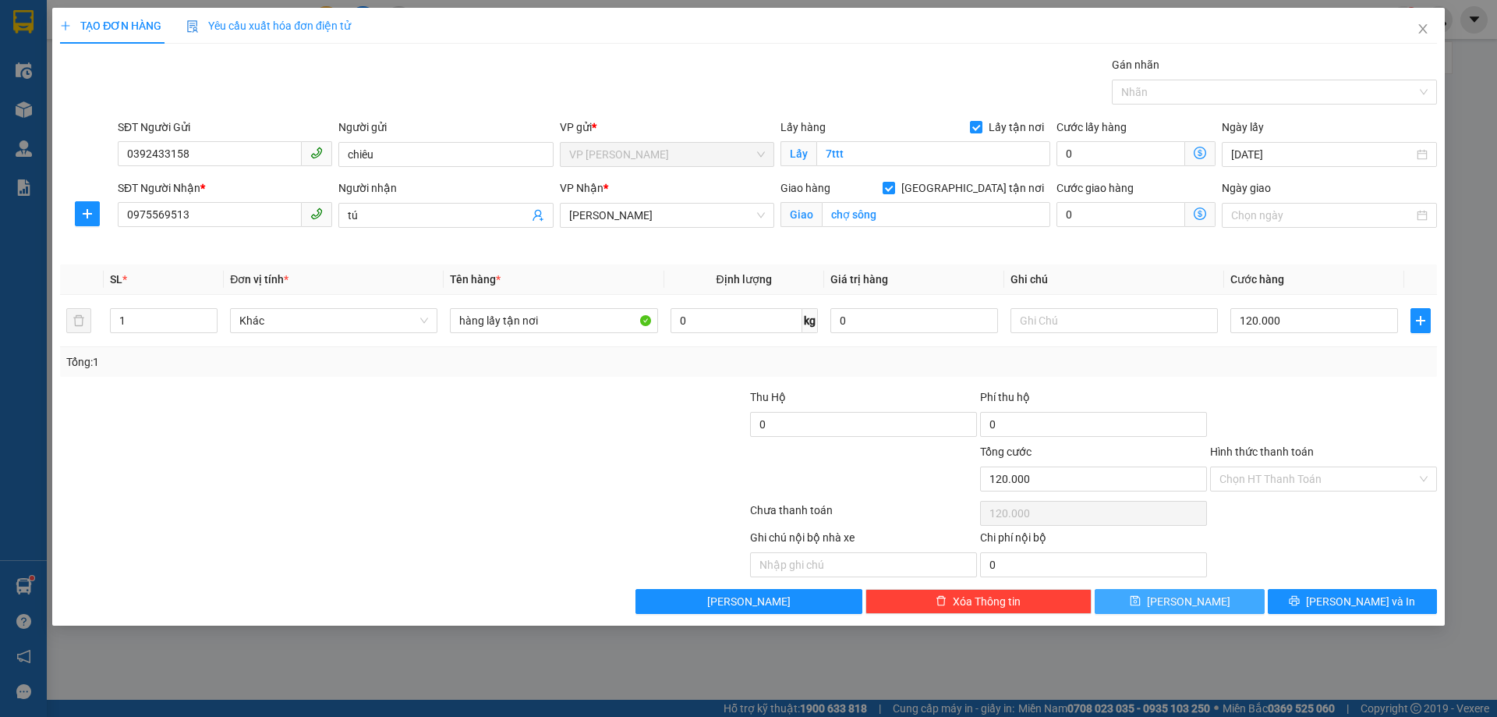
click at [1207, 601] on button "[PERSON_NAME]" at bounding box center [1179, 601] width 169 height 25
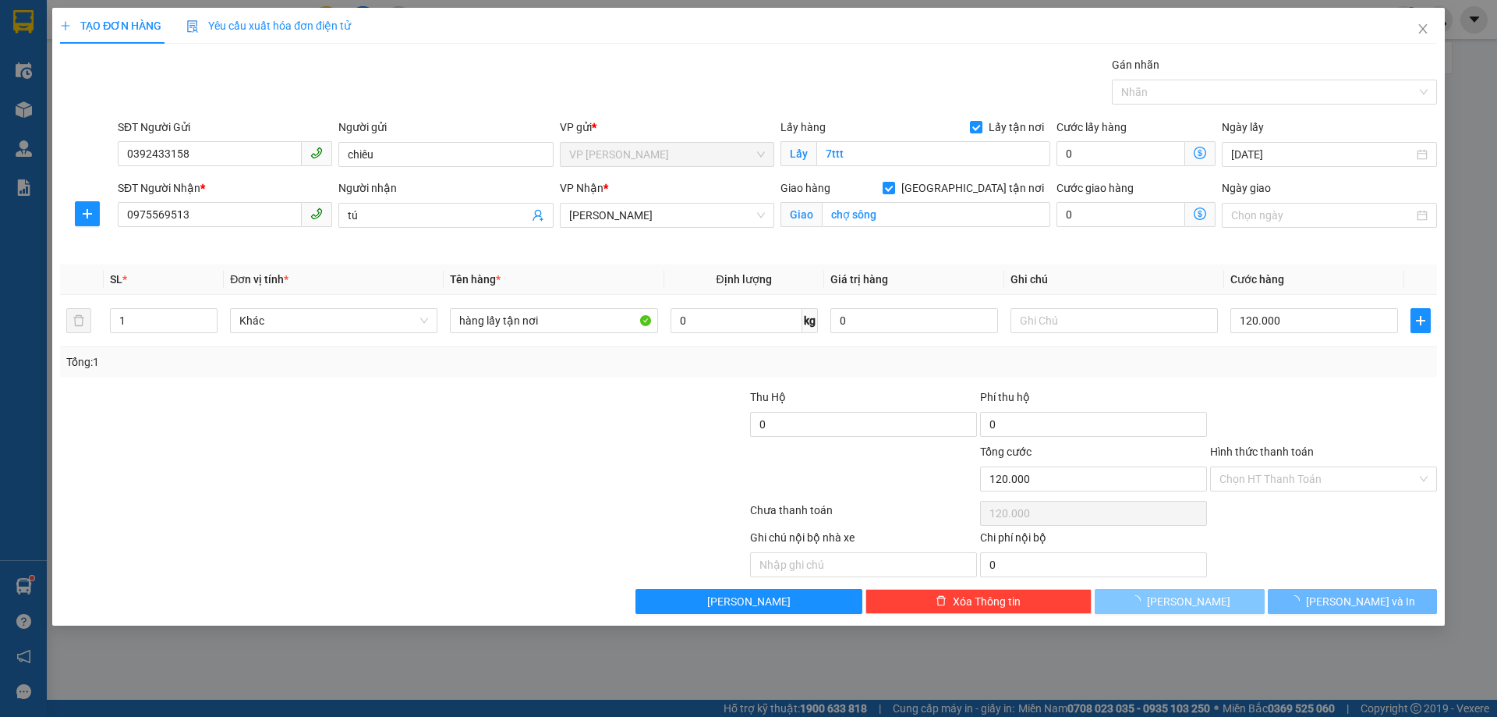
checkbox input "false"
type input "0"
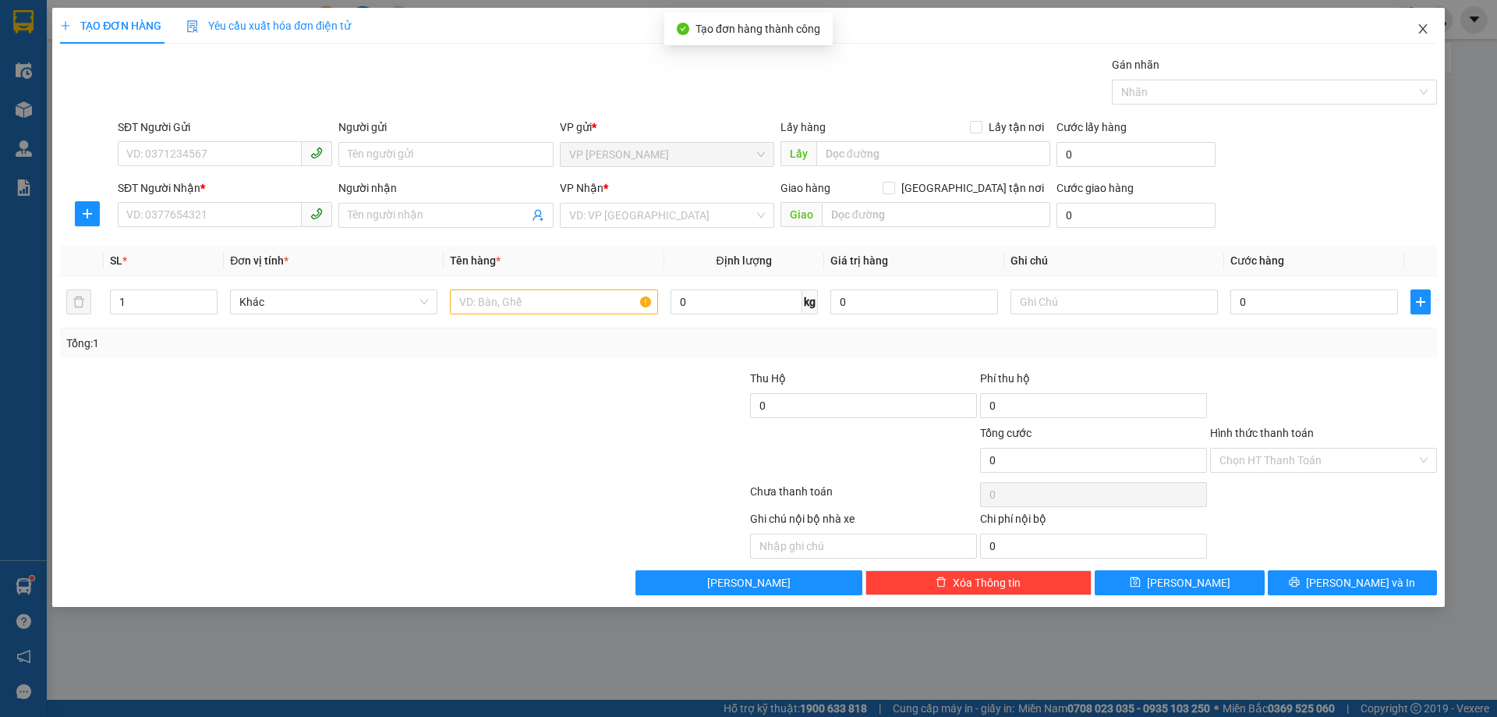
click at [1421, 32] on icon "close" at bounding box center [1422, 28] width 9 height 9
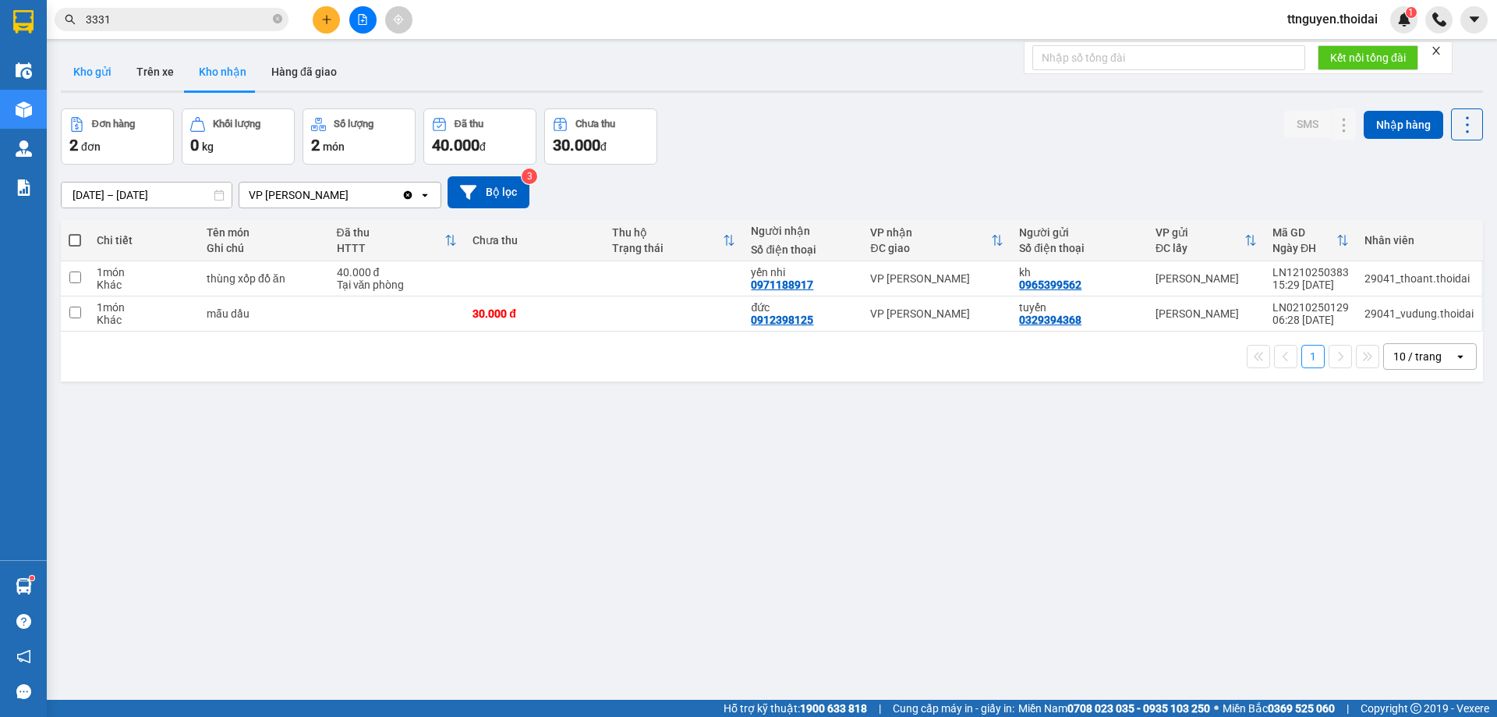
click at [75, 58] on button "Kho gửi" at bounding box center [92, 71] width 63 height 37
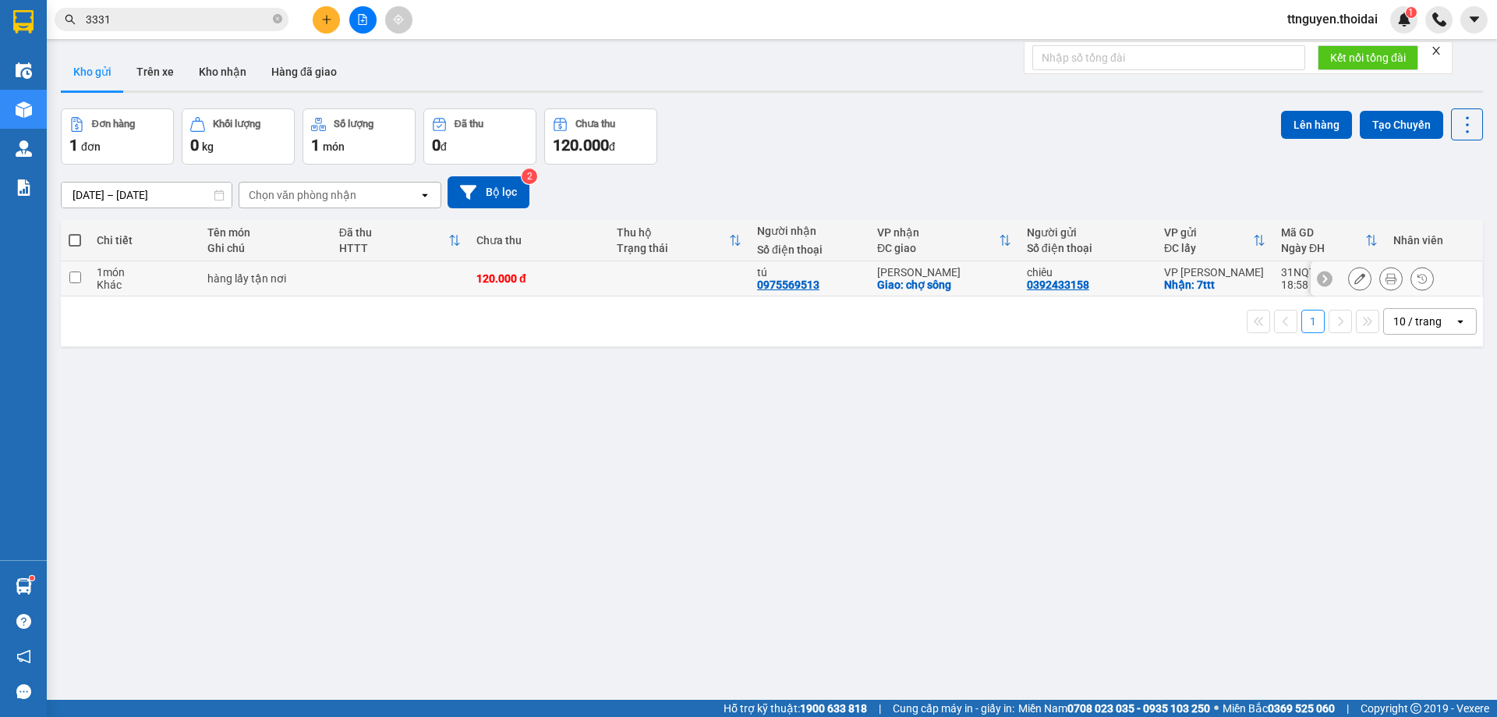
click at [56, 274] on div "ver 1.8.146 Kho gửi Trên xe Kho nhận Hàng đã giao Đơn hàng 1 đơn Khối lượng 0 k…" at bounding box center [772, 405] width 1435 height 717
click at [73, 274] on input "checkbox" at bounding box center [75, 277] width 12 height 12
checkbox input "true"
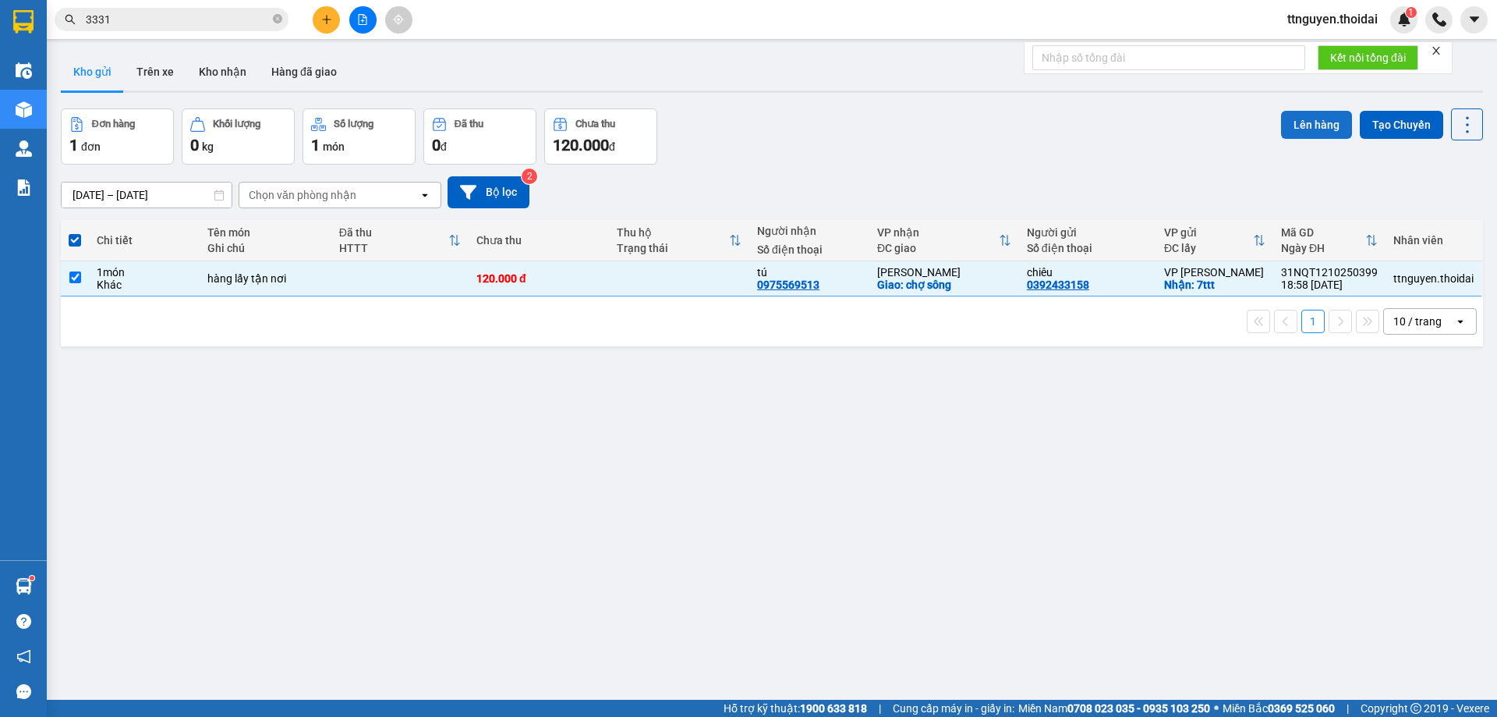
click at [1314, 122] on button "Lên hàng" at bounding box center [1316, 125] width 71 height 28
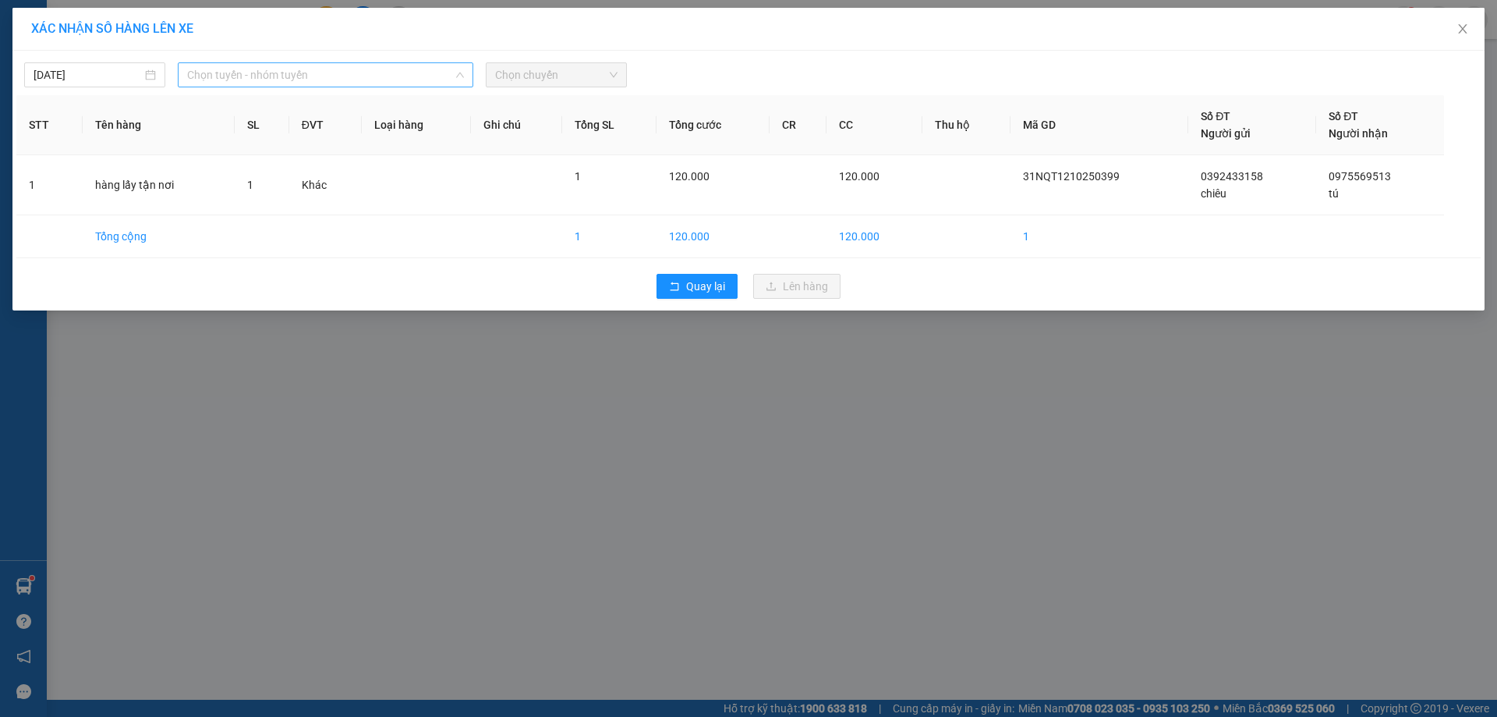
click at [389, 63] on span "Chọn tuyến - nhóm tuyến" at bounding box center [325, 74] width 277 height 23
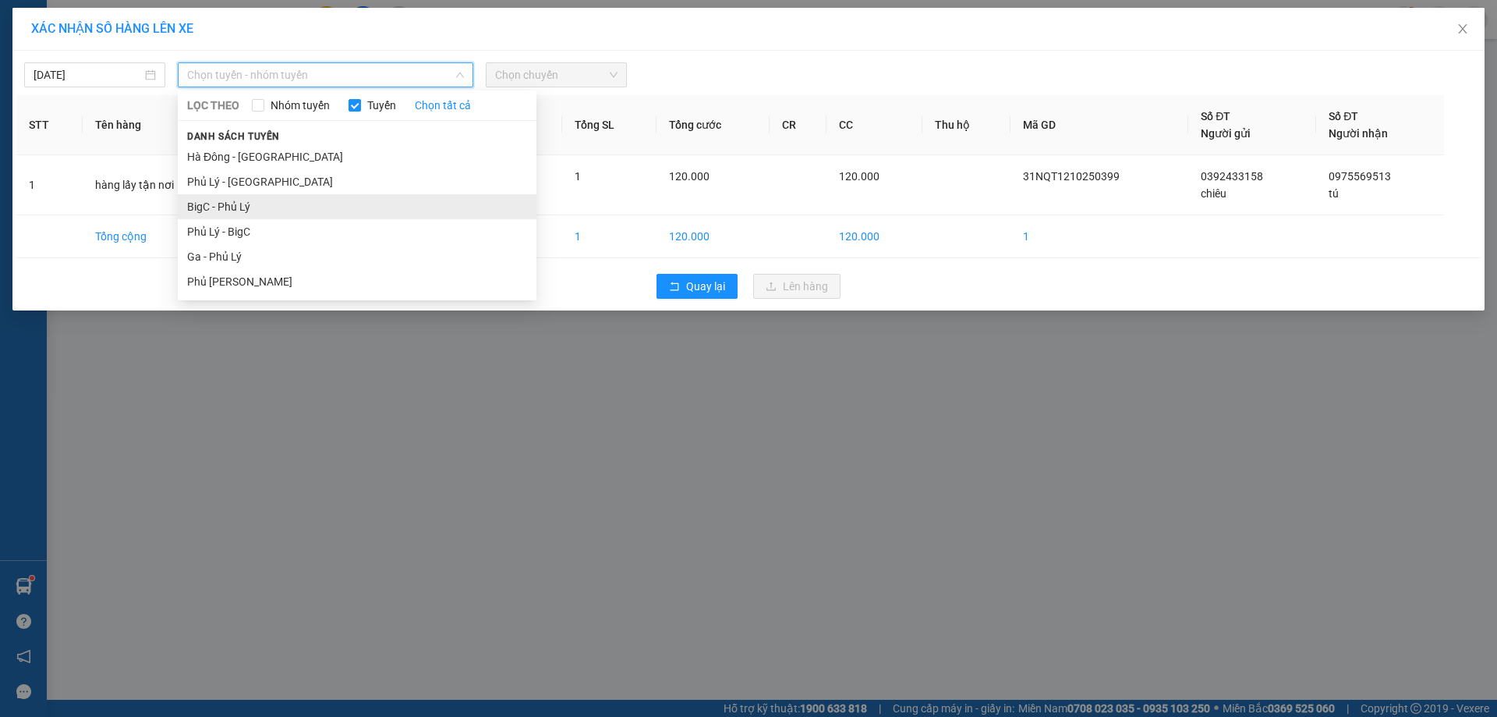
click at [296, 204] on li "BigC - Phủ Lý" at bounding box center [357, 206] width 359 height 25
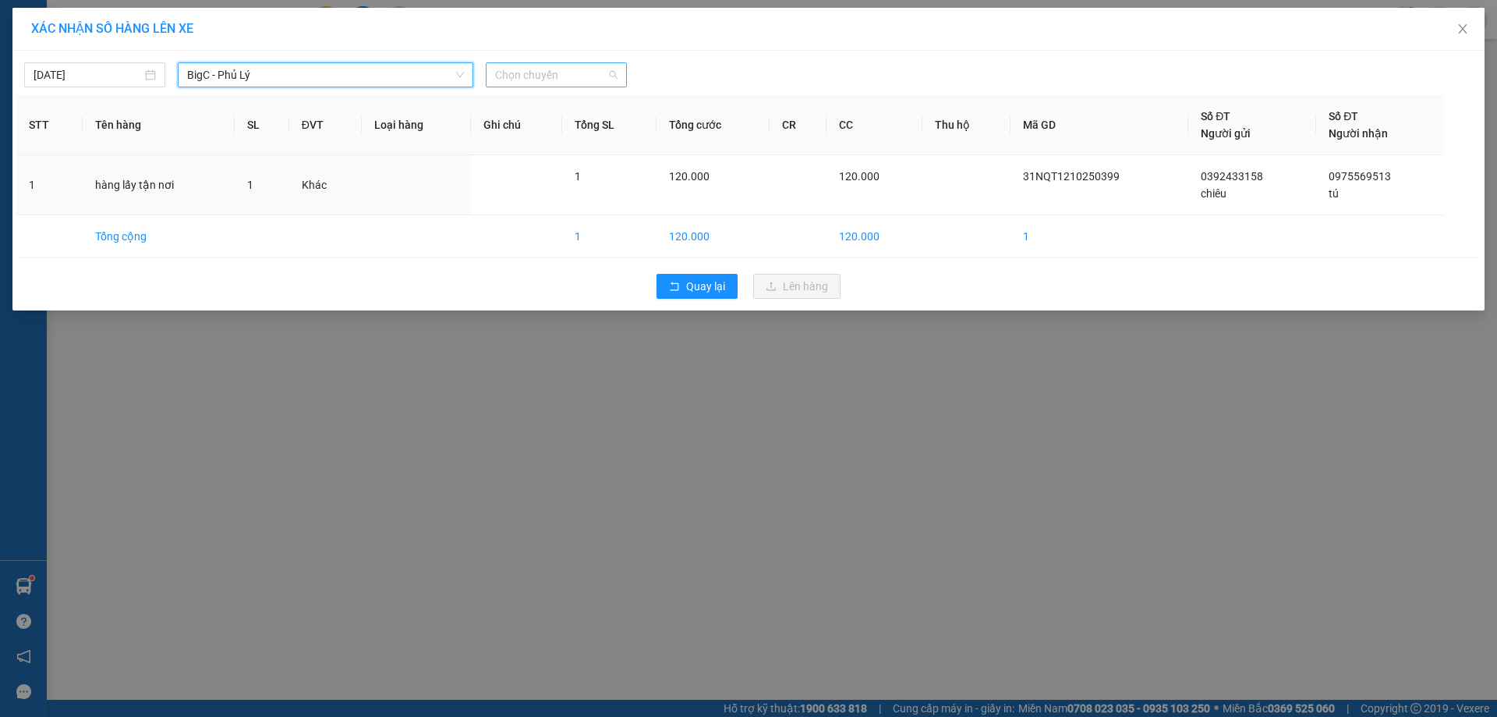
click at [513, 79] on span "Chọn chuyến" at bounding box center [556, 74] width 122 height 23
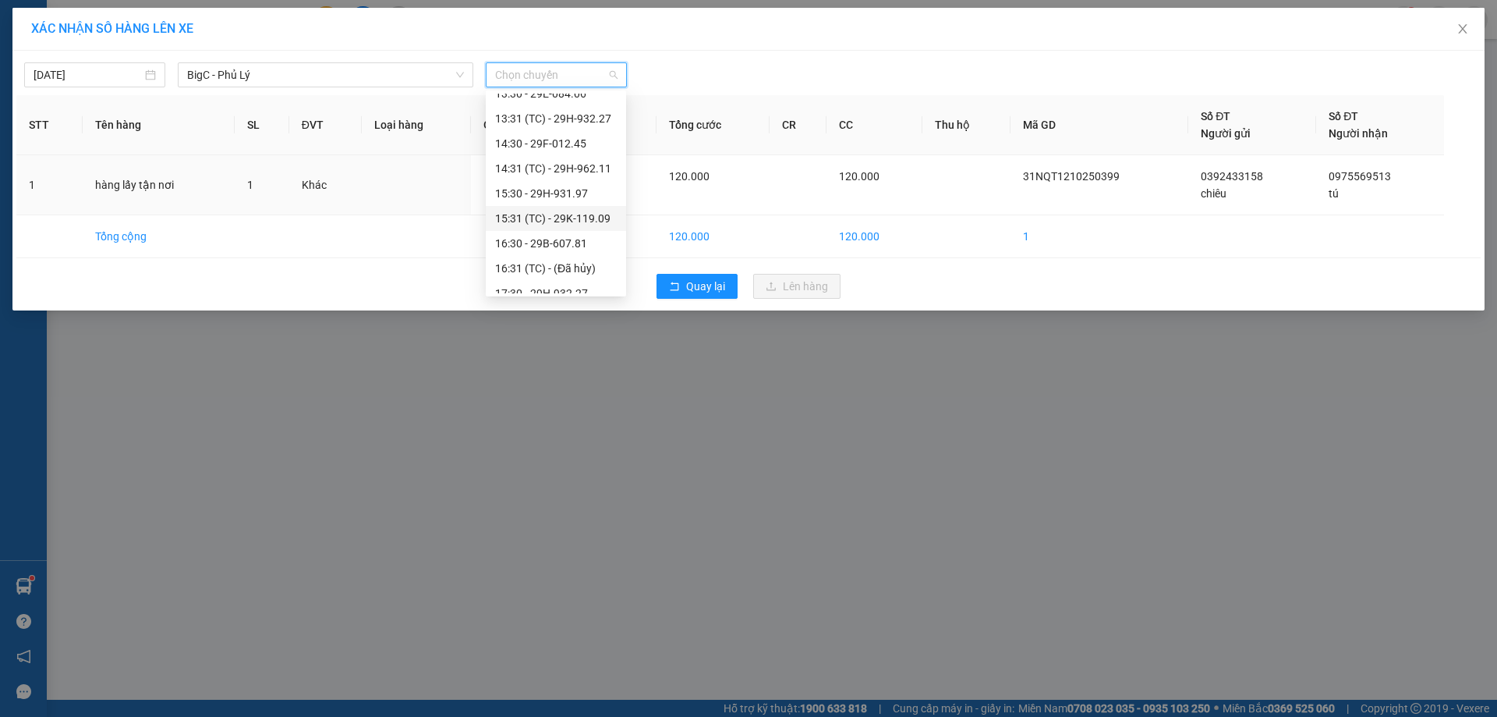
scroll to position [390, 0]
click at [570, 212] on div "17:30 - 29H-932.27" at bounding box center [556, 215] width 122 height 17
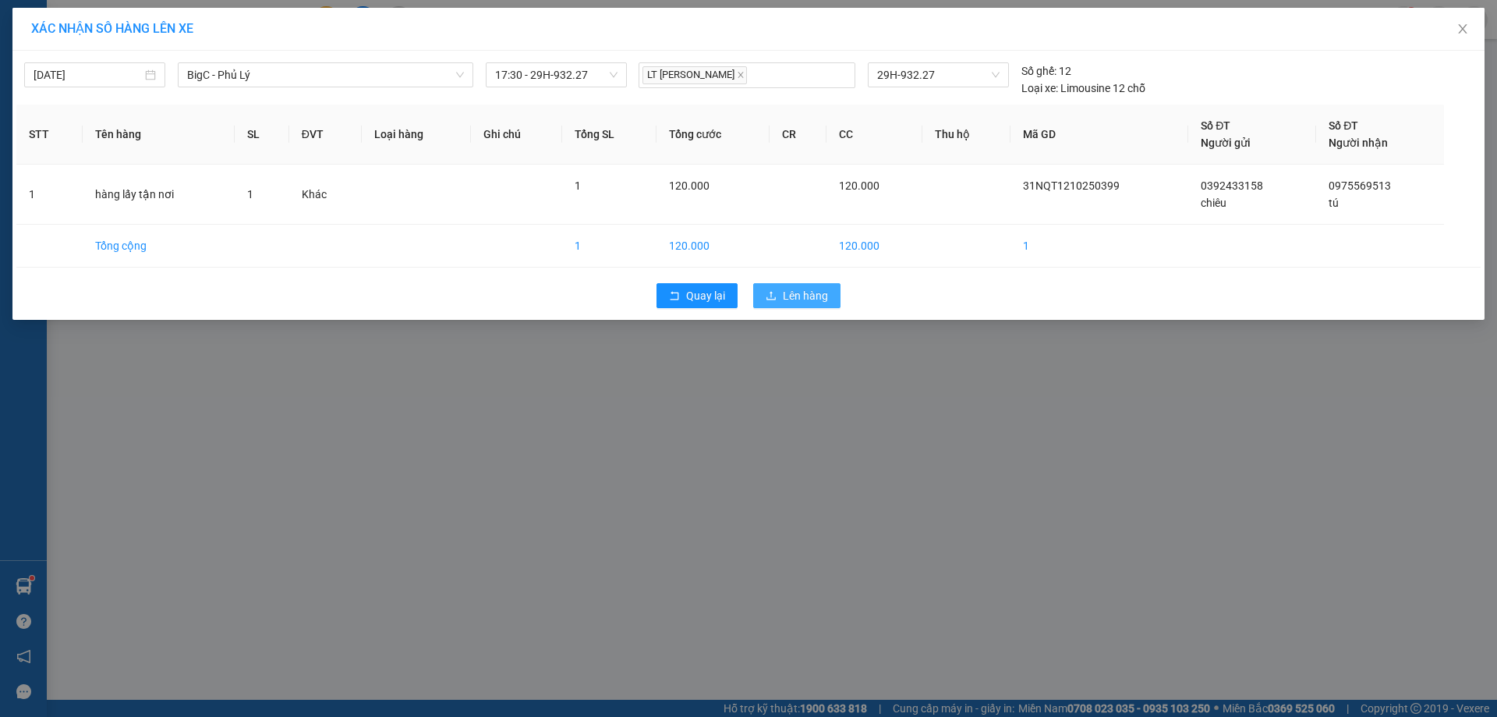
click at [821, 297] on span "Lên hàng" at bounding box center [805, 295] width 45 height 17
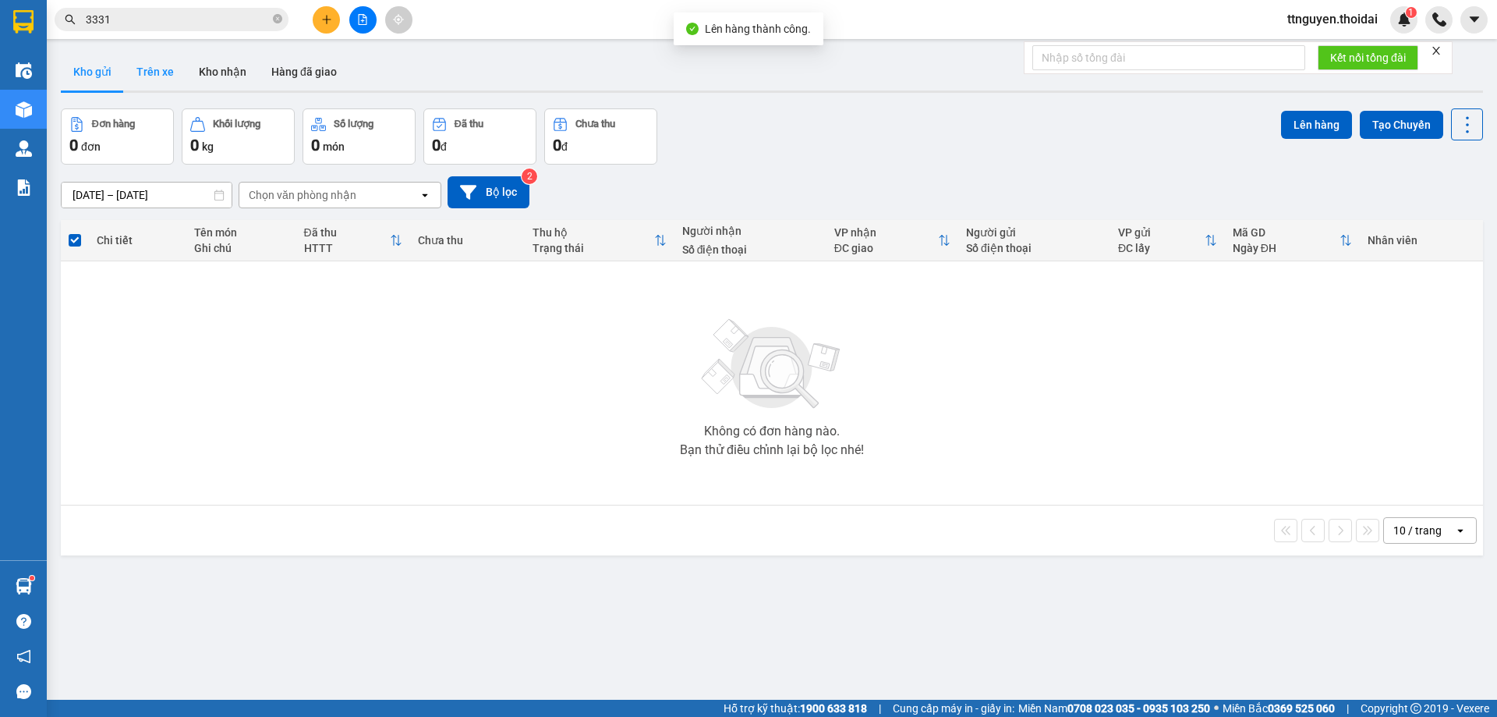
click at [149, 71] on button "Trên xe" at bounding box center [155, 71] width 62 height 37
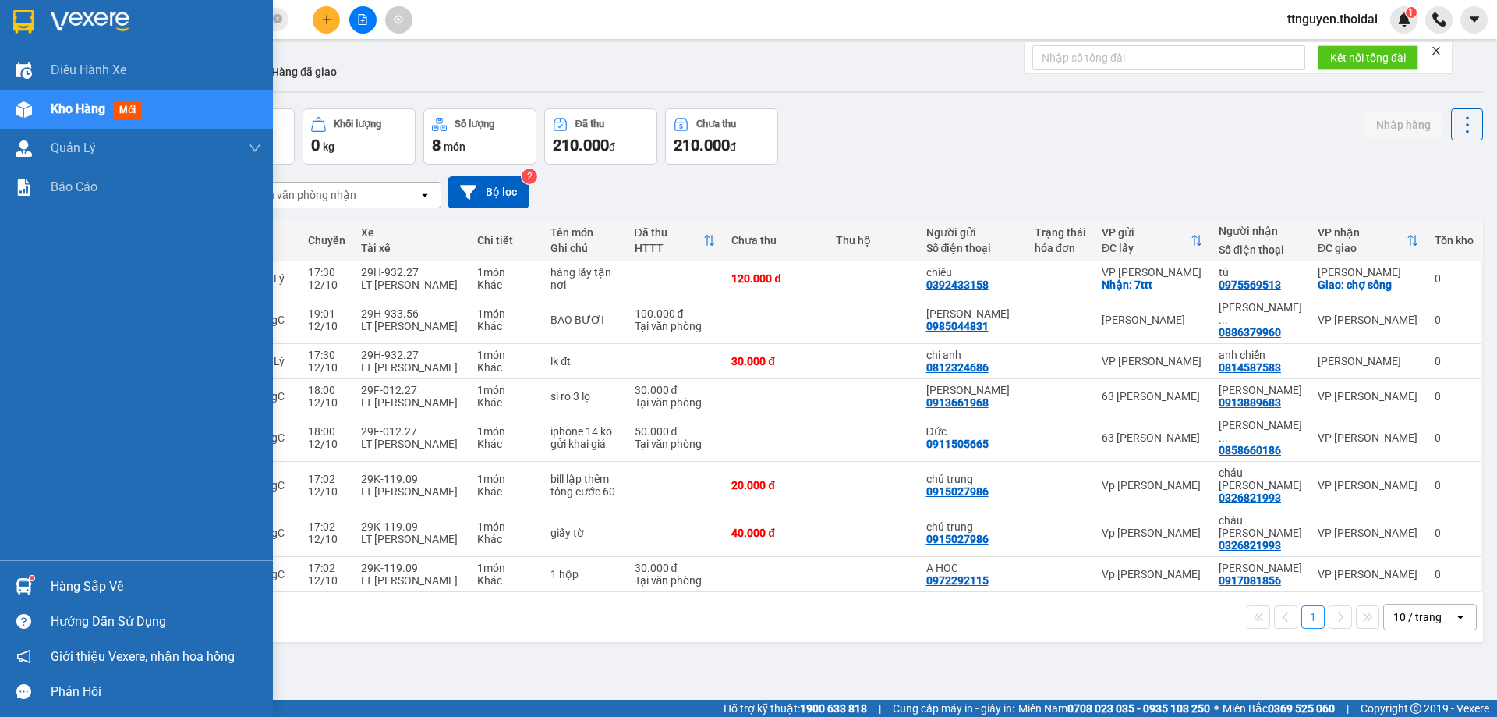
click at [104, 579] on div "Hàng sắp về" at bounding box center [156, 586] width 211 height 23
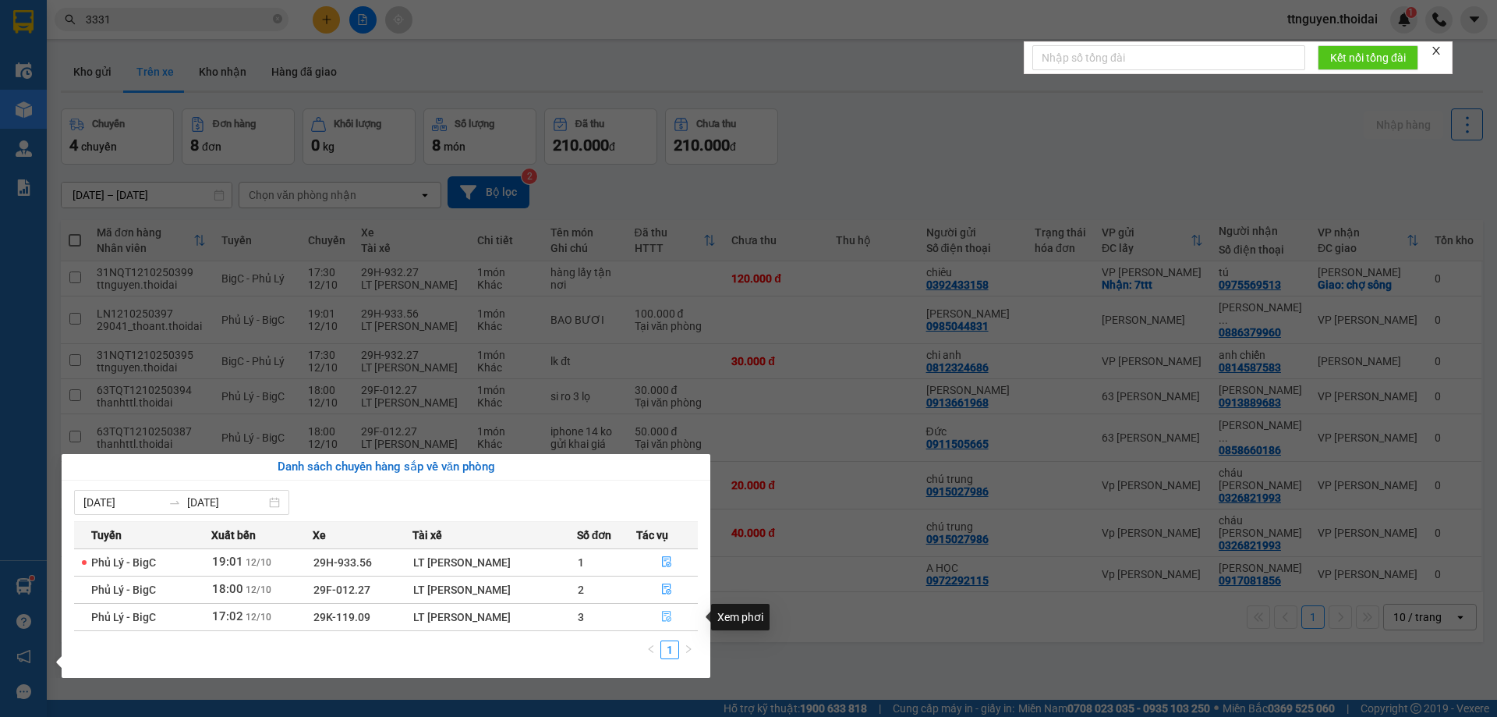
click at [667, 621] on icon "file-done" at bounding box center [667, 616] width 9 height 11
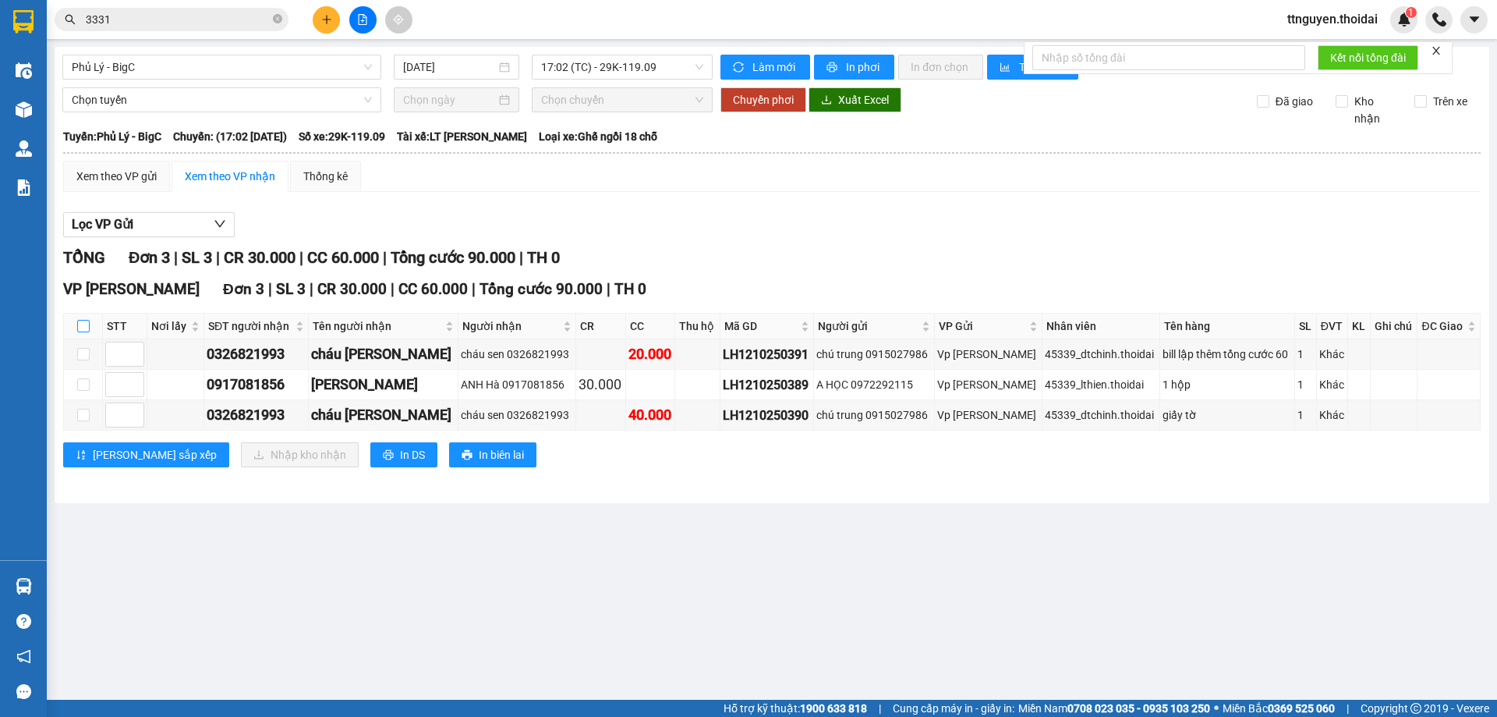
drag, startPoint x: 77, startPoint y: 323, endPoint x: 88, endPoint y: 331, distance: 13.4
click at [80, 323] on input "checkbox" at bounding box center [83, 326] width 12 height 12
checkbox input "true"
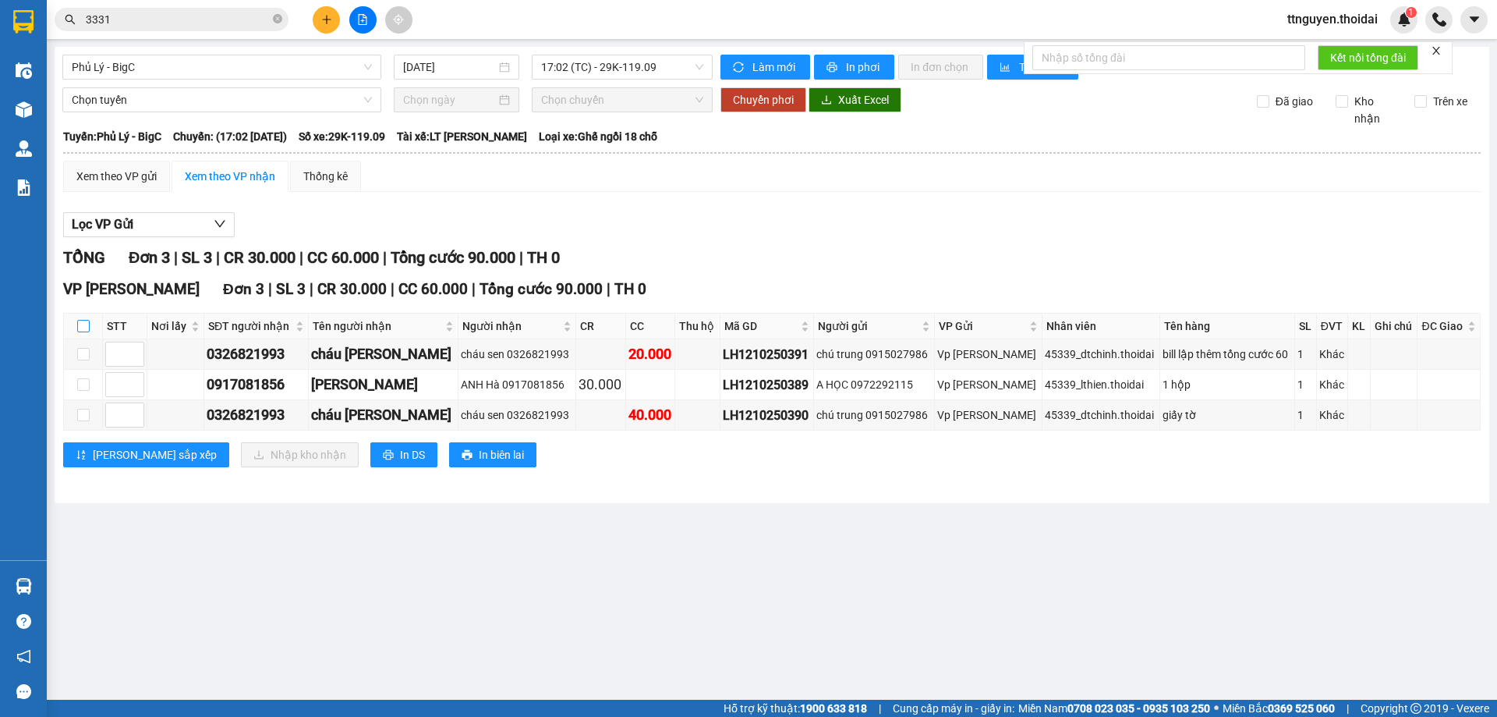
checkbox input "true"
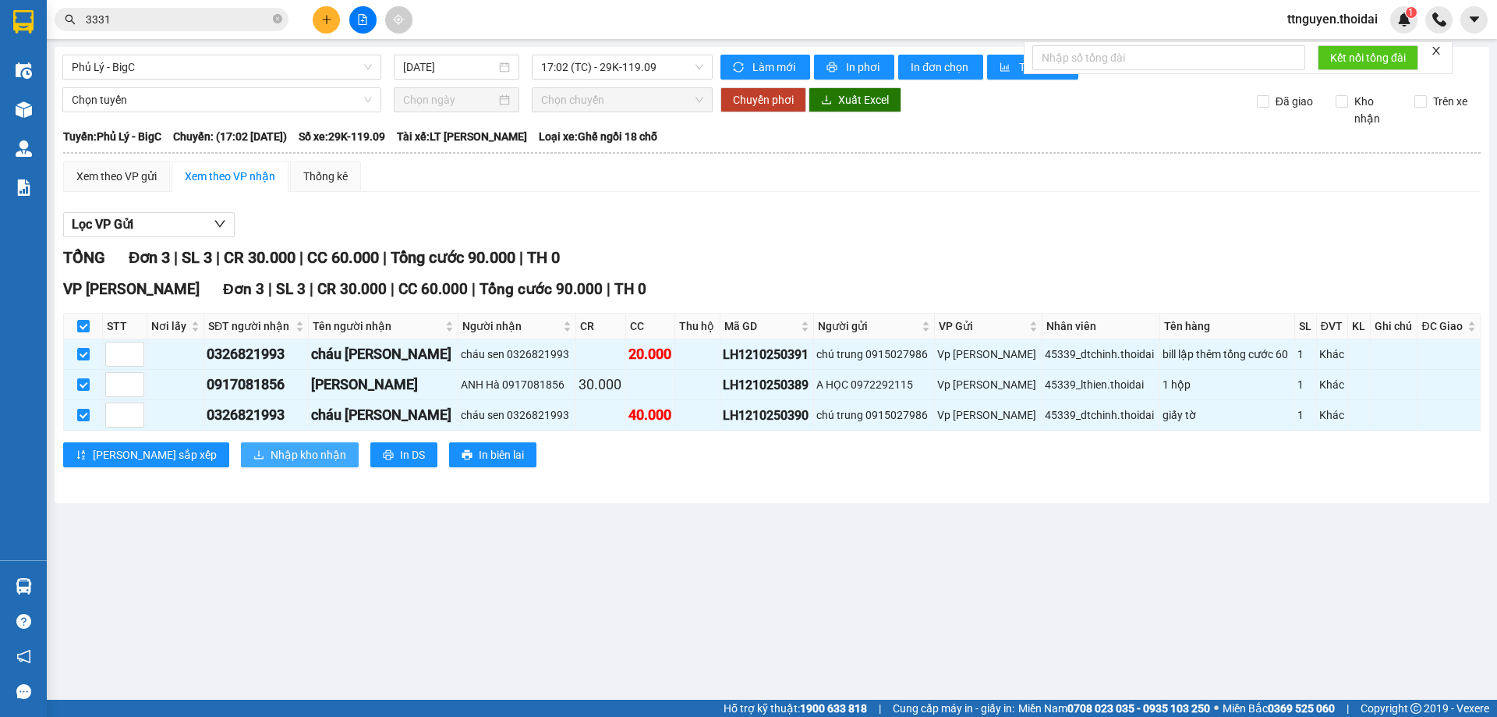
click at [271, 447] on span "Nhập kho nhận" at bounding box center [309, 454] width 76 height 17
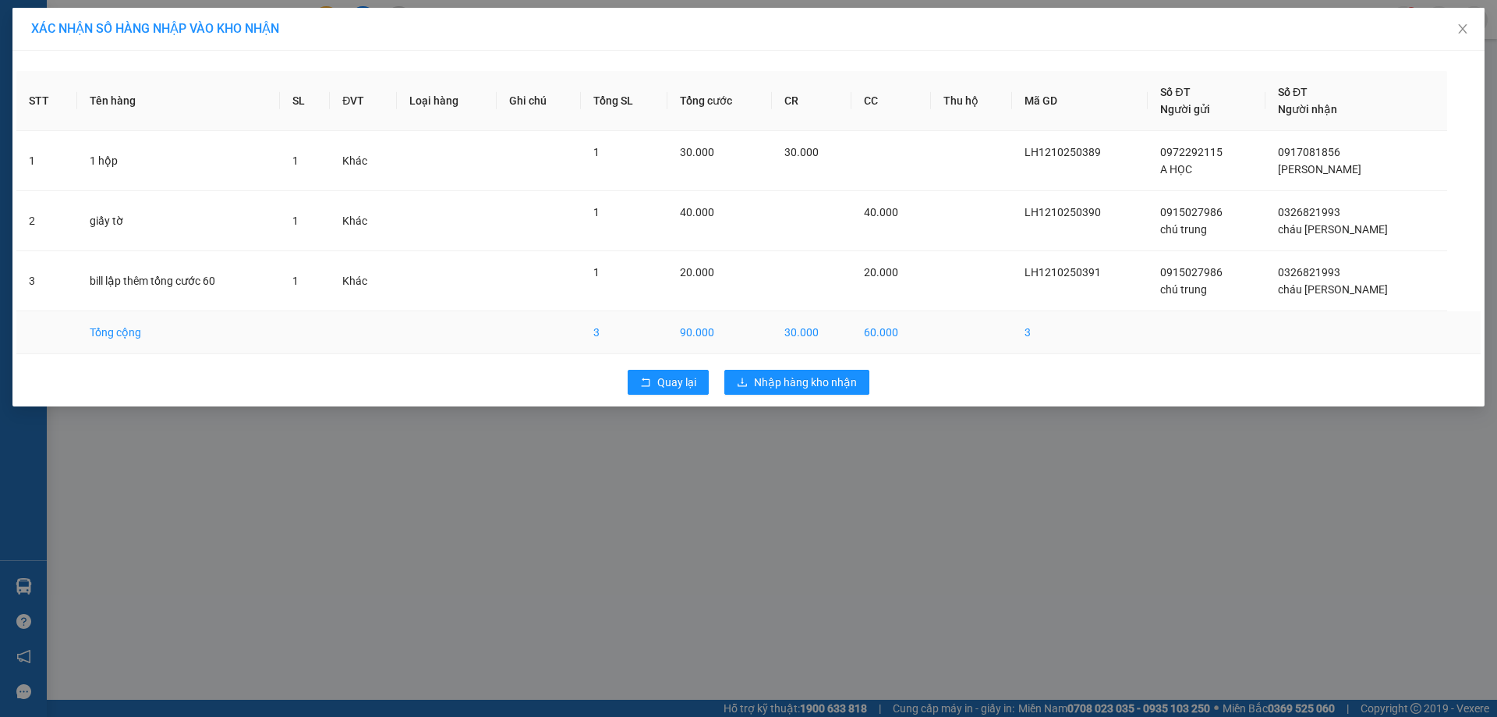
click at [819, 342] on td "30.000" at bounding box center [812, 332] width 80 height 43
click at [806, 384] on span "Nhập hàng kho nhận" at bounding box center [805, 382] width 103 height 17
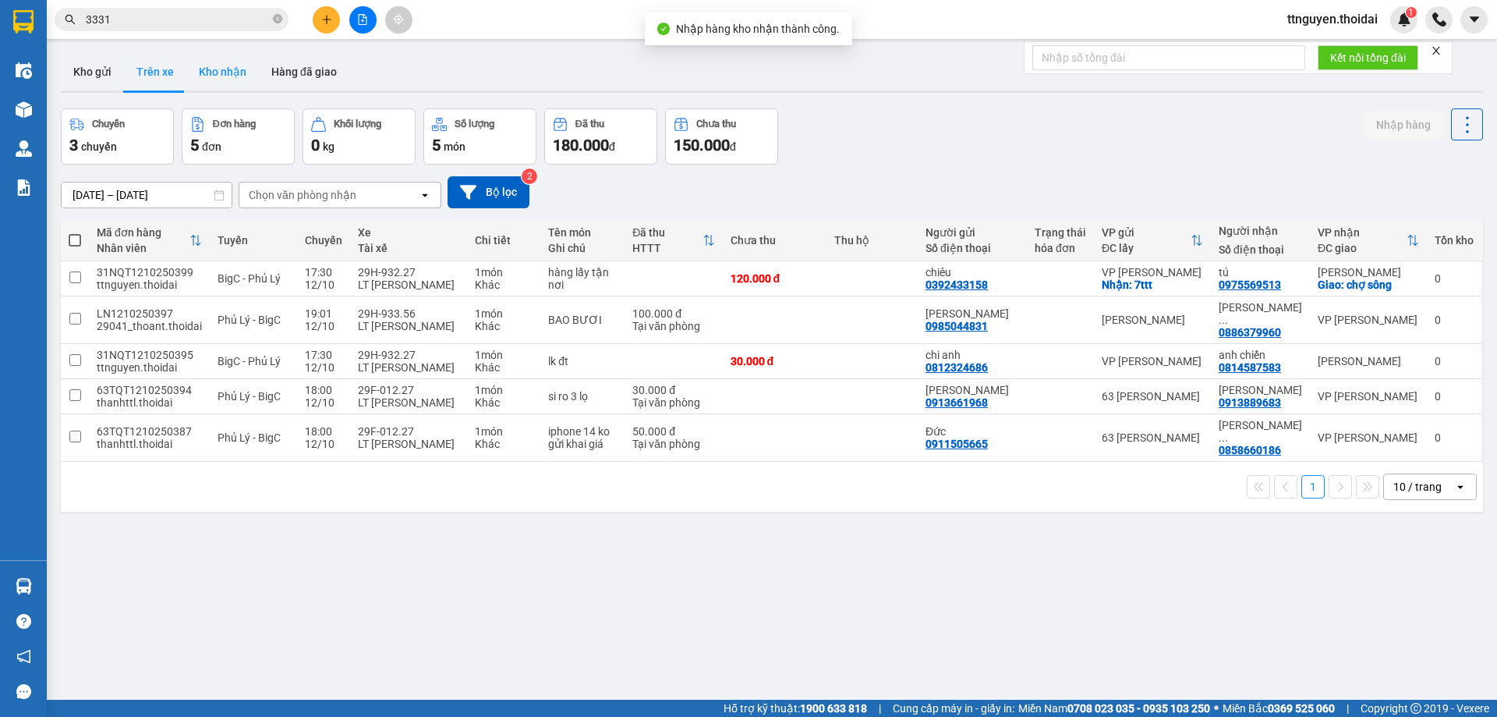
click at [231, 73] on button "Kho nhận" at bounding box center [222, 71] width 73 height 37
type input "[DATE] – [DATE]"
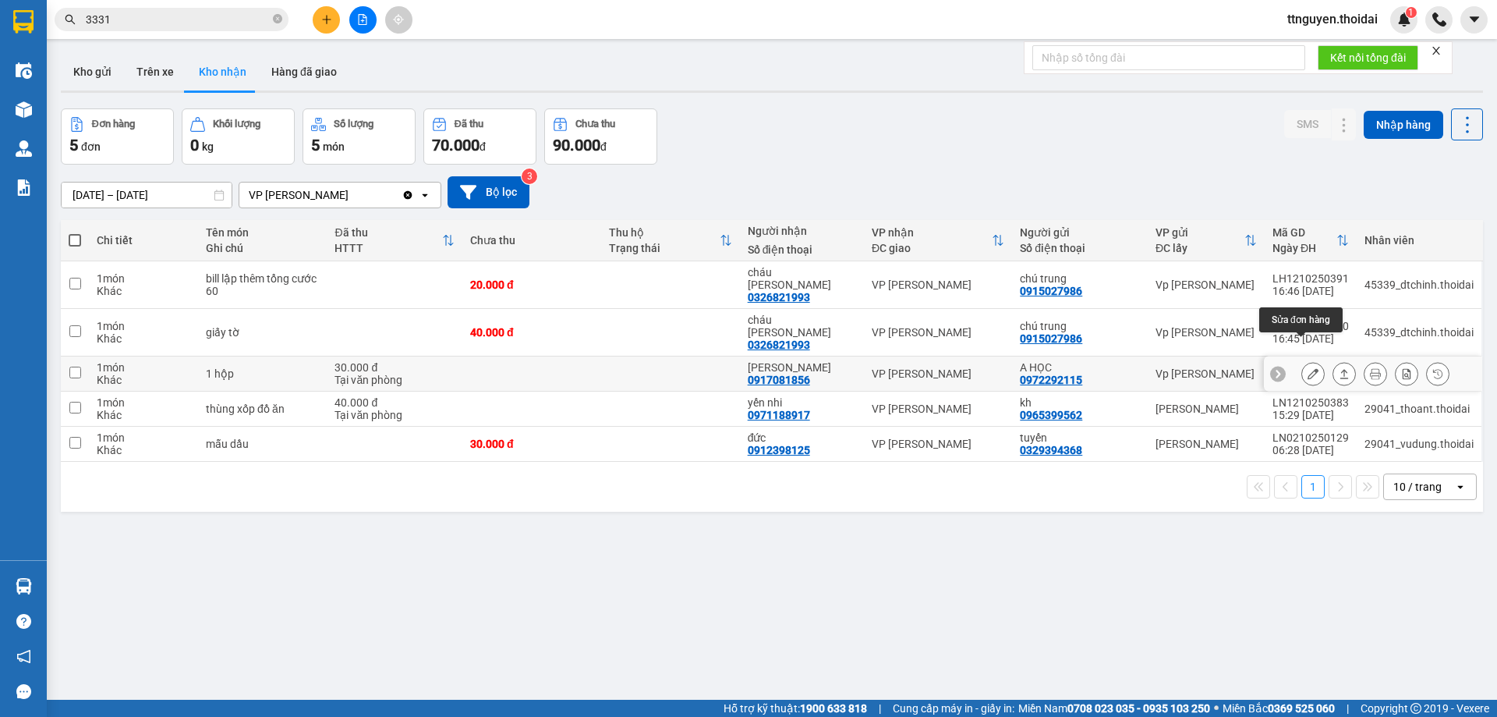
click at [1308, 360] on button at bounding box center [1313, 373] width 22 height 27
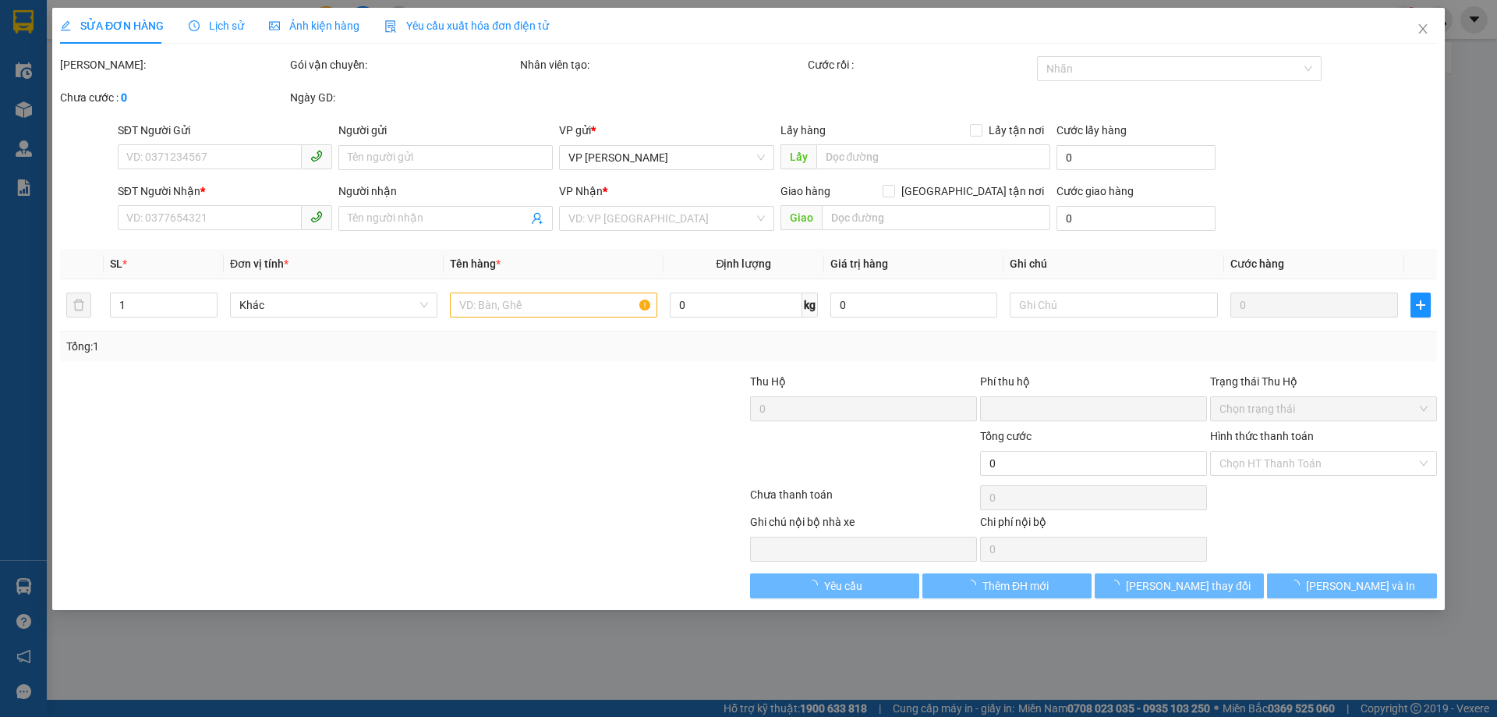
type input "0972292115"
type input "A HỌC"
type input "0917081856"
type input "[PERSON_NAME]"
type input "0"
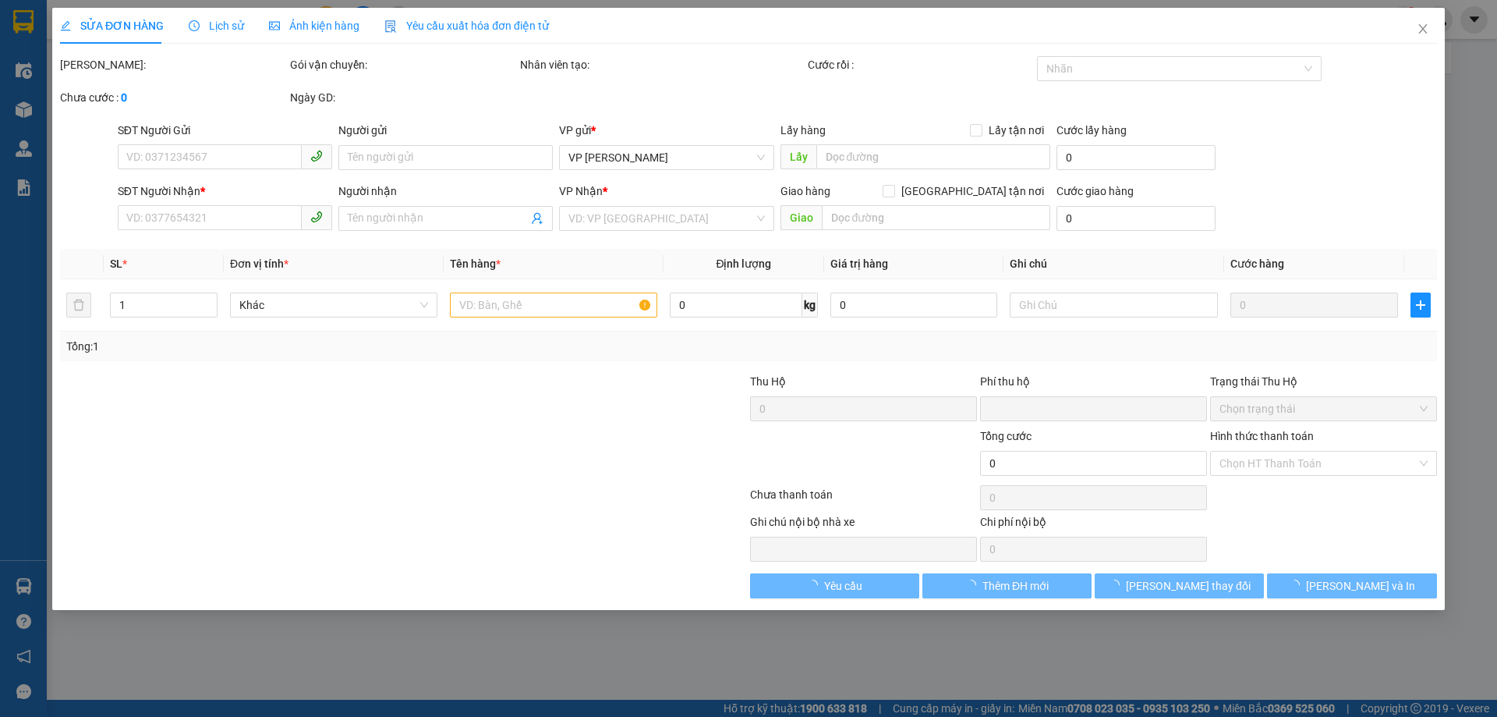
type input "30.000"
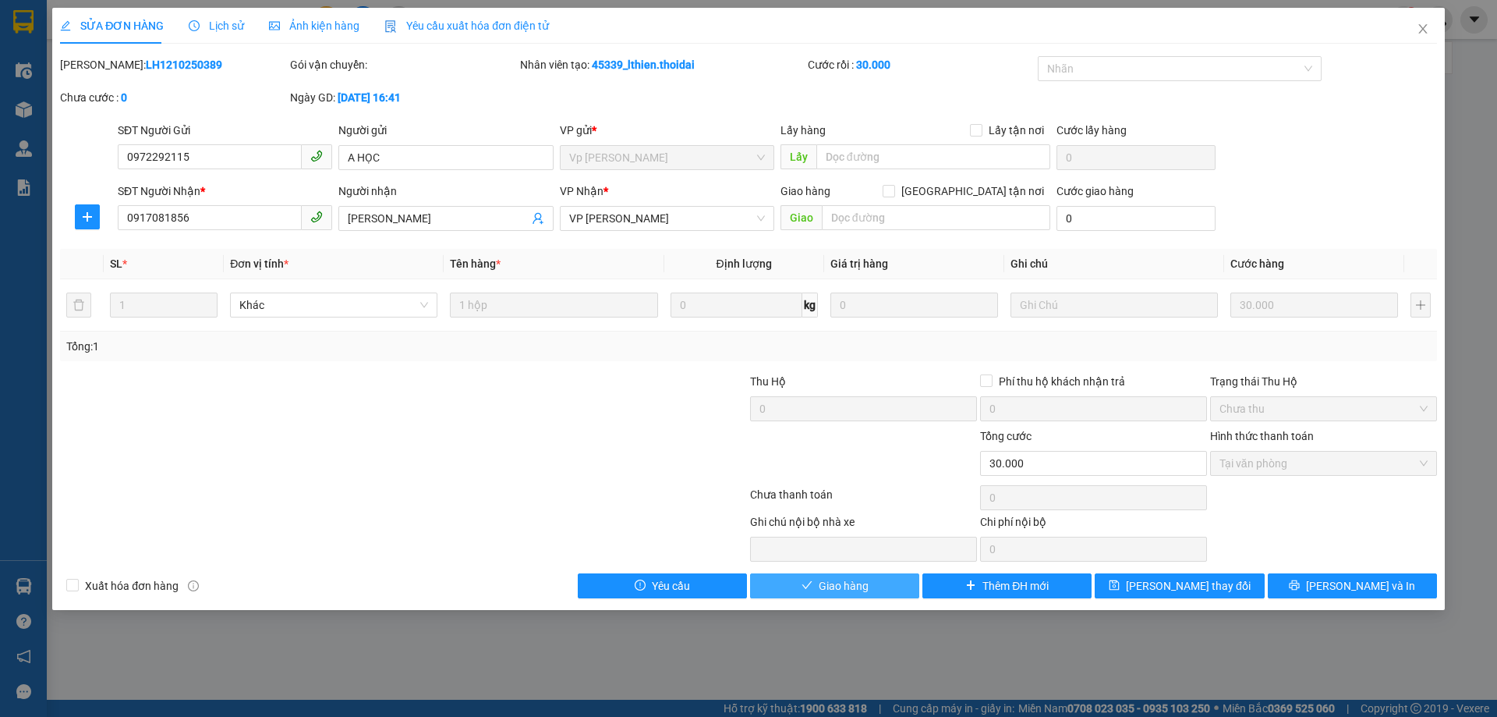
click at [840, 590] on span "Giao hàng" at bounding box center [844, 585] width 50 height 17
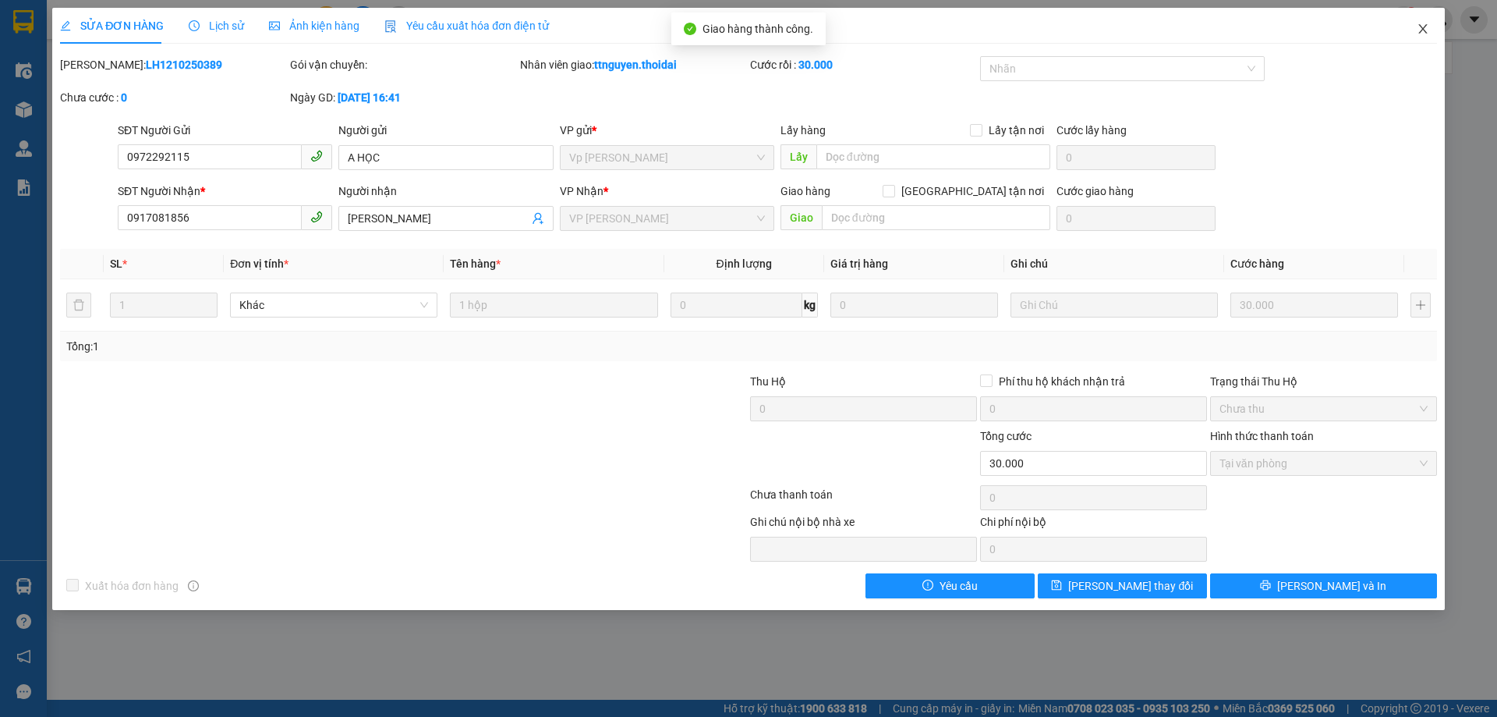
click at [1424, 32] on icon "close" at bounding box center [1423, 29] width 12 height 12
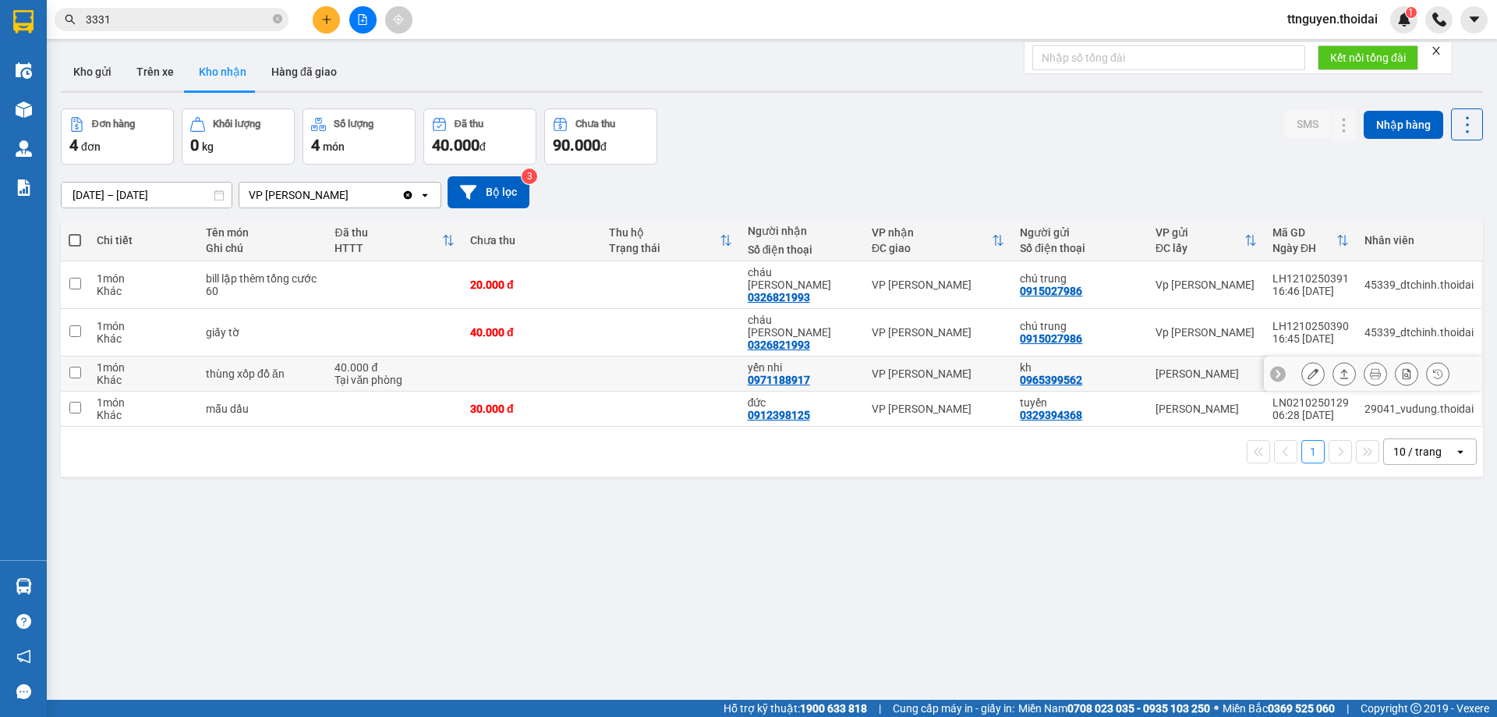
click at [1308, 368] on icon at bounding box center [1313, 373] width 11 height 11
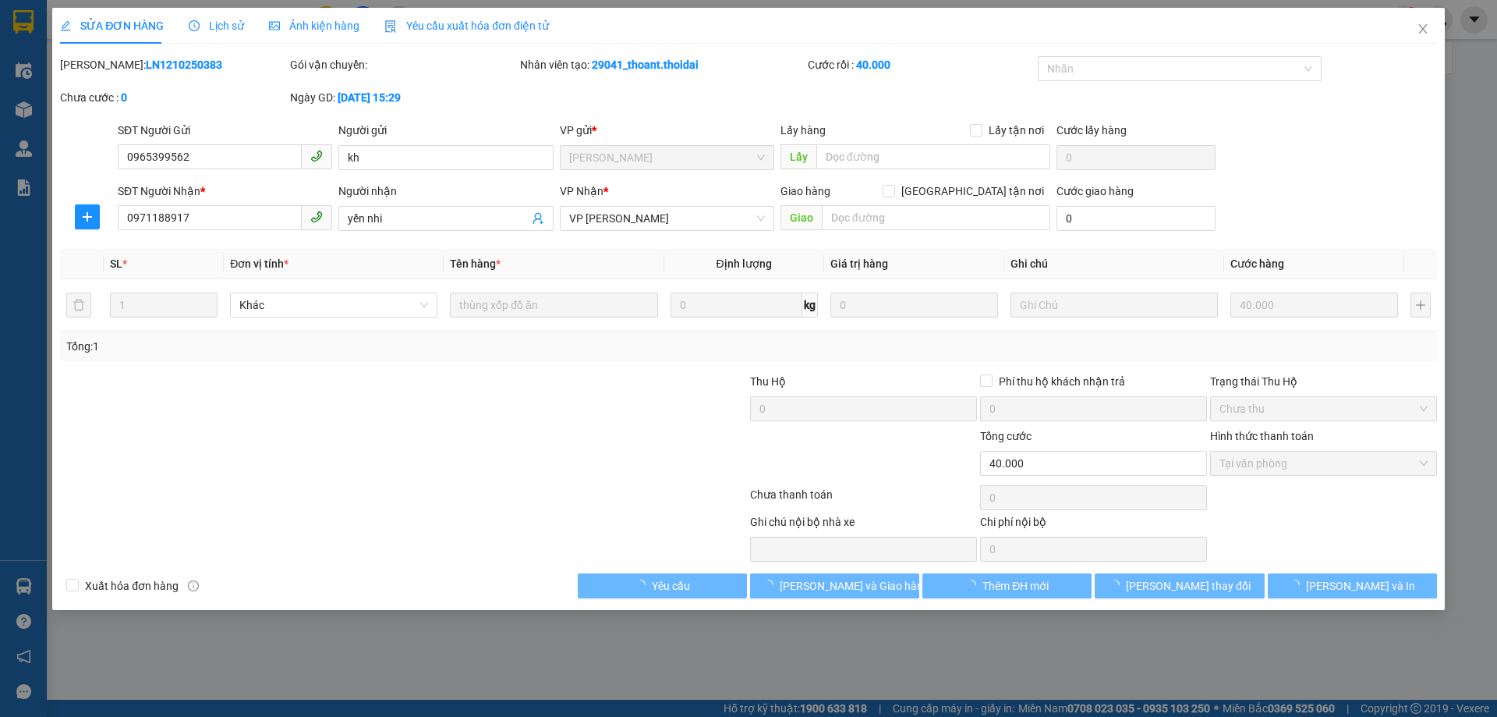
type input "0965399562"
type input "kh"
type input "0971188917"
type input "yến nhi"
type input "0"
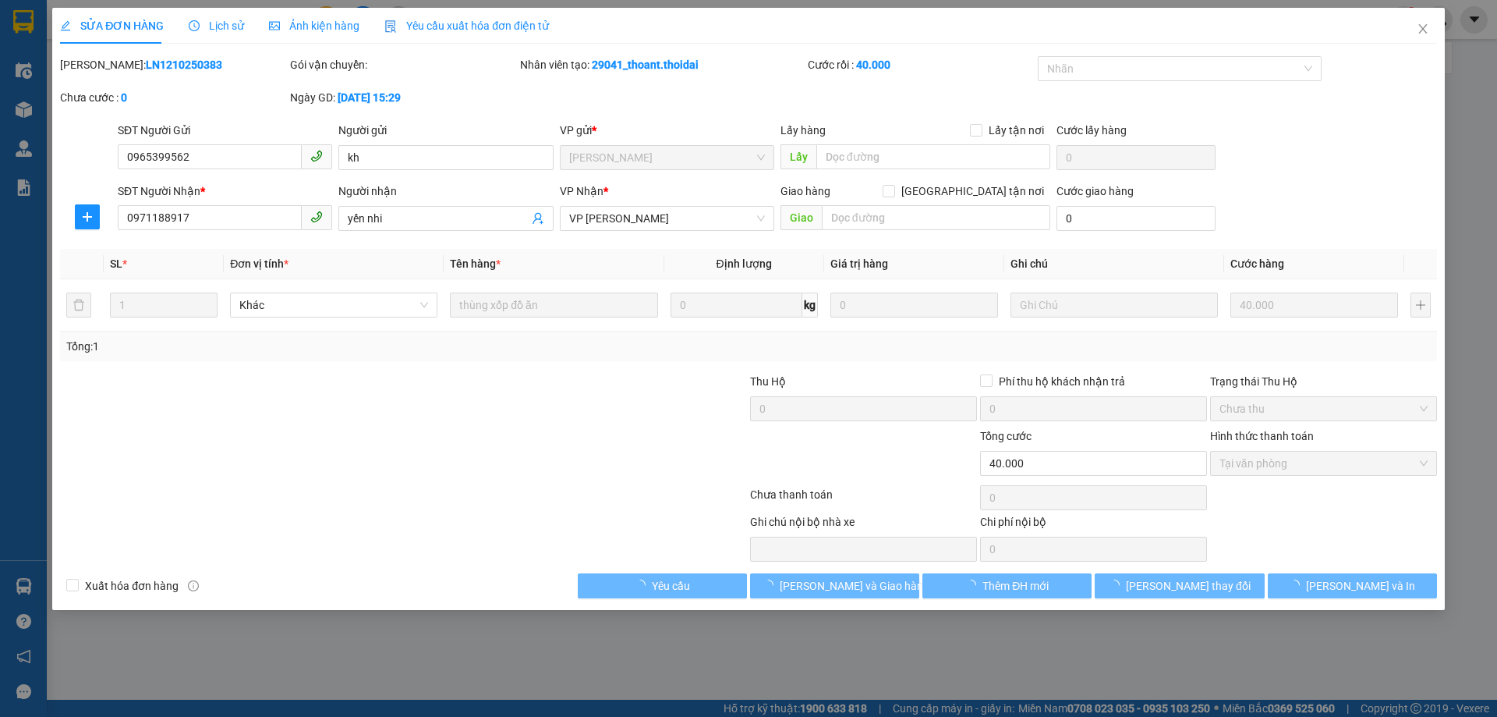
type input "40.000"
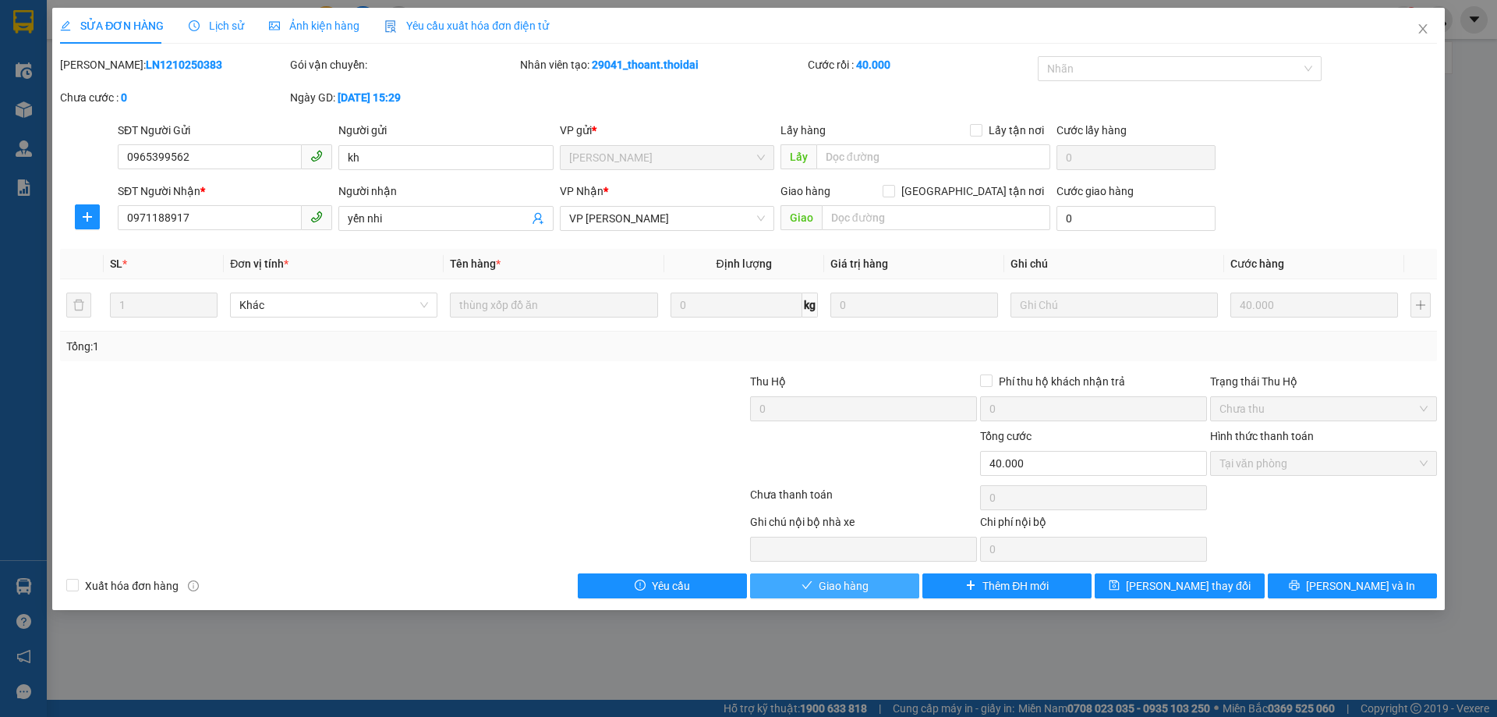
click at [849, 579] on span "Giao hàng" at bounding box center [844, 585] width 50 height 17
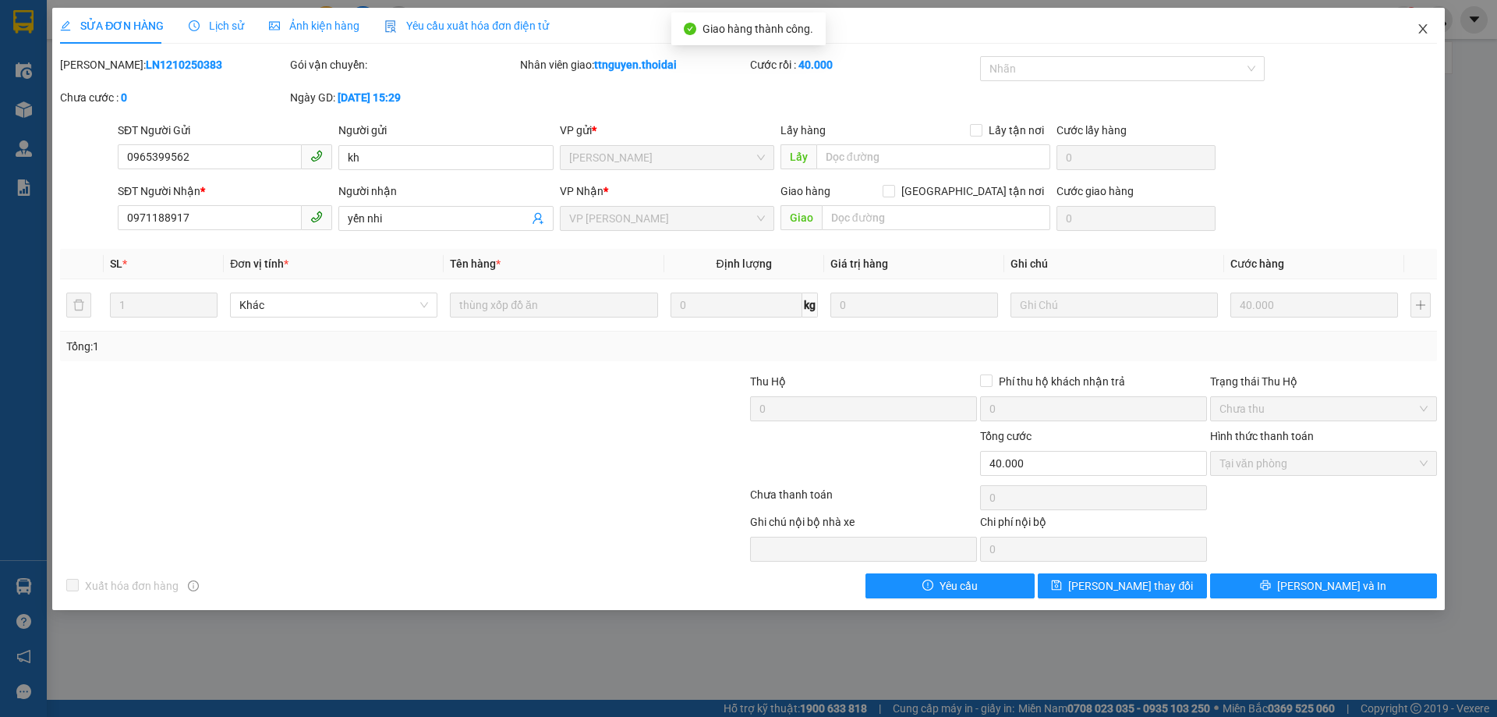
click at [1425, 25] on icon "close" at bounding box center [1423, 29] width 12 height 12
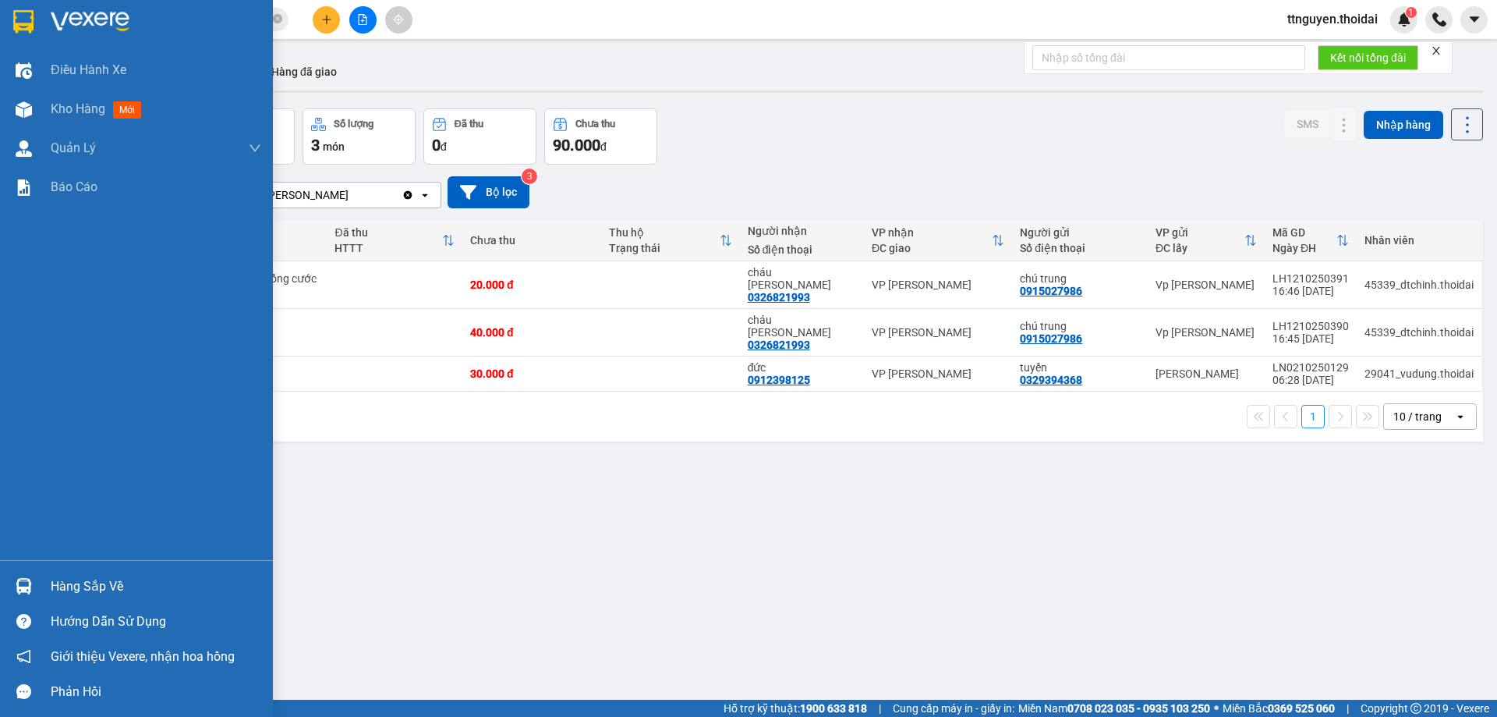
click at [87, 590] on div "Hàng sắp về" at bounding box center [156, 586] width 211 height 23
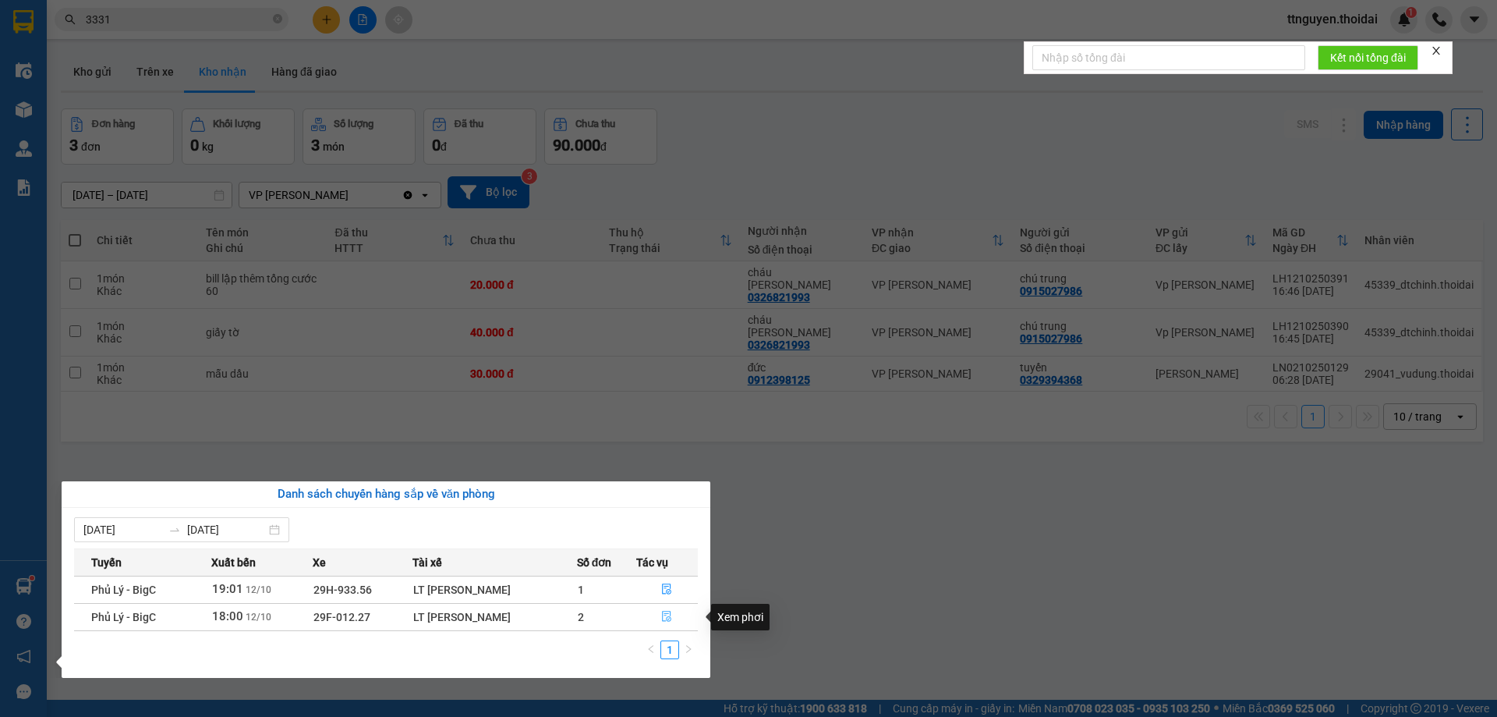
click at [664, 622] on span "file-done" at bounding box center [666, 617] width 11 height 12
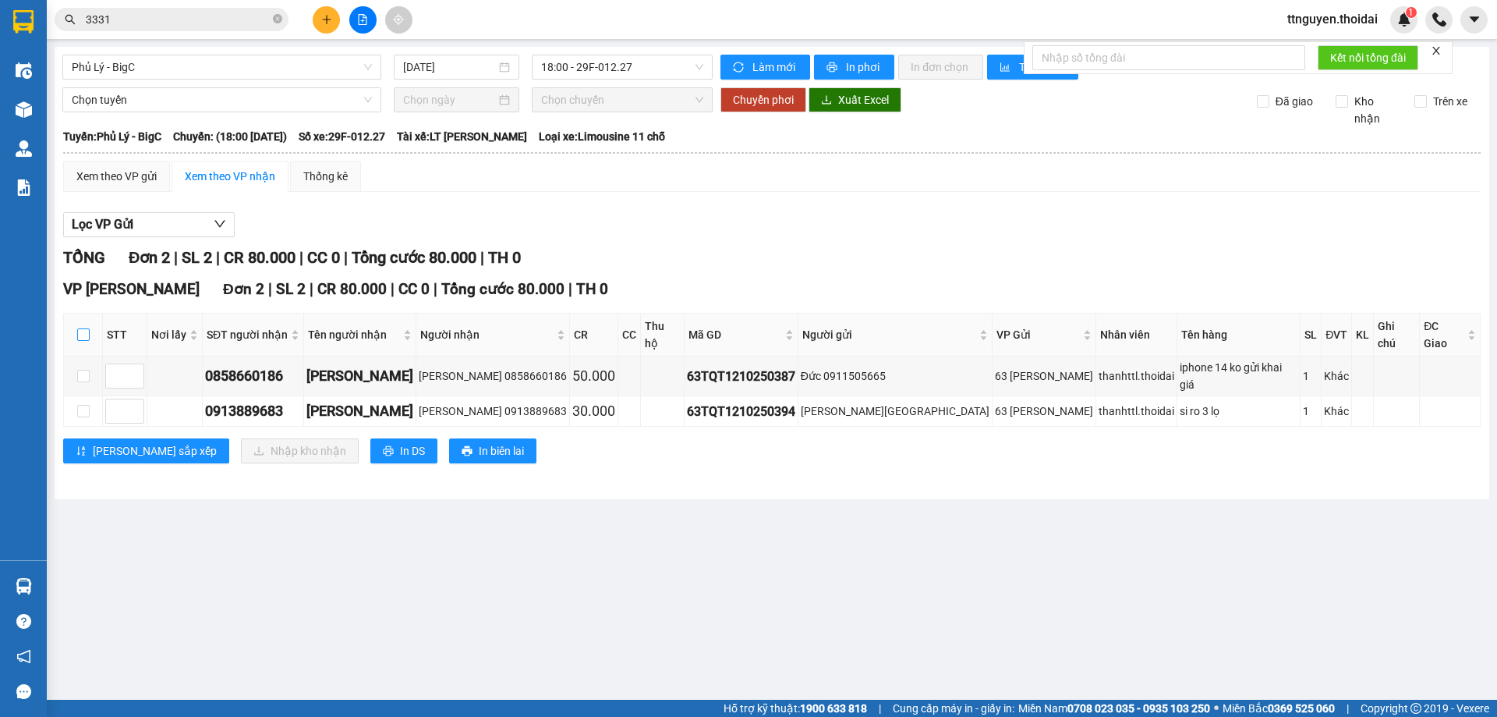
click at [77, 328] on input "checkbox" at bounding box center [83, 334] width 12 height 12
checkbox input "true"
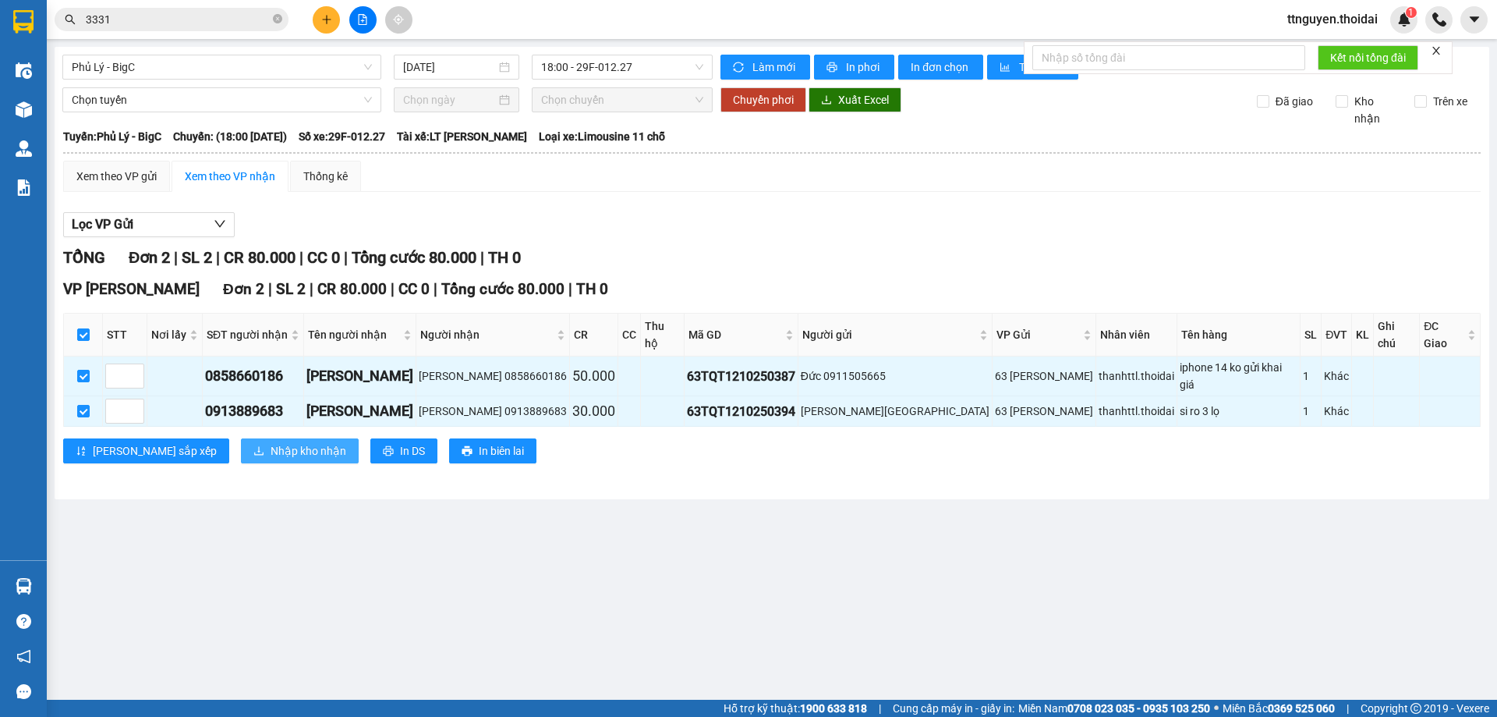
click at [271, 442] on span "Nhập kho nhận" at bounding box center [309, 450] width 76 height 17
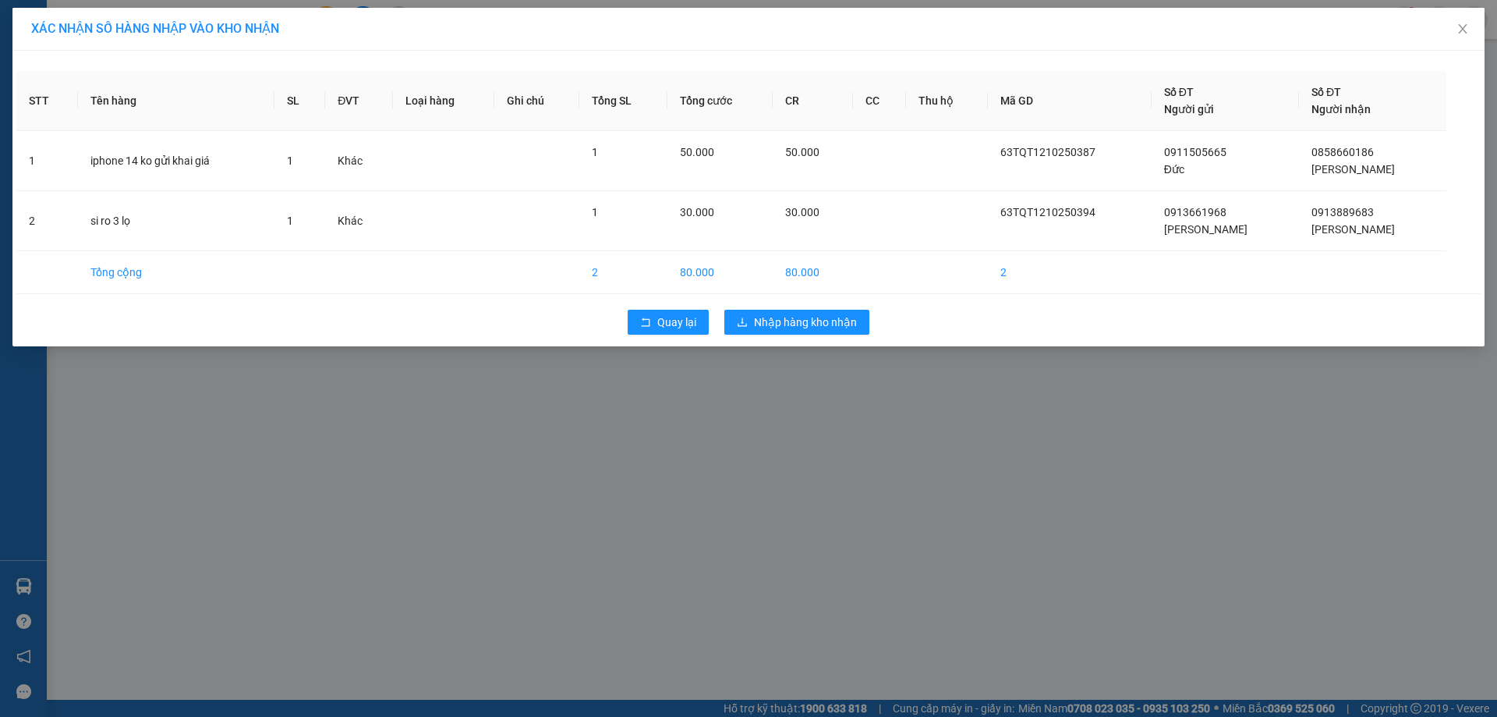
click at [767, 335] on div "Quay lại Nhập hàng kho nhận" at bounding box center [748, 322] width 1464 height 41
click at [773, 325] on span "Nhập hàng kho nhận" at bounding box center [805, 321] width 103 height 17
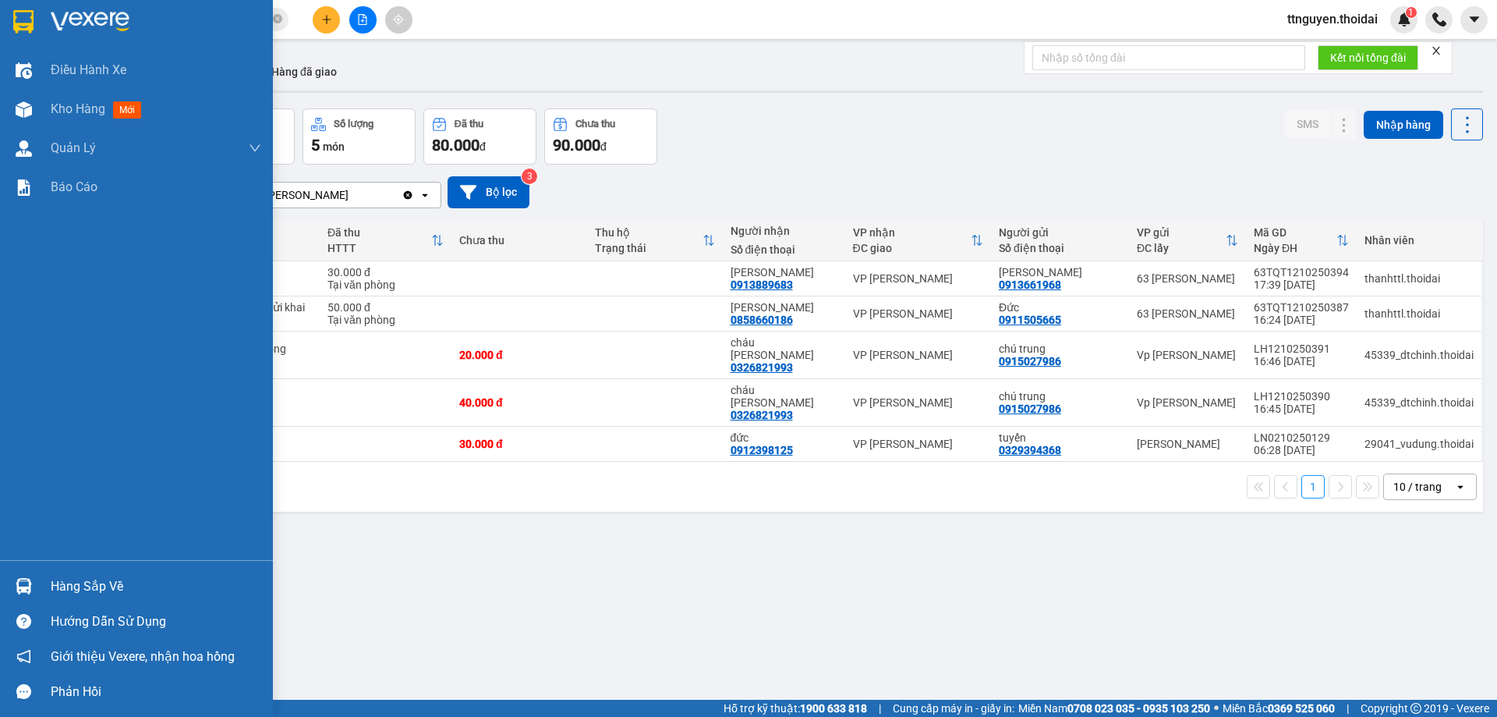
click at [81, 593] on div "Hàng sắp về" at bounding box center [156, 586] width 211 height 23
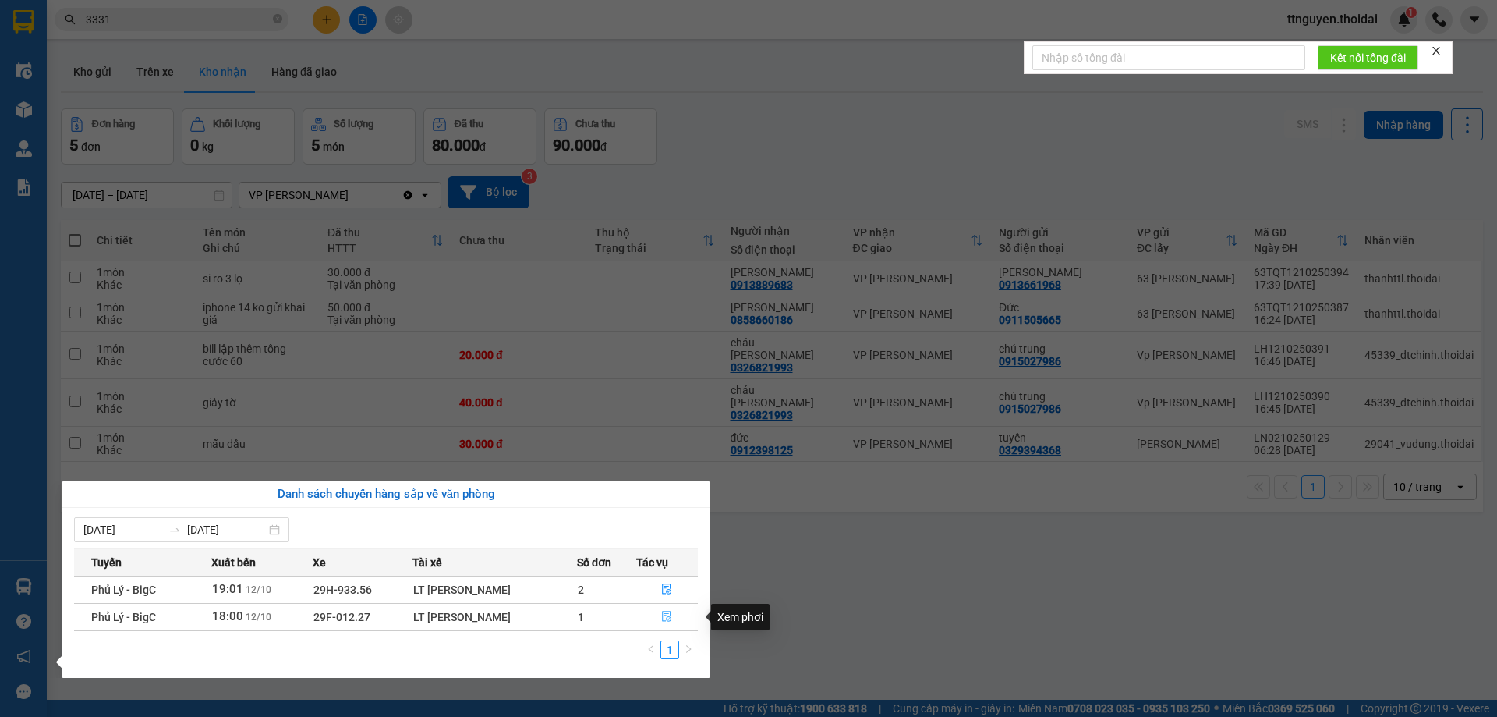
click at [664, 621] on icon "file-done" at bounding box center [667, 616] width 9 height 11
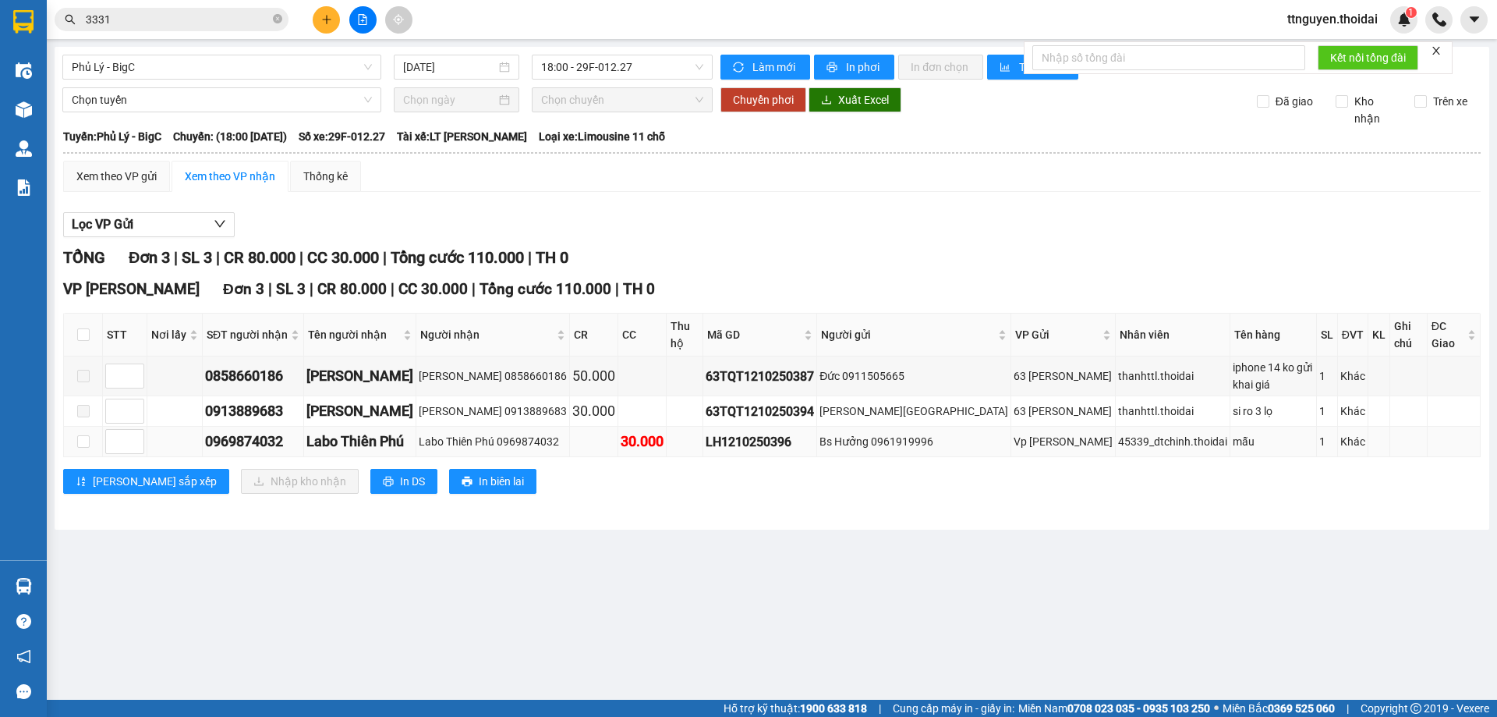
click at [91, 444] on td at bounding box center [83, 442] width 39 height 30
click at [86, 444] on input "checkbox" at bounding box center [83, 441] width 12 height 12
checkbox input "true"
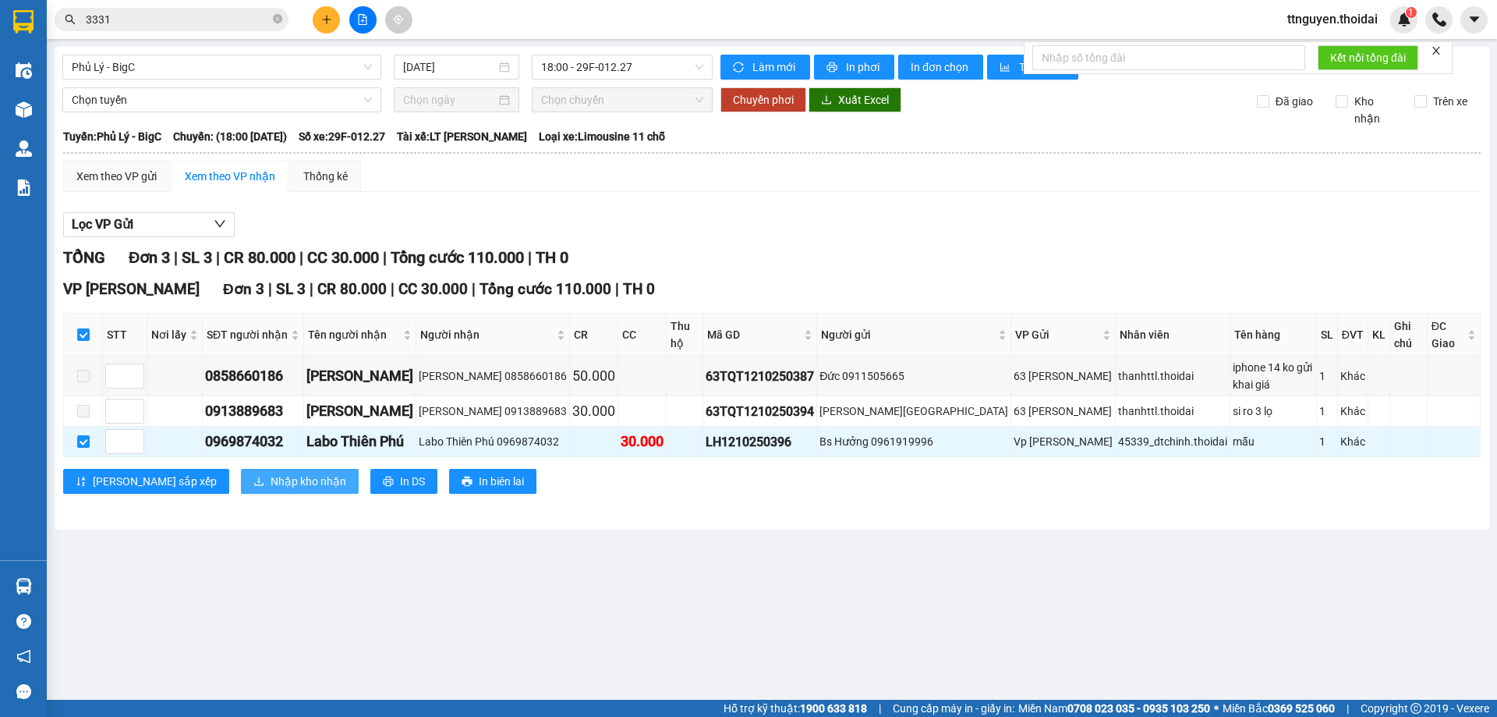
click at [271, 483] on span "Nhập kho nhận" at bounding box center [309, 481] width 76 height 17
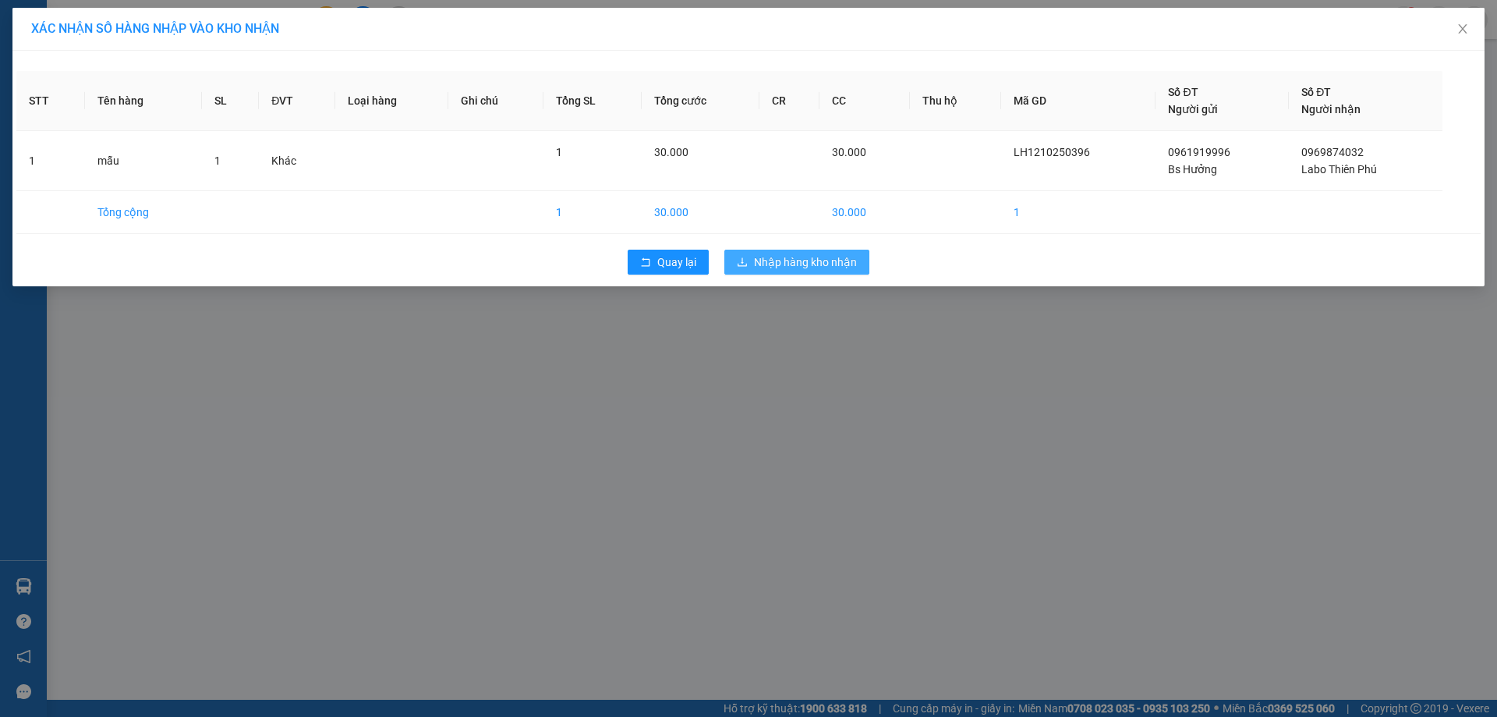
click at [795, 267] on span "Nhập hàng kho nhận" at bounding box center [805, 261] width 103 height 17
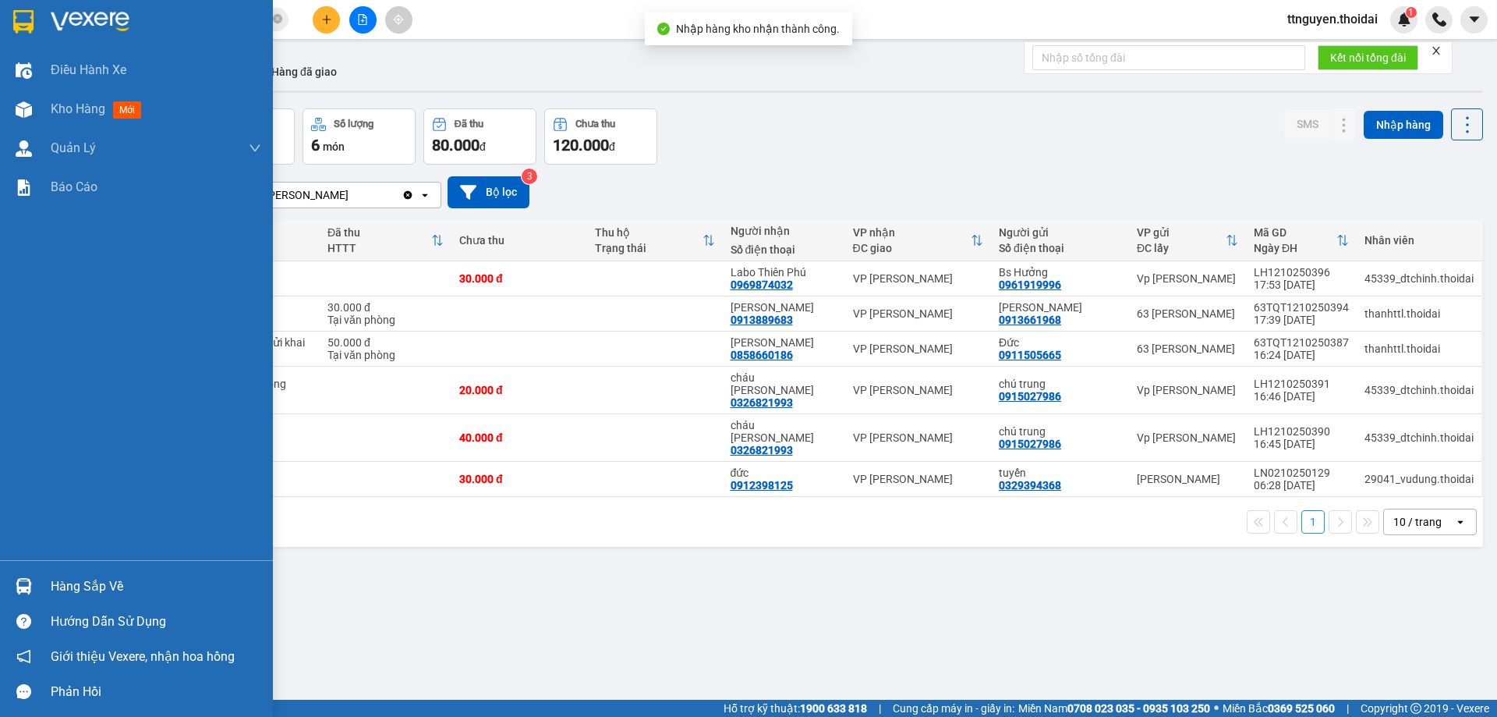
click at [101, 573] on div "Hàng sắp về" at bounding box center [136, 585] width 273 height 35
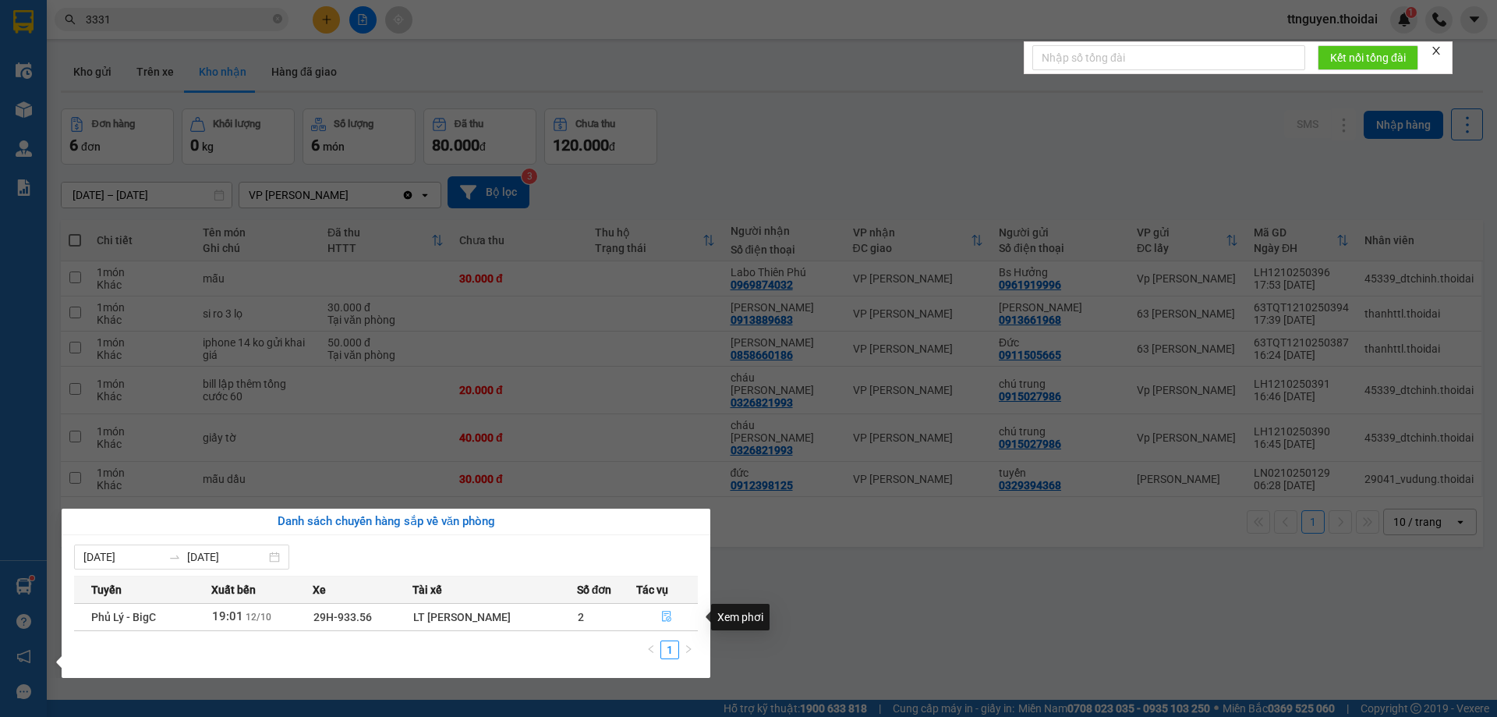
click at [669, 619] on icon "file-done" at bounding box center [667, 616] width 9 height 11
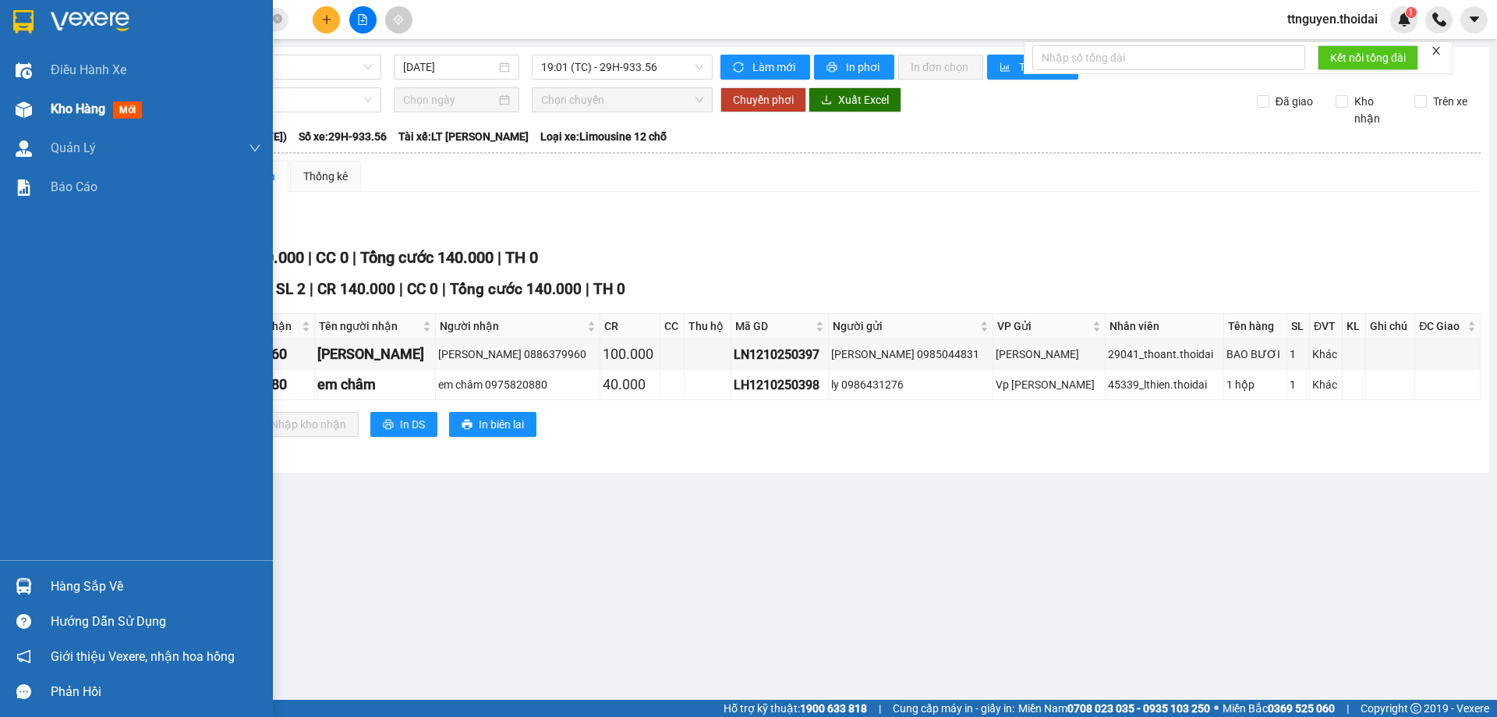
click at [89, 105] on span "Kho hàng" at bounding box center [78, 108] width 55 height 15
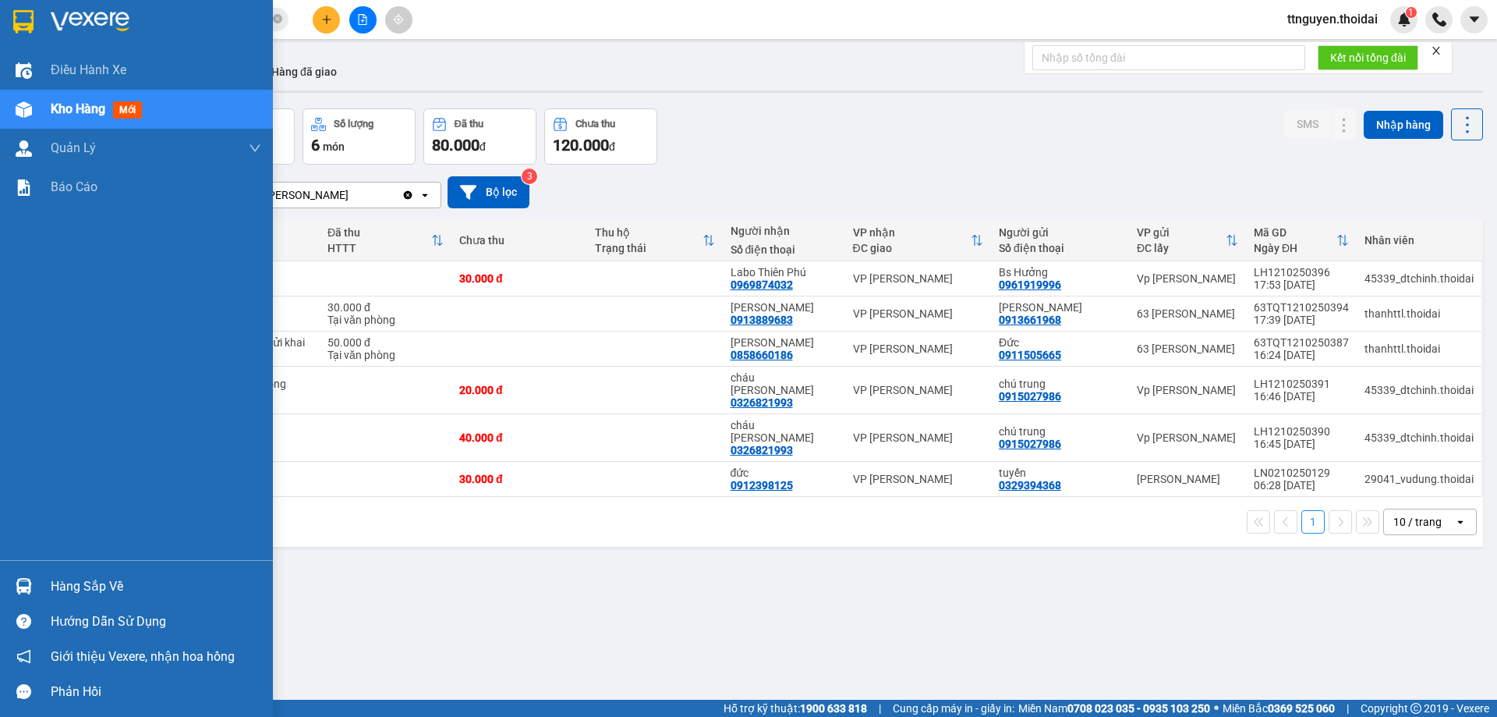
click at [76, 578] on div "Hàng sắp về" at bounding box center [156, 586] width 211 height 23
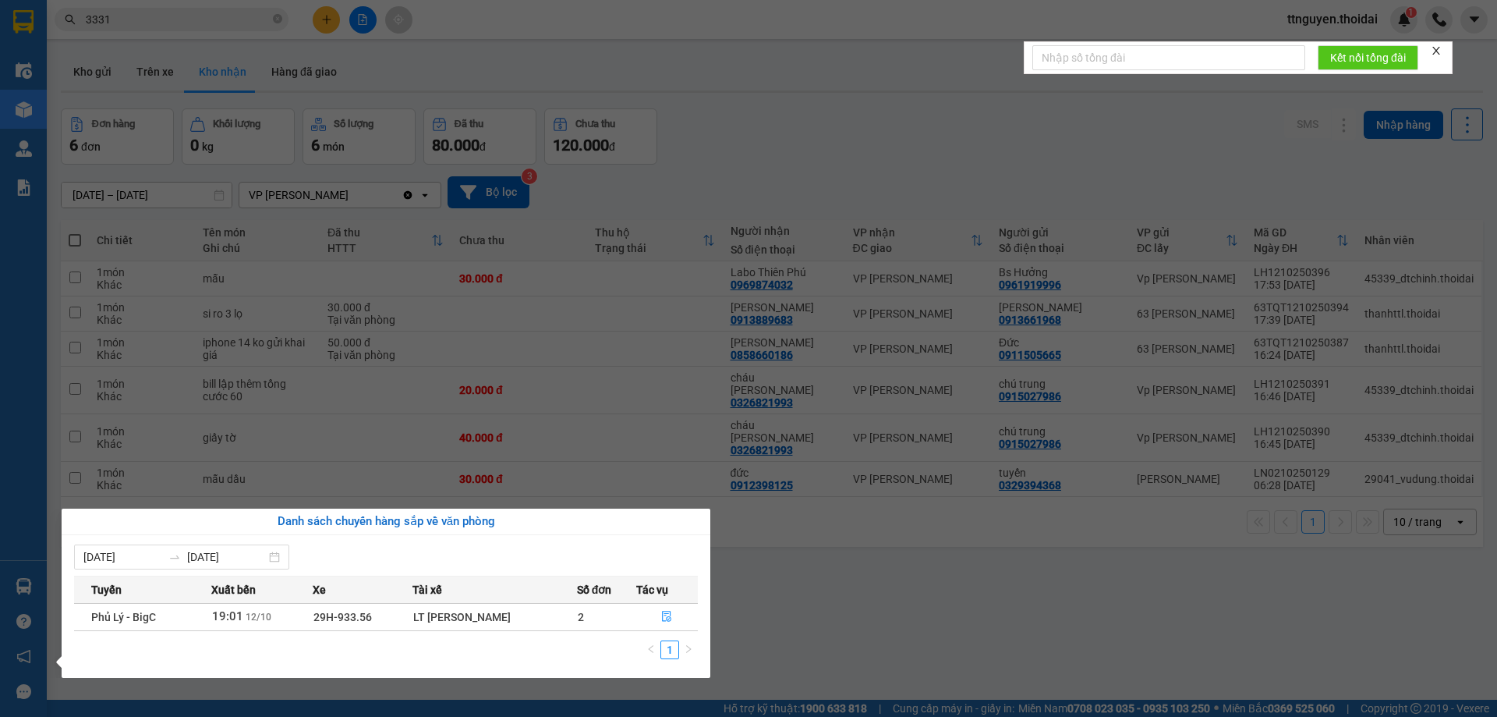
drag, startPoint x: 756, startPoint y: 610, endPoint x: 749, endPoint y: 599, distance: 13.0
click at [756, 607] on section "Kết quả tìm kiếm ( 3 ) Bộ lọc Mã ĐH Trạng thái Món hàng Thu hộ Tổng cước Chưa c…" at bounding box center [748, 358] width 1497 height 717
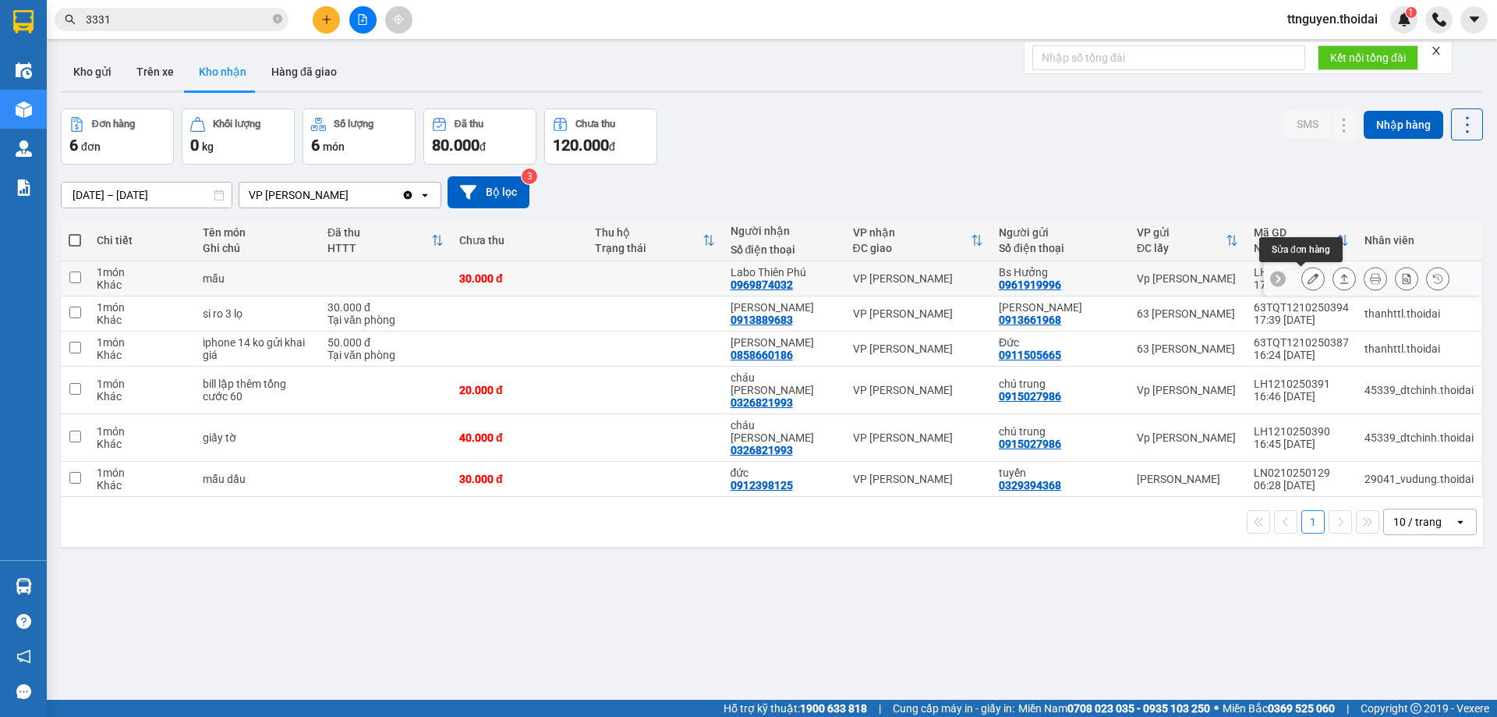
click at [1308, 274] on icon at bounding box center [1313, 278] width 11 height 11
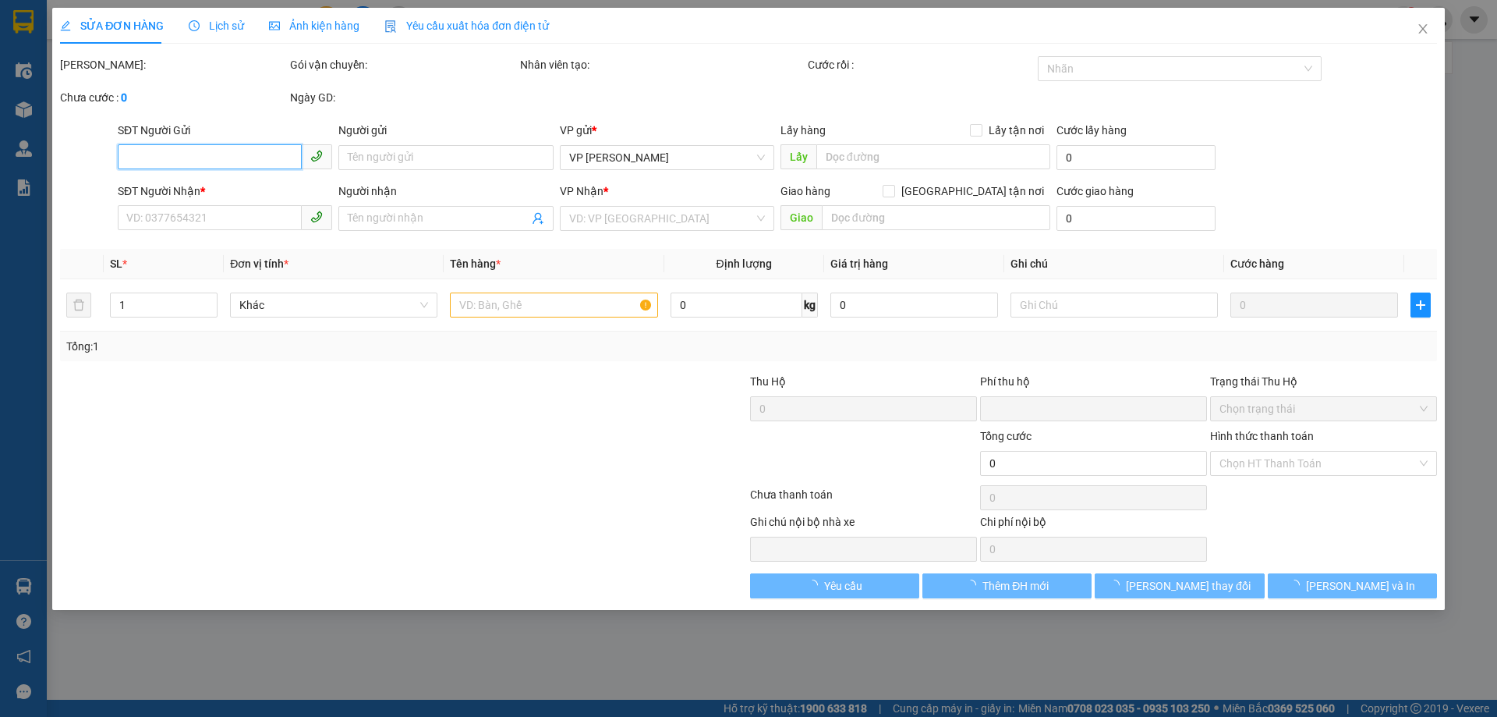
type input "0961919996"
type input "Bs Hưởng"
type input "0969874032"
type input "Labo Thiên Phú"
type input "0"
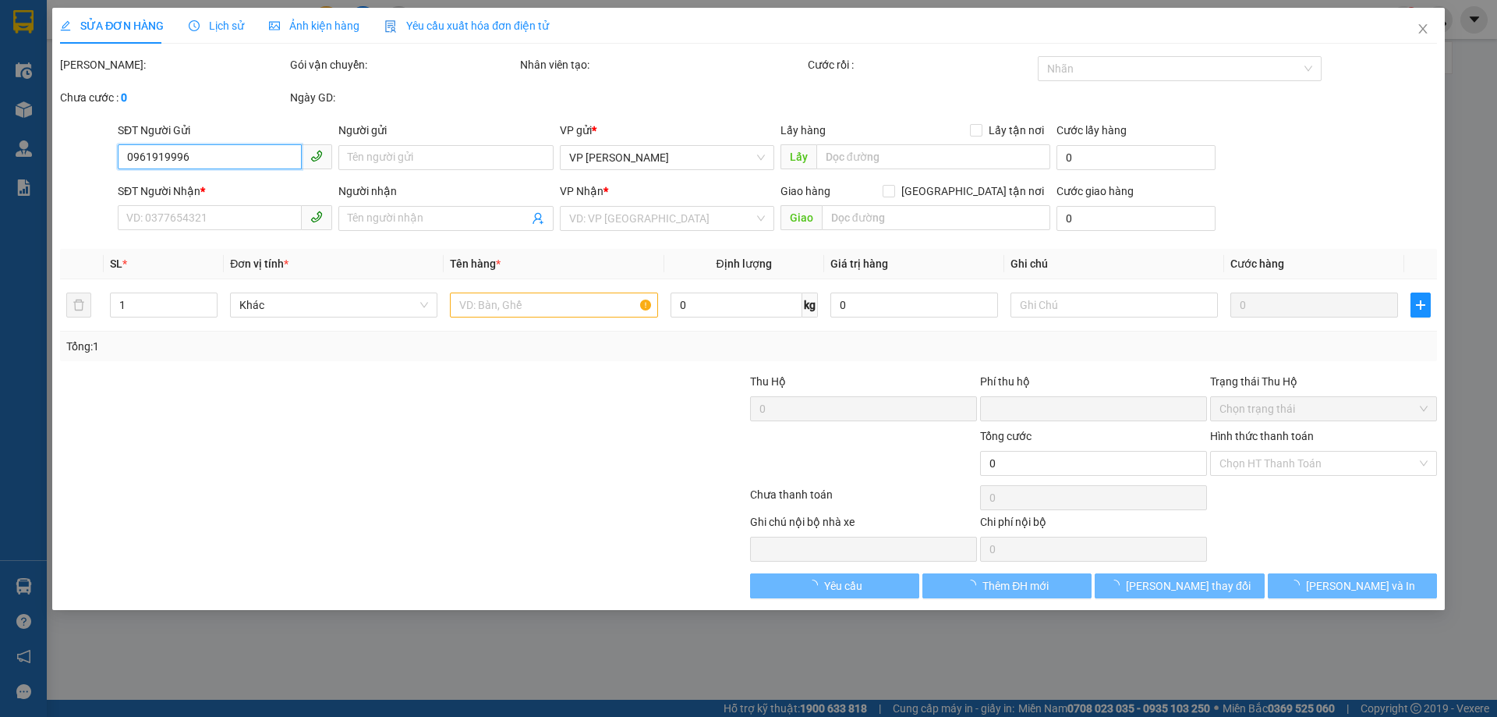
type input "30.000"
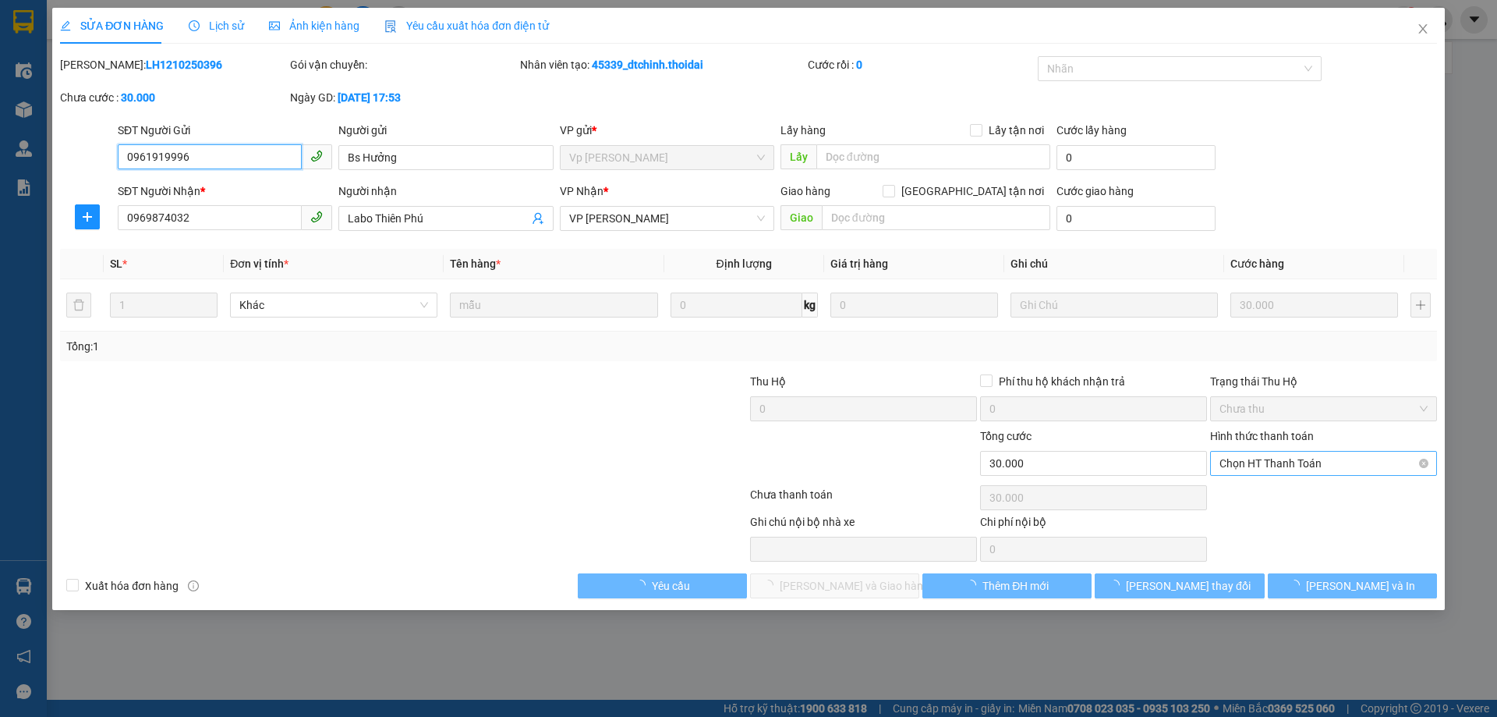
click at [1274, 463] on span "Chọn HT Thanh Toán" at bounding box center [1324, 462] width 208 height 23
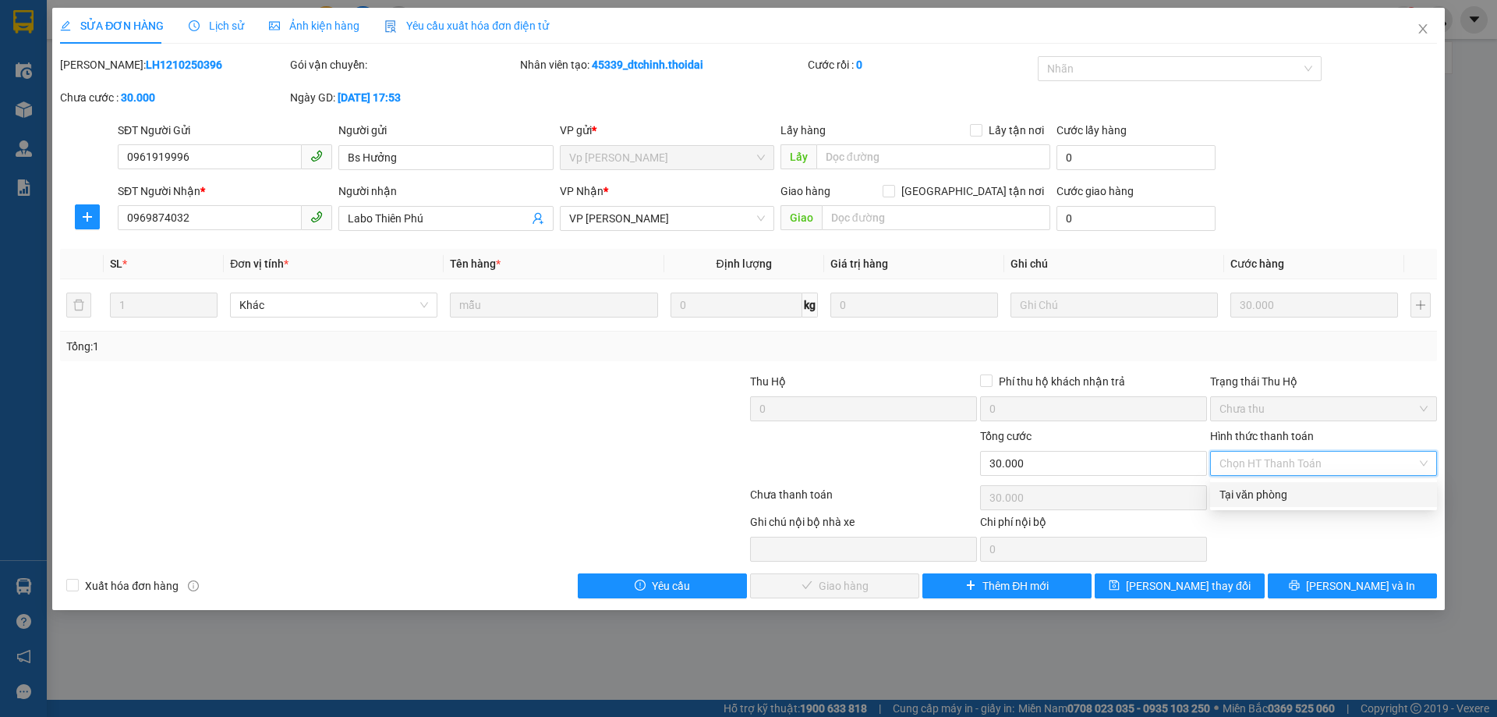
click at [1262, 497] on div "Tại văn phòng" at bounding box center [1324, 494] width 208 height 17
type input "0"
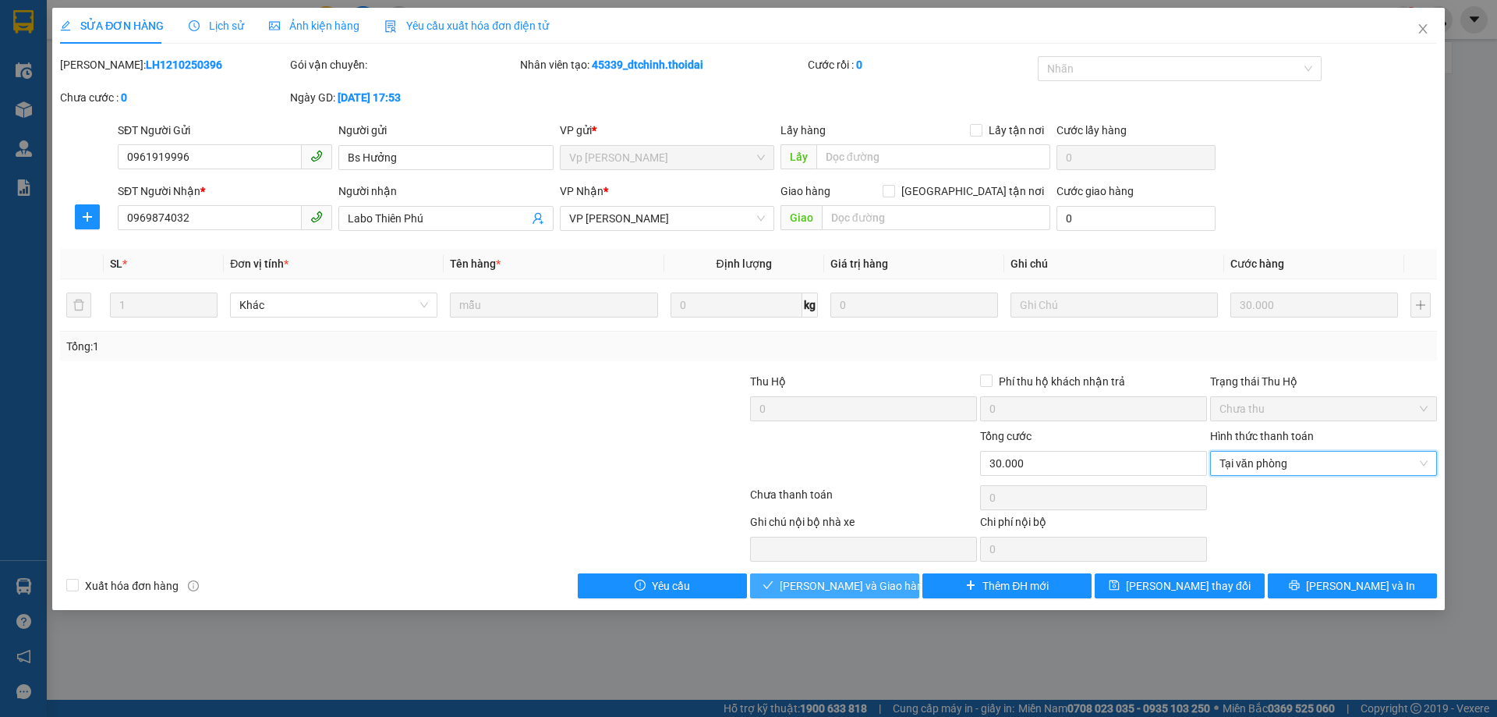
click at [852, 578] on span "[PERSON_NAME] và Giao hàng" at bounding box center [855, 585] width 150 height 17
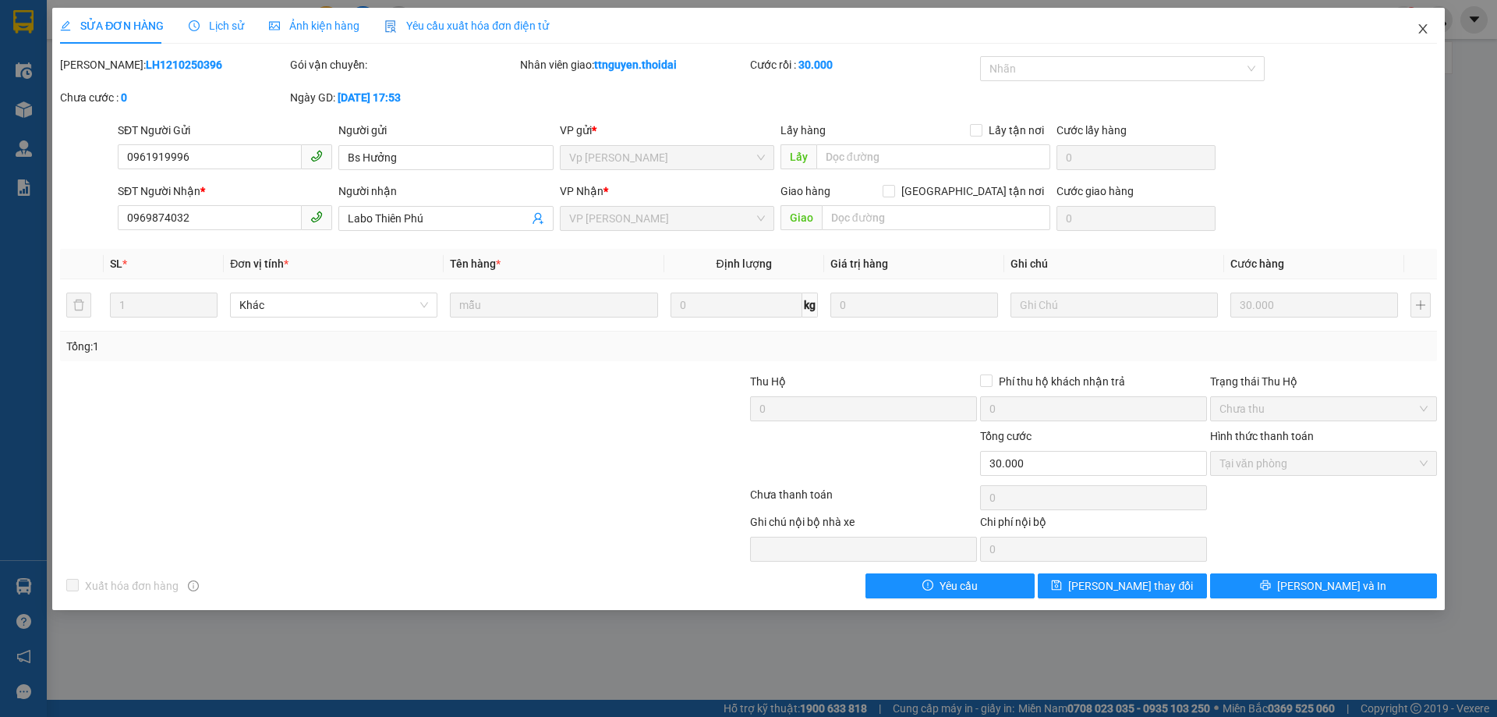
click at [1418, 30] on icon "close" at bounding box center [1423, 29] width 12 height 12
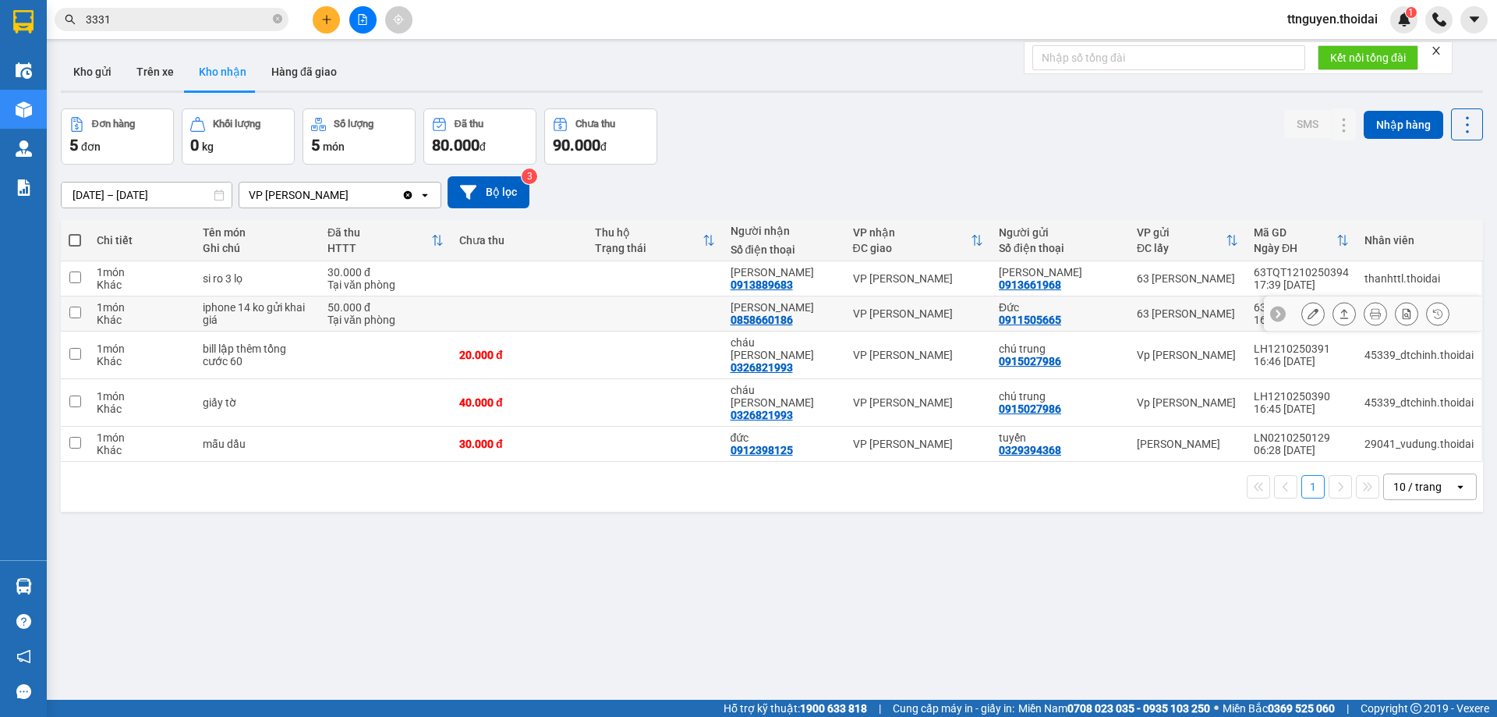
click at [1308, 318] on icon at bounding box center [1313, 313] width 11 height 11
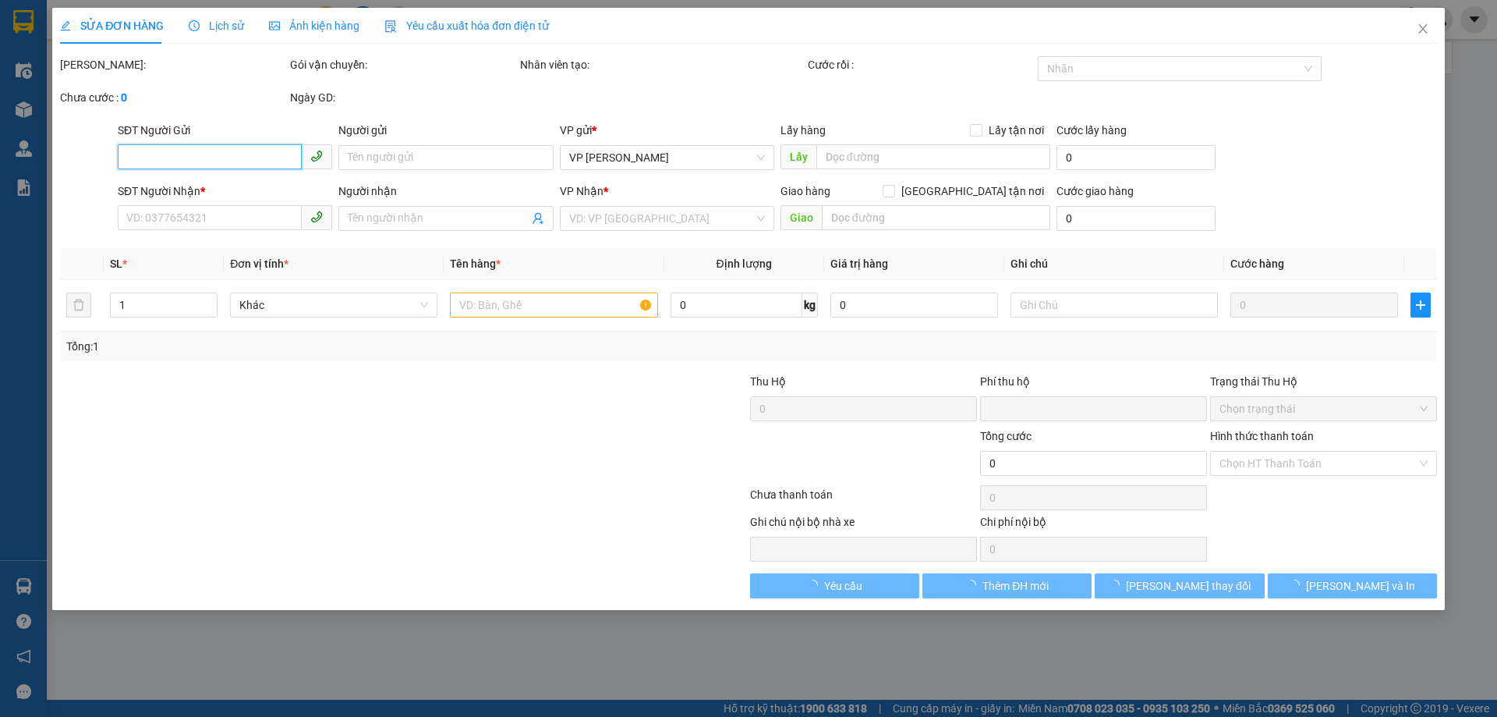
type input "0911505665"
type input "Đức"
type input "0858660186"
type input "Nguyễn Thuỳ Như"
type input "0"
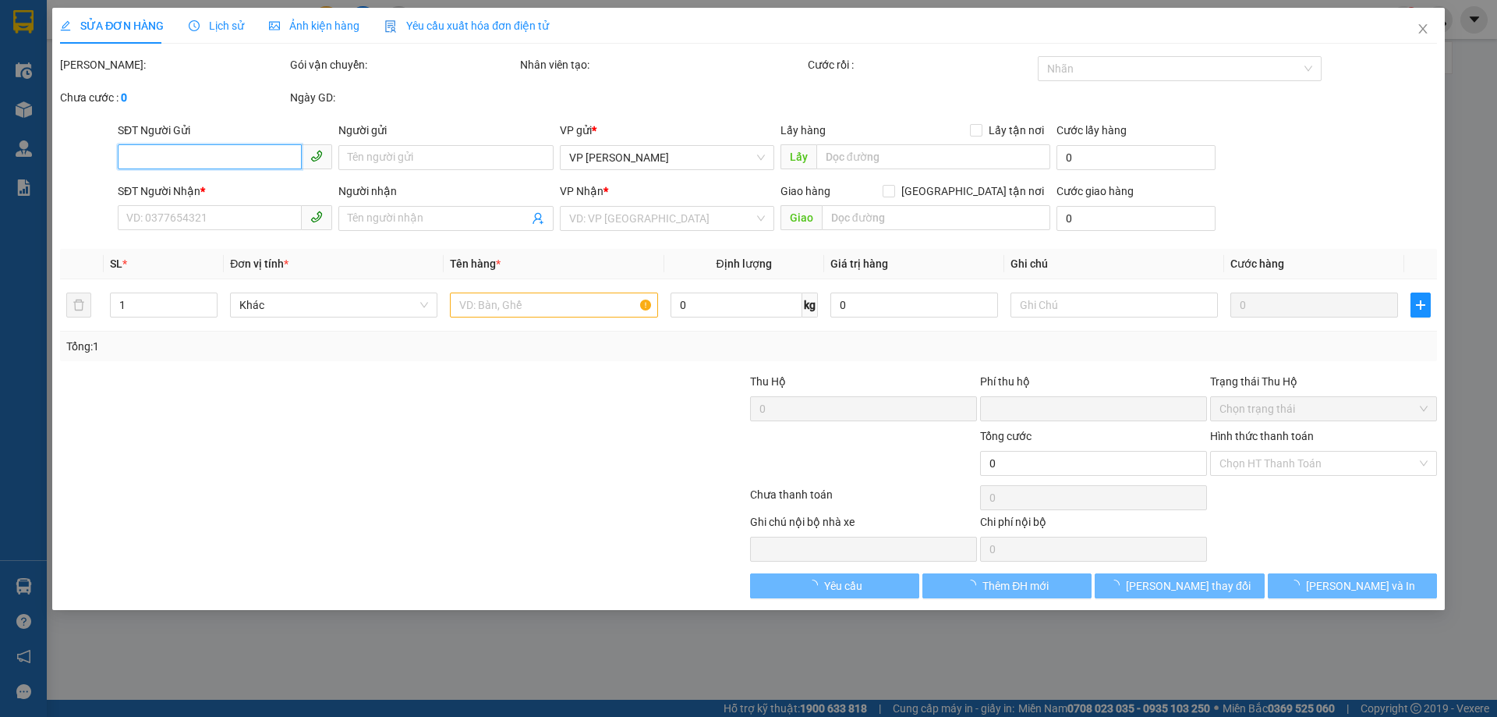
type input "50.000"
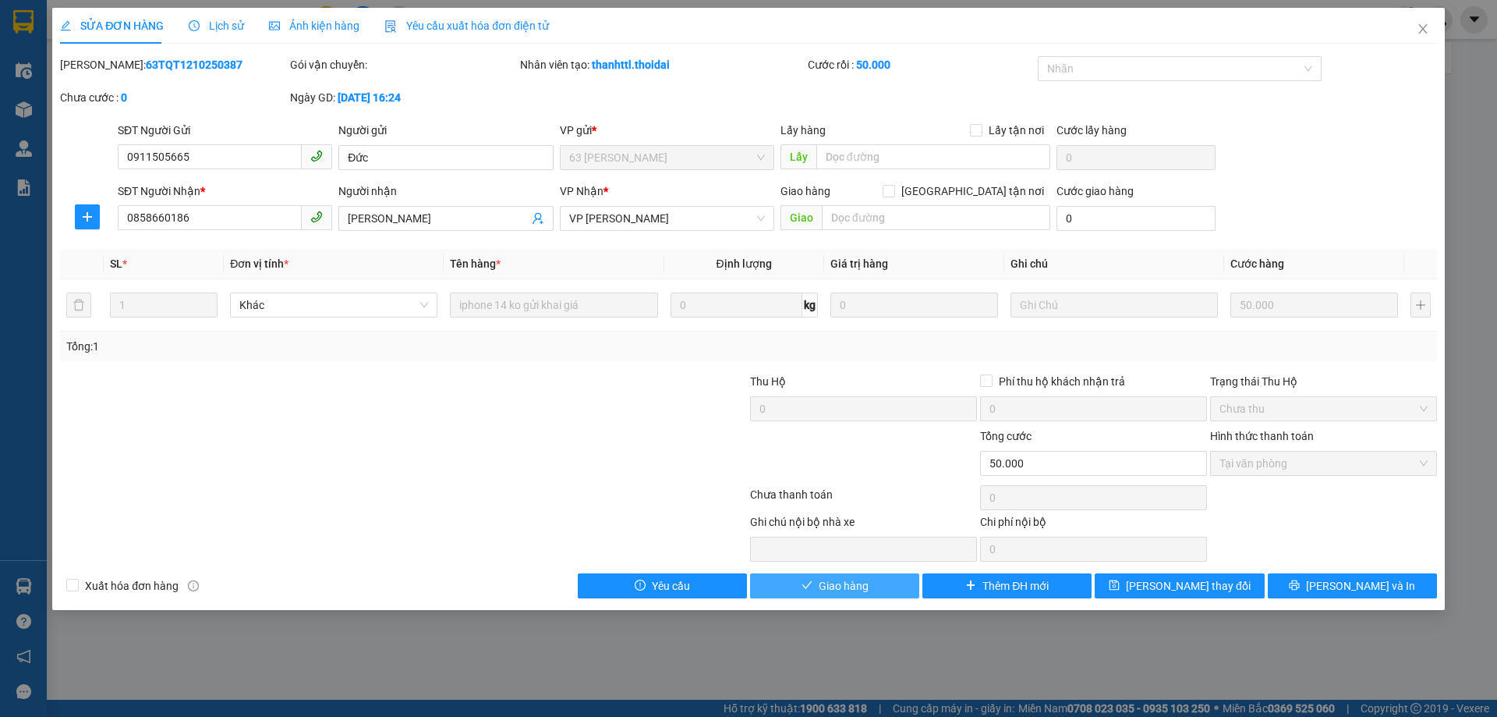
click at [877, 588] on button "Giao hàng" at bounding box center [834, 585] width 169 height 25
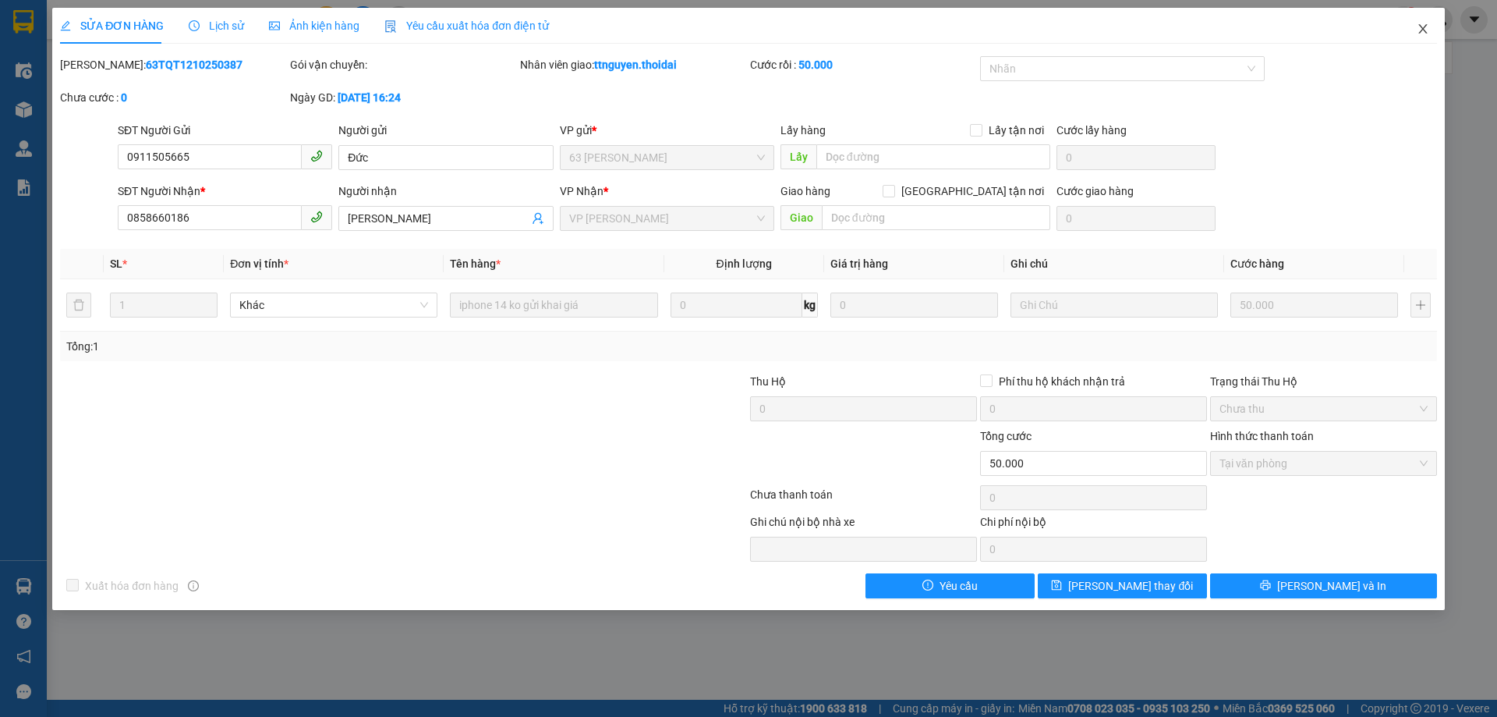
click at [1424, 30] on icon "close" at bounding box center [1422, 28] width 9 height 9
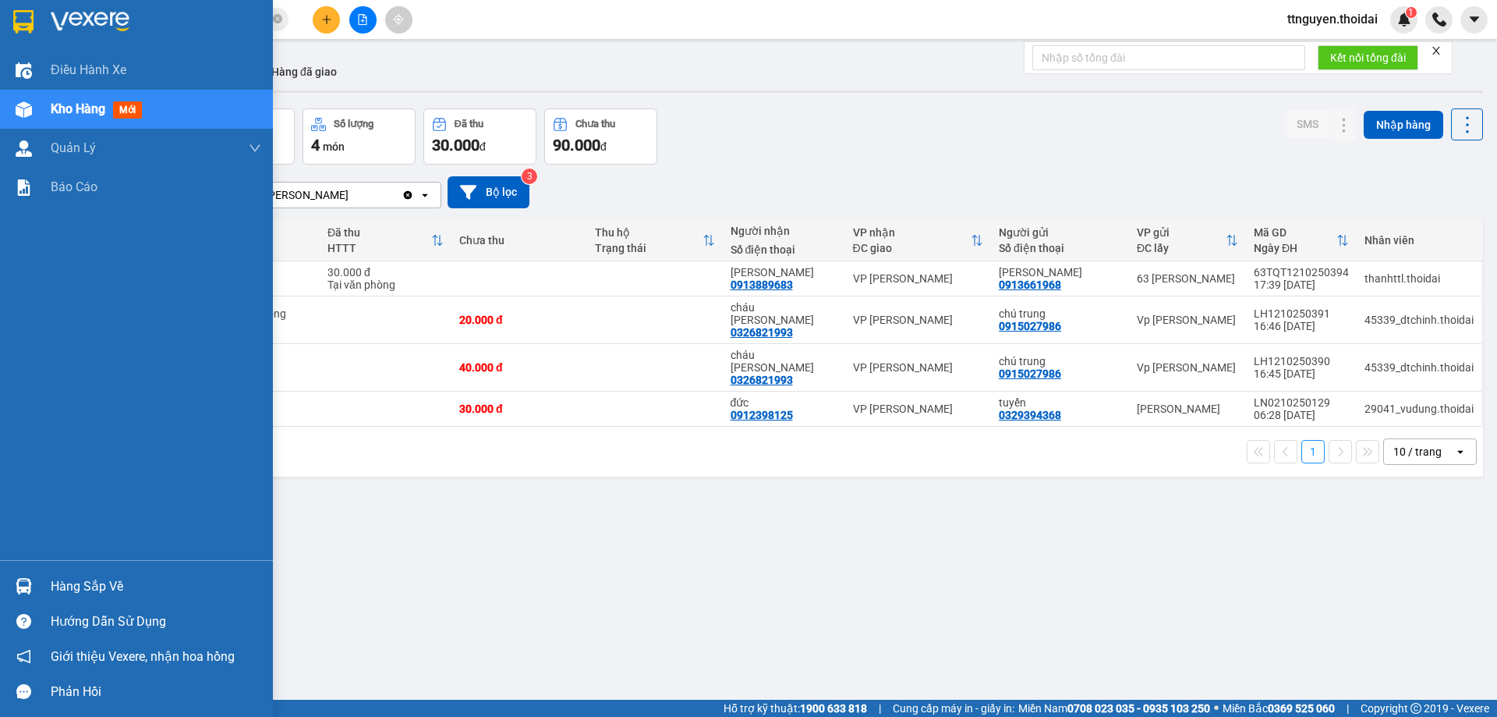
drag, startPoint x: 71, startPoint y: 583, endPoint x: 213, endPoint y: 581, distance: 141.9
click at [72, 583] on div "Hàng sắp về" at bounding box center [156, 586] width 211 height 23
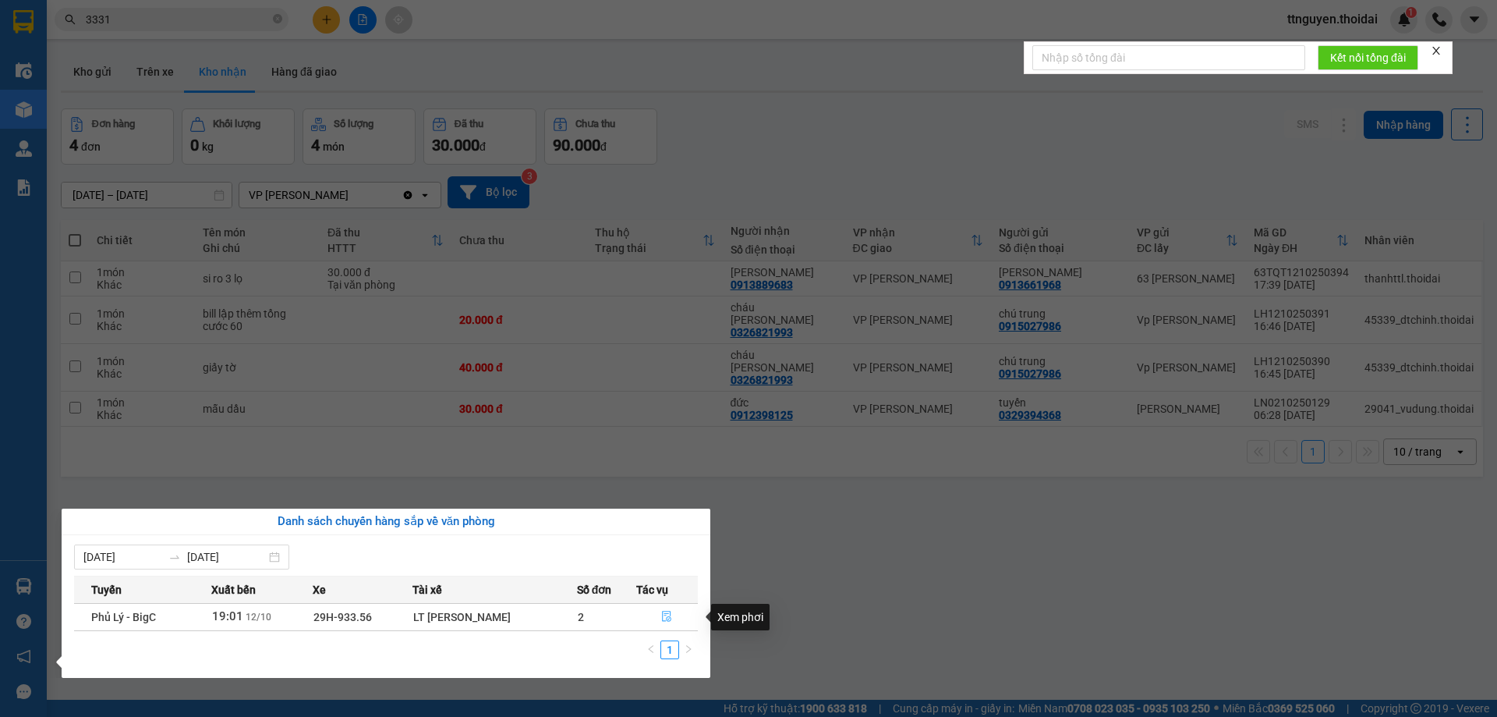
click at [662, 617] on icon "file-done" at bounding box center [666, 616] width 11 height 11
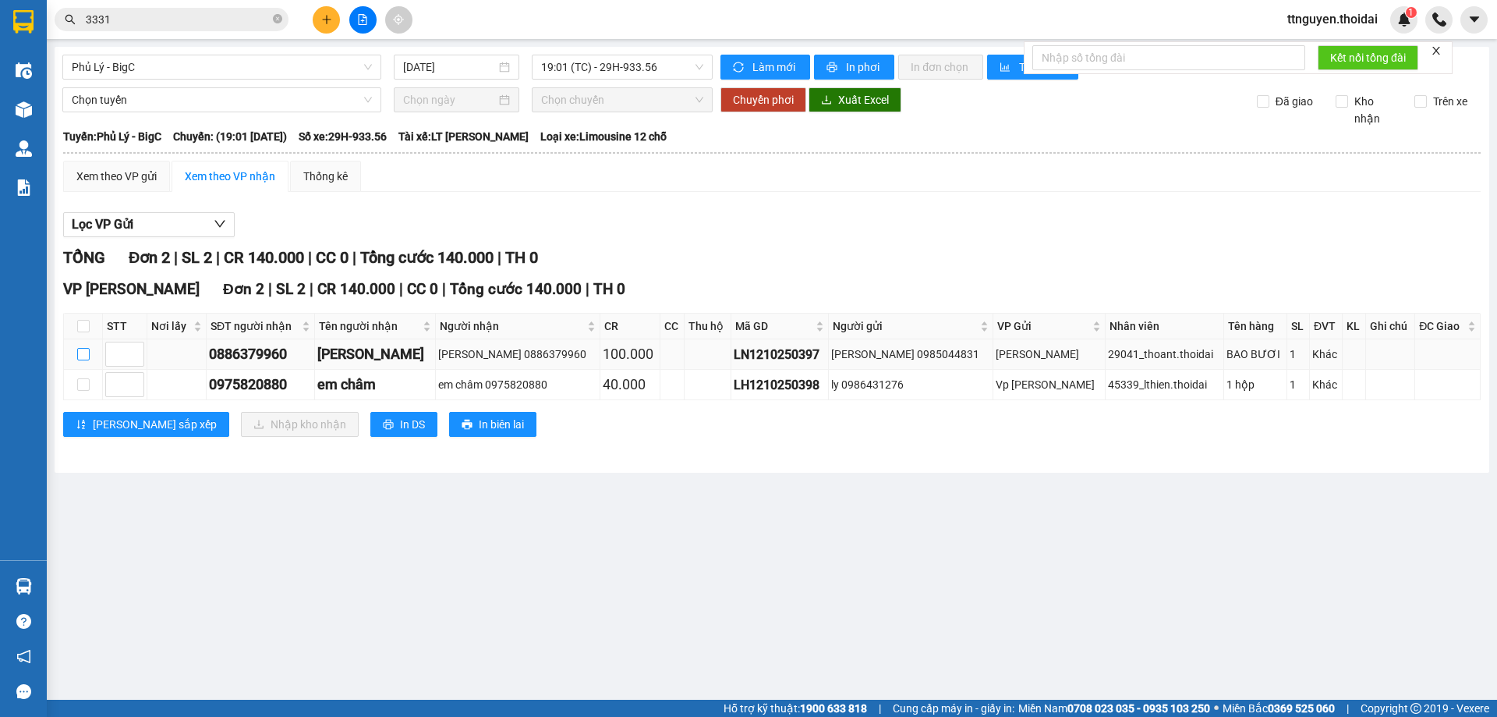
click at [84, 356] on input "checkbox" at bounding box center [83, 354] width 12 height 12
checkbox input "true"
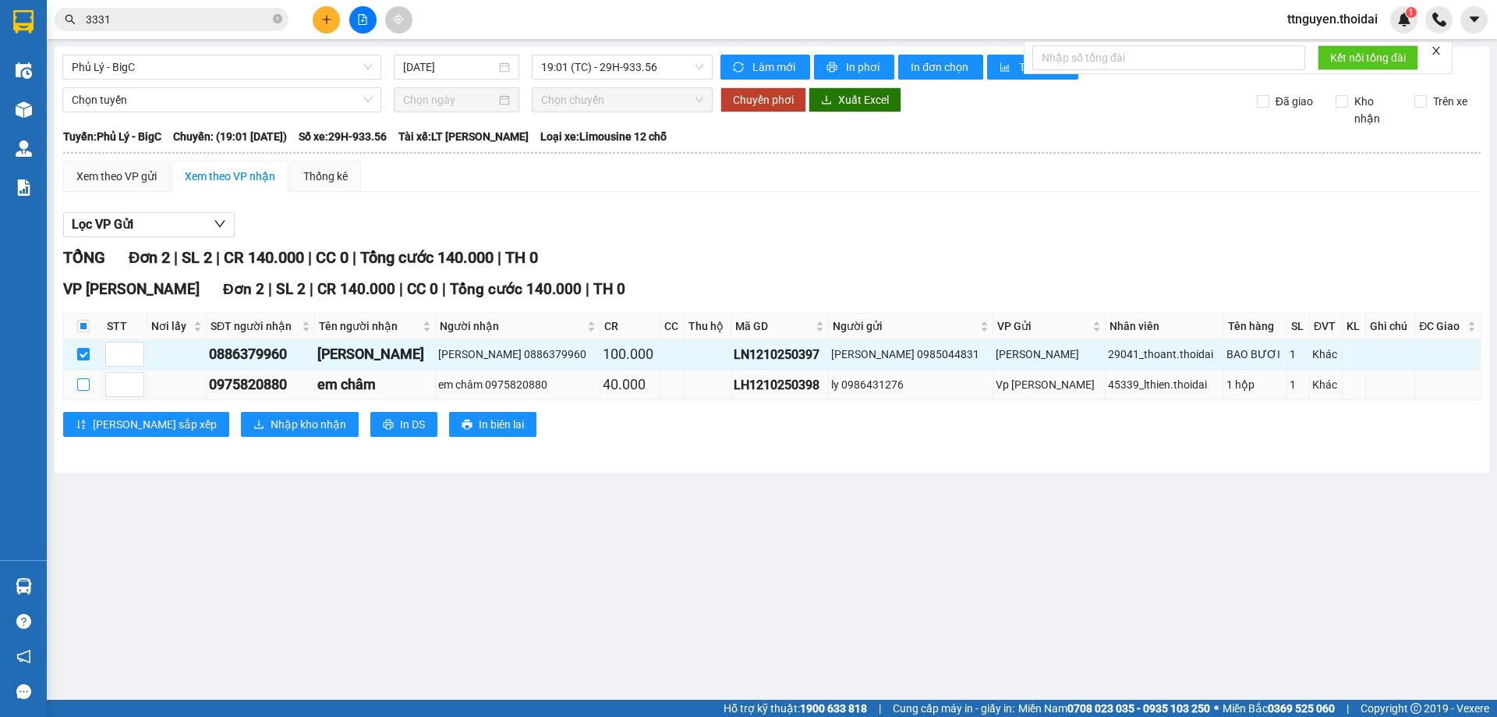
click at [79, 381] on input "checkbox" at bounding box center [83, 384] width 12 height 12
checkbox input "true"
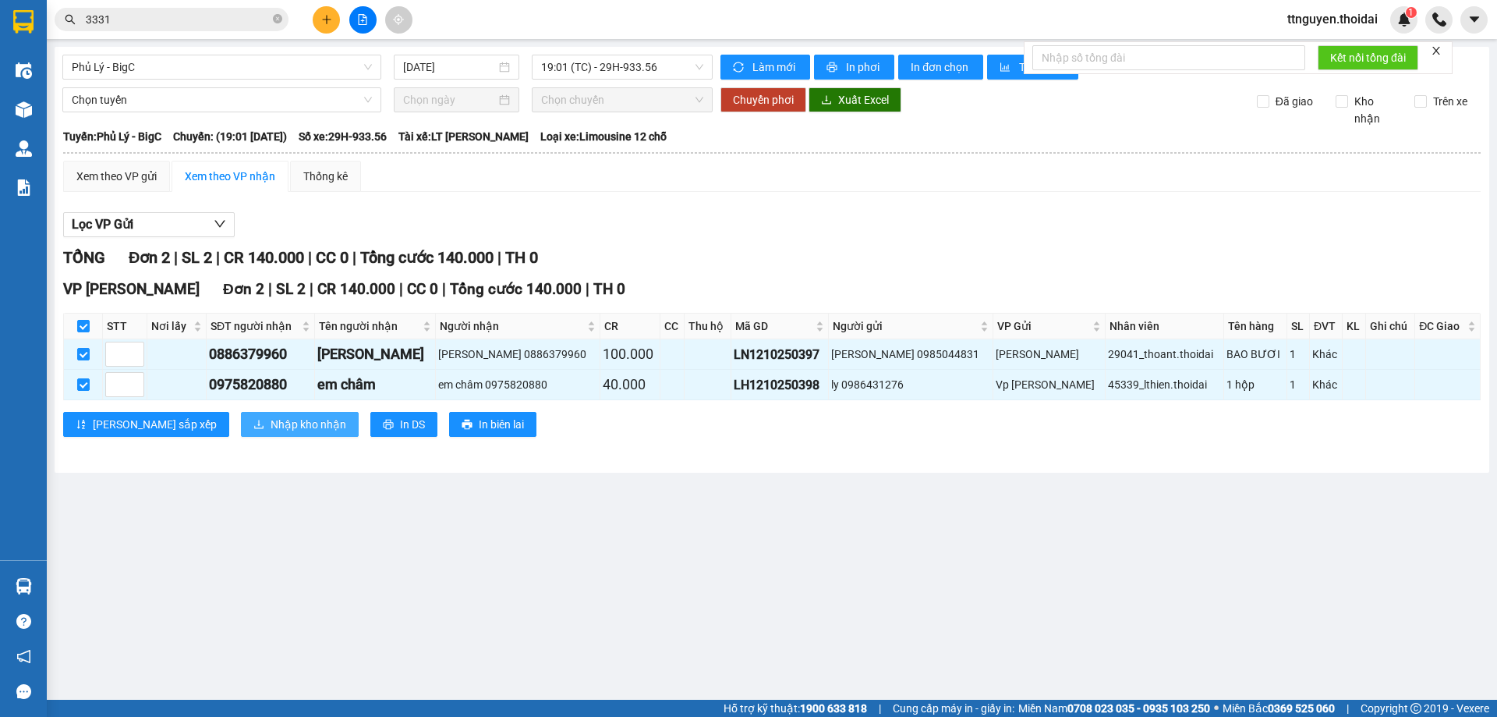
click at [271, 416] on span "Nhập kho nhận" at bounding box center [309, 424] width 76 height 17
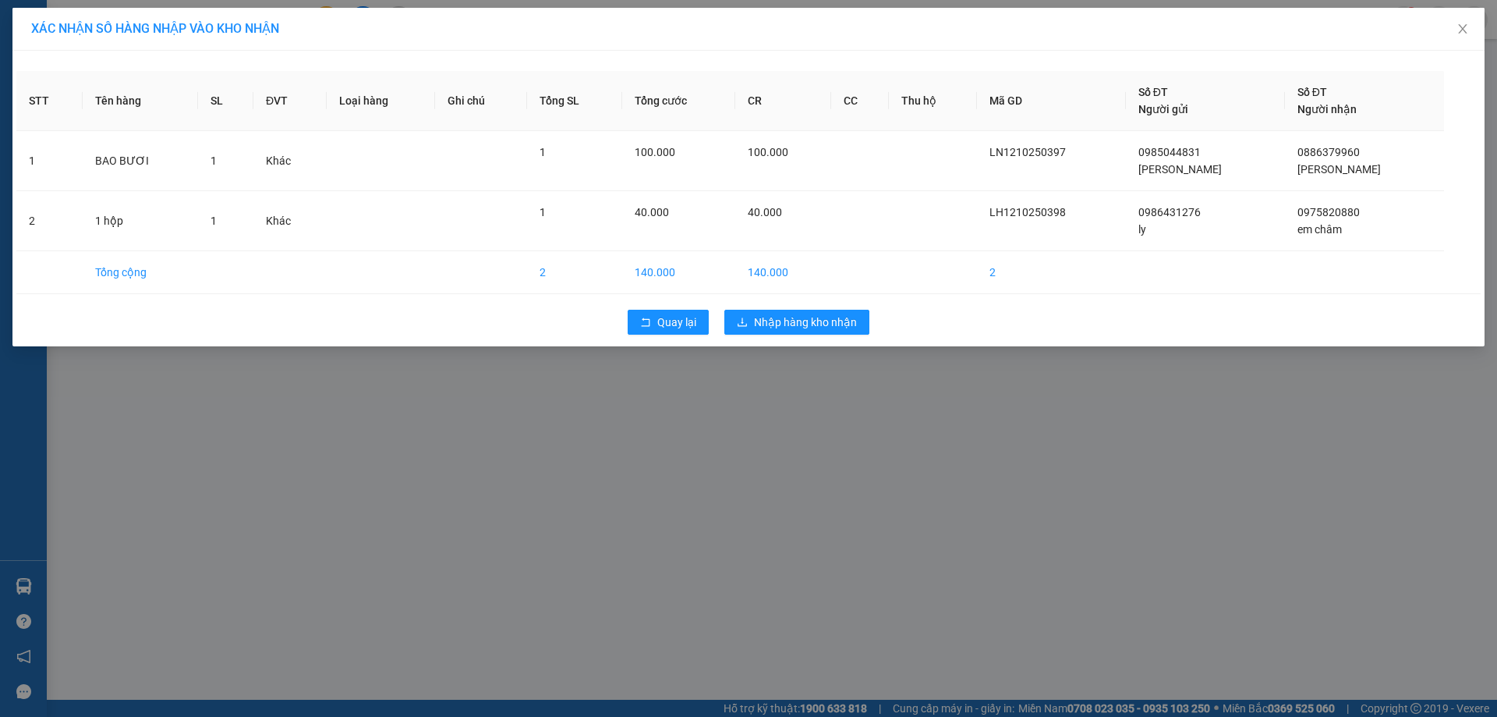
click at [807, 341] on div "Quay lại Nhập hàng kho nhận" at bounding box center [748, 322] width 1464 height 41
click at [774, 322] on span "Nhập hàng kho nhận" at bounding box center [805, 321] width 103 height 17
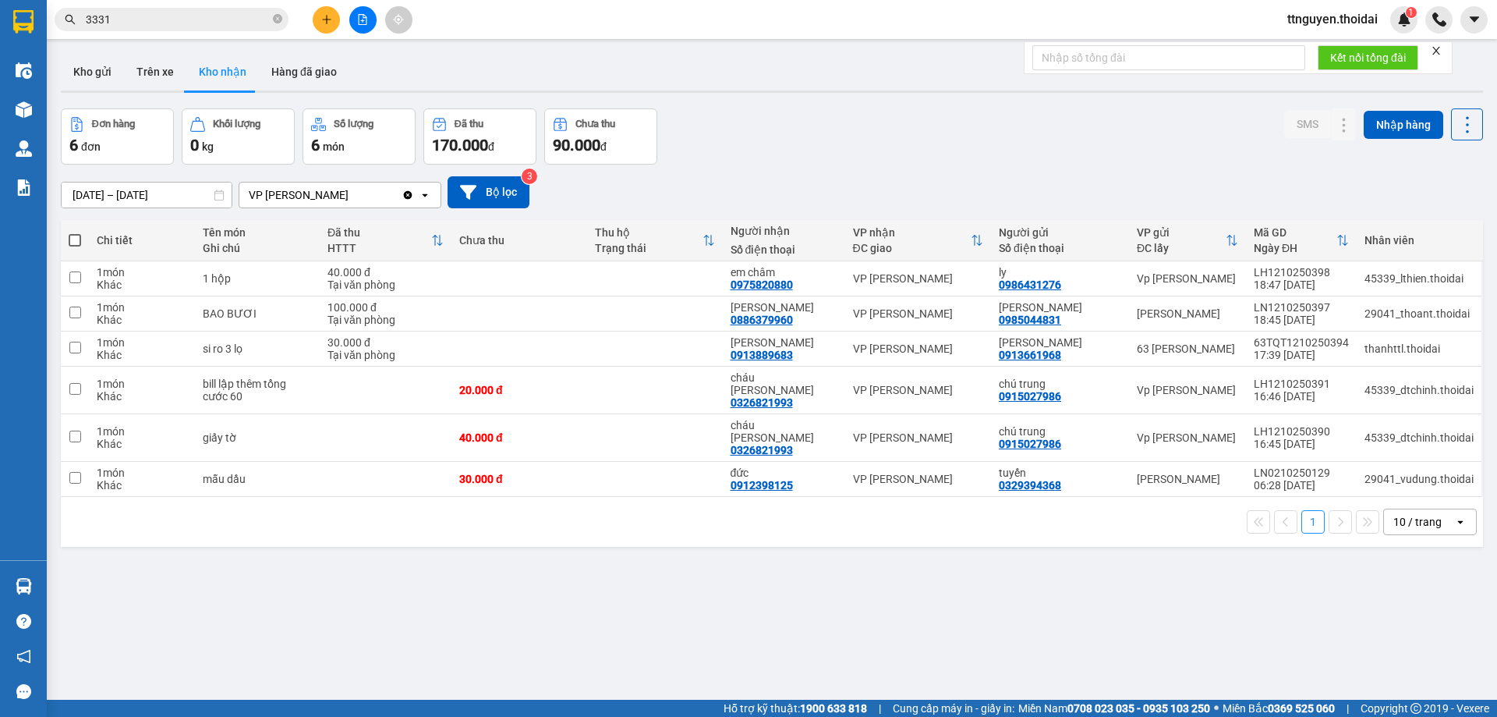
click at [223, 23] on input "3331" at bounding box center [178, 19] width 184 height 17
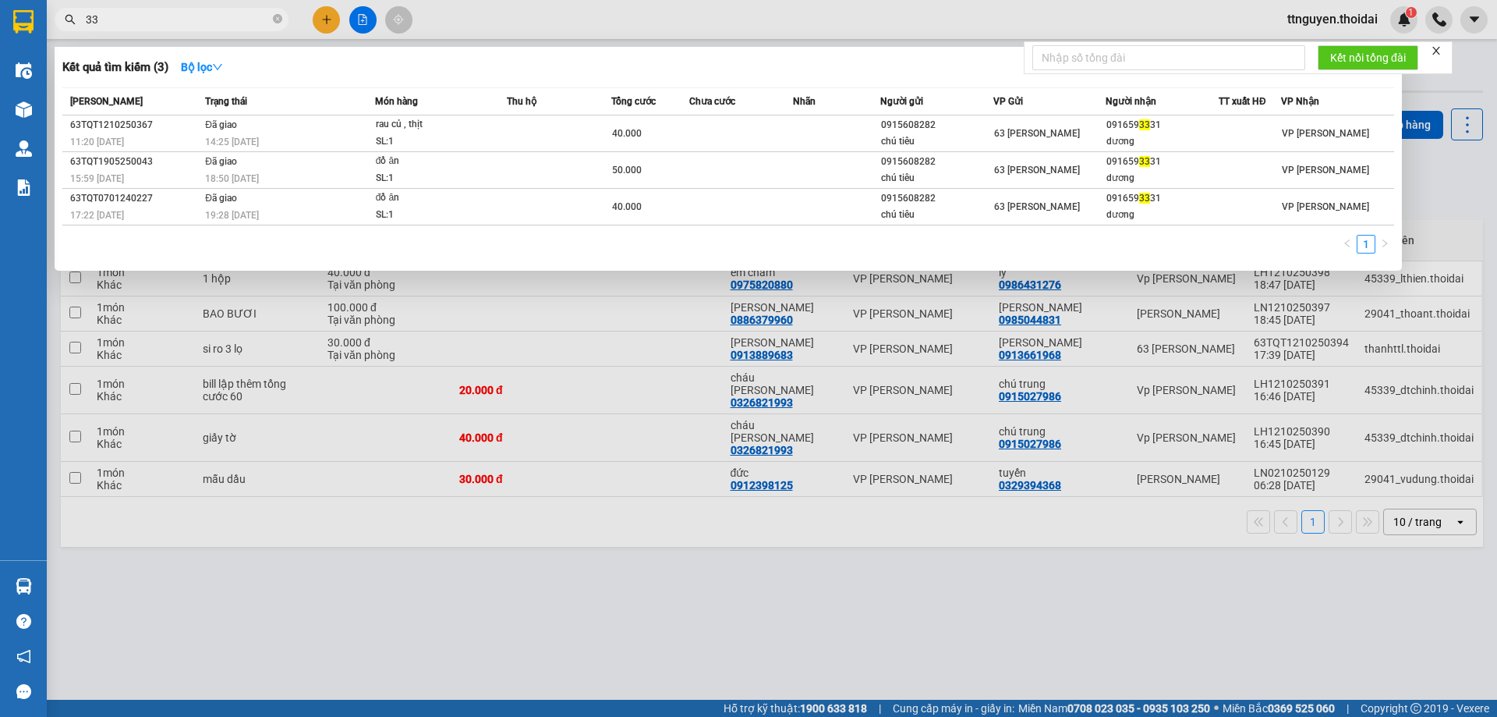
type input "3"
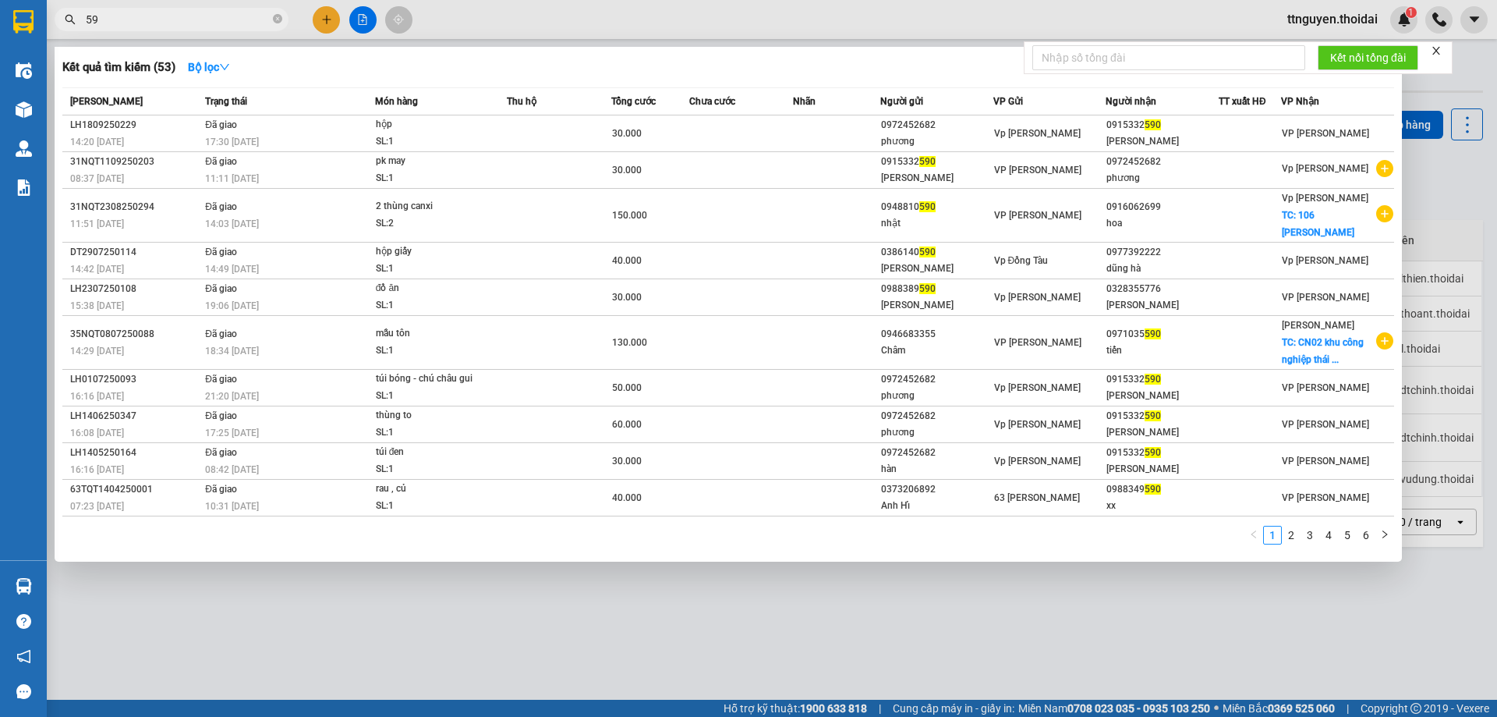
type input "5"
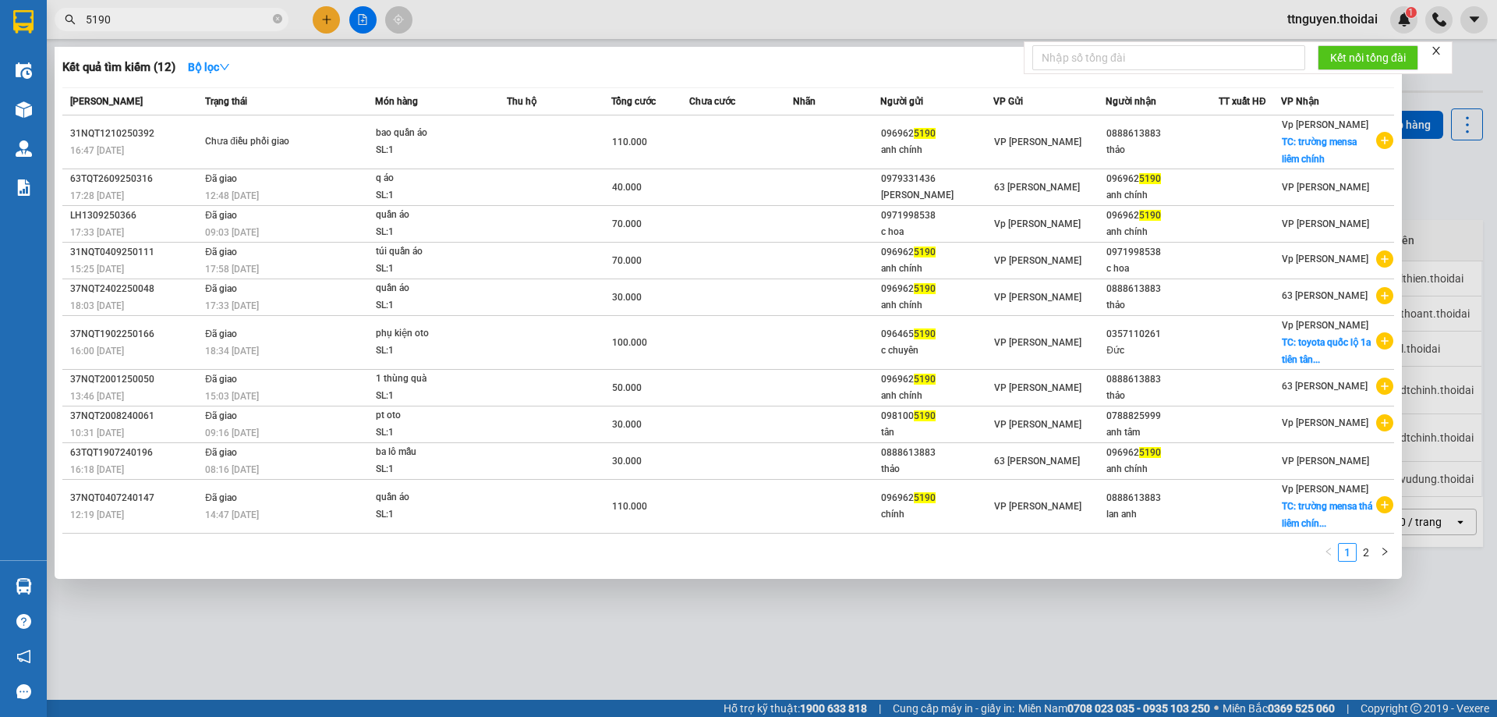
type input "5190"
drag, startPoint x: 632, startPoint y: 637, endPoint x: 556, endPoint y: 627, distance: 77.1
click at [632, 636] on div at bounding box center [748, 358] width 1497 height 717
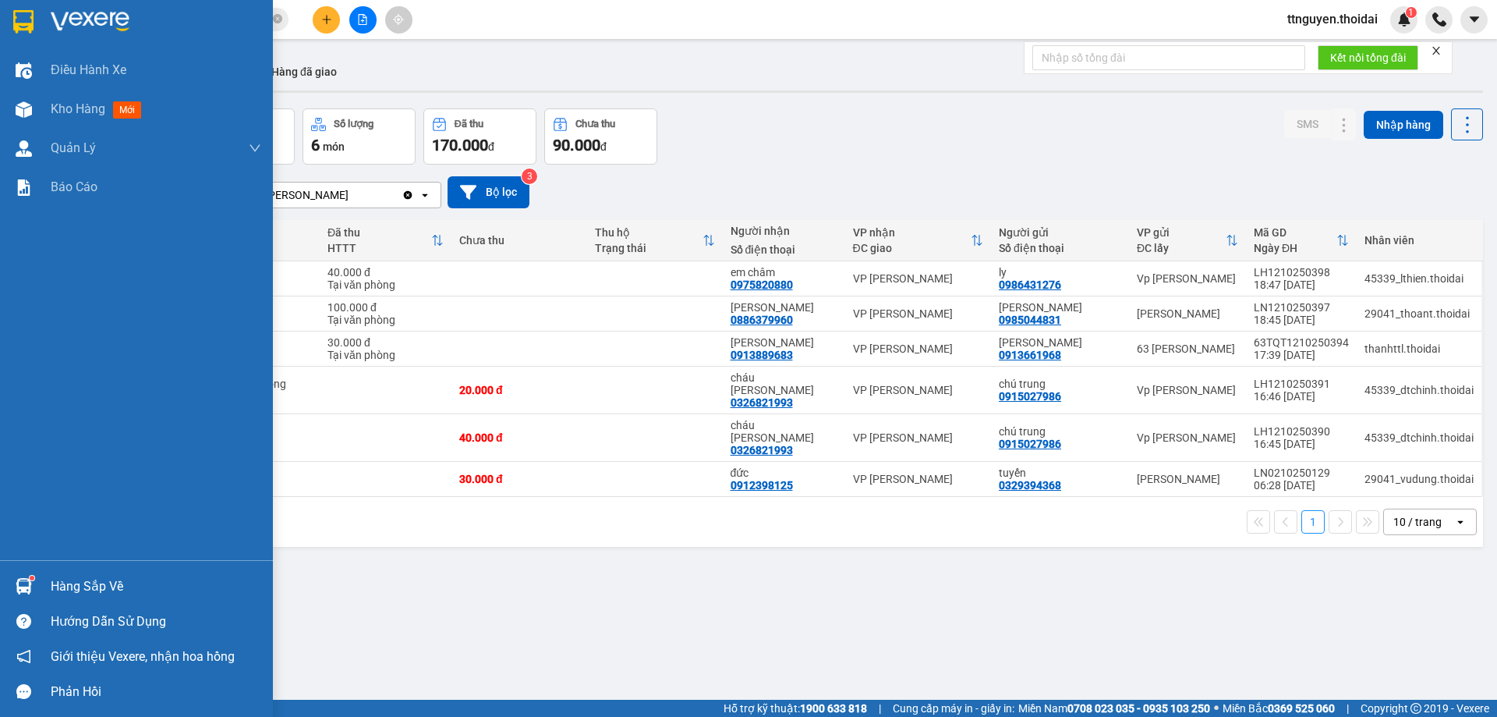
click at [74, 581] on div "Hàng sắp về" at bounding box center [156, 586] width 211 height 23
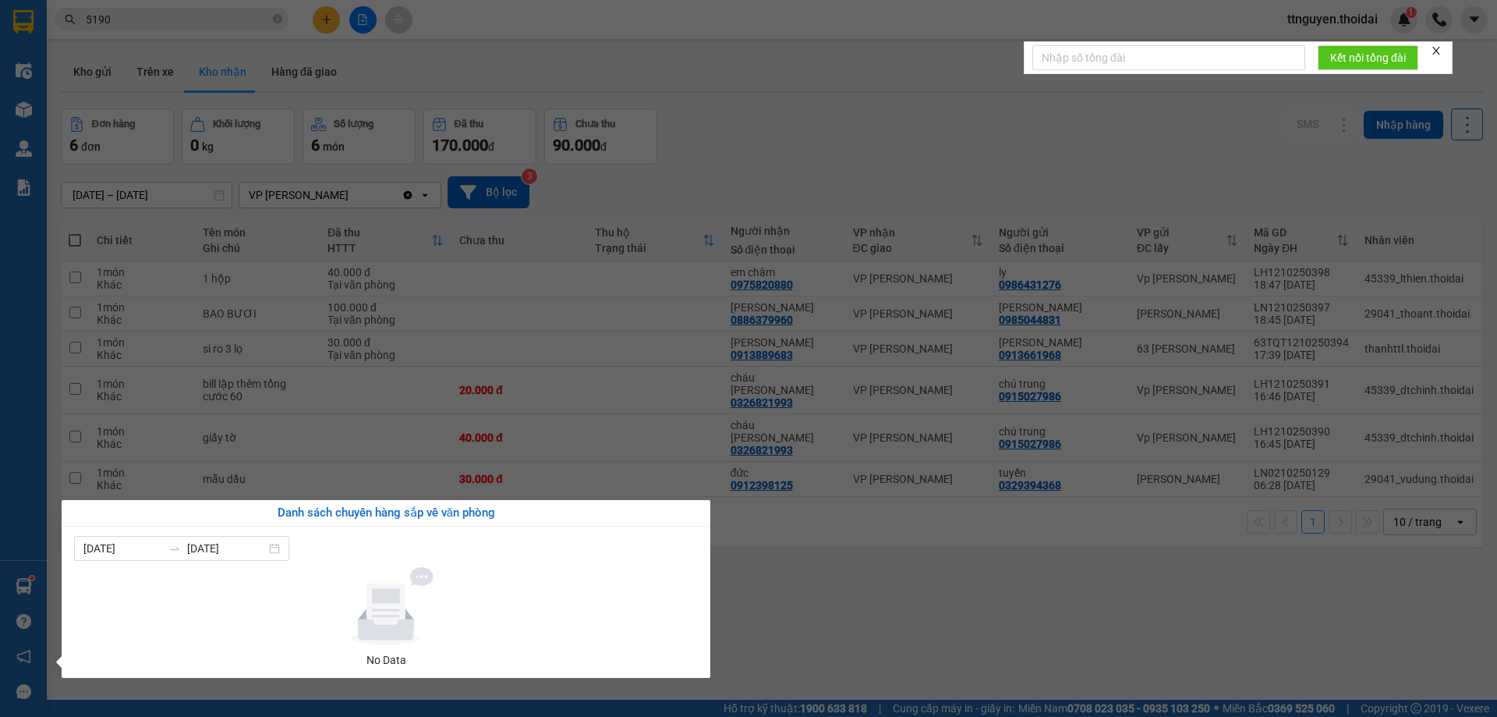
click at [775, 590] on section "Kết quả tìm kiếm ( 12 ) Bộ lọc Mã ĐH Trạng thái Món hàng Thu hộ Tổng cước Chưa …" at bounding box center [748, 358] width 1497 height 717
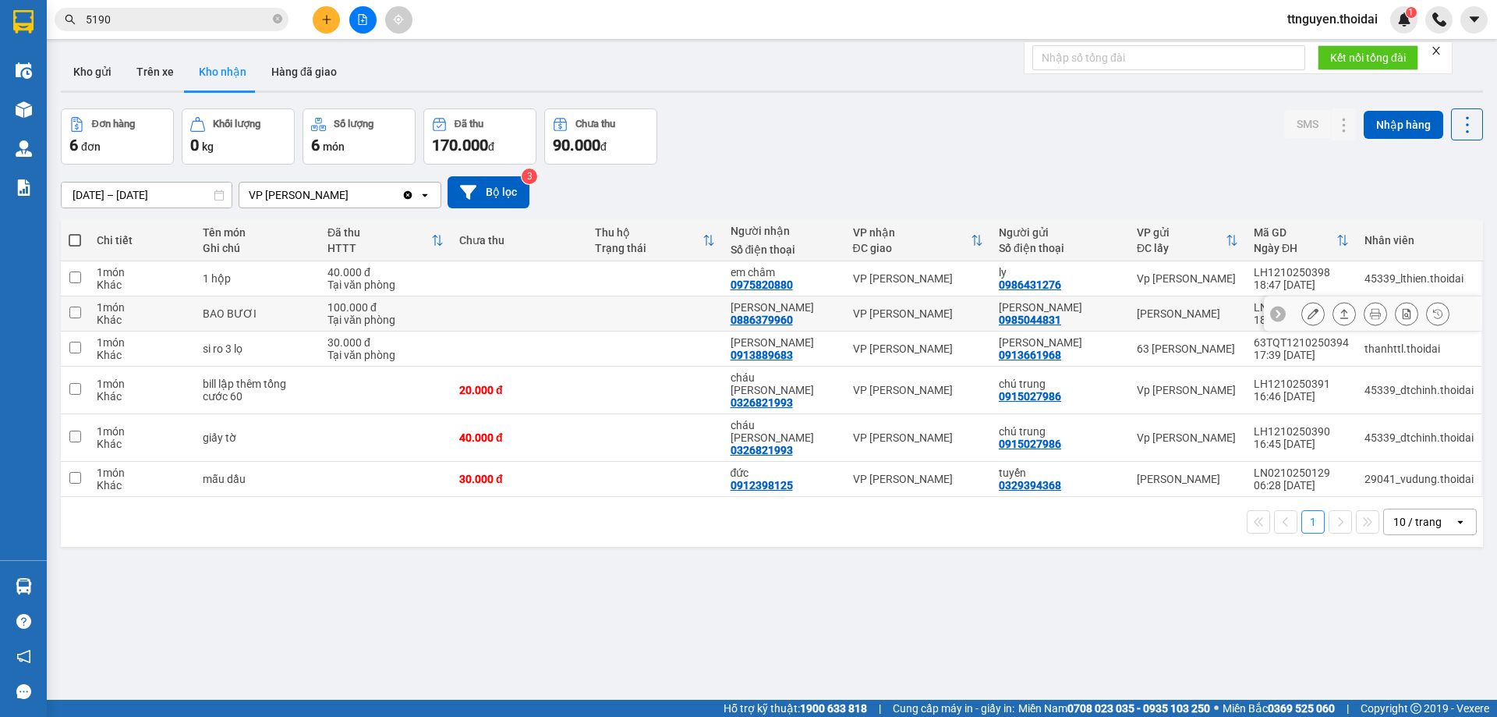
click at [1308, 314] on icon at bounding box center [1313, 313] width 11 height 11
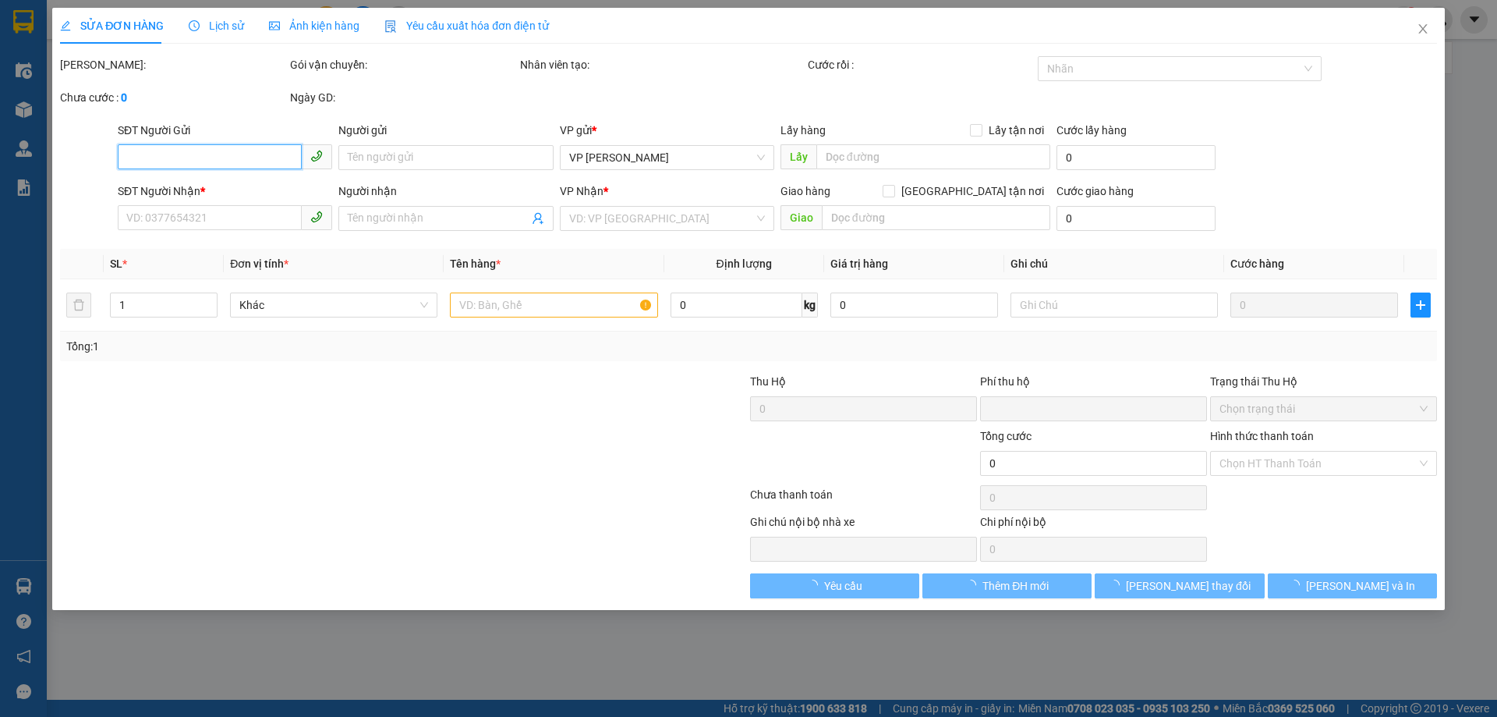
type input "0985044831"
type input "[PERSON_NAME]"
type input "0886379960"
type input "trần phương chiNH"
type input "0"
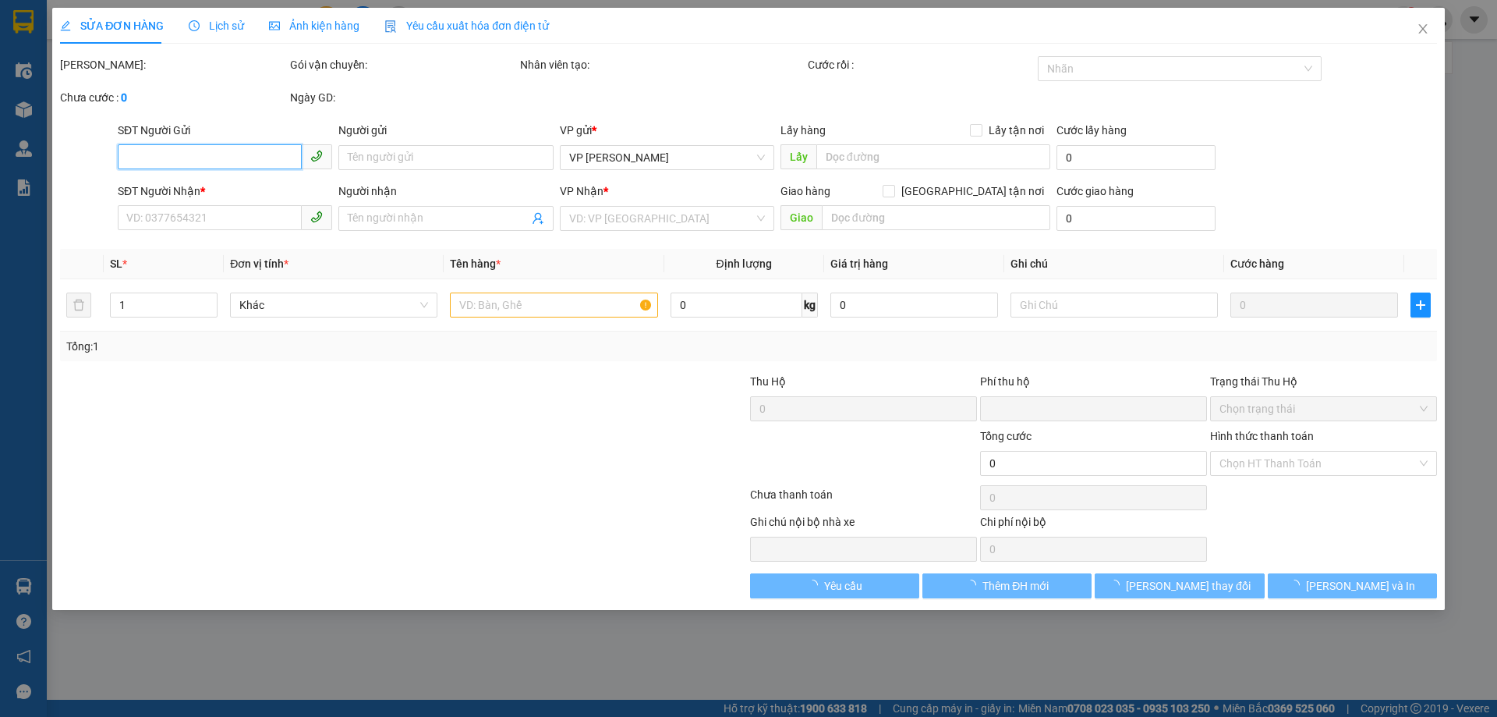
type input "100.000"
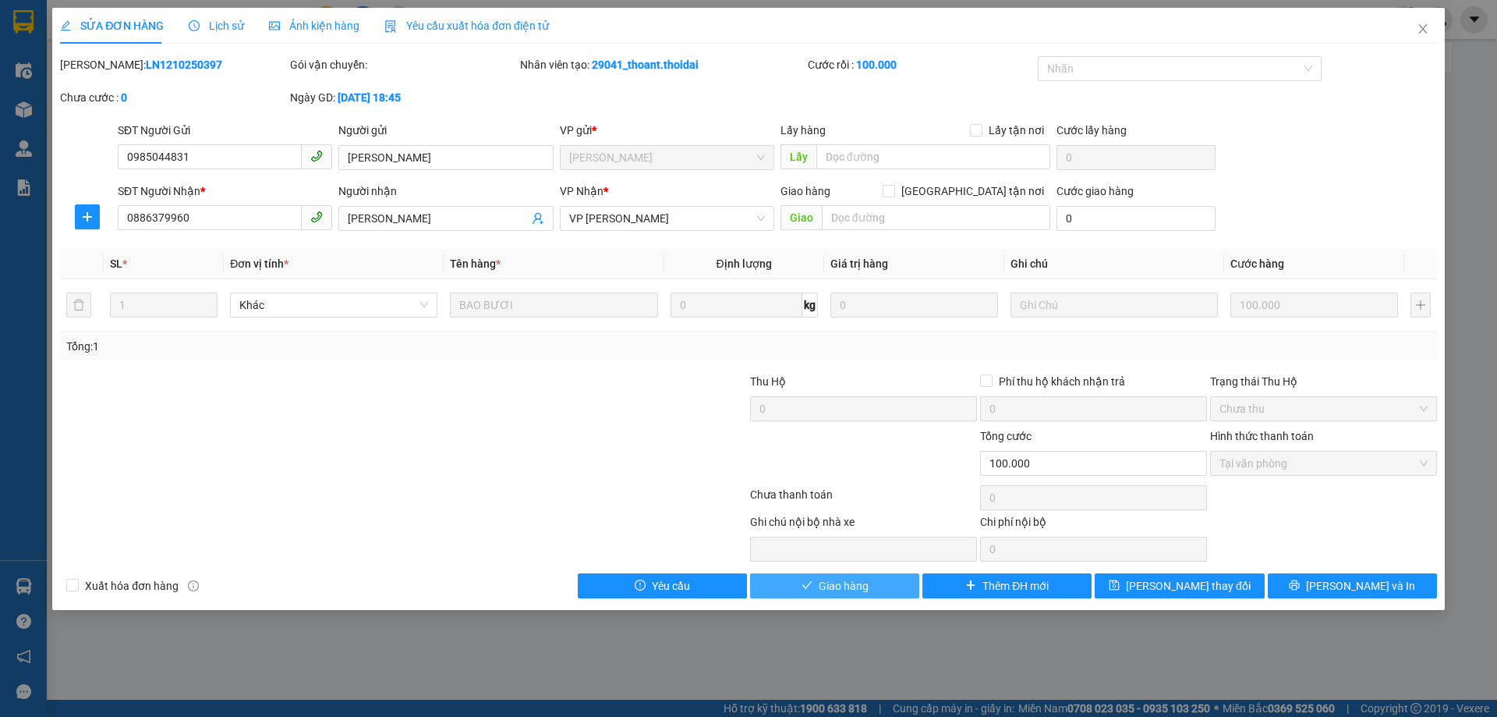
click at [868, 587] on button "Giao hàng" at bounding box center [834, 585] width 169 height 25
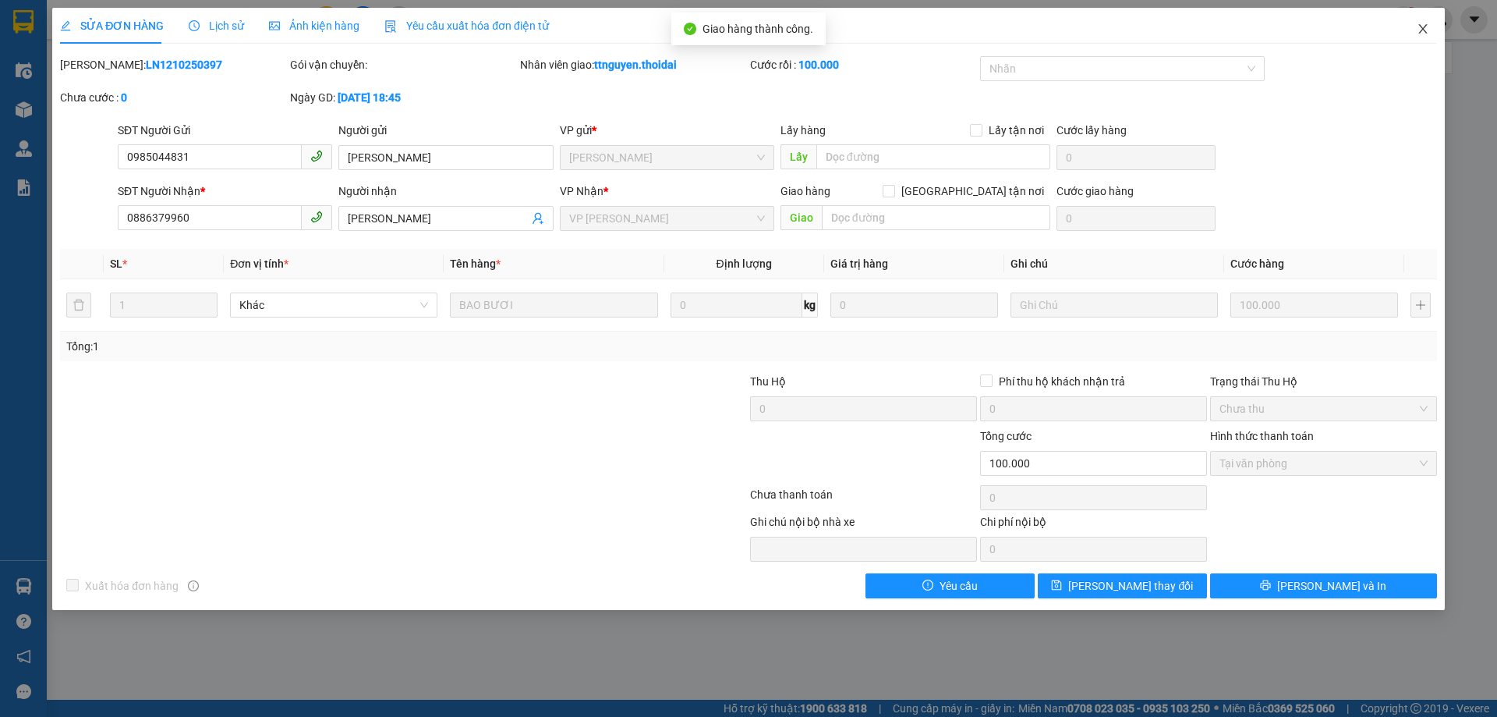
click at [1430, 30] on span "Close" at bounding box center [1423, 30] width 44 height 44
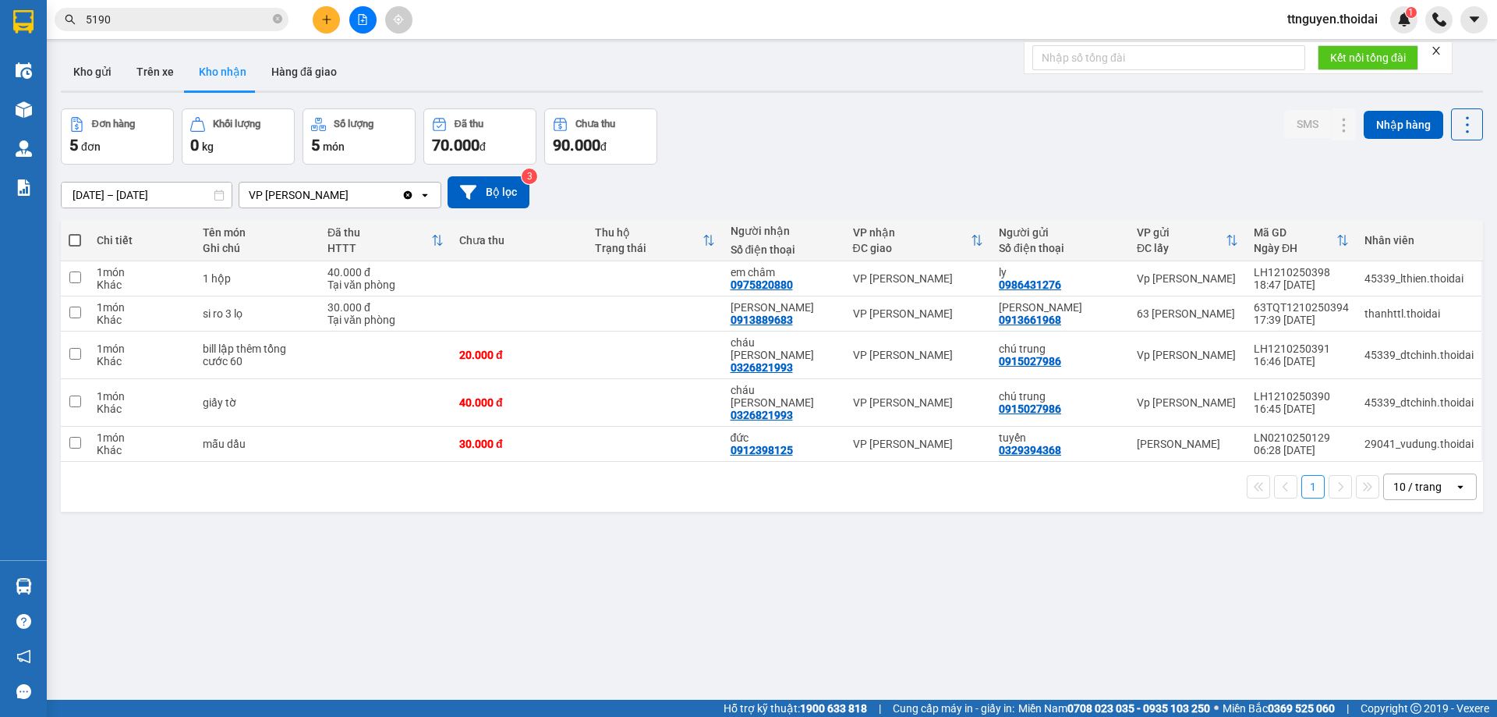
click at [569, 515] on div "ver 1.8.146 Kho gửi Trên xe Kho nhận Hàng đã giao Đơn hàng 5 đơn Khối lượng 0 k…" at bounding box center [772, 405] width 1435 height 717
drag, startPoint x: 1329, startPoint y: 7, endPoint x: 1331, endPoint y: 26, distance: 18.8
click at [1330, 7] on div "ttnguyen.thoidai 1" at bounding box center [1346, 19] width 143 height 27
click at [1331, 30] on div "ttnguyen.thoidai 1" at bounding box center [1346, 19] width 143 height 27
click at [1332, 28] on span "ttnguyen.thoidai" at bounding box center [1332, 18] width 115 height 19
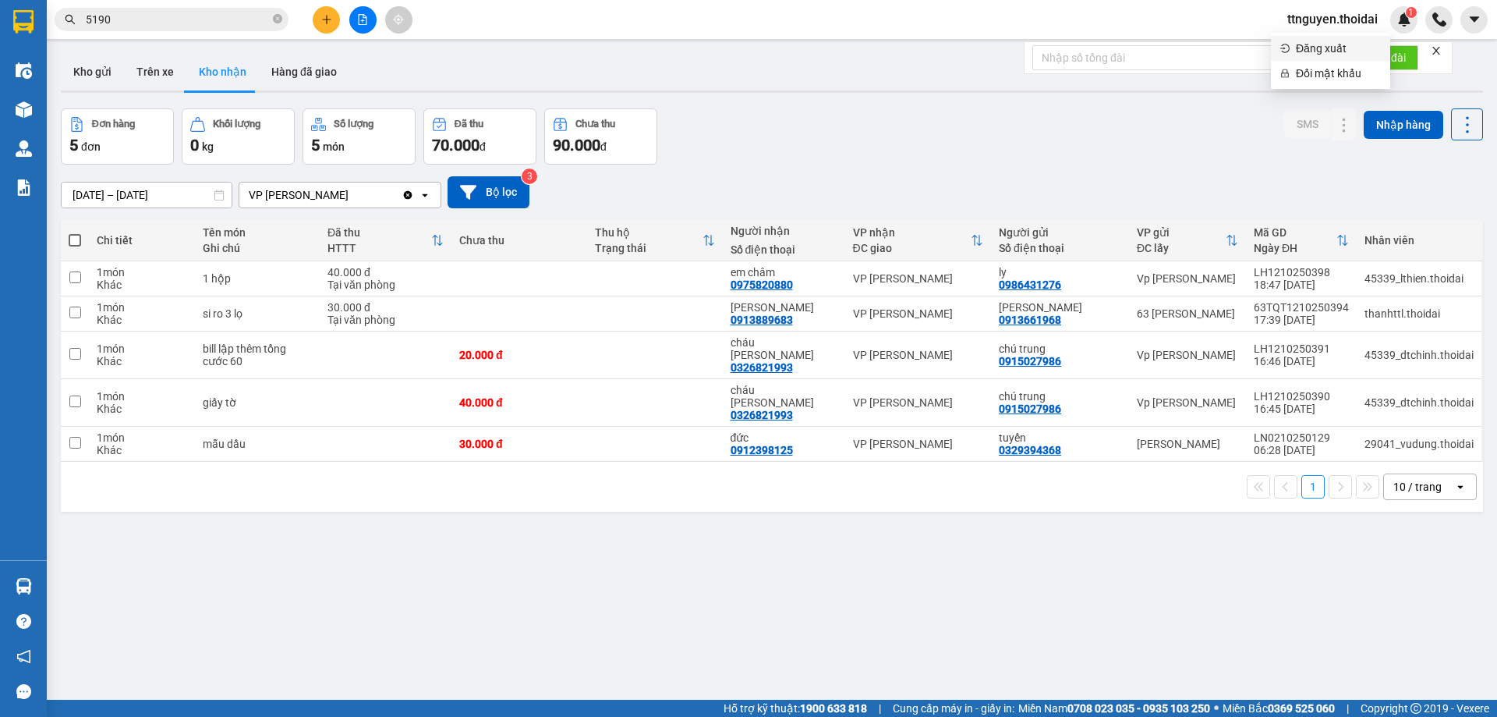
click at [1307, 45] on span "Đăng xuất" at bounding box center [1338, 48] width 85 height 17
